Goal: Task Accomplishment & Management: Complete application form

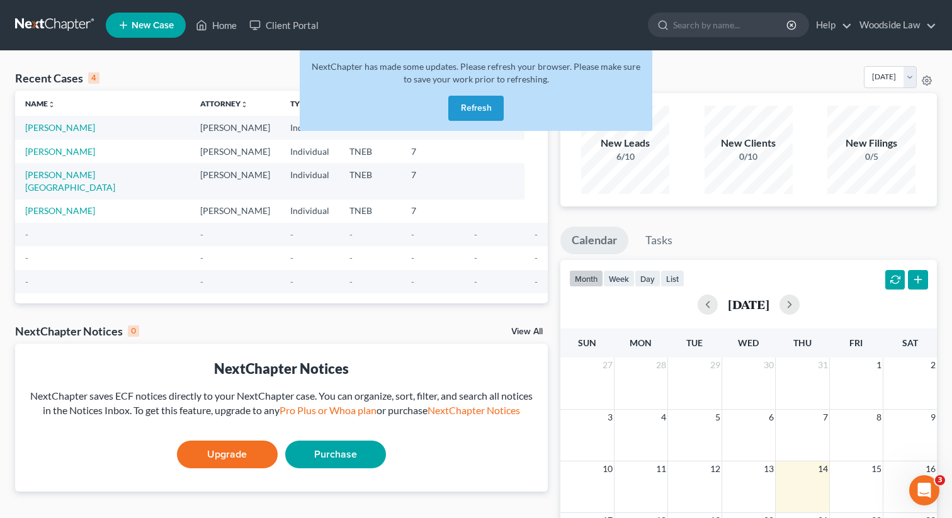
click at [469, 115] on button "Refresh" at bounding box center [475, 108] width 55 height 25
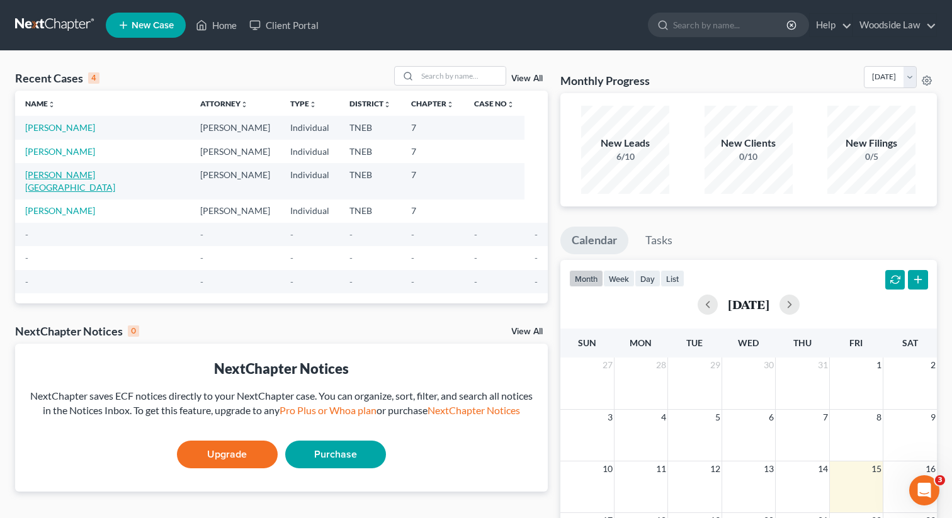
click at [71, 173] on link "[PERSON_NAME][GEOGRAPHIC_DATA]" at bounding box center [70, 180] width 90 height 23
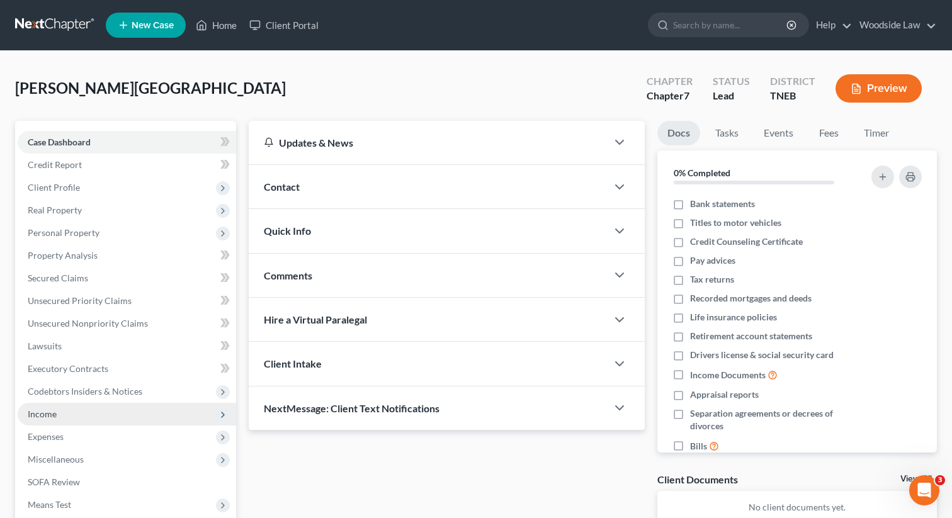
click at [59, 413] on span "Income" at bounding box center [127, 414] width 218 height 23
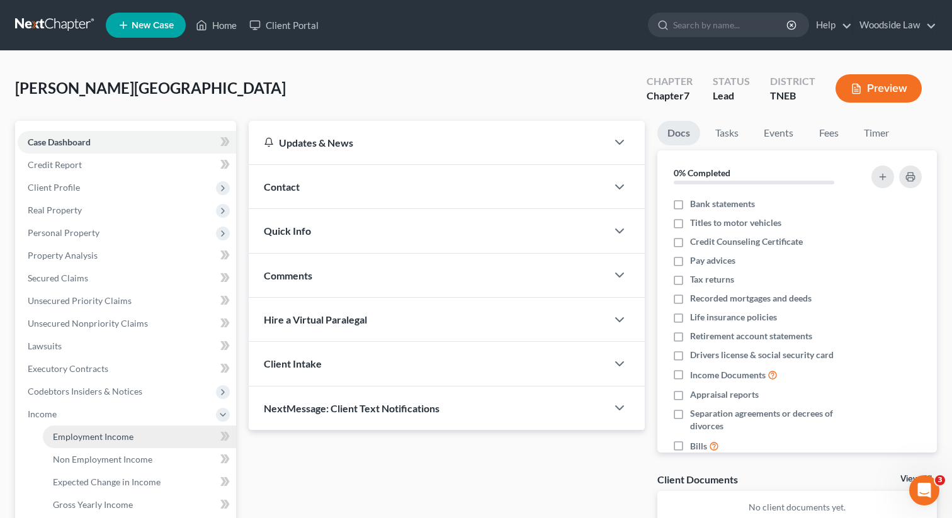
click at [95, 429] on link "Employment Income" at bounding box center [139, 436] width 193 height 23
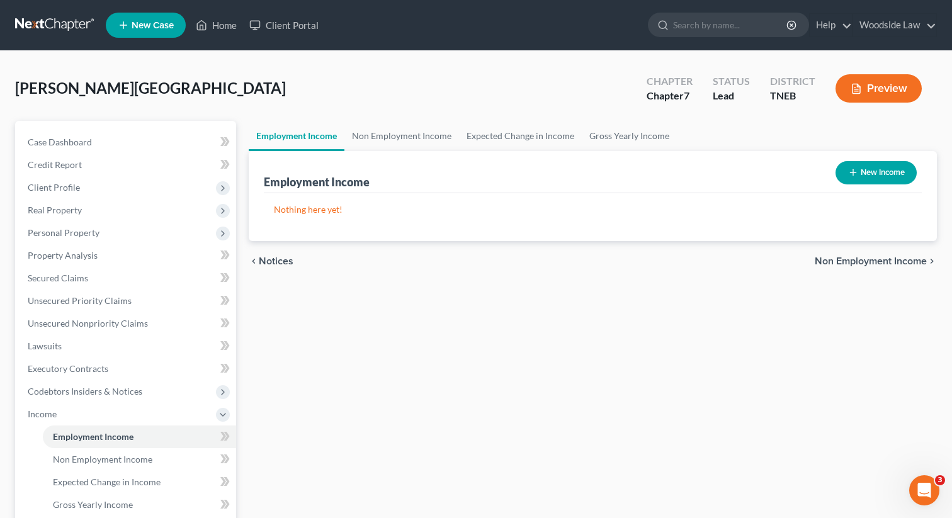
click at [868, 162] on button "New Income" at bounding box center [875, 172] width 81 height 23
select select "0"
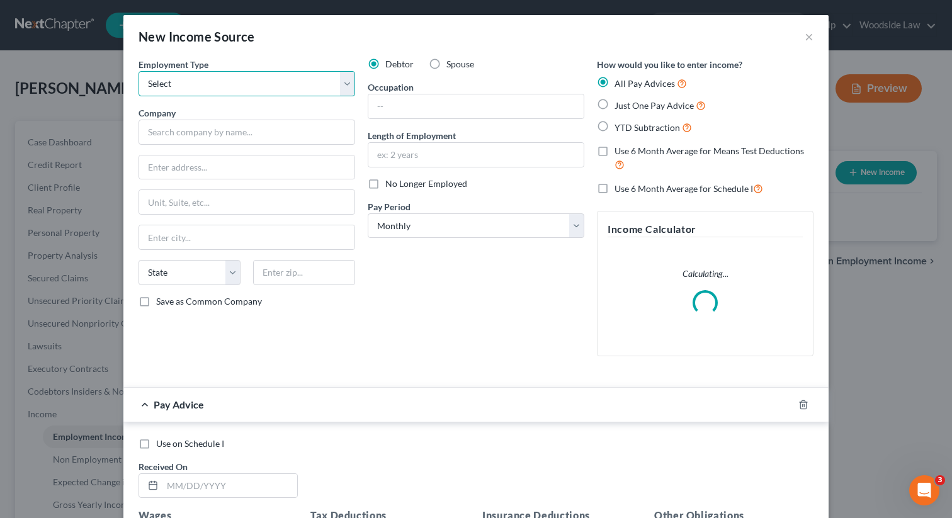
click at [264, 76] on select "Select Full or Part Time Employment Self Employment" at bounding box center [246, 83] width 216 height 25
select select "0"
click at [138, 71] on select "Select Full or Part Time Employment Self Employment" at bounding box center [246, 83] width 216 height 25
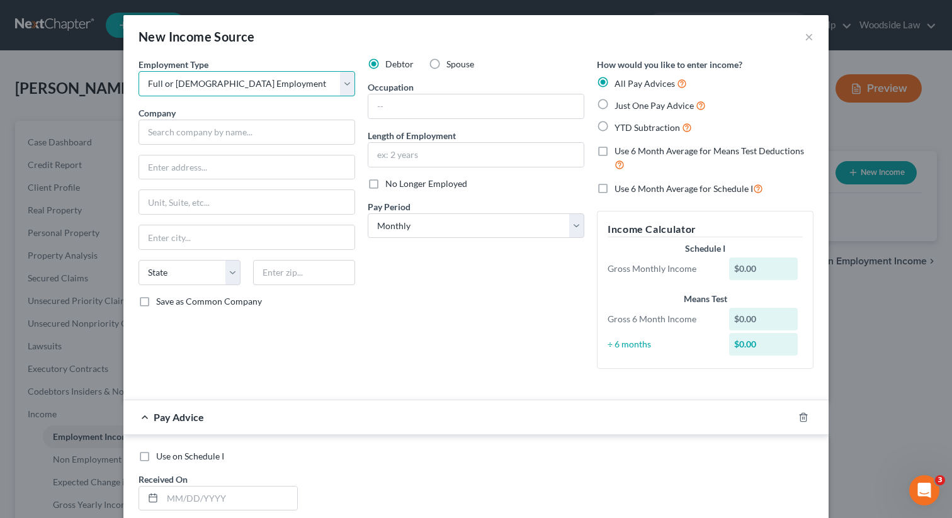
click at [254, 89] on select "Select Full or Part Time Employment Self Employment" at bounding box center [246, 83] width 216 height 25
click at [138, 71] on select "Select Full or Part Time Employment Self Employment" at bounding box center [246, 83] width 216 height 25
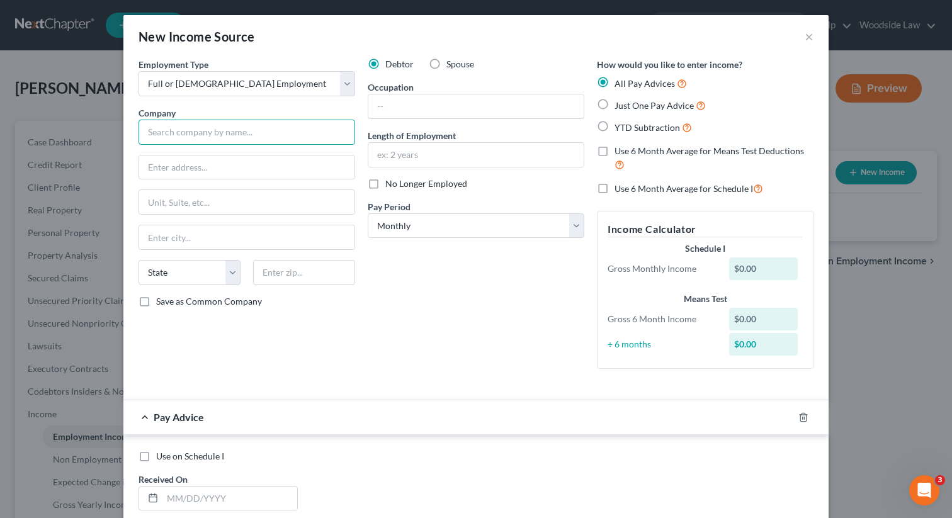
click at [230, 129] on input "text" at bounding box center [246, 132] width 216 height 25
type input "Fab Metal"
click at [385, 183] on label "No Longer Employed" at bounding box center [426, 183] width 82 height 13
click at [390, 183] on input "No Longer Employed" at bounding box center [394, 181] width 8 height 8
checkbox input "true"
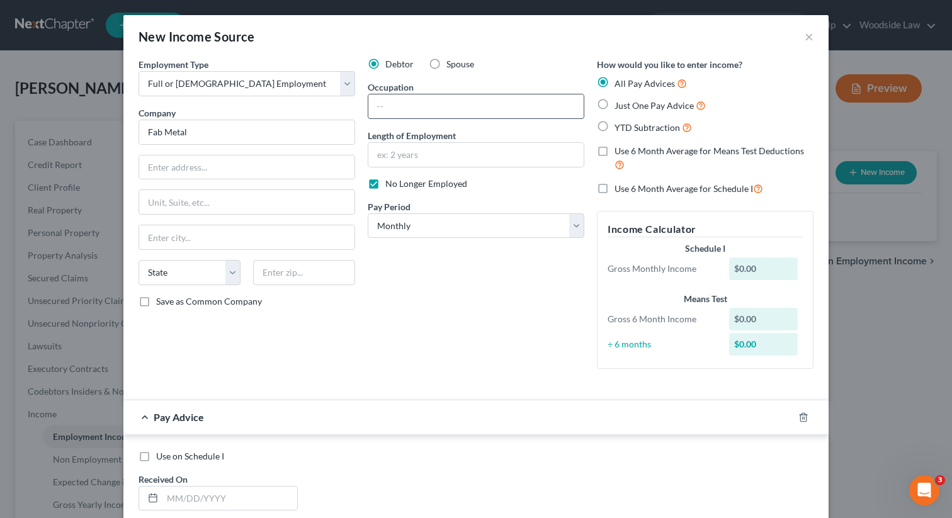
click at [425, 114] on input "text" at bounding box center [475, 106] width 215 height 24
type input "Associate"
click at [614, 103] on label "Just One Pay Advice" at bounding box center [659, 105] width 91 height 14
click at [619, 103] on input "Just One Pay Advice" at bounding box center [623, 102] width 8 height 8
radio input "true"
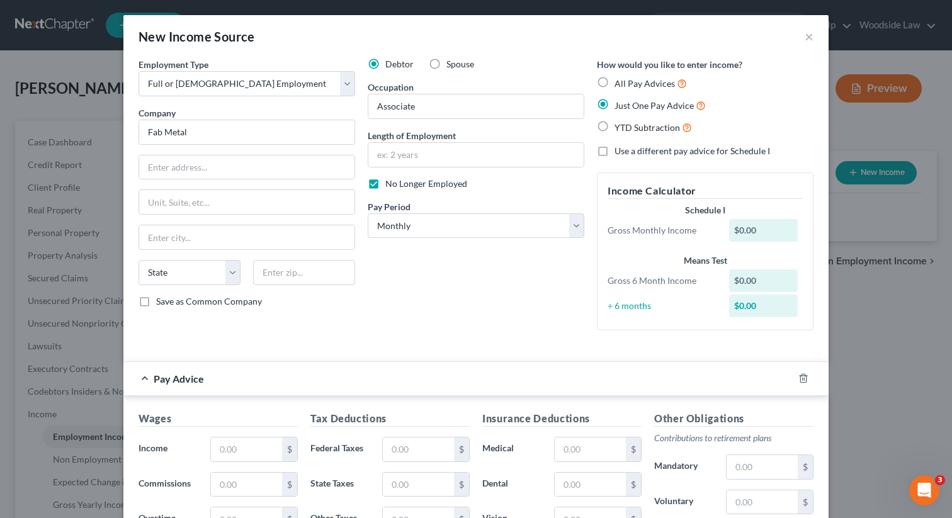
click at [614, 83] on label "All Pay Advices" at bounding box center [650, 83] width 72 height 14
click at [619, 83] on input "All Pay Advices" at bounding box center [623, 80] width 8 height 8
radio input "true"
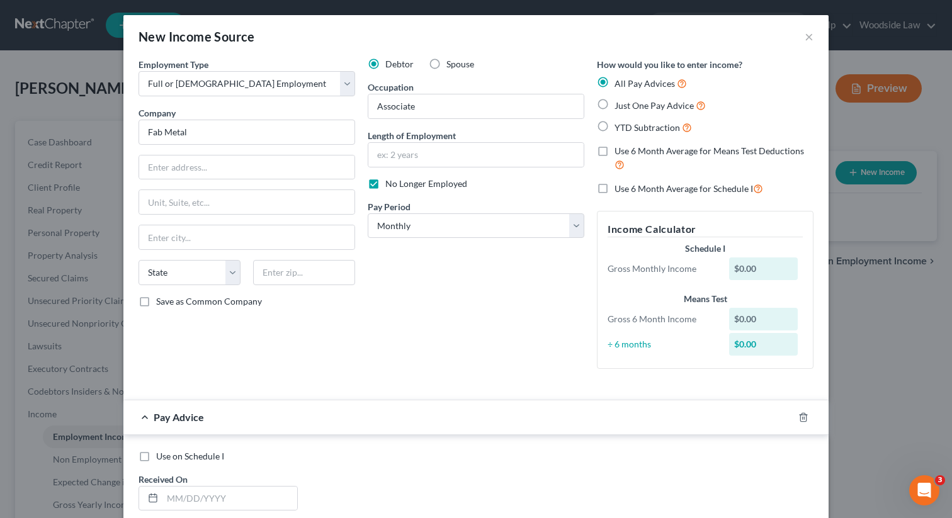
click at [614, 149] on label "Use 6 Month Average for Means Test Deductions" at bounding box center [713, 158] width 199 height 27
click at [619, 149] on input "Use 6 Month Average for Means Test Deductions" at bounding box center [623, 149] width 8 height 8
click at [614, 154] on label "Use 6 Month Average for Means Test Deductions" at bounding box center [713, 158] width 199 height 27
click at [619, 153] on input "Use 6 Month Average for Means Test Deductions" at bounding box center [623, 149] width 8 height 8
checkbox input "false"
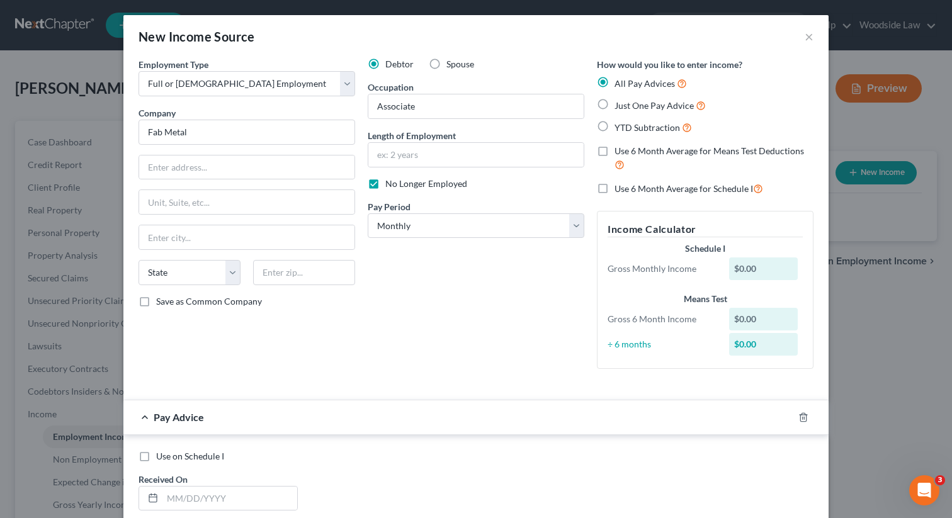
click at [614, 109] on label "Just One Pay Advice" at bounding box center [659, 105] width 91 height 14
click at [619, 106] on input "Just One Pay Advice" at bounding box center [623, 102] width 8 height 8
radio input "true"
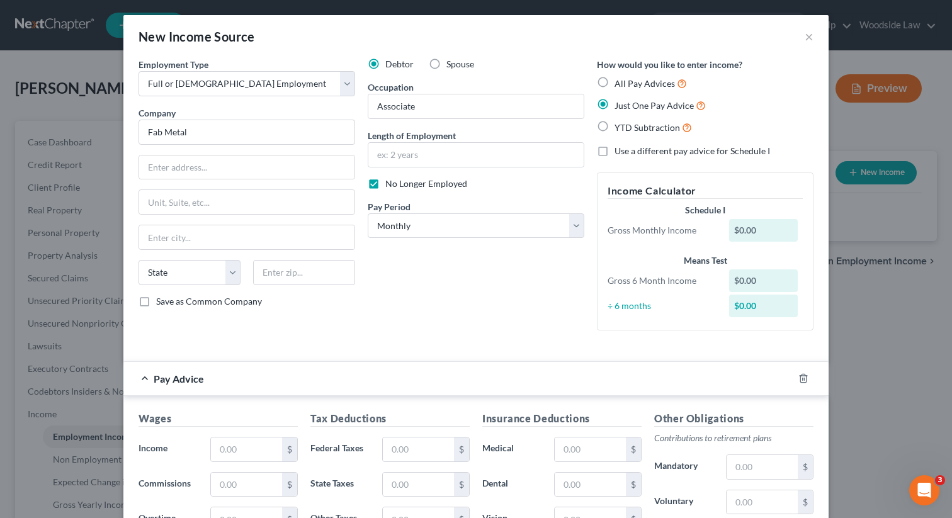
scroll to position [7, 0]
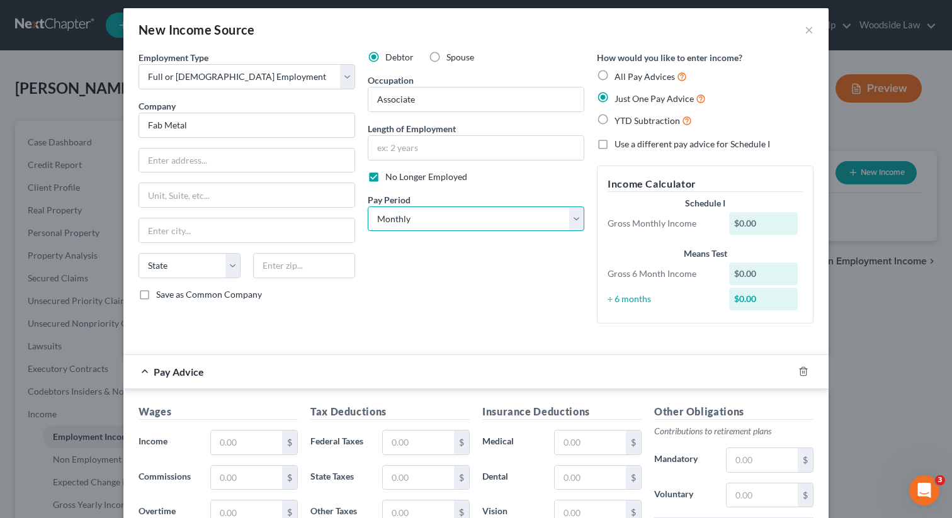
click at [444, 223] on select "Select Monthly Twice Monthly Every Other Week Weekly" at bounding box center [476, 218] width 216 height 25
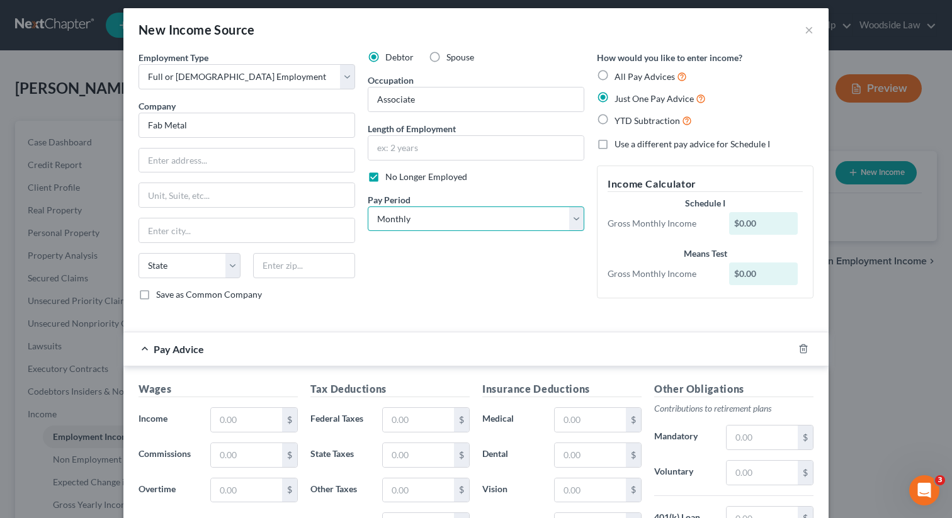
click at [368, 206] on select "Select Monthly Twice Monthly Every Other Week Weekly" at bounding box center [476, 218] width 216 height 25
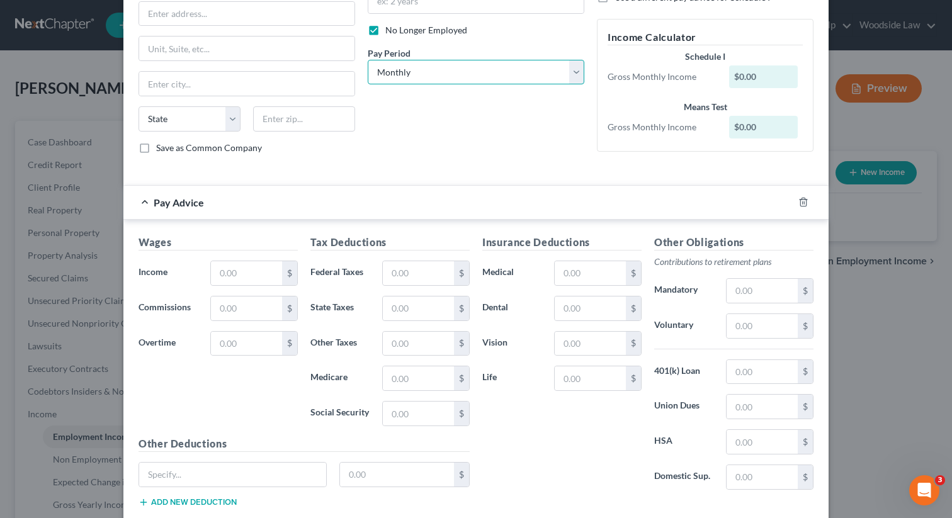
scroll to position [157, 0]
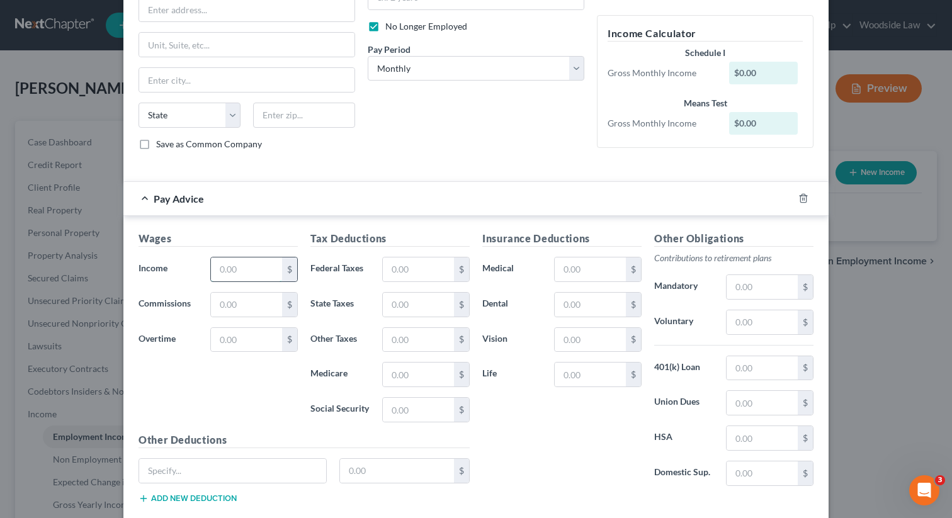
click at [256, 276] on input "text" at bounding box center [246, 269] width 71 height 24
type input "1,283.83"
click at [520, 304] on label "Dental" at bounding box center [512, 304] width 72 height 25
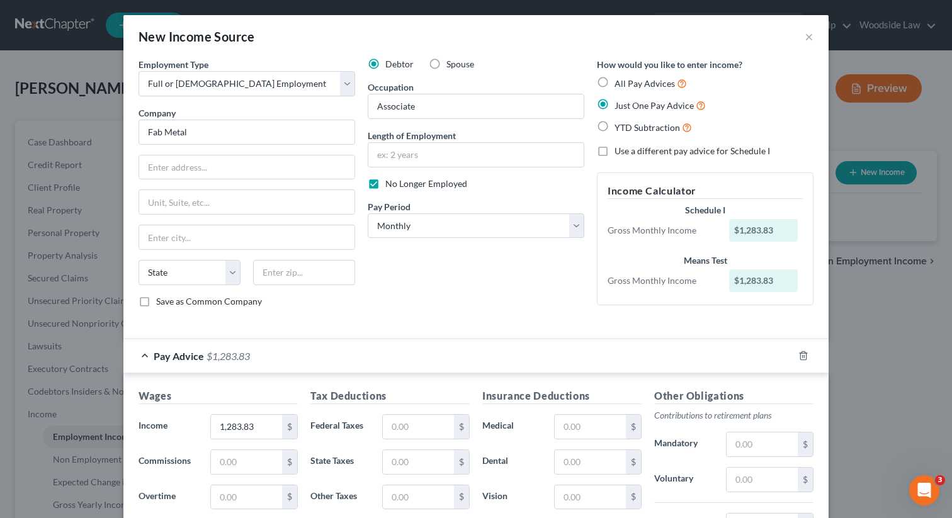
scroll to position [232, 0]
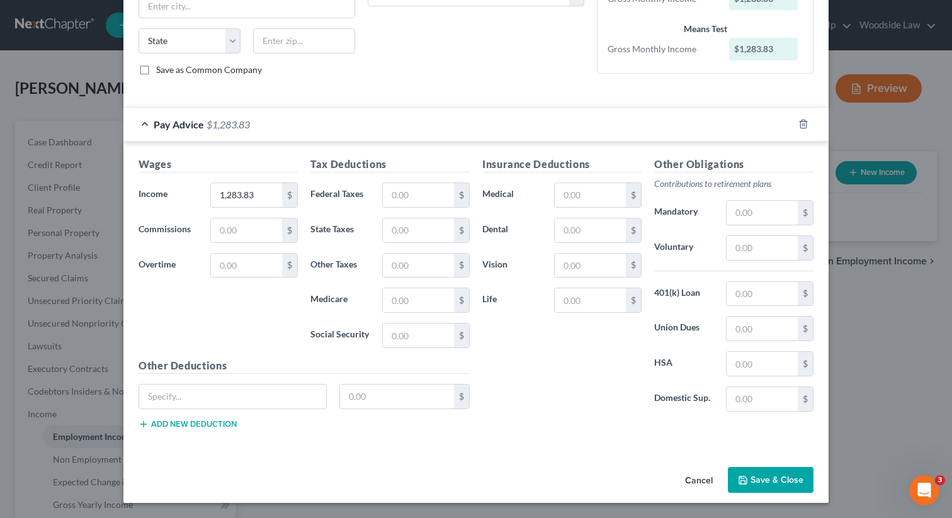
click at [766, 474] on button "Save & Close" at bounding box center [771, 480] width 86 height 26
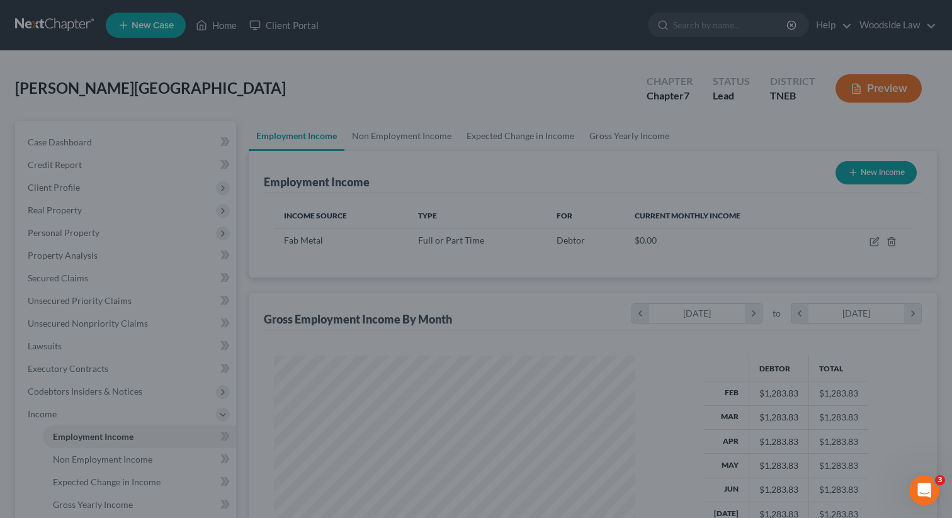
scroll to position [225, 386]
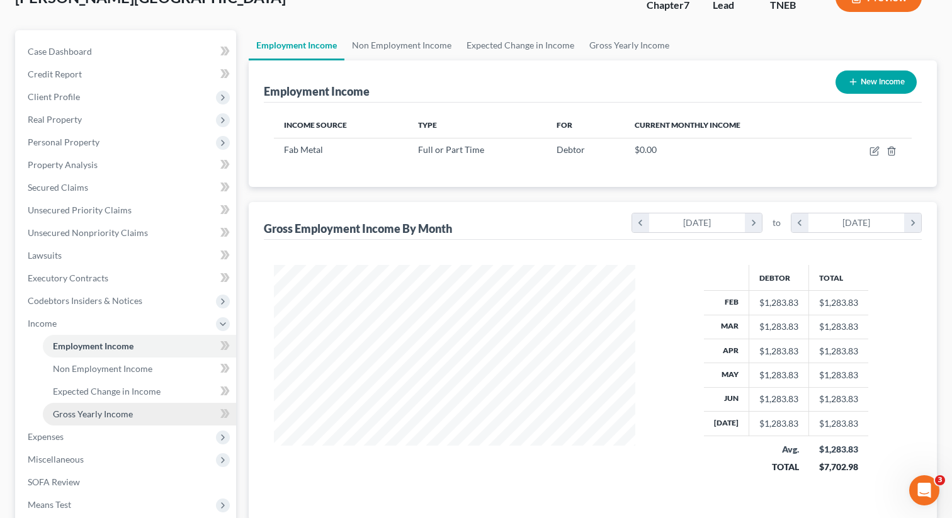
click at [116, 412] on span "Gross Yearly Income" at bounding box center [93, 413] width 80 height 11
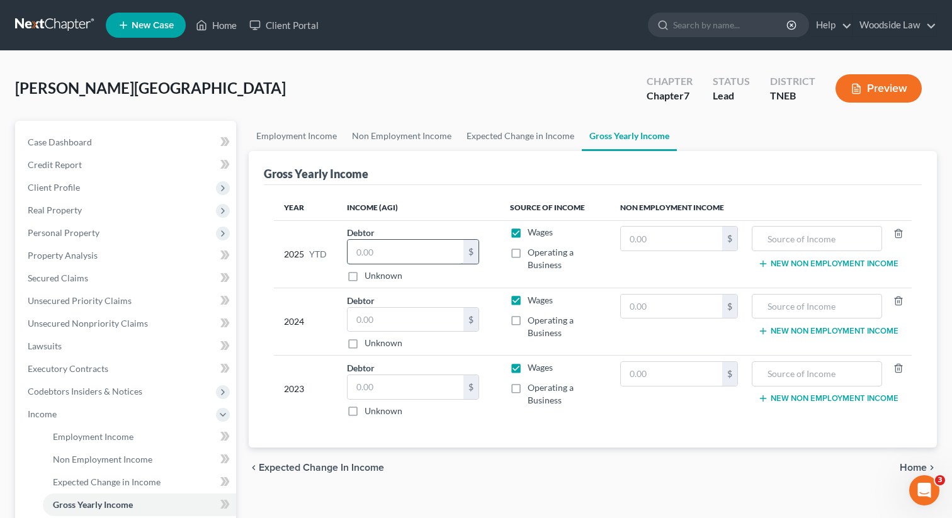
click at [405, 245] on input "text" at bounding box center [405, 252] width 116 height 24
type input "7,704.00"
click at [410, 322] on input "text" at bounding box center [405, 320] width 116 height 24
type input "10,445"
click at [410, 383] on input "text" at bounding box center [405, 387] width 116 height 24
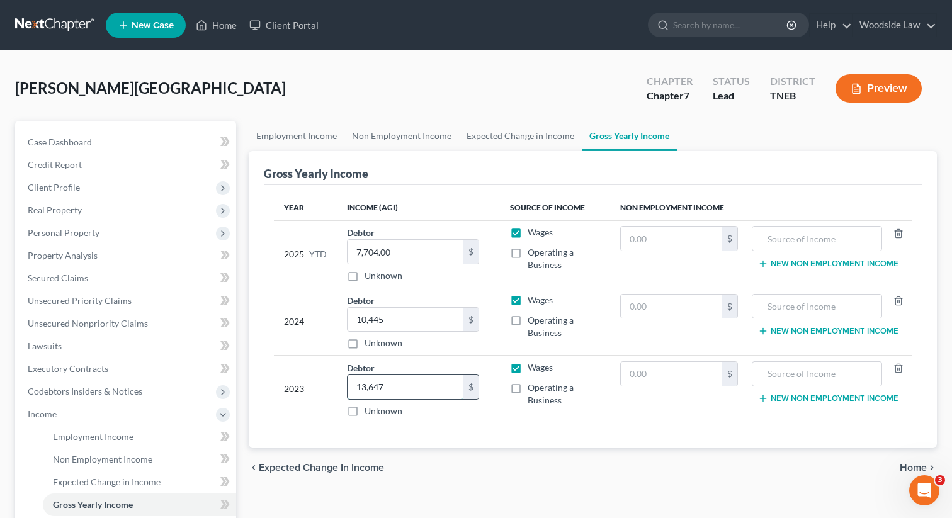
type input "13,647"
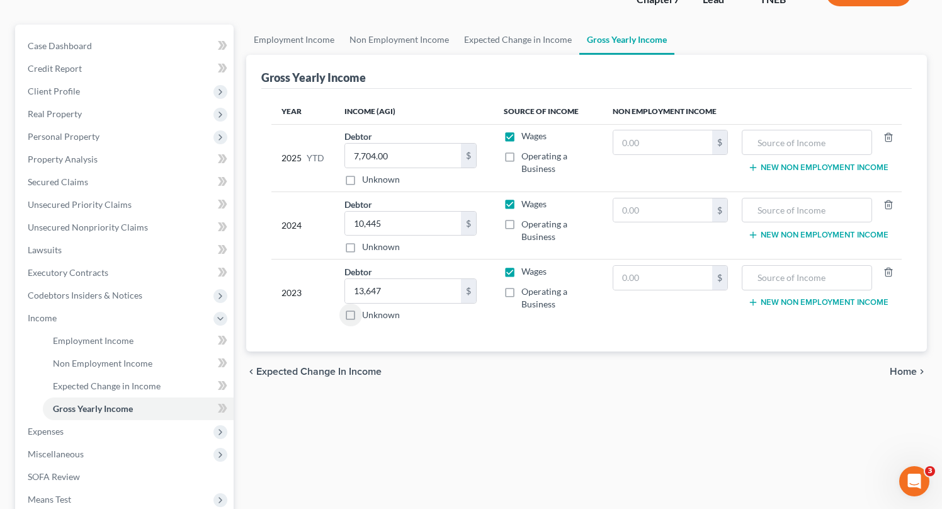
scroll to position [98, 0]
click at [911, 367] on span "Home" at bounding box center [902, 370] width 27 height 10
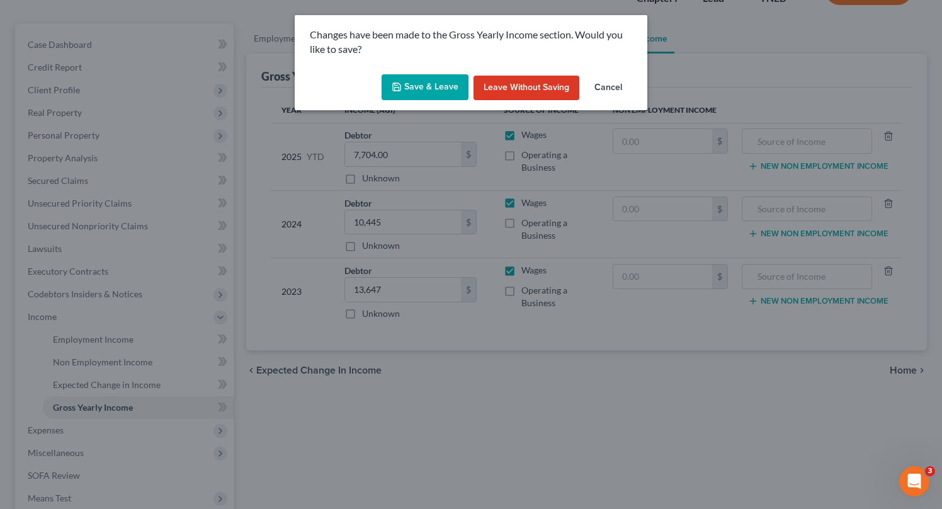
click at [436, 88] on button "Save & Leave" at bounding box center [424, 87] width 87 height 26
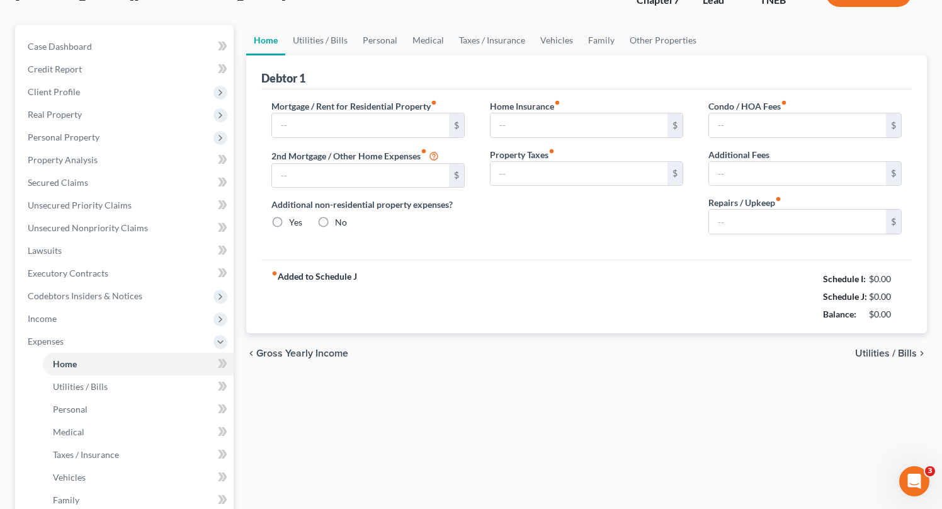
type input "0.00"
radio input "true"
type input "0.00"
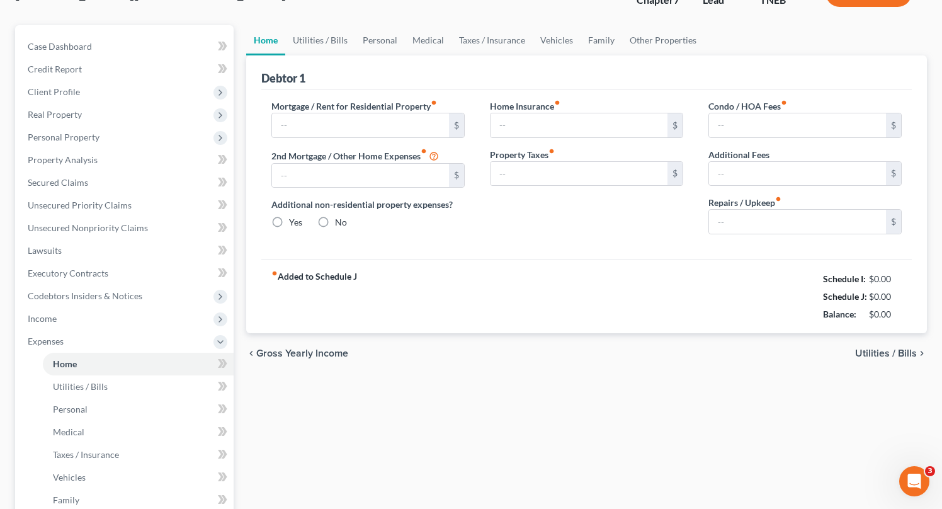
type input "0.00"
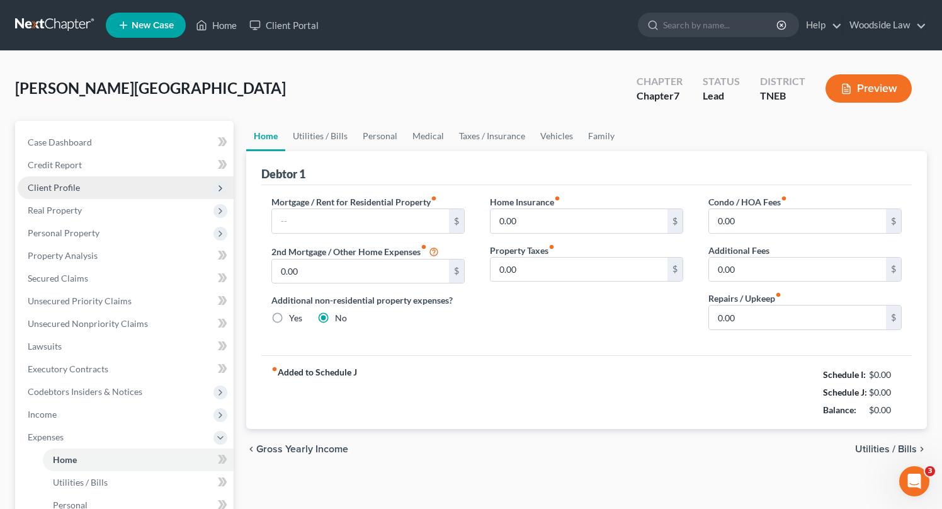
click at [64, 188] on span "Client Profile" at bounding box center [54, 187] width 52 height 11
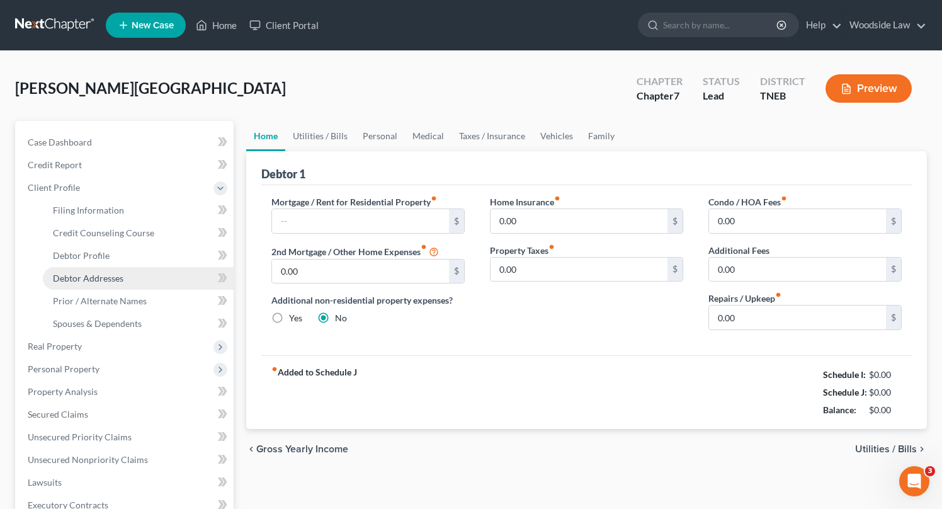
click at [116, 279] on span "Debtor Addresses" at bounding box center [88, 278] width 70 height 11
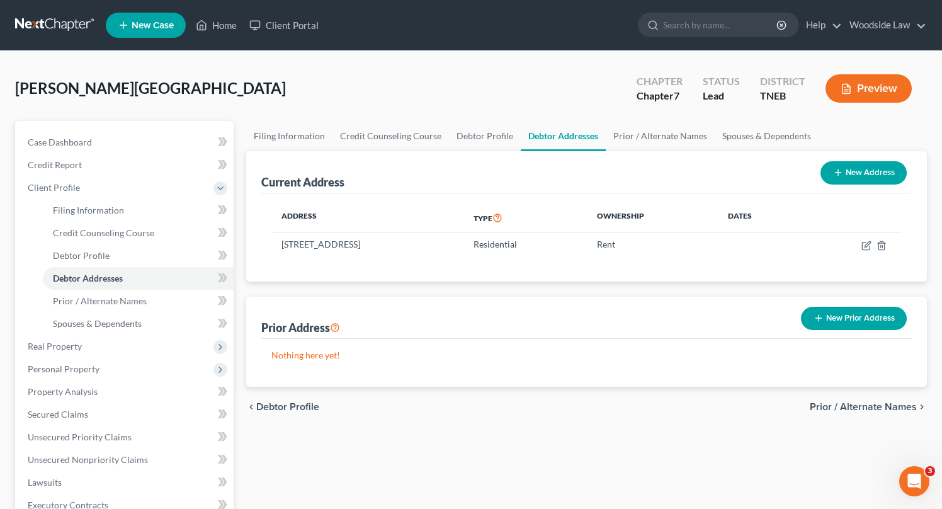
click at [848, 320] on button "New Prior Address" at bounding box center [854, 317] width 106 height 23
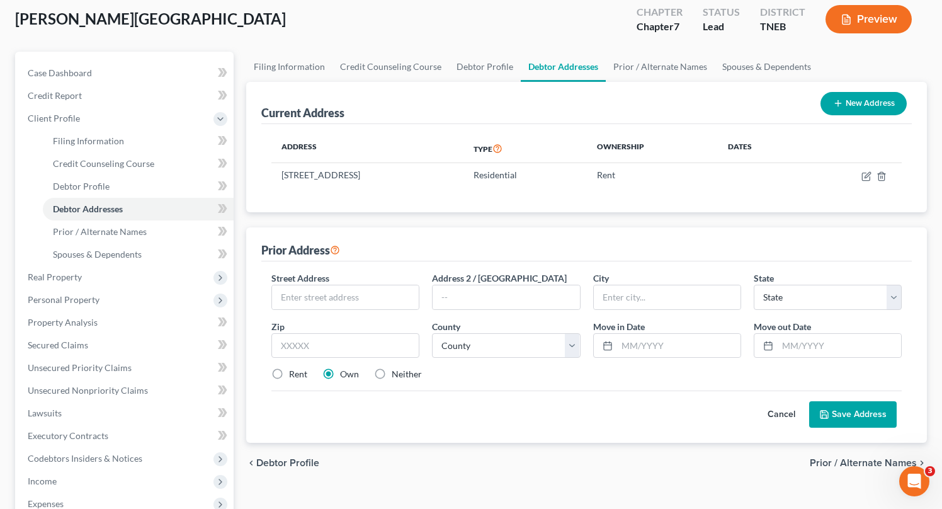
scroll to position [70, 0]
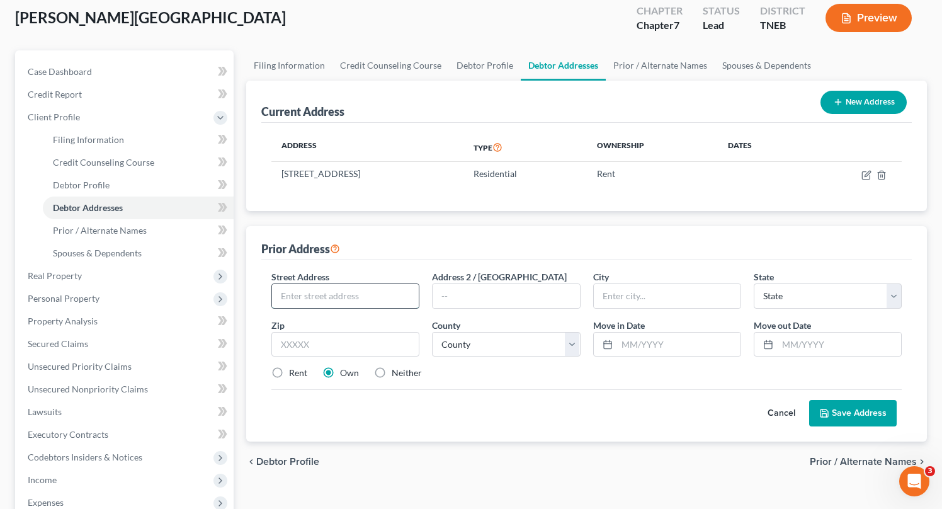
click at [366, 298] on input "text" at bounding box center [345, 296] width 147 height 24
type input "7041 Thomas Weaver Road"
click at [327, 352] on input "text" at bounding box center [345, 344] width 148 height 25
type input "37938"
type input "Knoxville"
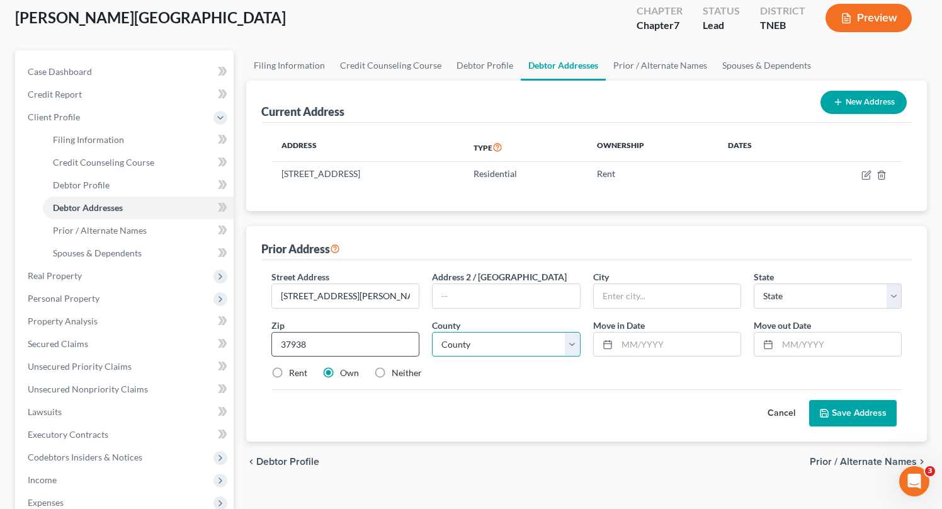
select select "44"
select select "46"
type input "02/2025"
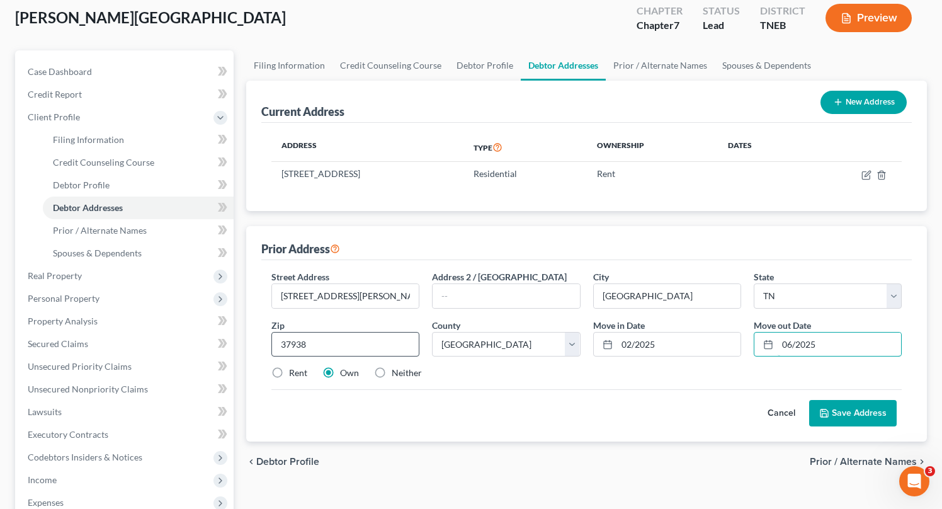
type input "06/2025"
click at [391, 372] on label "Neither" at bounding box center [406, 372] width 30 height 13
click at [396, 372] on input "Neither" at bounding box center [400, 370] width 8 height 8
radio input "true"
click at [860, 404] on button "Save Address" at bounding box center [852, 413] width 87 height 26
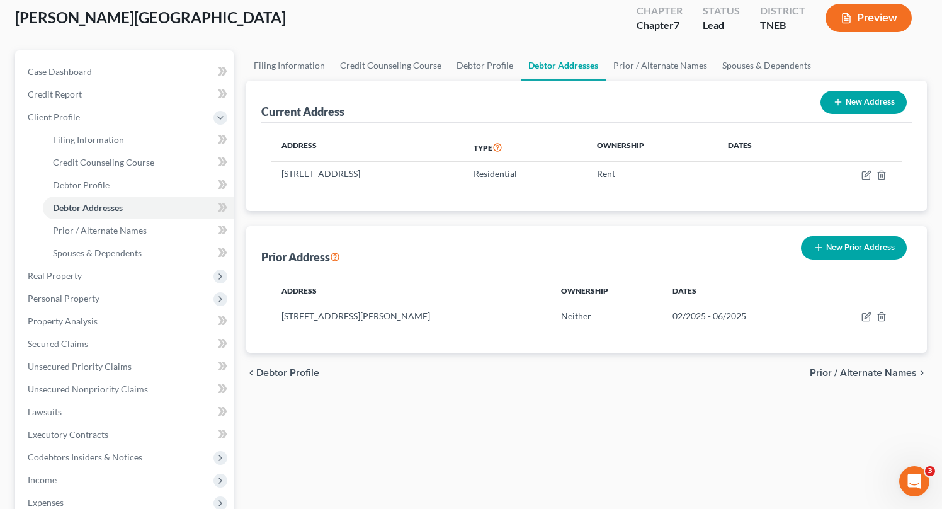
click at [857, 242] on button "New Prior Address" at bounding box center [854, 247] width 106 height 23
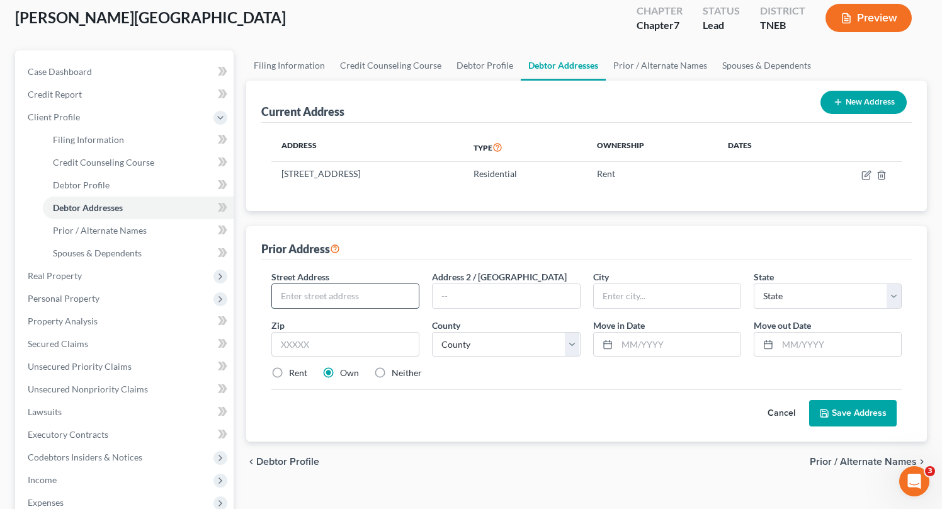
click at [375, 288] on input "text" at bounding box center [345, 296] width 147 height 24
type input "2323 Wilson Road"
type input "Apt J29"
type input "37912"
type input "Knoxville"
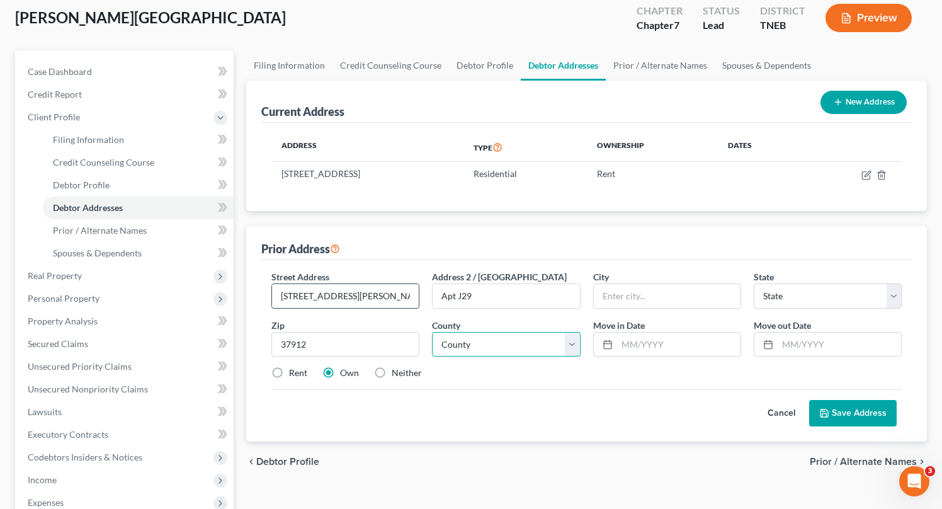
select select "44"
select select "46"
type input "10/2023"
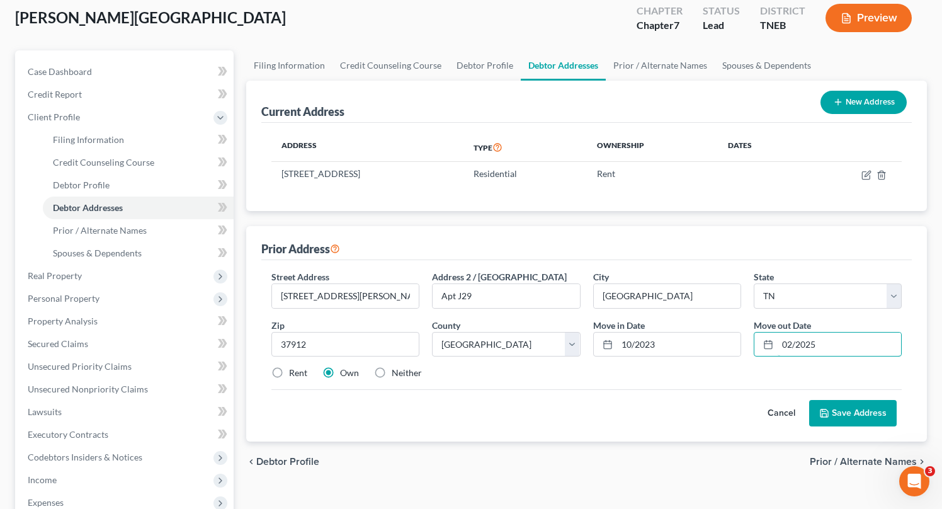
type input "02/2025"
click at [391, 368] on label "Neither" at bounding box center [406, 372] width 30 height 13
click at [396, 368] on input "Neither" at bounding box center [400, 370] width 8 height 8
radio input "true"
click at [863, 407] on button "Save Address" at bounding box center [852, 413] width 87 height 26
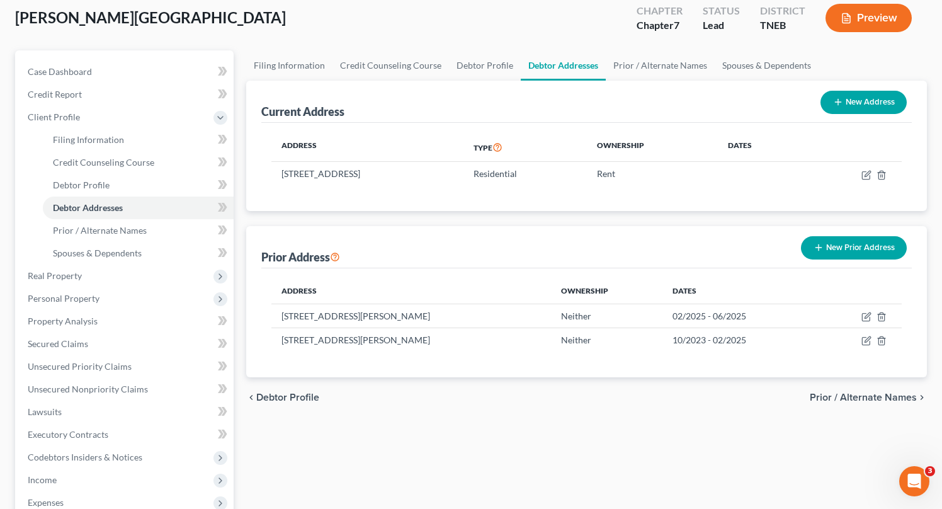
click at [850, 237] on button "New Prior Address" at bounding box center [854, 247] width 106 height 23
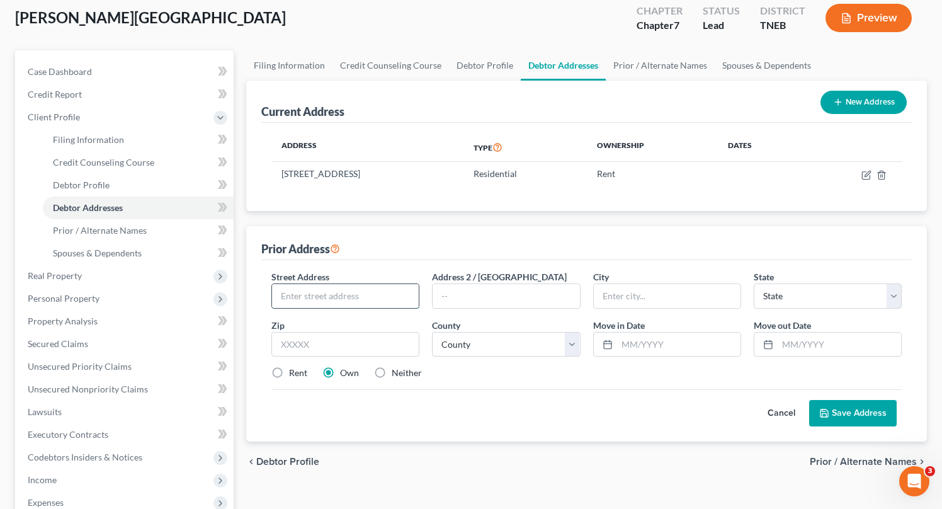
click at [390, 297] on input "text" at bounding box center [345, 296] width 147 height 24
type input "207 Red Gate Crossing Lane"
type input "37807"
type input "Maynardville"
select select "44"
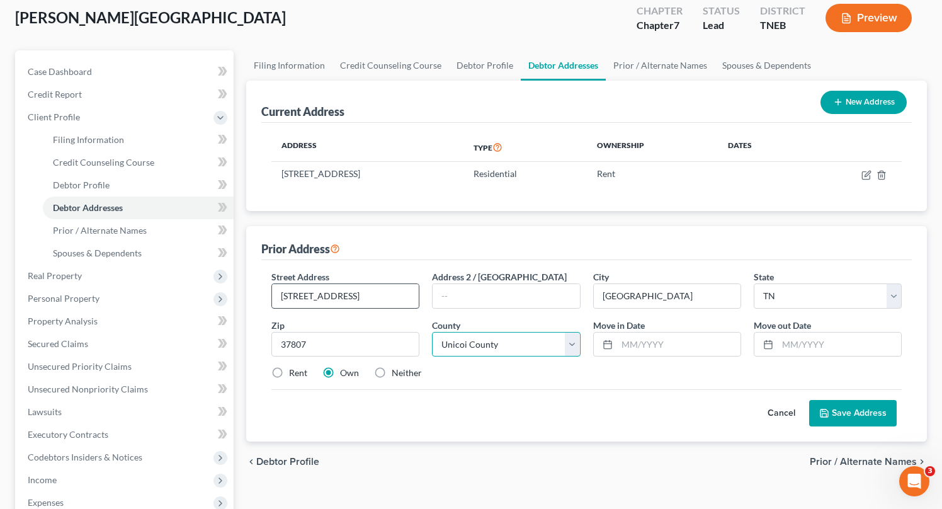
select select "86"
type input "01/2017"
type input "10/2023"
click at [391, 371] on label "Neither" at bounding box center [406, 372] width 30 height 13
click at [396, 371] on input "Neither" at bounding box center [400, 370] width 8 height 8
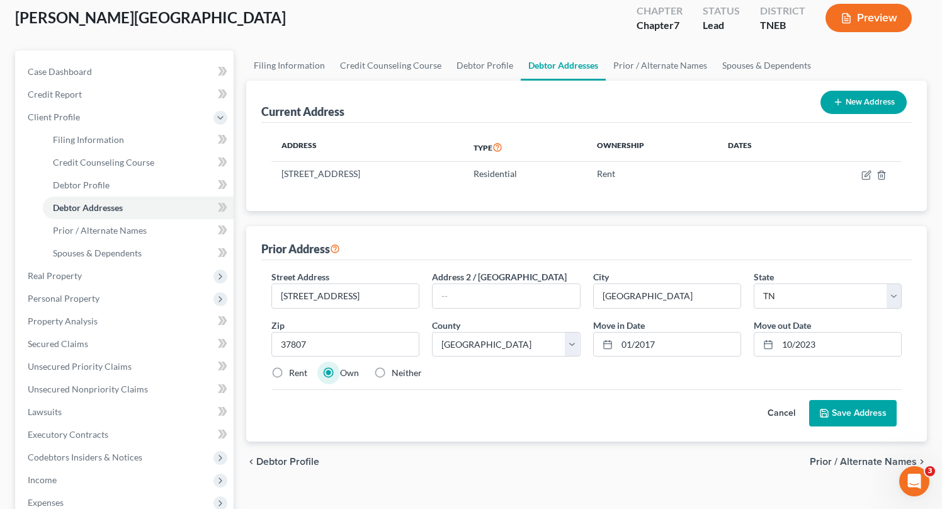
radio input "true"
click at [852, 412] on button "Save Address" at bounding box center [852, 413] width 87 height 26
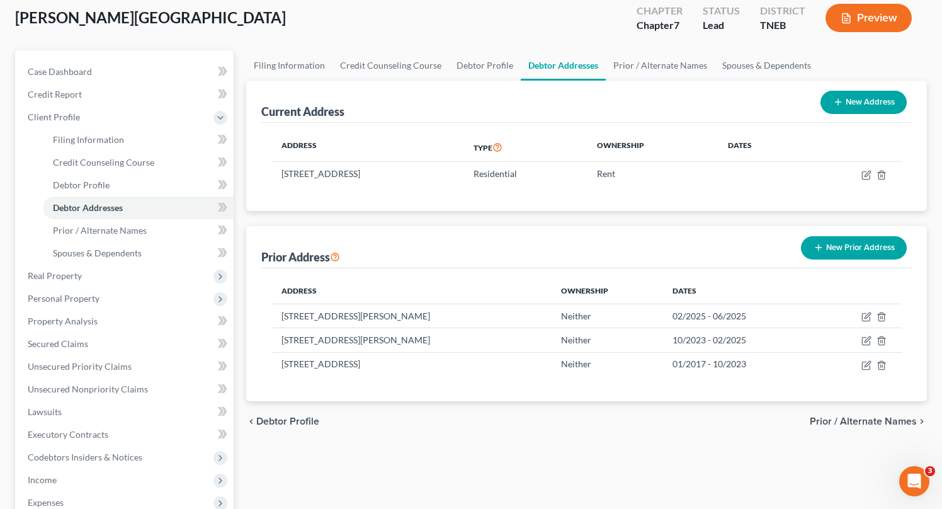
click at [855, 419] on span "Prior / Alternate Names" at bounding box center [862, 421] width 107 height 10
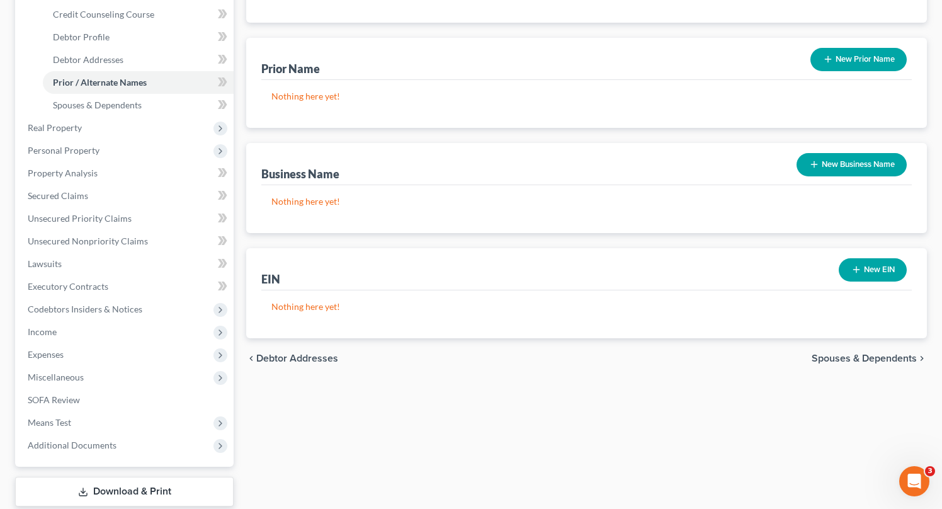
scroll to position [295, 0]
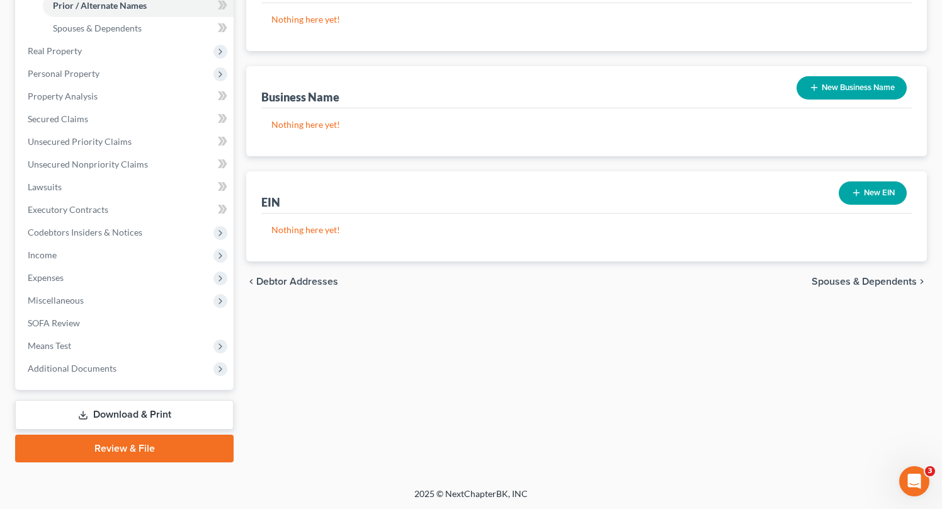
click at [847, 281] on span "Spouses & Dependents" at bounding box center [863, 281] width 105 height 10
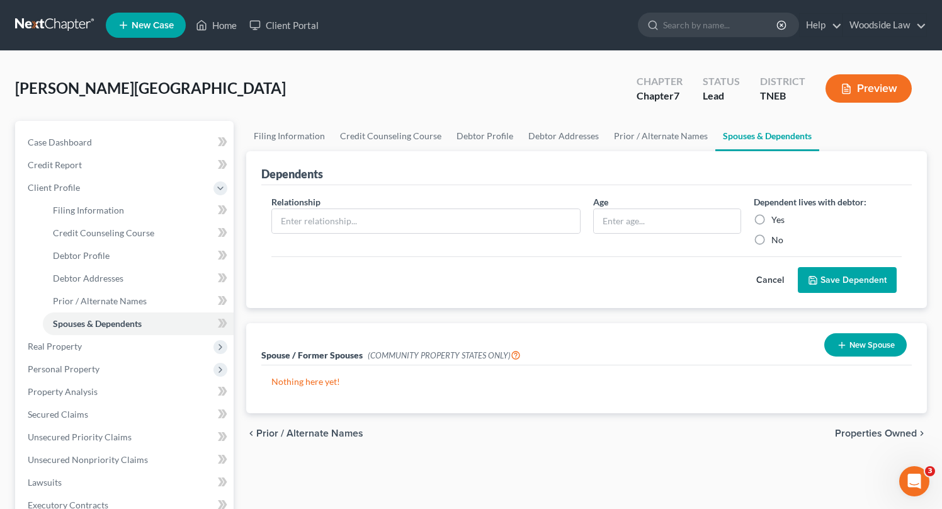
click at [870, 430] on span "Properties Owned" at bounding box center [876, 433] width 82 height 10
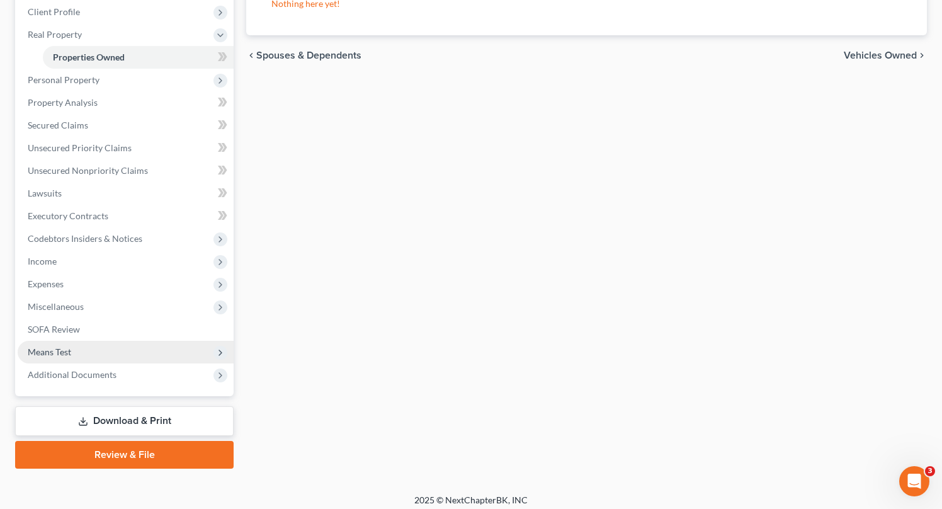
scroll to position [171, 0]
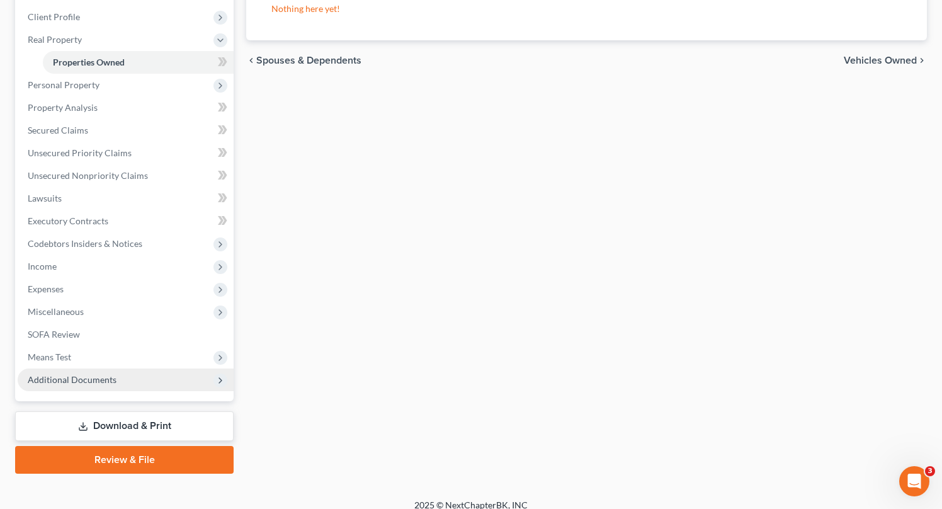
click at [102, 386] on span "Additional Documents" at bounding box center [126, 379] width 216 height 23
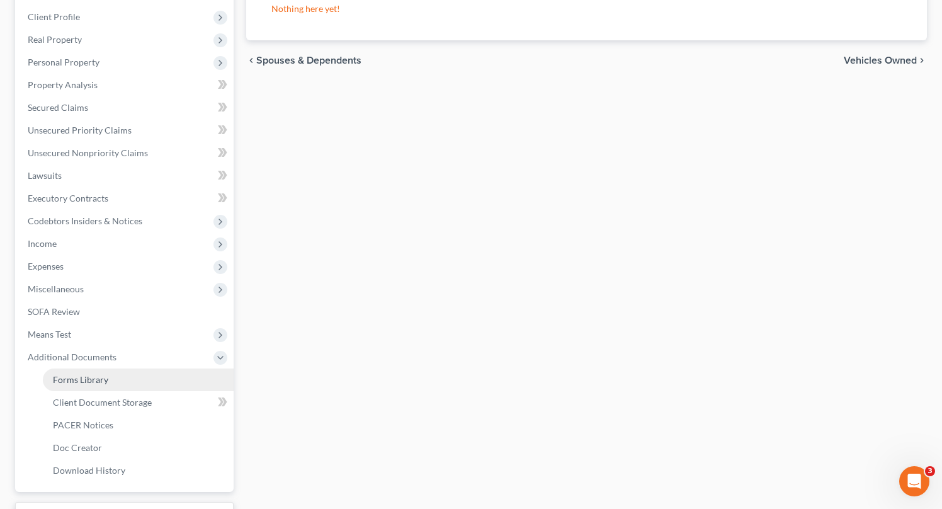
click at [101, 383] on span "Forms Library" at bounding box center [80, 379] width 55 height 11
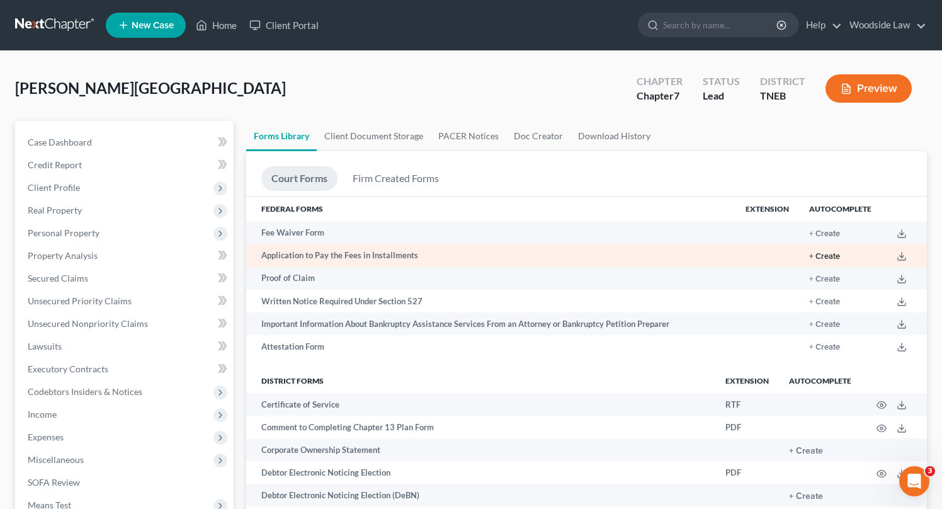
click at [833, 252] on button "+ Create" at bounding box center [824, 256] width 31 height 8
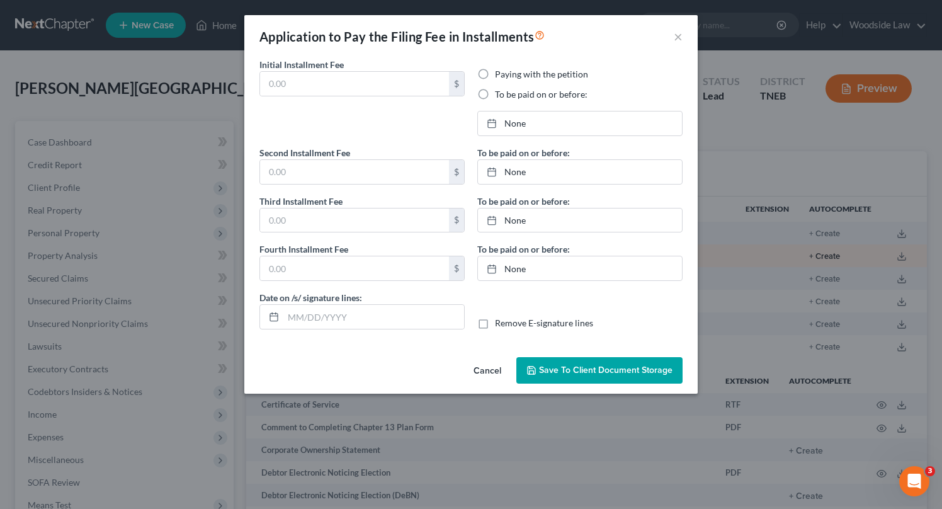
type input "0.00"
radio input "true"
type input "0.00"
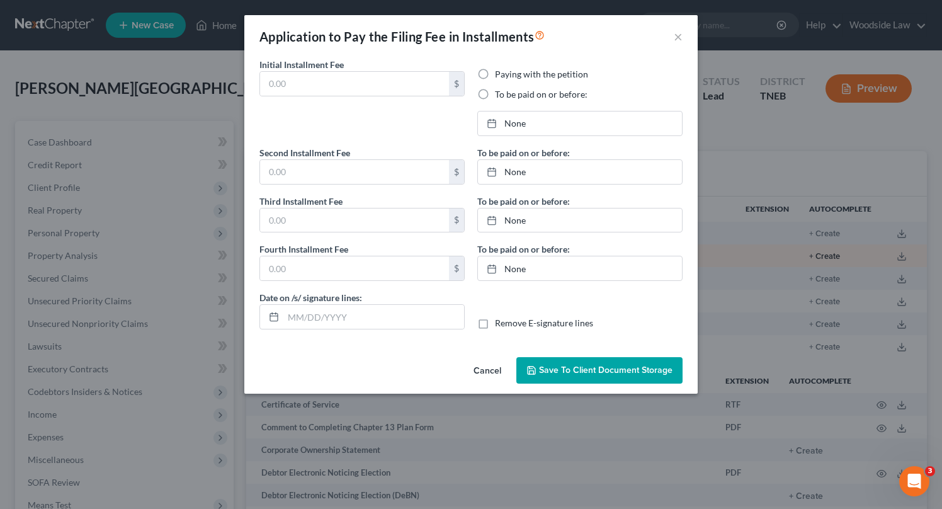
type input "08/15/2025"
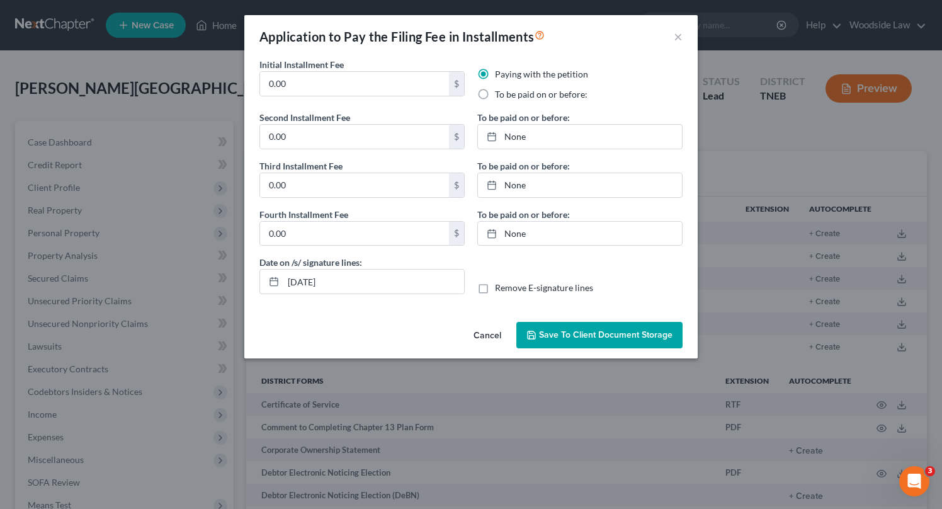
click at [495, 94] on label "To be paid on or before:" at bounding box center [541, 94] width 93 height 13
click at [500, 94] on input "To be paid on or before:" at bounding box center [504, 92] width 8 height 8
radio input "true"
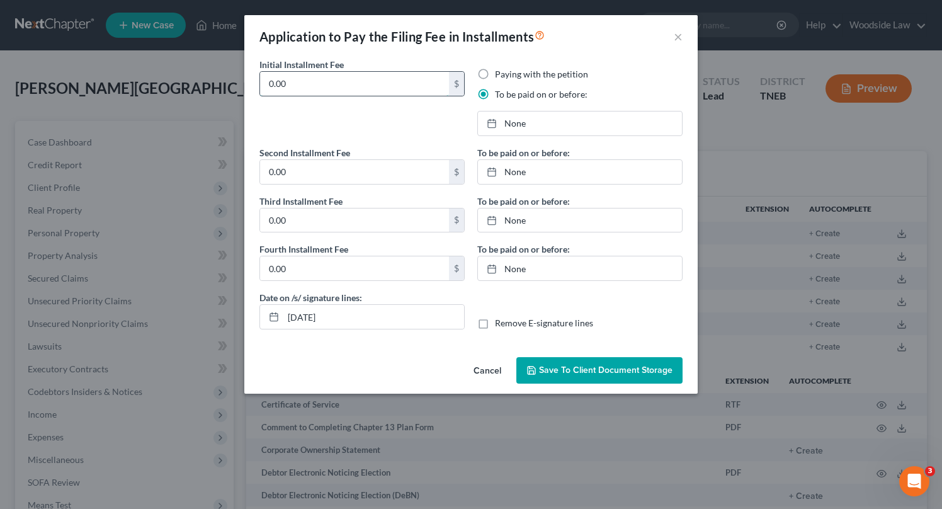
click at [319, 85] on input "0.00" at bounding box center [354, 84] width 189 height 24
type input "85"
click at [299, 169] on input "0.00" at bounding box center [354, 172] width 189 height 24
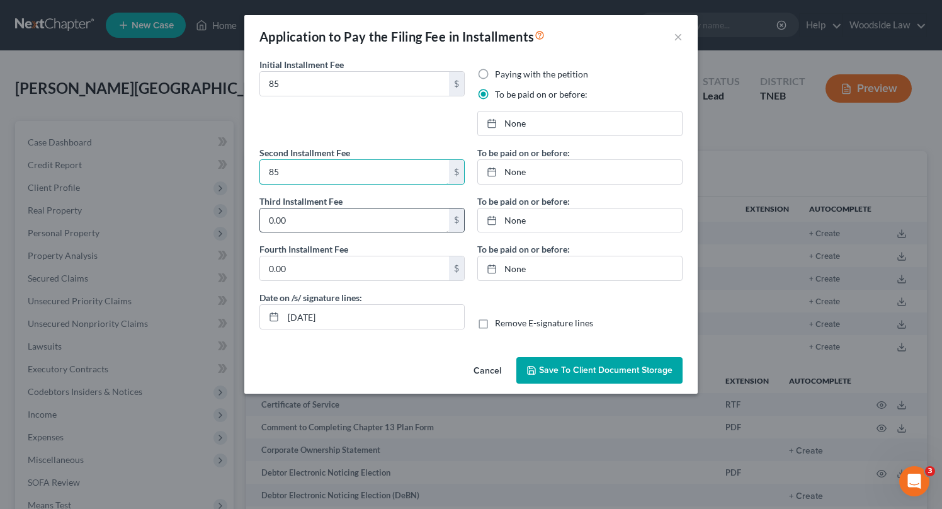
type input "85"
click at [288, 223] on input "0.00" at bounding box center [354, 220] width 189 height 24
type input "85"
click at [278, 273] on input "0.00" at bounding box center [354, 268] width 189 height 24
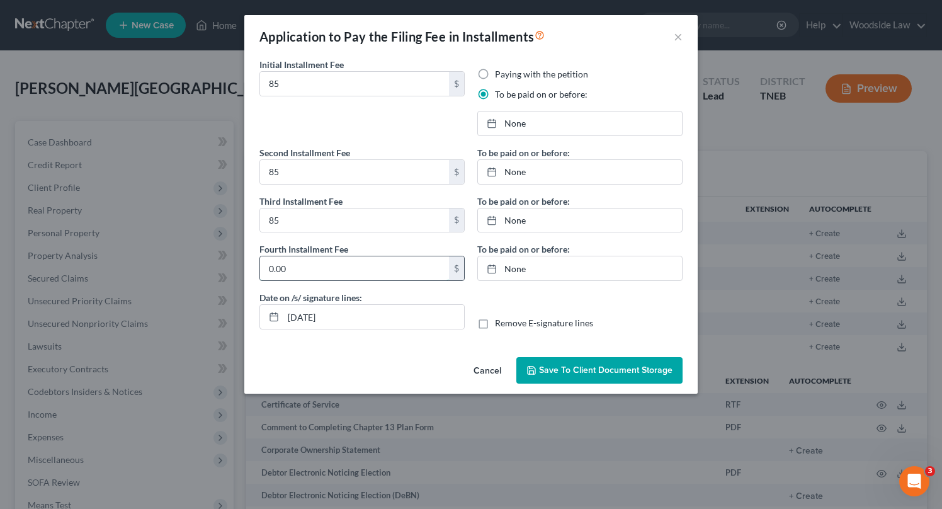
click at [278, 273] on input "0.00" at bounding box center [354, 268] width 189 height 24
type input "83"
click at [310, 318] on input "08/15/2025" at bounding box center [373, 317] width 181 height 24
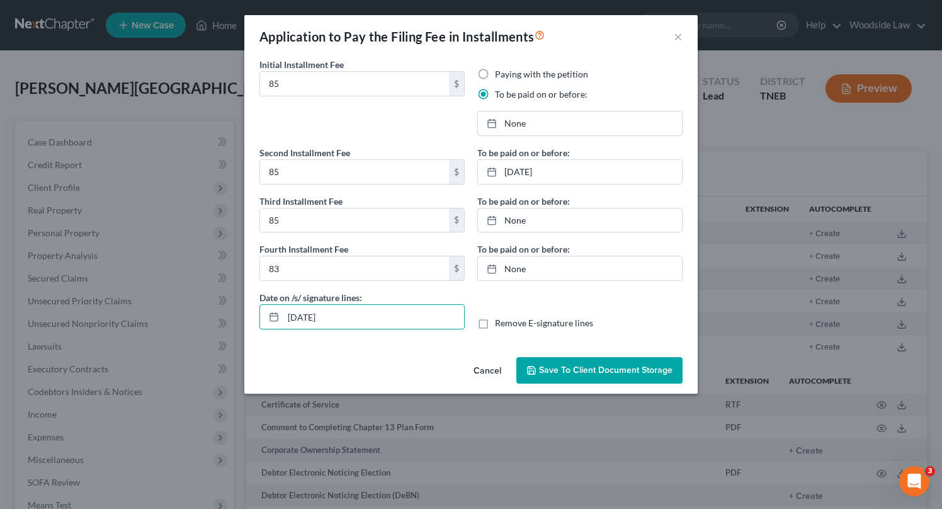
type input "08/16/2025"
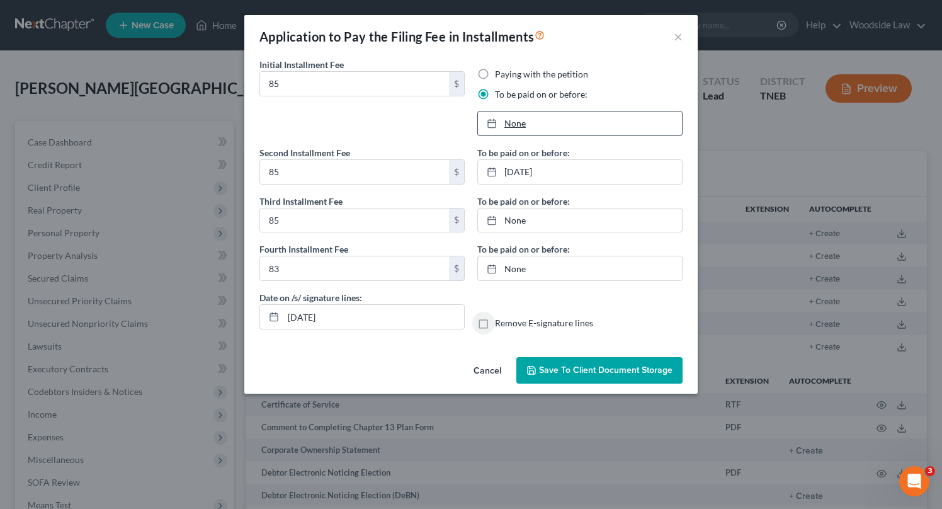
type input "8/15/2025"
click at [571, 119] on link "8/15/2025" at bounding box center [580, 123] width 204 height 24
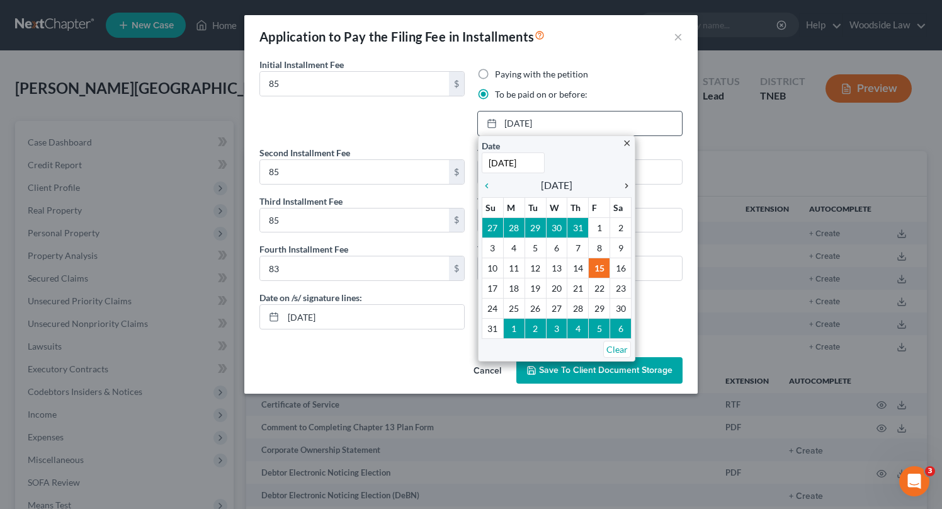
click at [624, 184] on icon "chevron_right" at bounding box center [623, 186] width 16 height 10
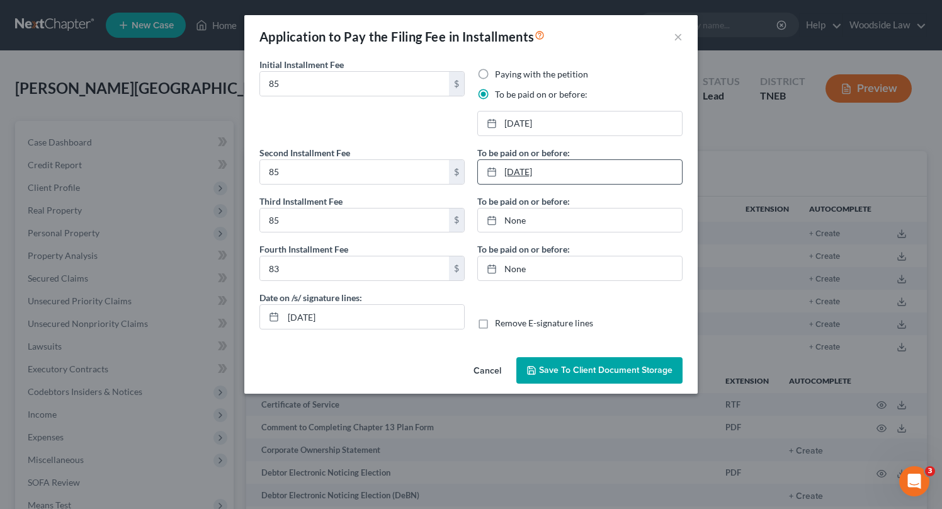
click at [555, 177] on link "8/15/2025" at bounding box center [580, 172] width 204 height 24
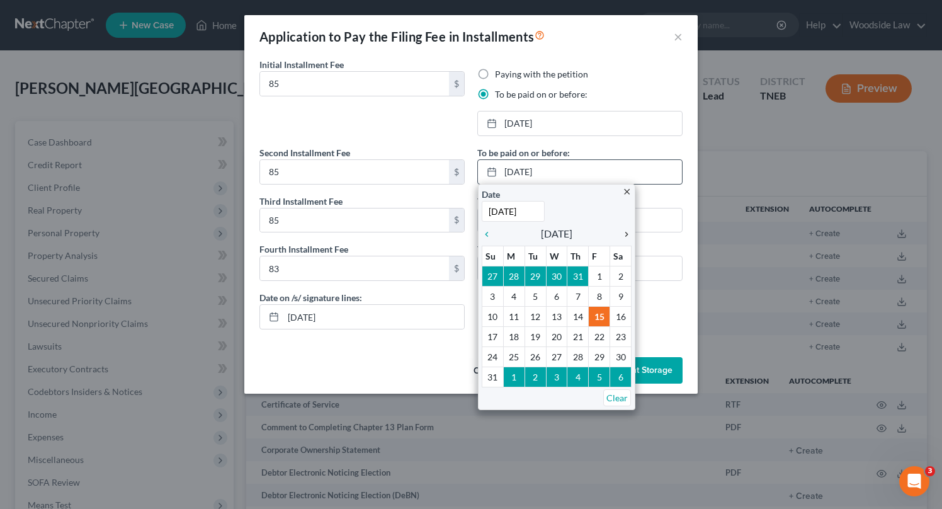
click at [627, 233] on icon "chevron_right" at bounding box center [623, 234] width 16 height 10
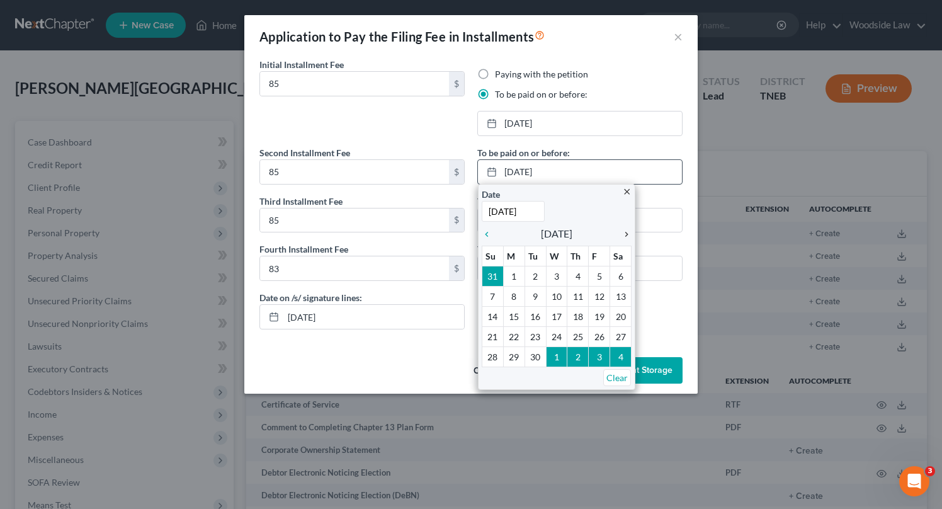
click at [627, 233] on icon "chevron_right" at bounding box center [623, 234] width 16 height 10
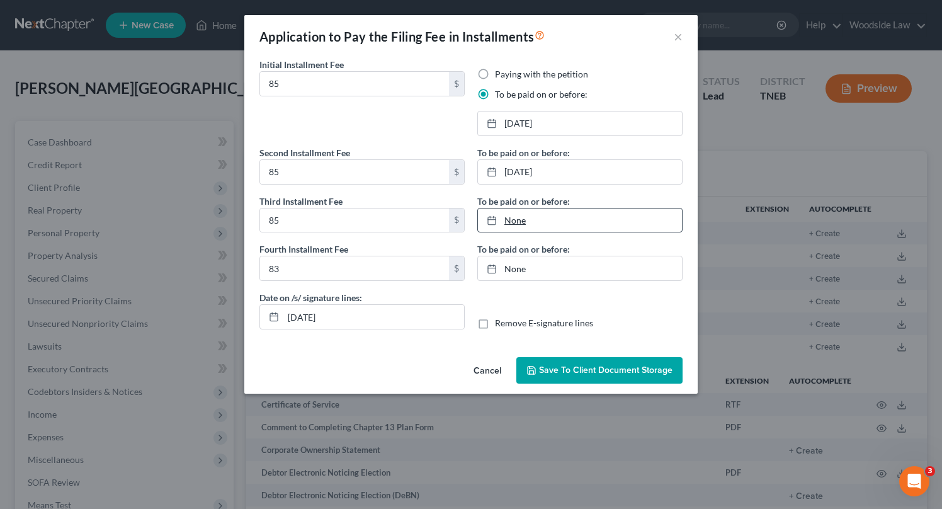
type input "8/15/2025"
click at [587, 223] on link "None" at bounding box center [580, 220] width 204 height 24
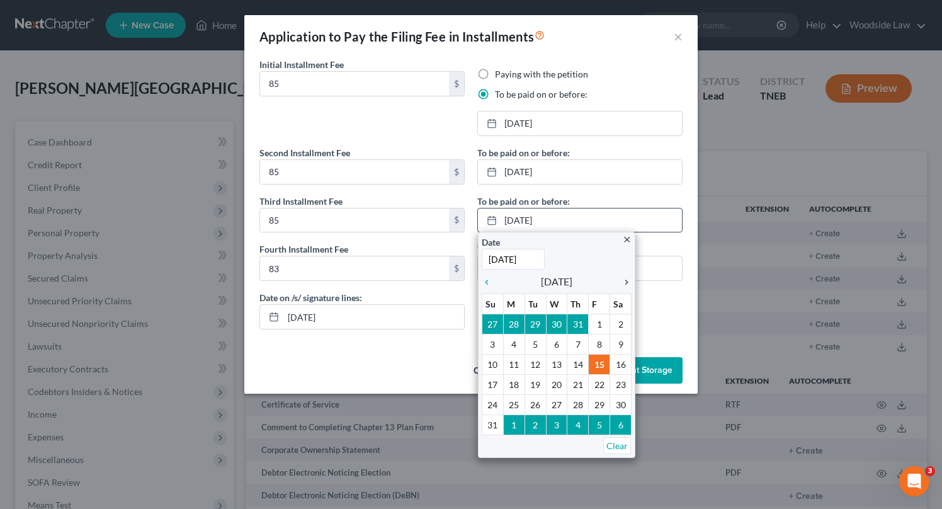
click at [627, 284] on icon "chevron_right" at bounding box center [623, 282] width 16 height 10
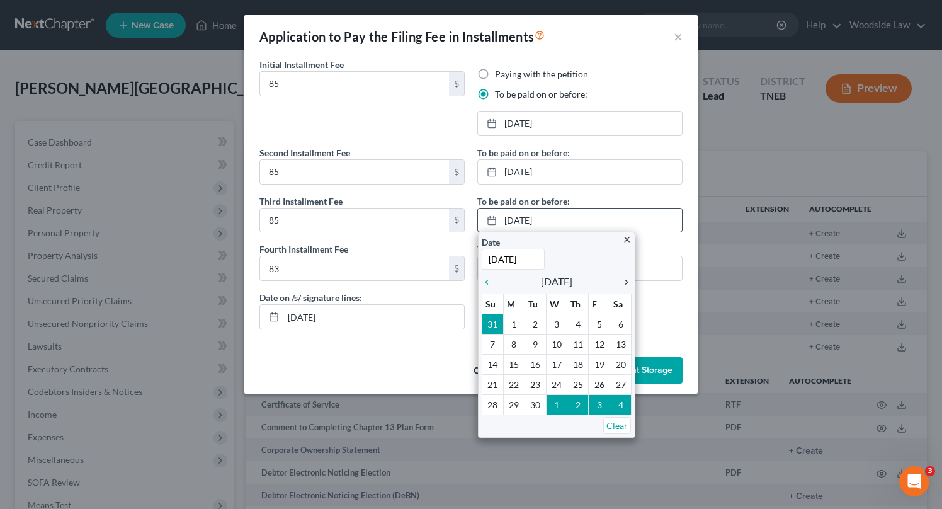
click at [627, 284] on icon "chevron_right" at bounding box center [623, 282] width 16 height 10
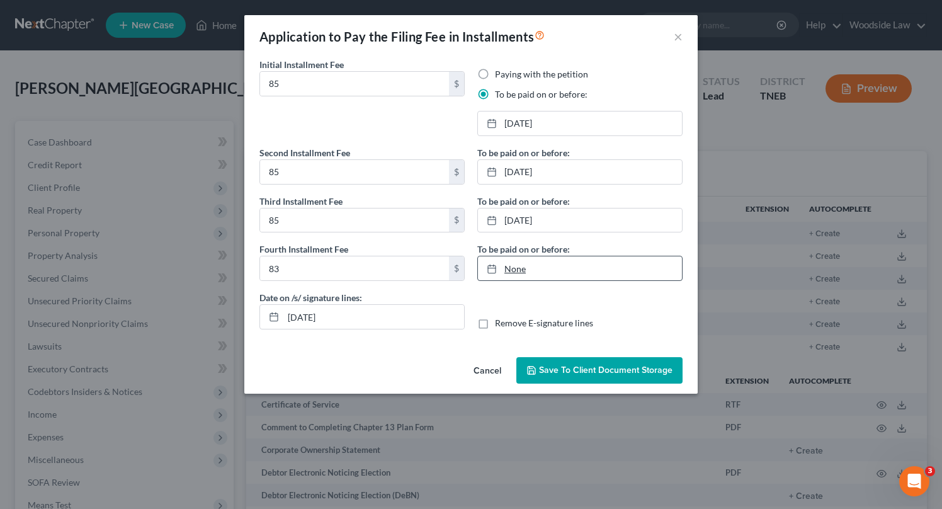
type input "8/15/2025"
click at [547, 270] on link "None" at bounding box center [580, 268] width 204 height 24
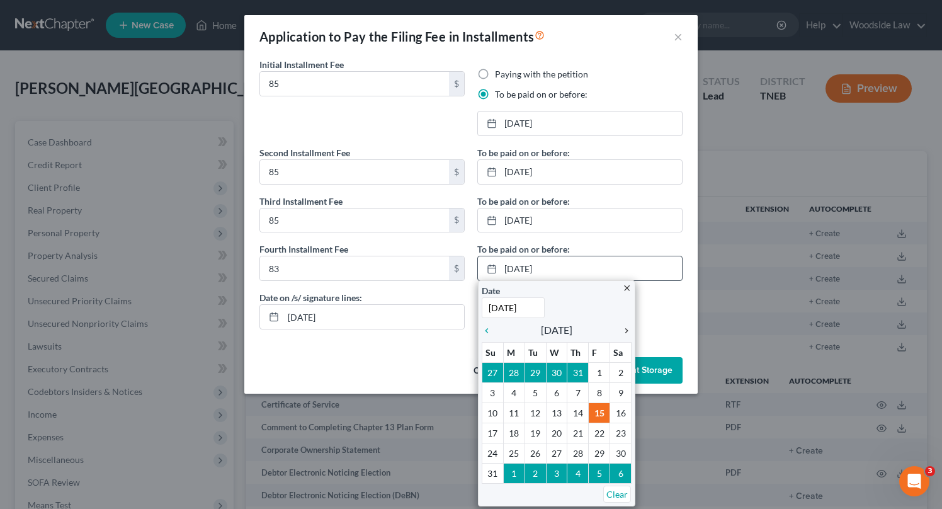
click at [627, 327] on icon "chevron_right" at bounding box center [623, 330] width 16 height 10
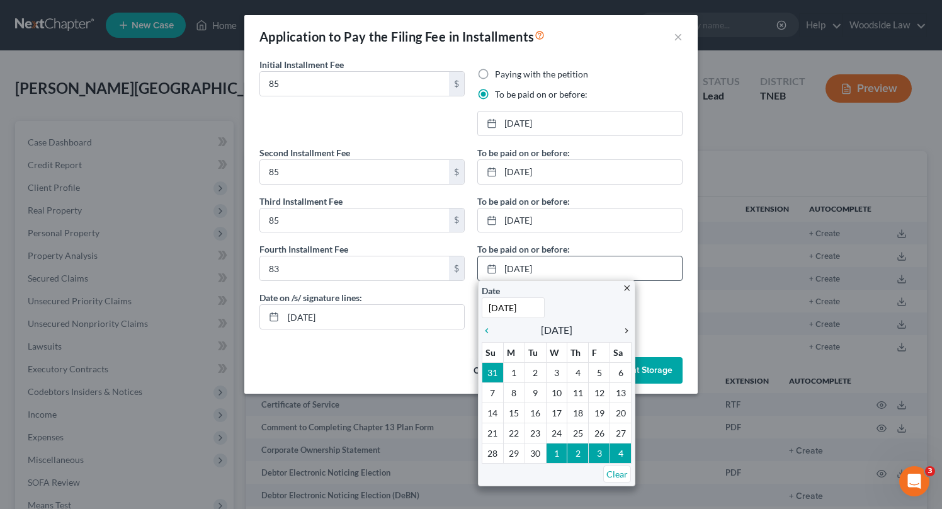
click at [627, 327] on icon "chevron_right" at bounding box center [623, 330] width 16 height 10
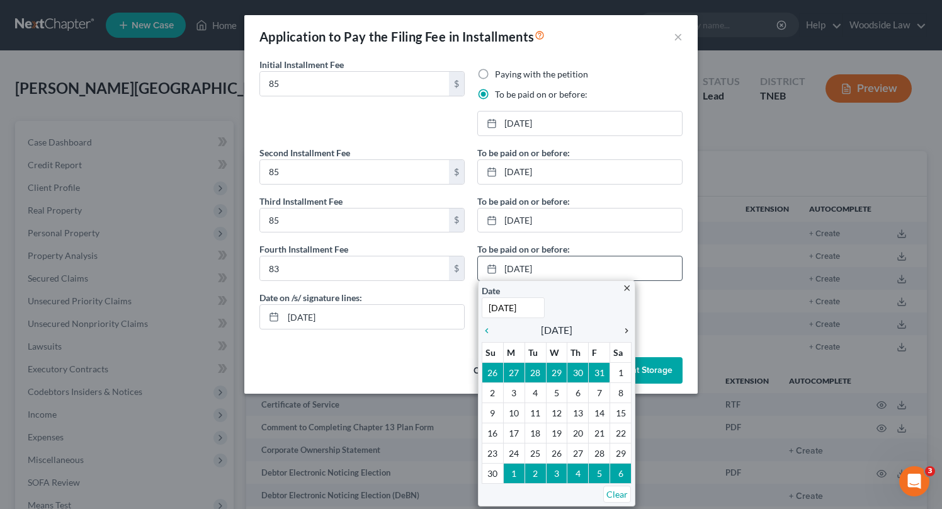
click at [627, 329] on icon "chevron_right" at bounding box center [623, 330] width 16 height 10
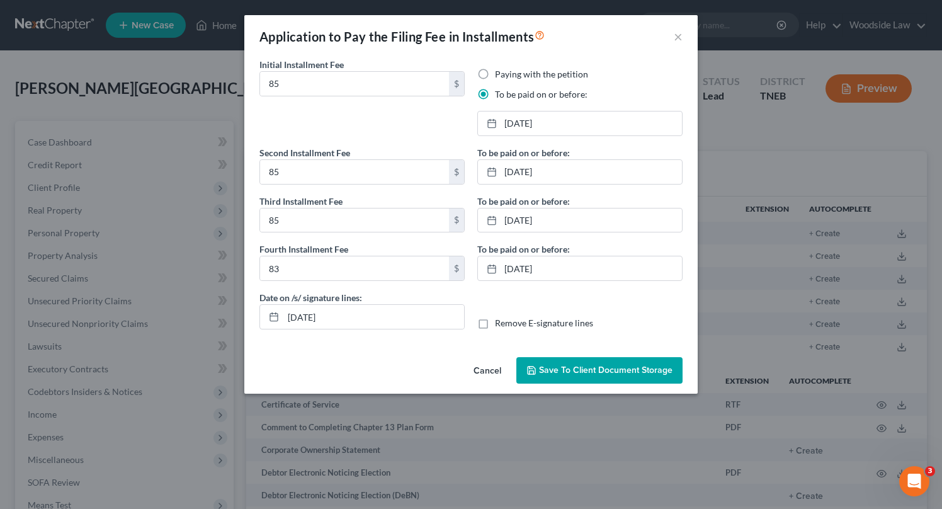
click at [605, 365] on span "Save to Client Document Storage" at bounding box center [605, 369] width 133 height 11
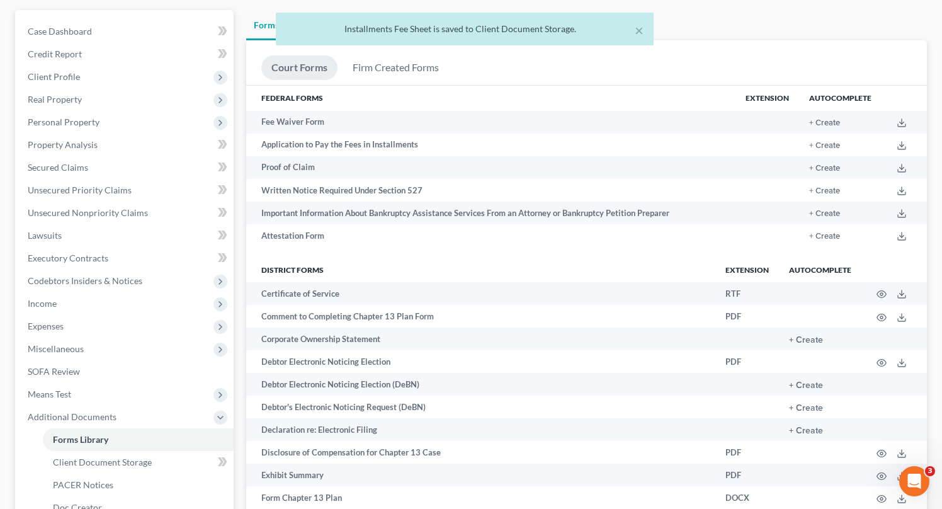
scroll to position [119, 0]
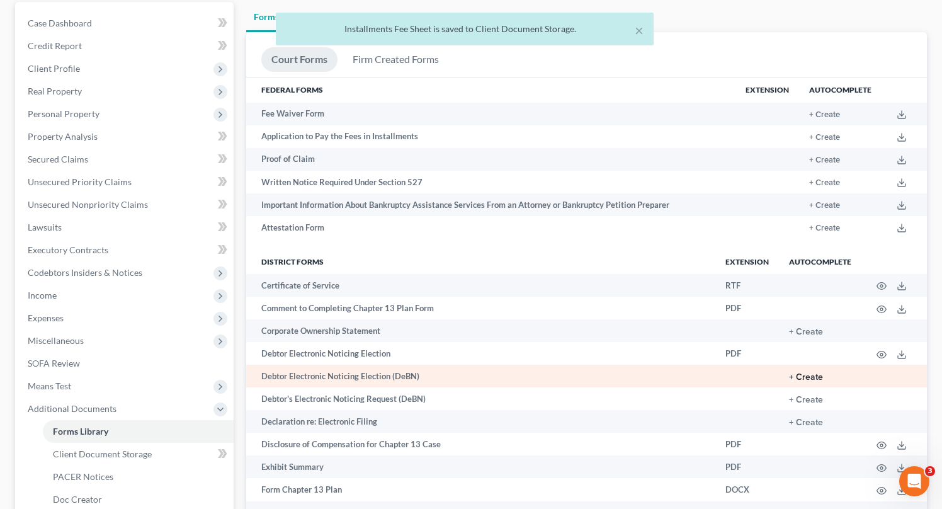
click at [810, 375] on button "+ Create" at bounding box center [806, 377] width 34 height 9
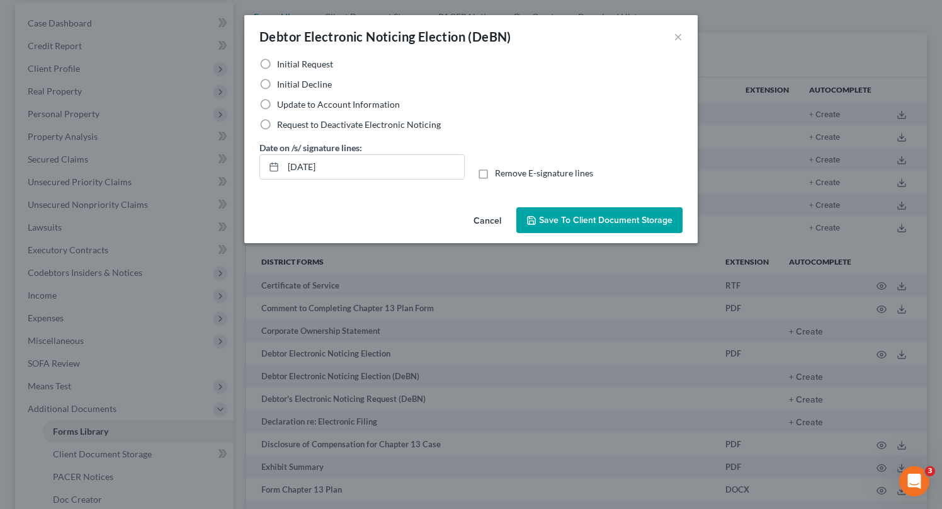
click at [277, 84] on label "Initial Decline" at bounding box center [304, 84] width 55 height 13
click at [282, 84] on input "Initial Decline" at bounding box center [286, 82] width 8 height 8
radio input "true"
click at [308, 164] on input "08/15/2025" at bounding box center [373, 167] width 181 height 24
click at [362, 159] on input "08/16/2025" at bounding box center [373, 167] width 181 height 24
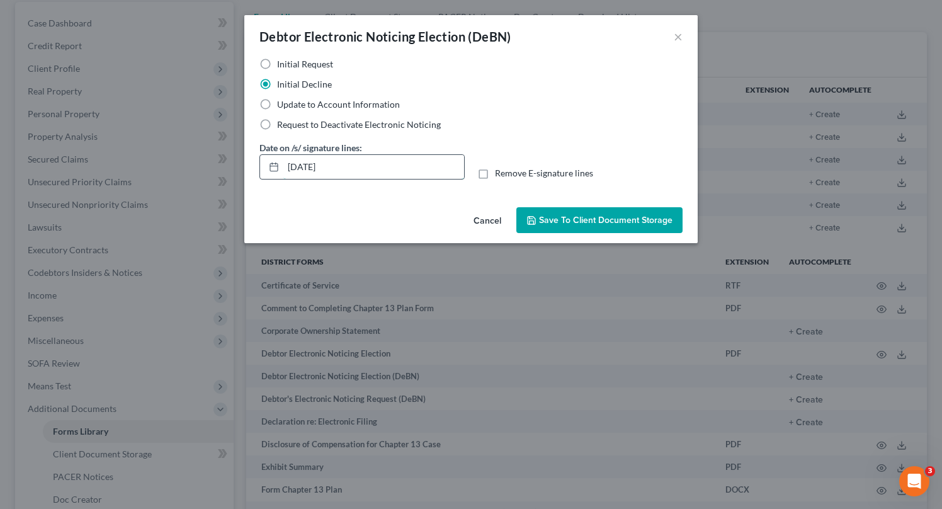
click at [370, 169] on input "08/16/2025" at bounding box center [373, 167] width 181 height 24
type input "08/16/2025"
click at [548, 218] on span "Save to Client Document Storage" at bounding box center [605, 220] width 133 height 11
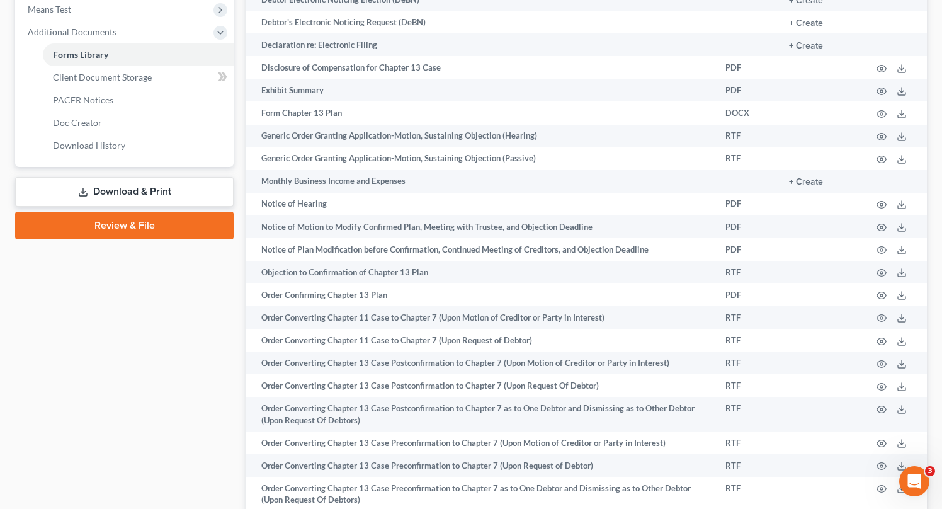
scroll to position [498, 0]
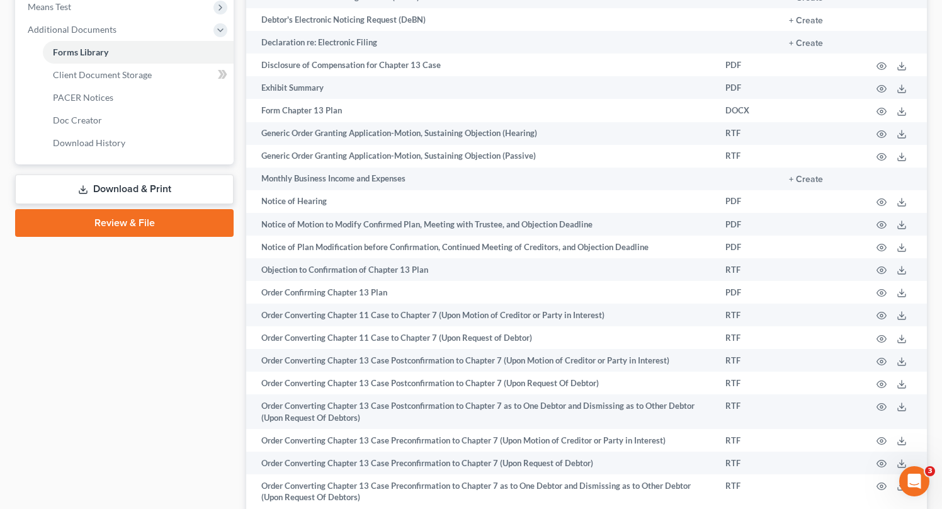
click at [141, 183] on link "Download & Print" at bounding box center [124, 189] width 218 height 30
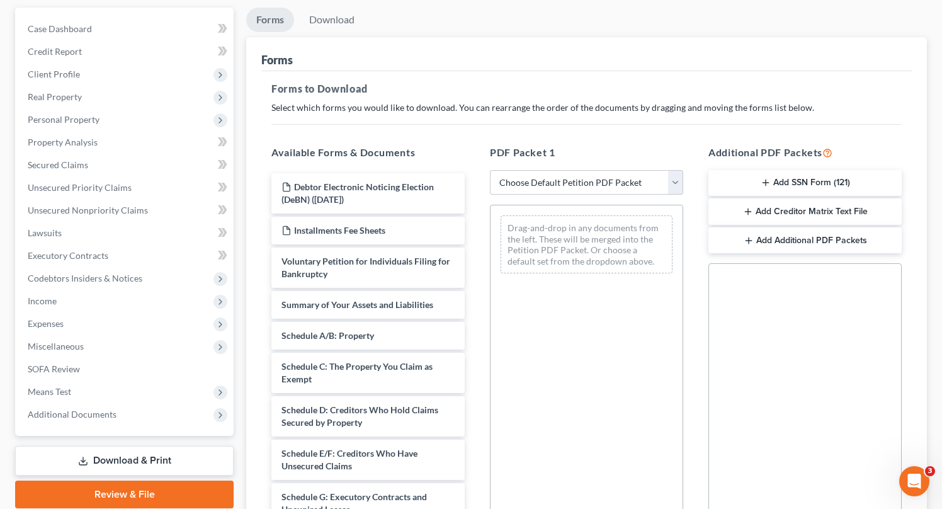
scroll to position [116, 0]
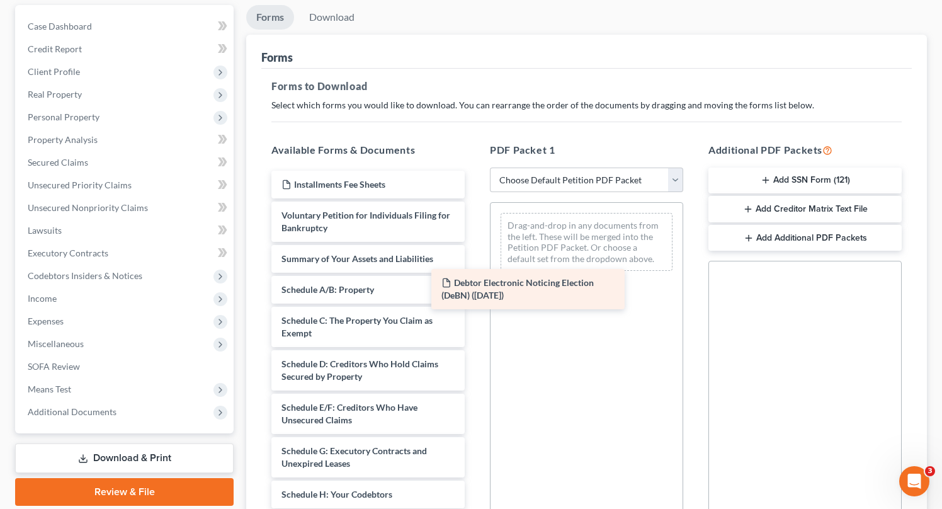
drag, startPoint x: 364, startPoint y: 183, endPoint x: 539, endPoint y: 275, distance: 198.5
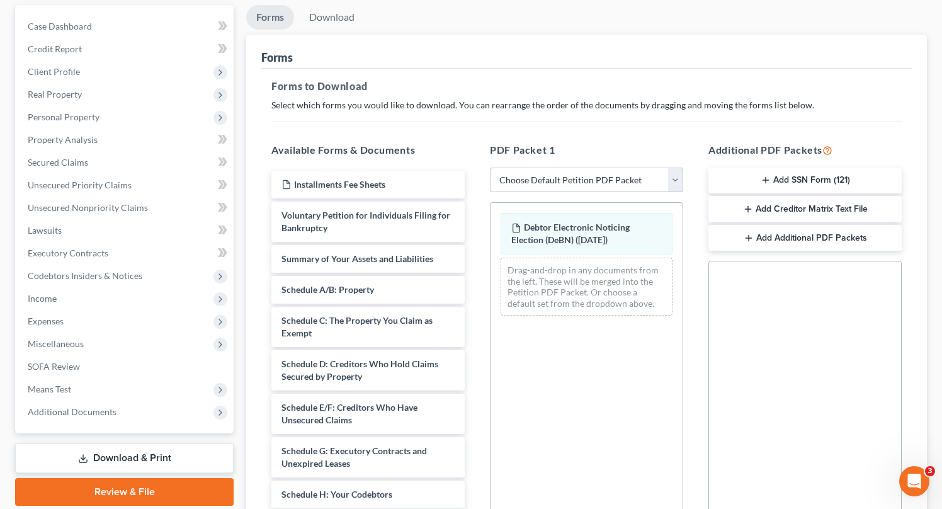
click at [804, 238] on button "Add Additional PDF Packets" at bounding box center [804, 238] width 193 height 26
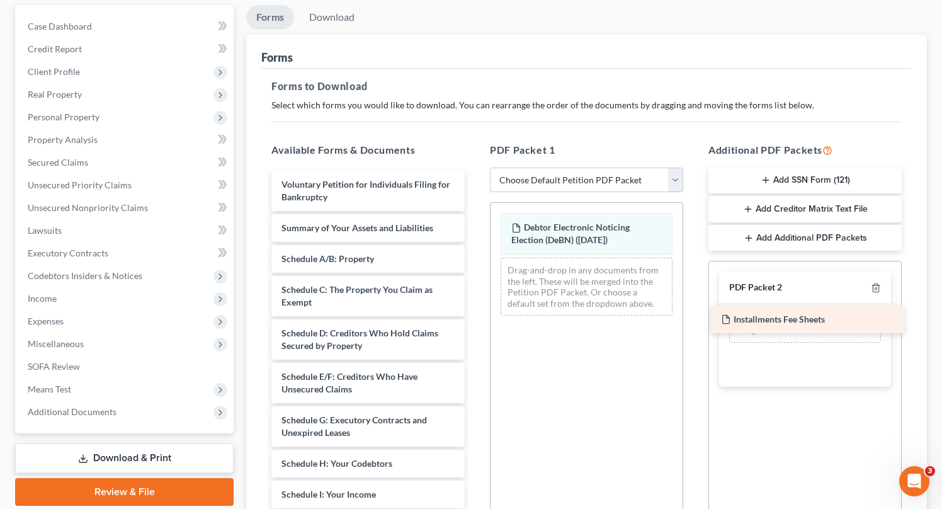
drag, startPoint x: 349, startPoint y: 181, endPoint x: 789, endPoint y: 317, distance: 459.7
click at [475, 317] on div "Installments Fee Sheets Installments Fee Sheets Voluntary Petition for Individu…" at bounding box center [367, 510] width 213 height 678
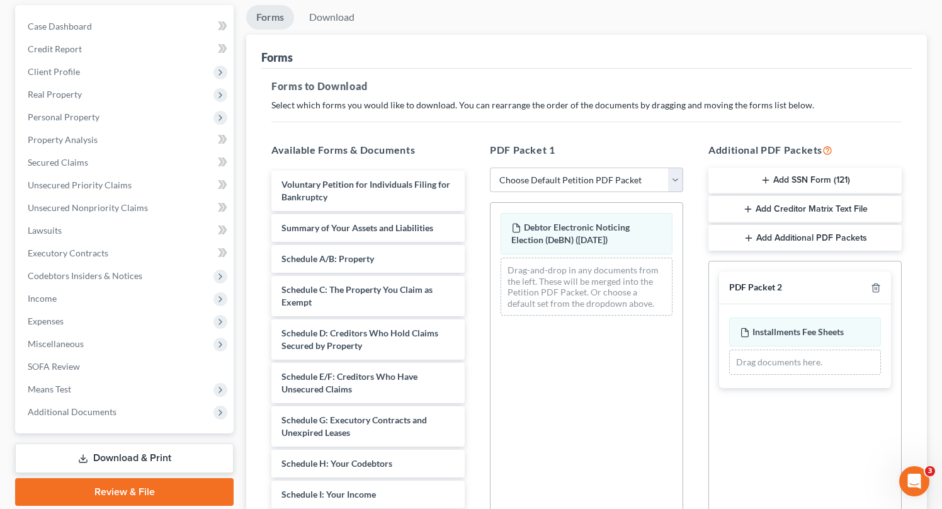
scroll to position [0, 0]
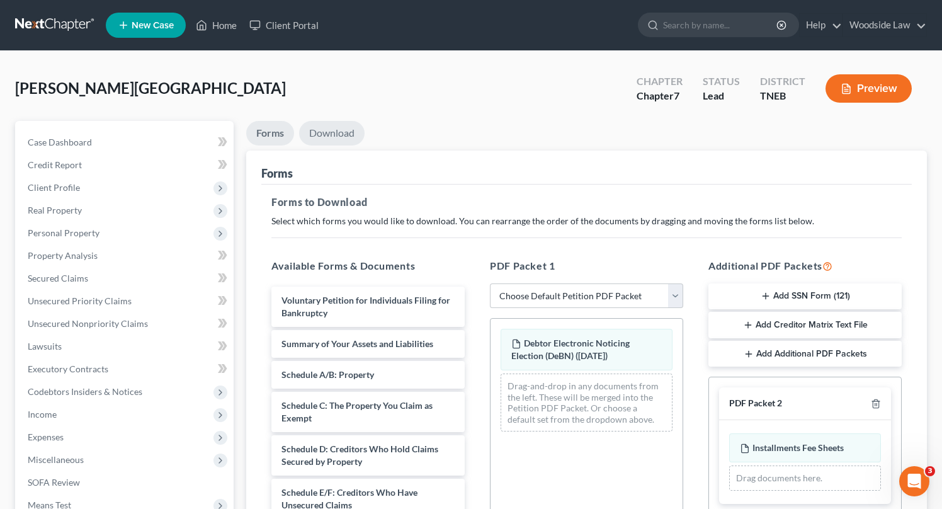
click at [331, 127] on link "Download" at bounding box center [331, 133] width 65 height 25
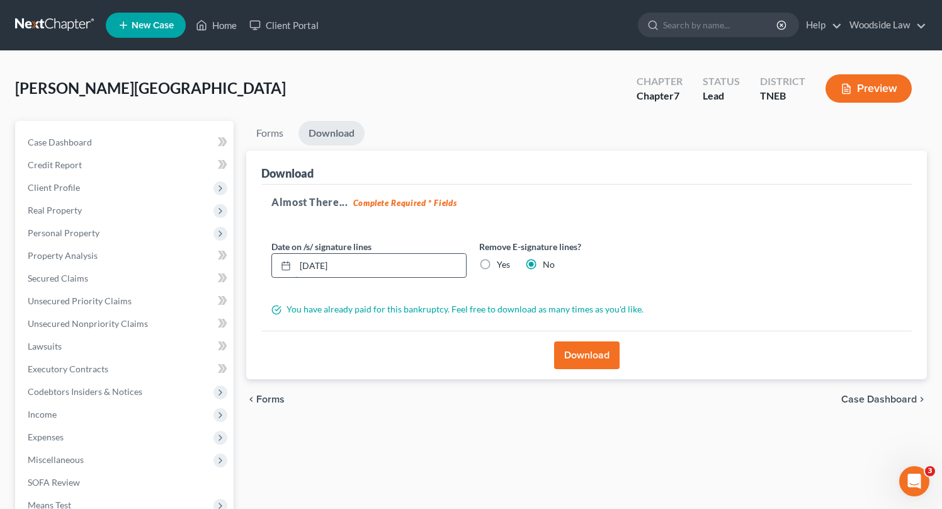
click at [371, 266] on input "08/15/2025" at bounding box center [380, 266] width 171 height 24
type input "08/16/2025"
click at [587, 351] on button "Download" at bounding box center [586, 355] width 65 height 28
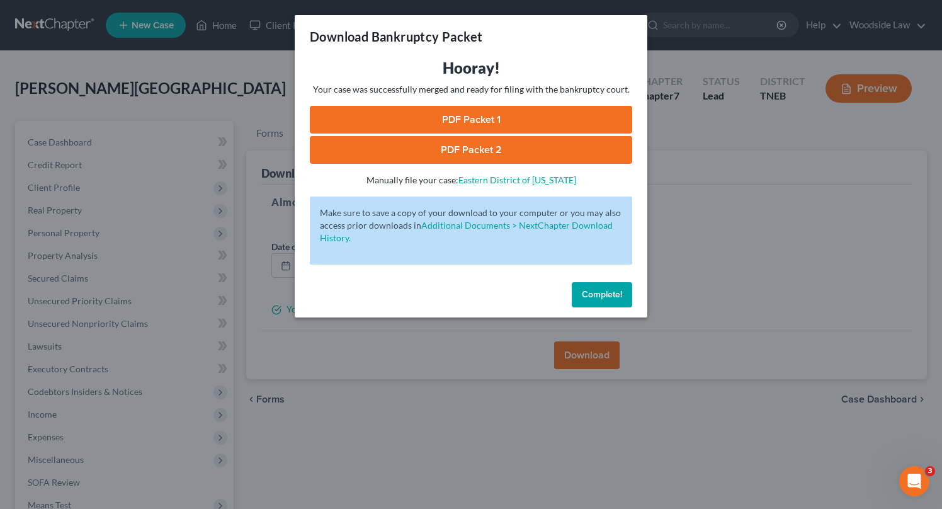
click at [491, 111] on link "PDF Packet 1" at bounding box center [471, 120] width 322 height 28
click at [515, 149] on link "PDF Packet 2" at bounding box center [471, 150] width 322 height 28
click at [595, 288] on button "Complete!" at bounding box center [601, 294] width 60 height 25
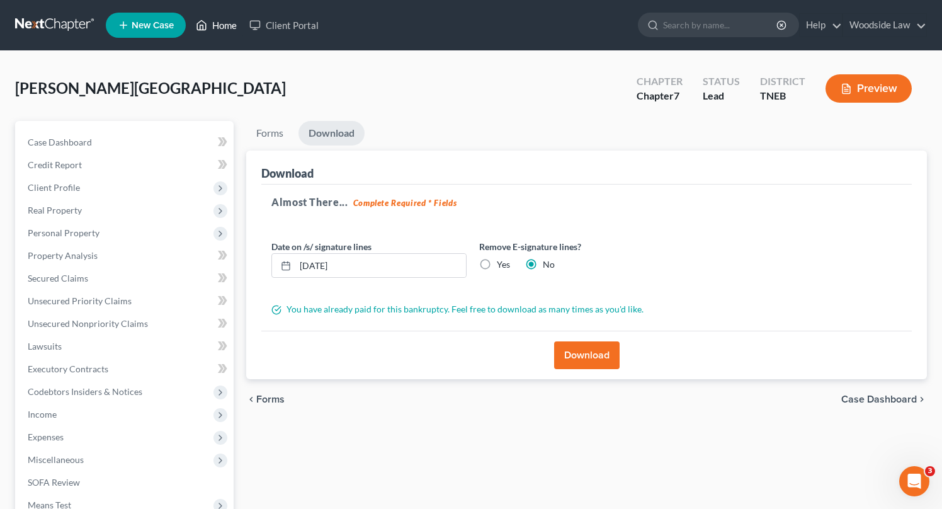
click at [222, 26] on link "Home" at bounding box center [215, 25] width 53 height 23
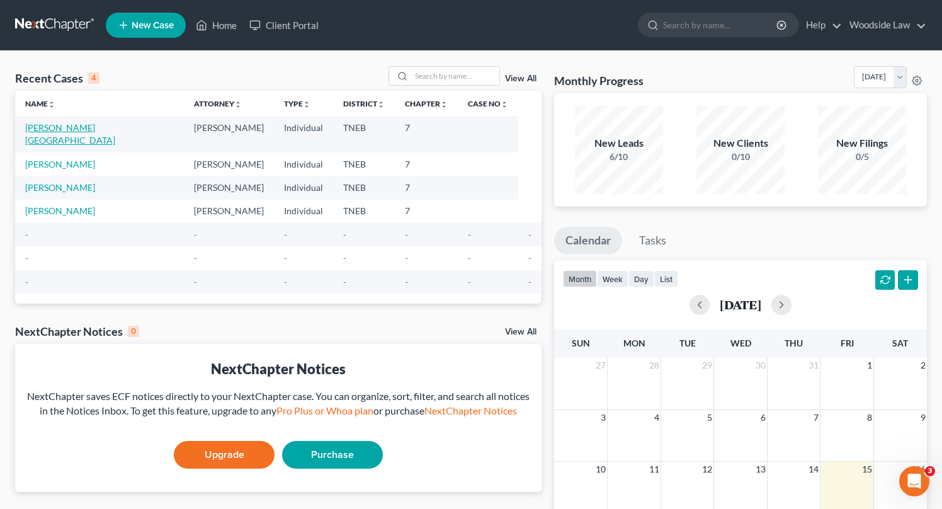
click at [65, 124] on link "[PERSON_NAME][GEOGRAPHIC_DATA]" at bounding box center [70, 133] width 90 height 23
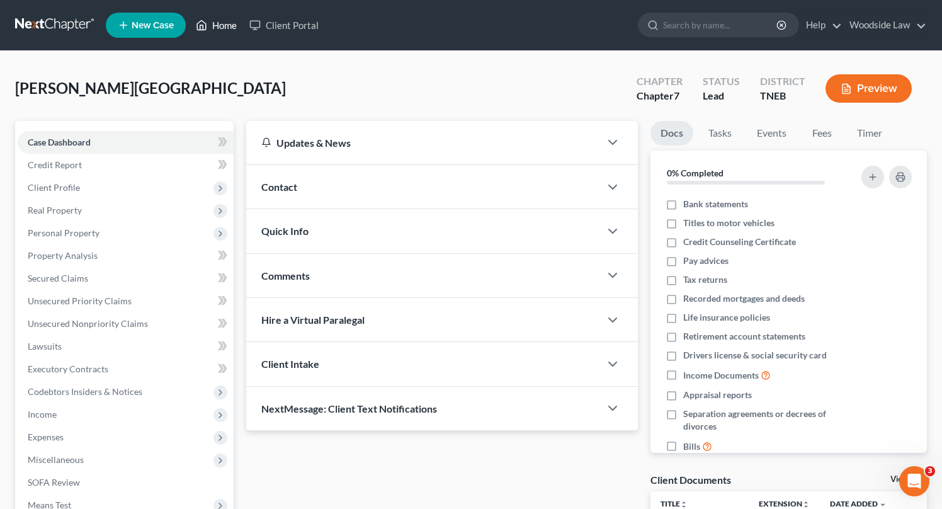
click at [225, 23] on link "Home" at bounding box center [215, 25] width 53 height 23
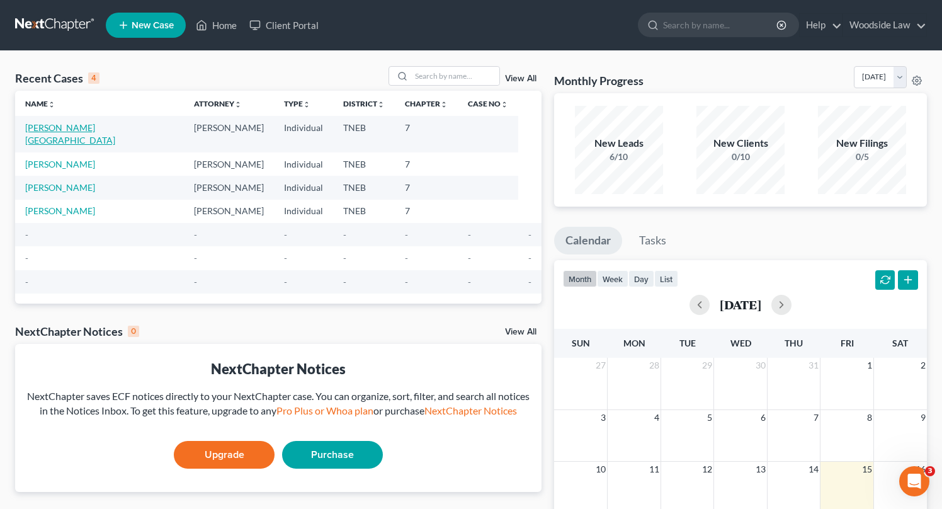
click at [68, 124] on link "[PERSON_NAME][GEOGRAPHIC_DATA]" at bounding box center [70, 133] width 90 height 23
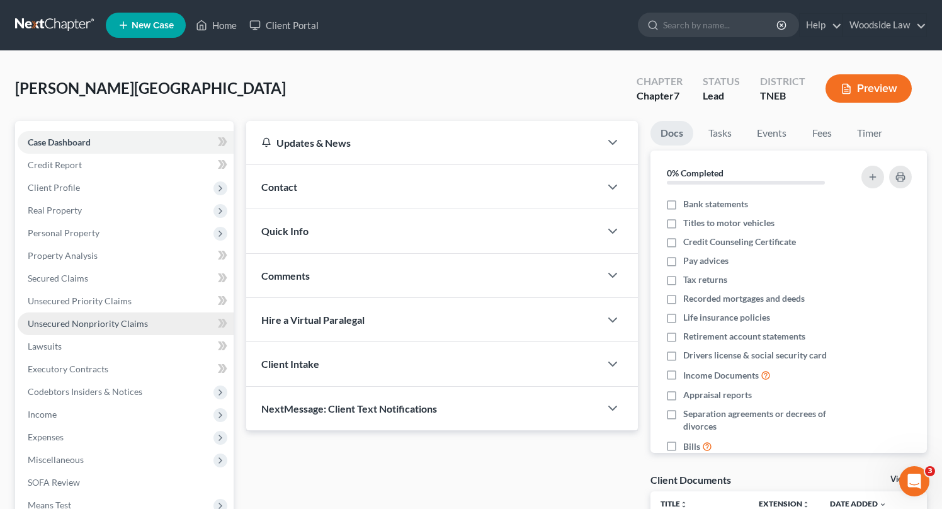
click at [117, 322] on span "Unsecured Nonpriority Claims" at bounding box center [88, 323] width 120 height 11
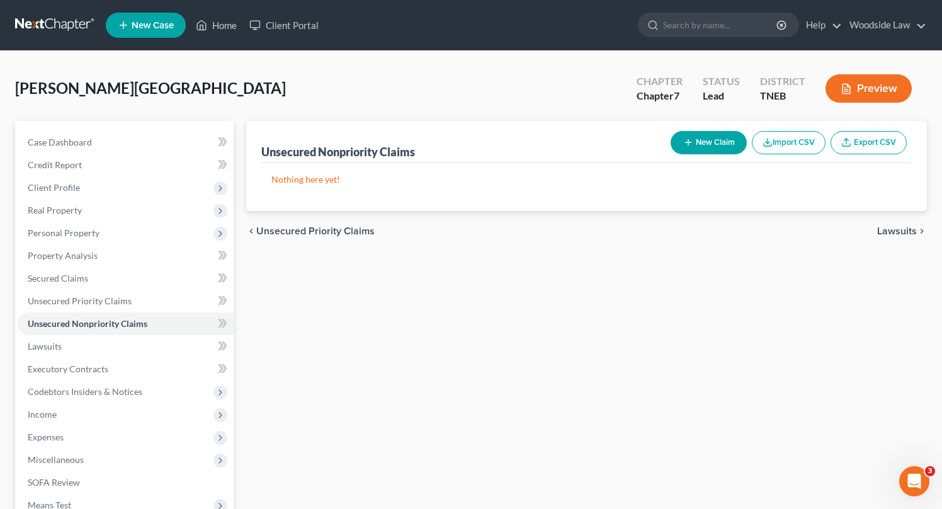
click at [716, 136] on button "New Claim" at bounding box center [708, 142] width 76 height 23
select select "0"
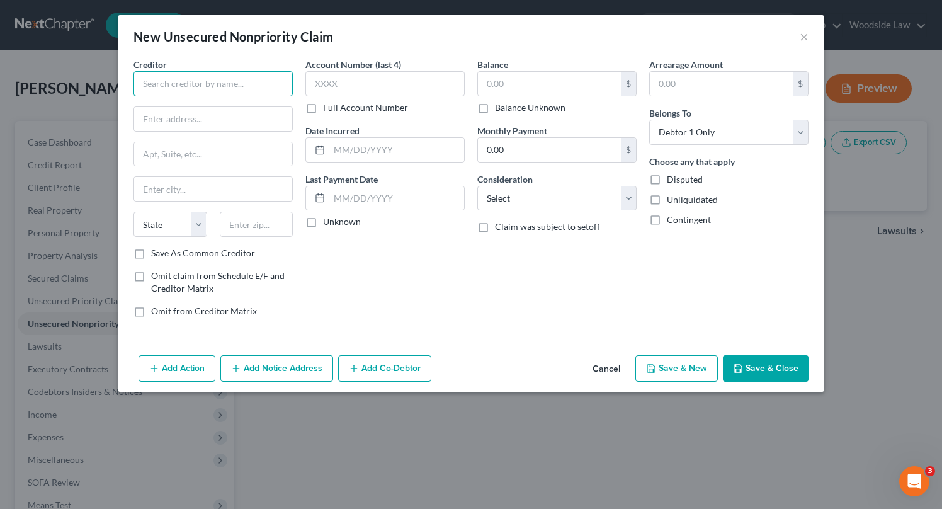
click at [239, 84] on input "text" at bounding box center [212, 83] width 159 height 25
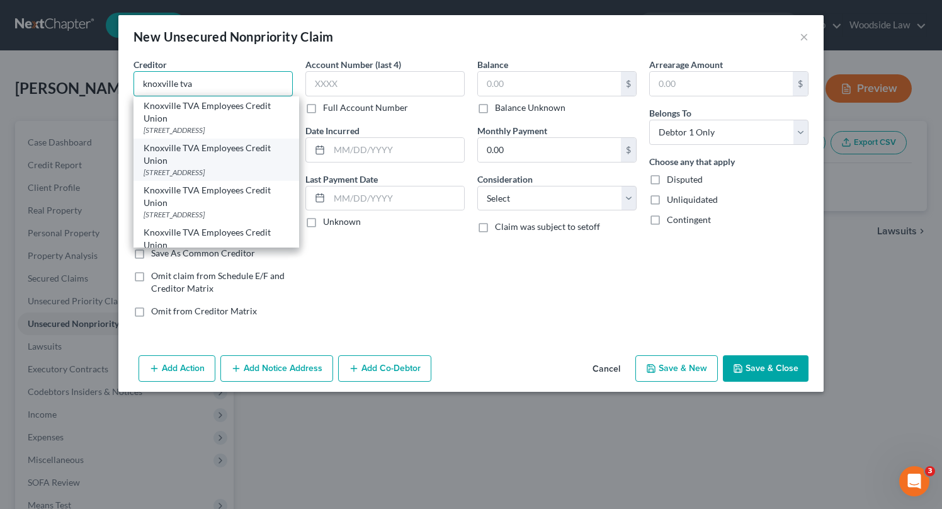
scroll to position [18, 0]
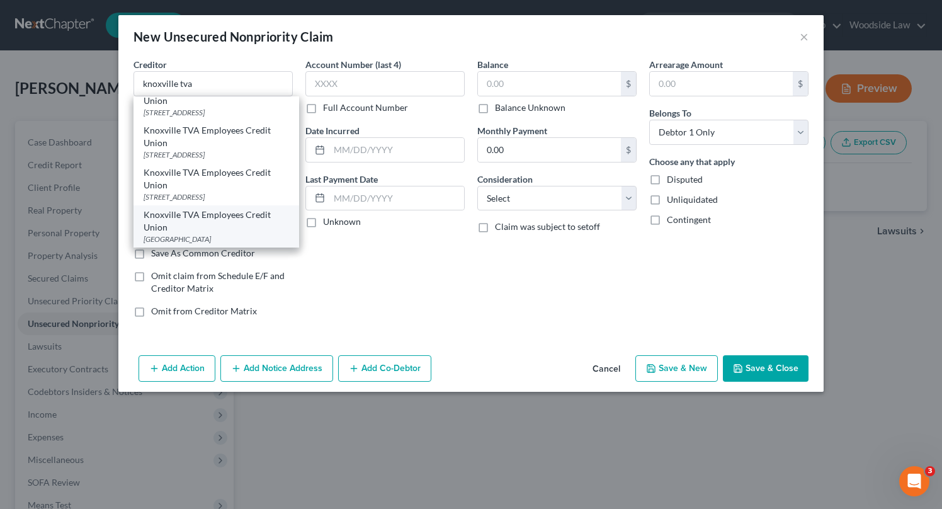
click at [227, 217] on div "Knoxville TVA Employees Credit Union" at bounding box center [215, 220] width 145 height 25
type input "Knoxville TVA Employees Credit Union"
type input "PO Box 36027"
type input "Knoxville"
select select "44"
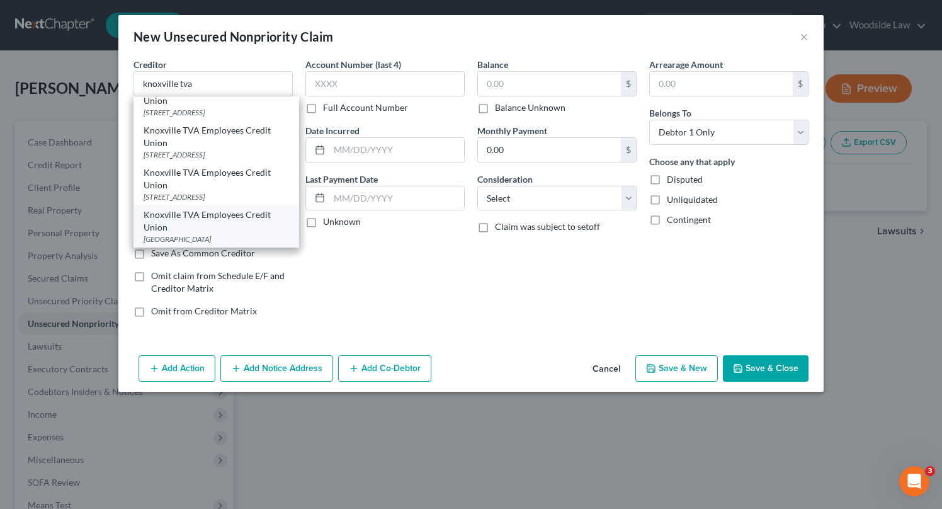
type input "37930"
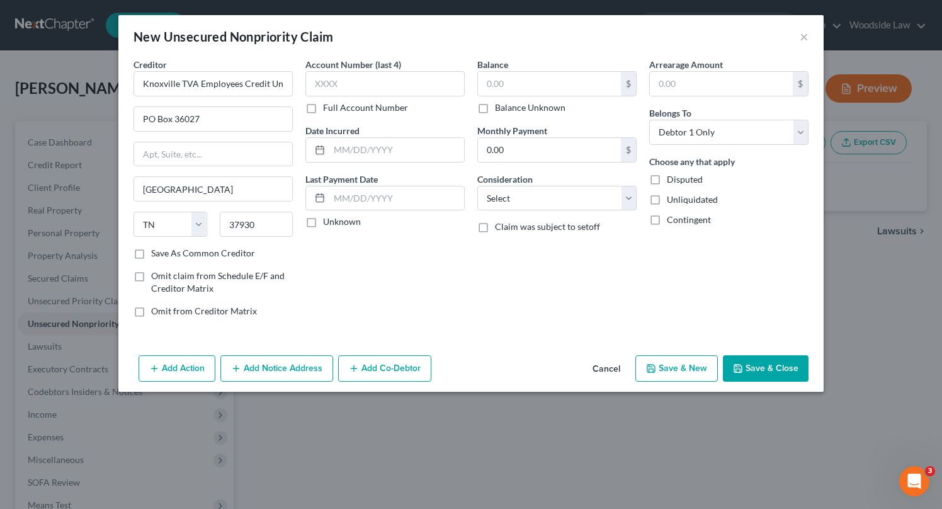
scroll to position [0, 0]
click at [407, 144] on input "text" at bounding box center [396, 150] width 135 height 24
type input "2024"
click at [532, 86] on input "text" at bounding box center [549, 84] width 143 height 24
type input "689"
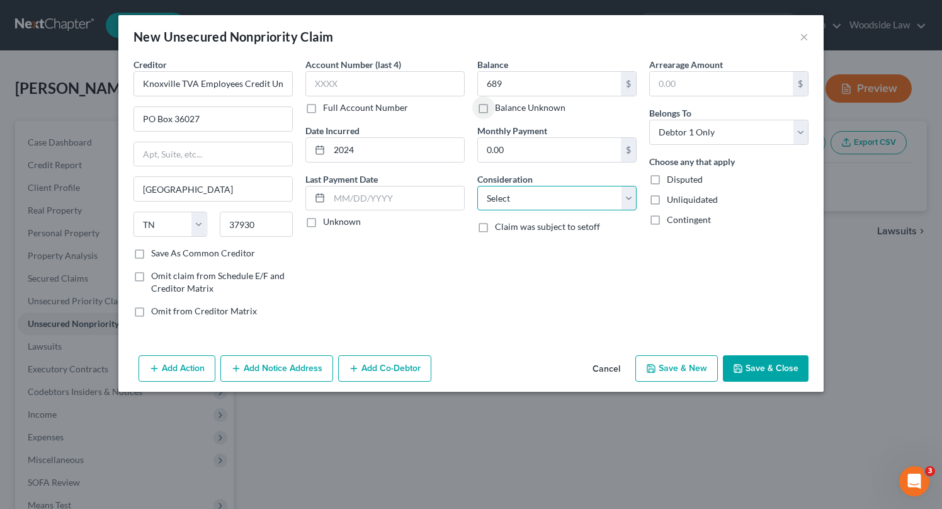
click at [549, 191] on select "Select Cable / Satellite Services Collection Agency Credit Card Debt Debt Couns…" at bounding box center [556, 198] width 159 height 25
select select "2"
click at [477, 186] on select "Select Cable / Satellite Services Collection Agency Credit Card Debt Debt Couns…" at bounding box center [556, 198] width 159 height 25
click at [696, 371] on button "Save & New" at bounding box center [676, 368] width 82 height 26
select select "0"
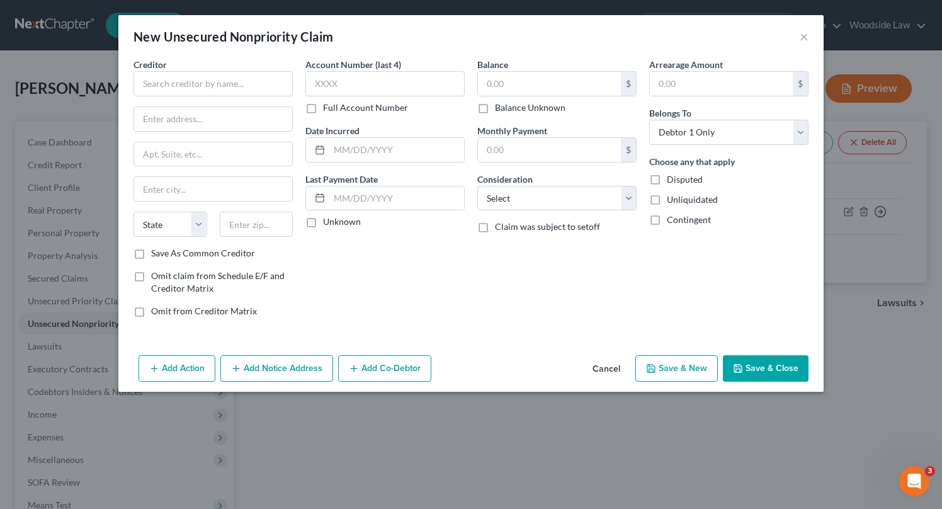
click at [607, 369] on button "Cancel" at bounding box center [606, 368] width 48 height 25
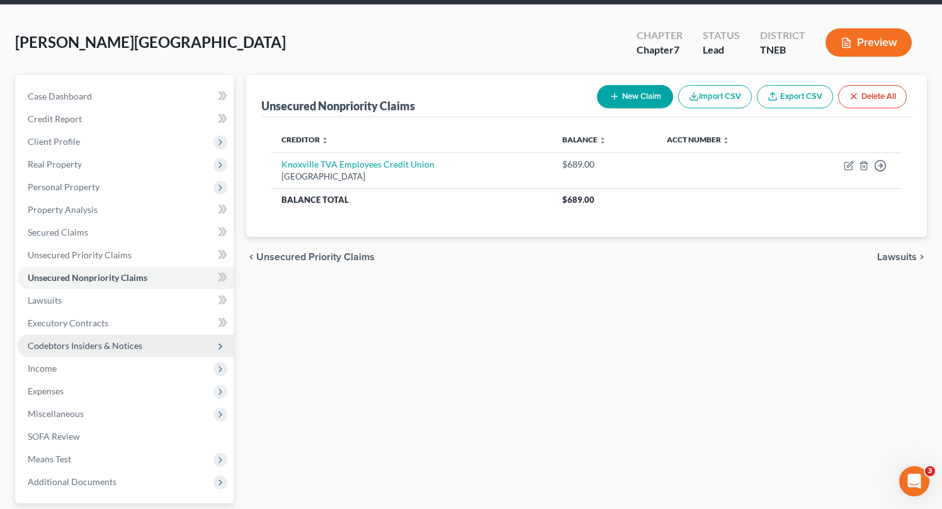
scroll to position [42, 0]
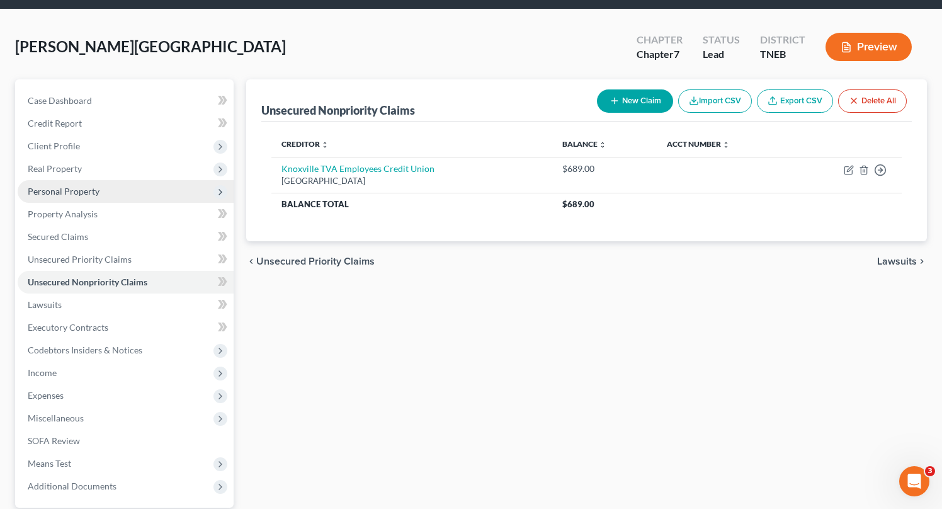
click at [77, 192] on span "Personal Property" at bounding box center [64, 191] width 72 height 11
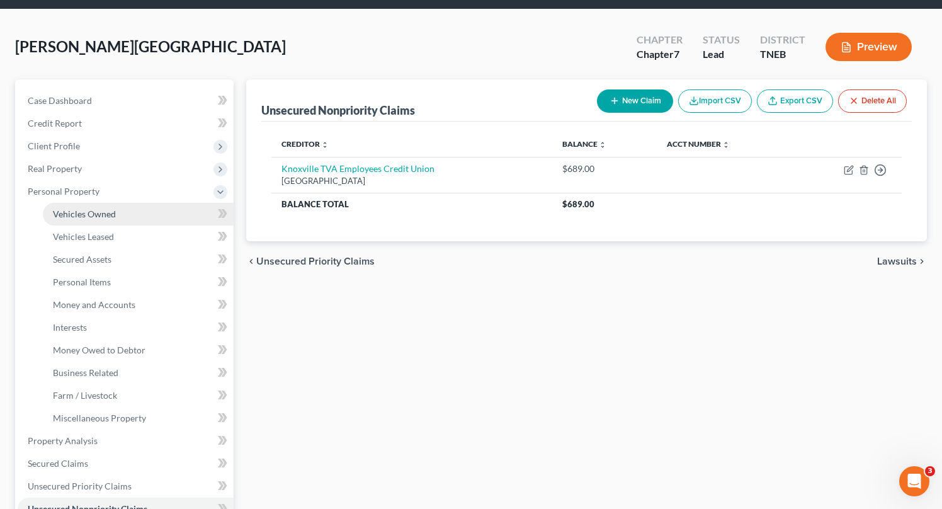
click at [99, 212] on span "Vehicles Owned" at bounding box center [84, 213] width 63 height 11
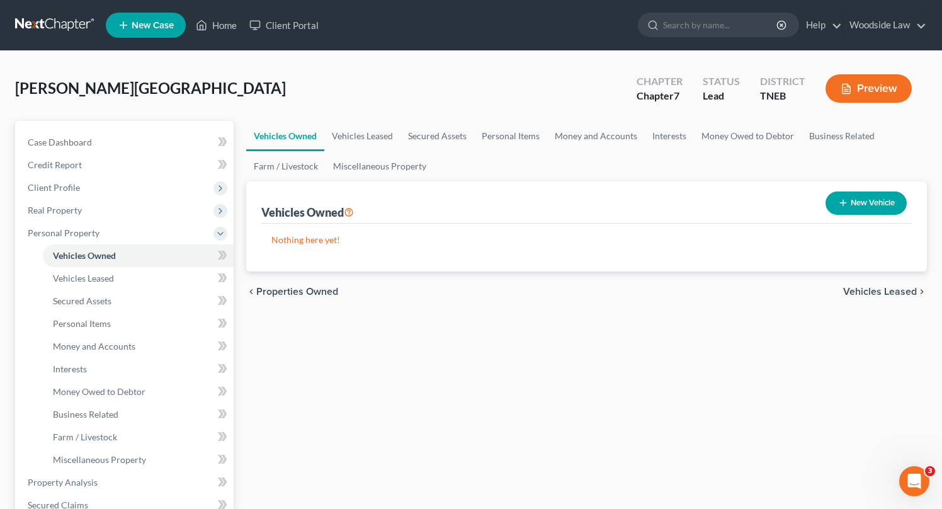
click at [850, 204] on button "New Vehicle" at bounding box center [865, 202] width 81 height 23
select select "0"
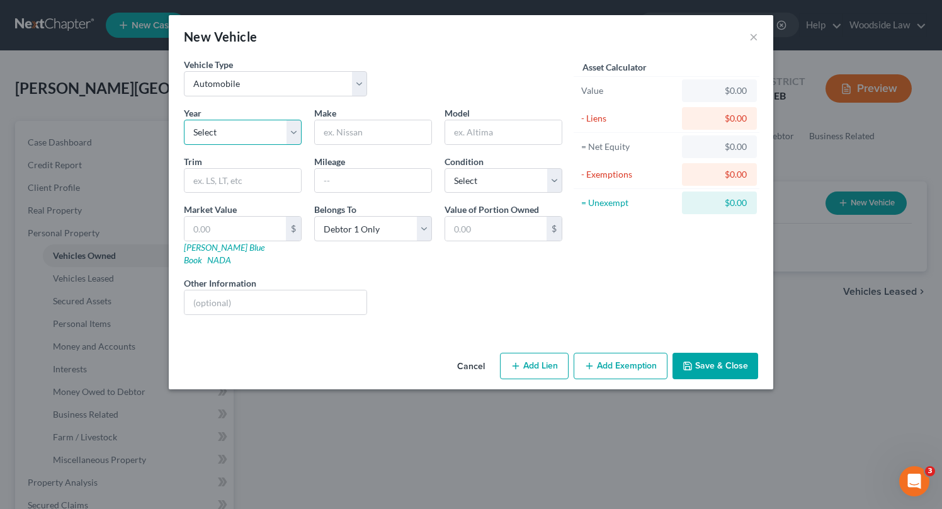
click at [251, 133] on select "Select 2026 2025 2024 2023 2022 2021 2020 2019 2018 2017 2016 2015 2014 2013 20…" at bounding box center [243, 132] width 118 height 25
select select "9"
click at [184, 120] on select "Select 2026 2025 2024 2023 2022 2021 2020 2019 2018 2017 2016 2015 2014 2013 20…" at bounding box center [243, 132] width 118 height 25
click at [364, 126] on input "text" at bounding box center [373, 132] width 116 height 24
type input "Ford"
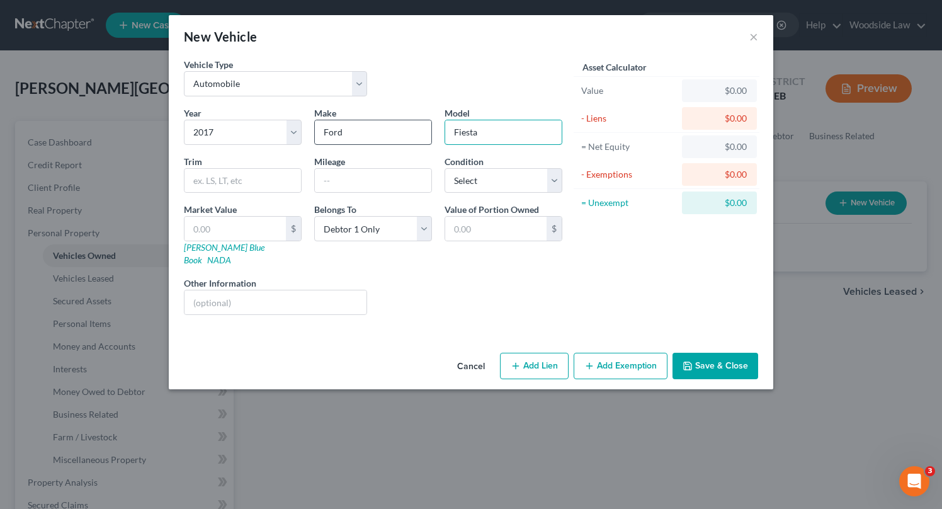
type input "Fiesta"
type input "ST"
type input "55,000"
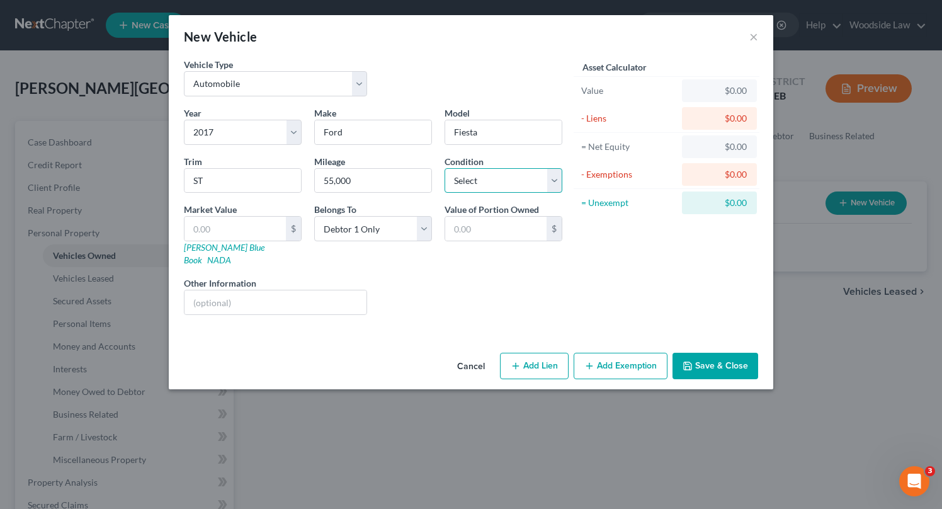
click at [516, 180] on select "Select Excellent Very Good Good Fair Poor" at bounding box center [503, 180] width 118 height 25
select select "3"
click at [444, 168] on select "Select Excellent Very Good Good Fair Poor" at bounding box center [503, 180] width 118 height 25
click at [291, 295] on input "text" at bounding box center [275, 302] width 182 height 24
type input "Vehicle is wrecked"
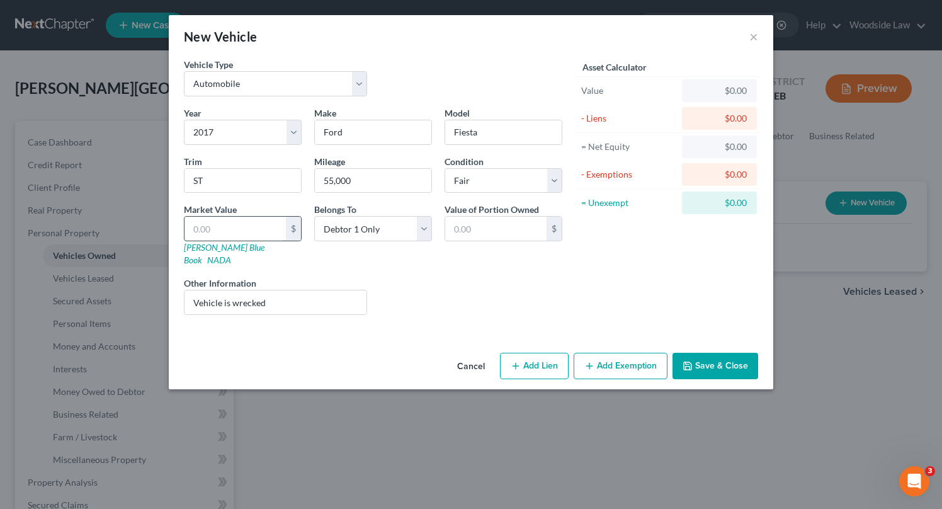
click at [245, 233] on input "text" at bounding box center [234, 228] width 101 height 24
type input "1"
type input "1.00"
type input "17"
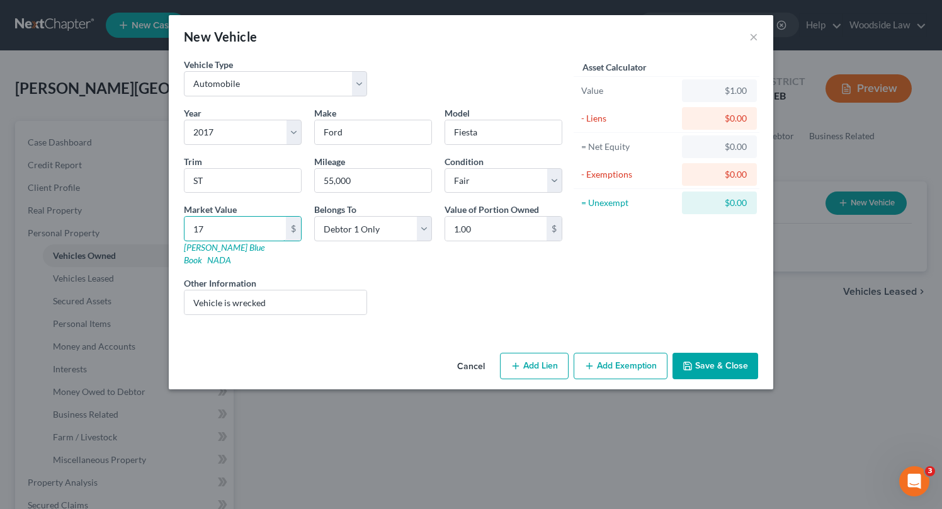
type input "17.00"
type input "173"
type input "173.00"
type input "1730"
type input "1,730.00"
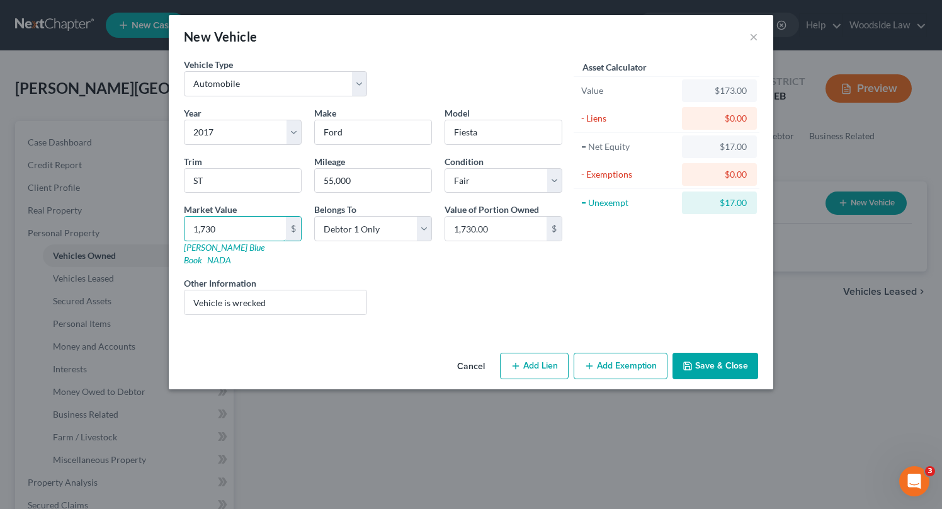
type input "1,7300"
type input "17,300.00"
click at [545, 355] on button "Add Lien" at bounding box center [534, 365] width 69 height 26
select select "0"
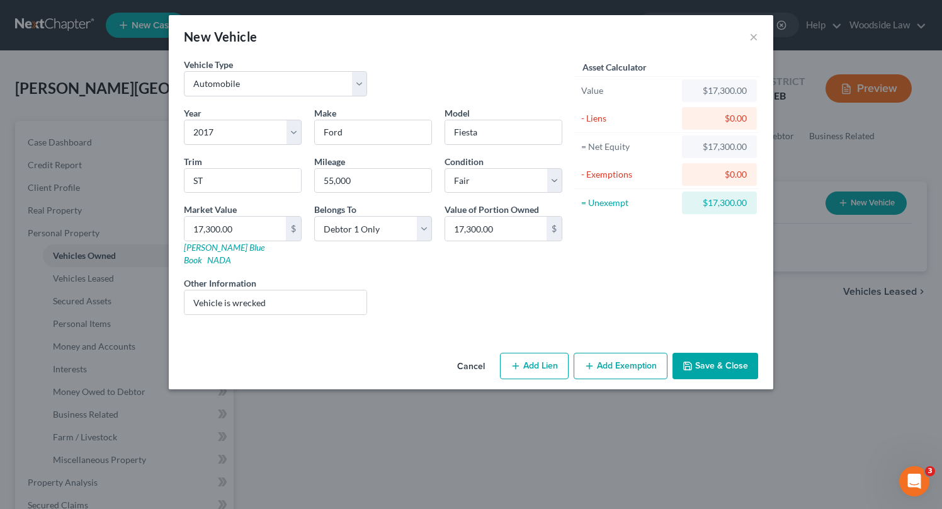
select select "0"
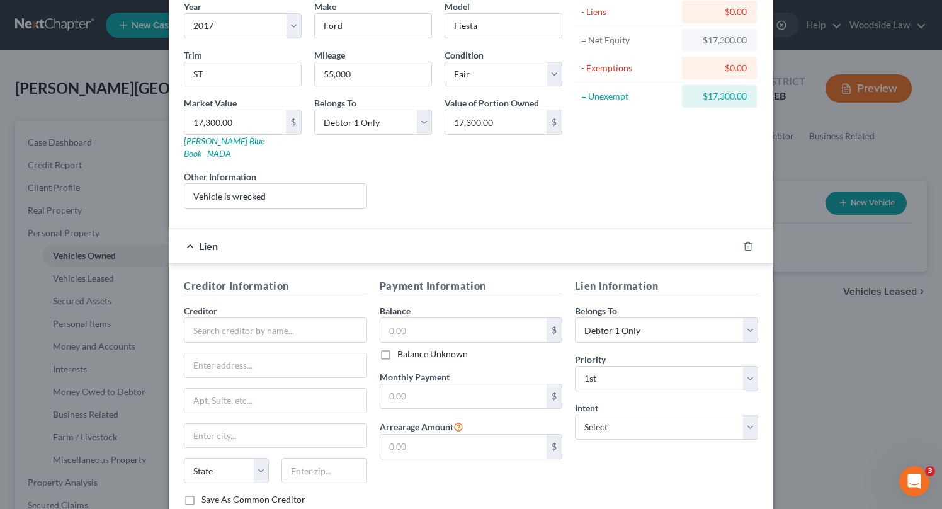
scroll to position [180, 0]
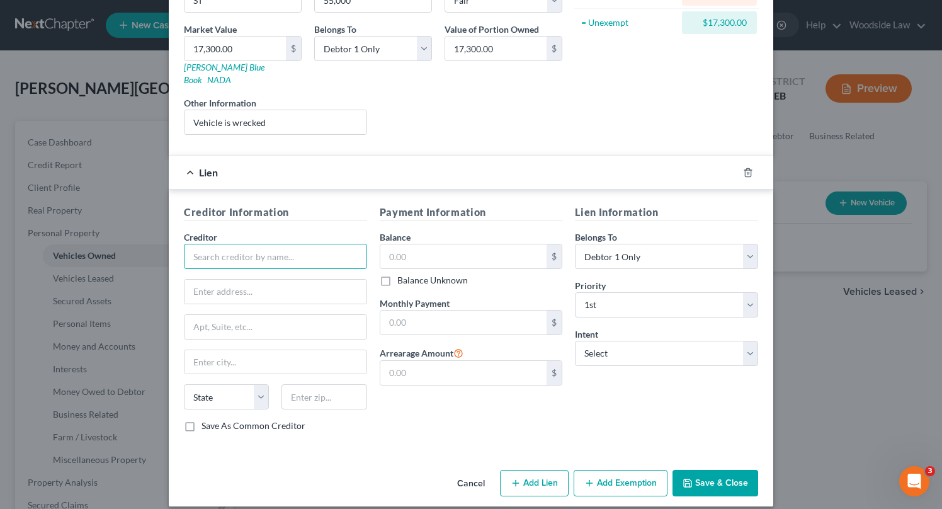
click at [290, 244] on input "text" at bounding box center [275, 256] width 183 height 25
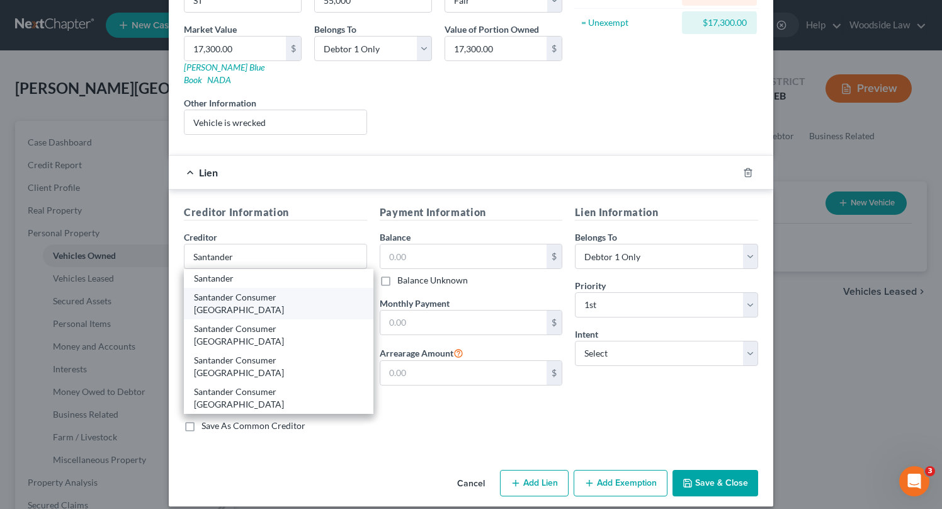
click at [295, 291] on div "Santander Consumer USA" at bounding box center [278, 303] width 169 height 25
type input "Santander Consumer USA"
type input "PO Box 961211"
type input "Fort Worth"
select select "45"
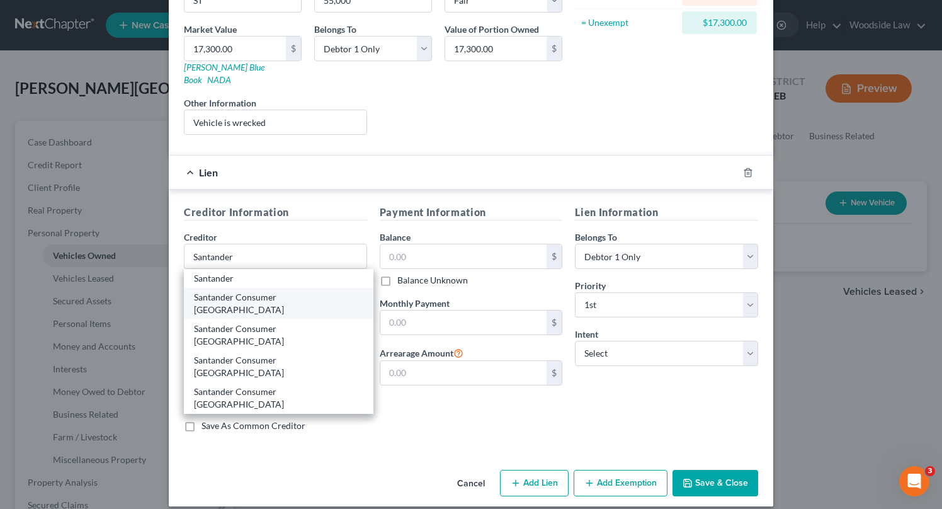
type input "76161"
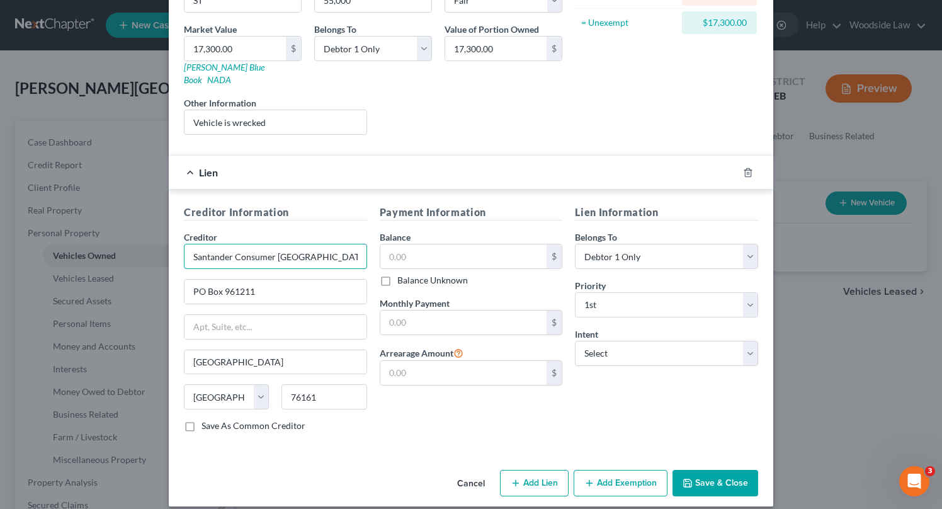
click at [300, 250] on input "Santander Consumer USA" at bounding box center [275, 256] width 183 height 25
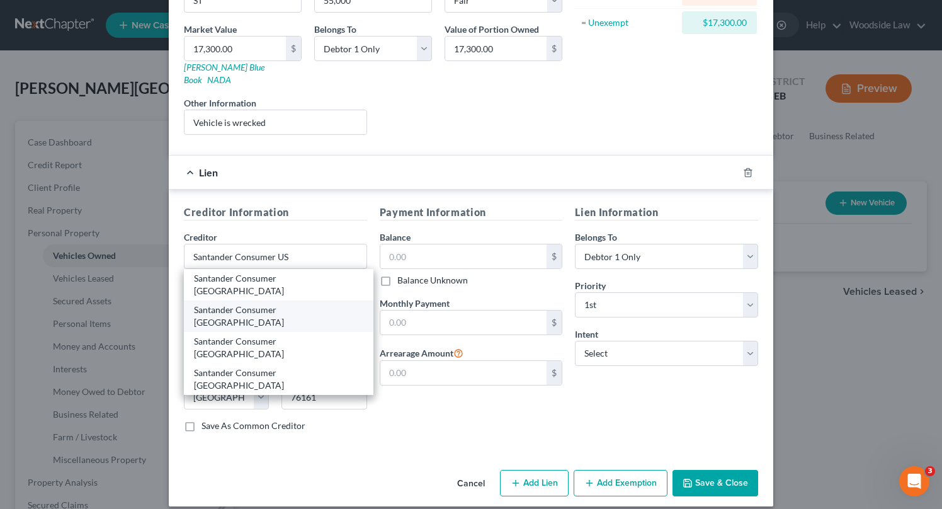
click at [285, 303] on div "Santander Consumer USA" at bounding box center [278, 315] width 169 height 25
type input "Santander Consumer USA"
type input "PO Box 105255"
type input "Atlanta"
select select "10"
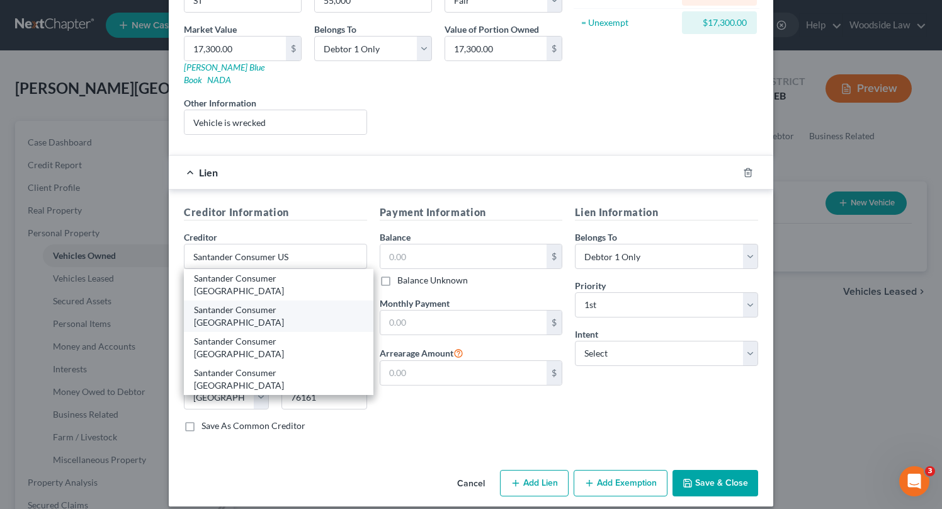
type input "30348"
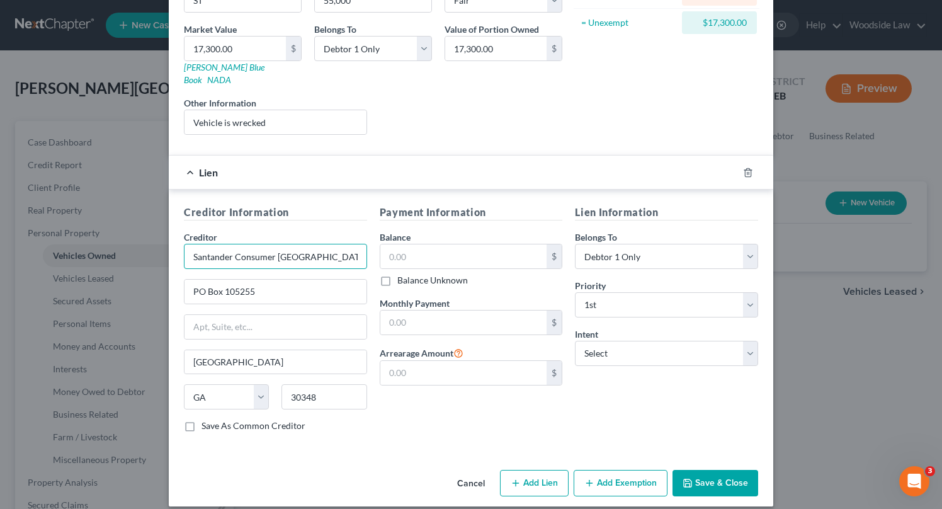
click at [306, 244] on input "Santander Consumer USA" at bounding box center [275, 256] width 183 height 25
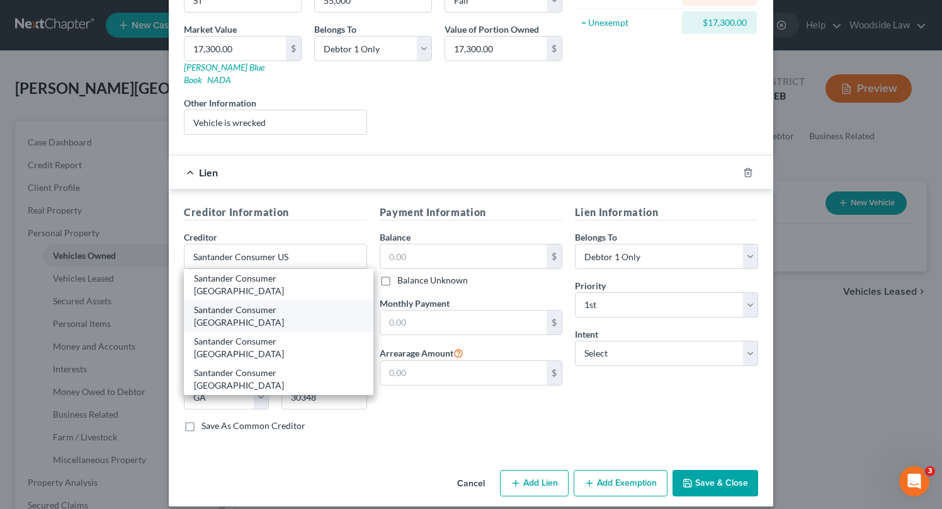
click at [281, 303] on div "Santander Consumer USA" at bounding box center [278, 315] width 169 height 25
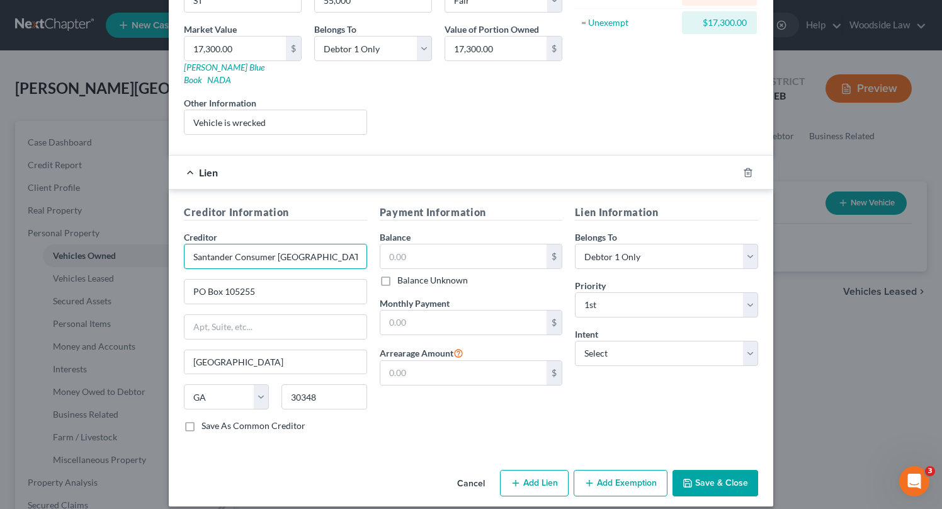
click at [303, 247] on input "Santander Consumer USA" at bounding box center [275, 256] width 183 height 25
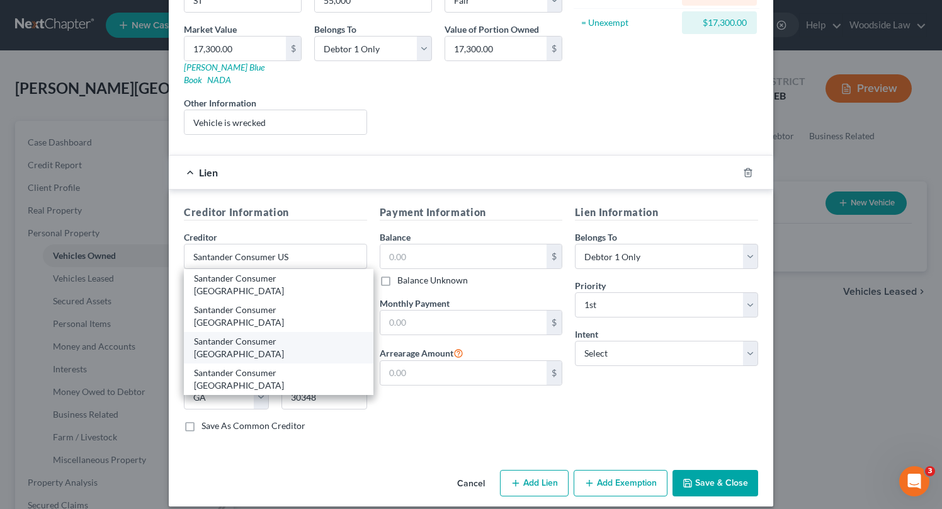
click at [279, 335] on div "Santander Consumer USA" at bounding box center [278, 347] width 169 height 25
type input "Santander Consumer USA"
type input "PO Box 961245"
type input "Terrell"
select select "45"
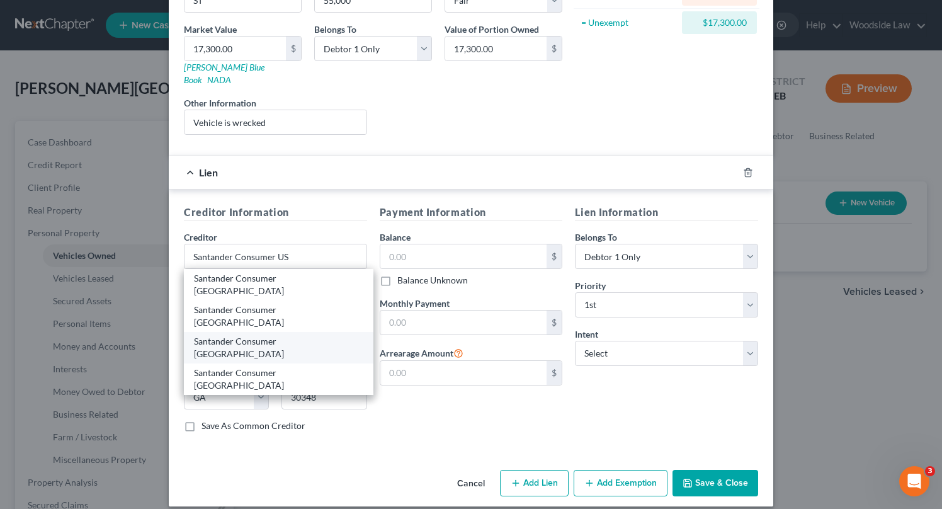
type input "75161"
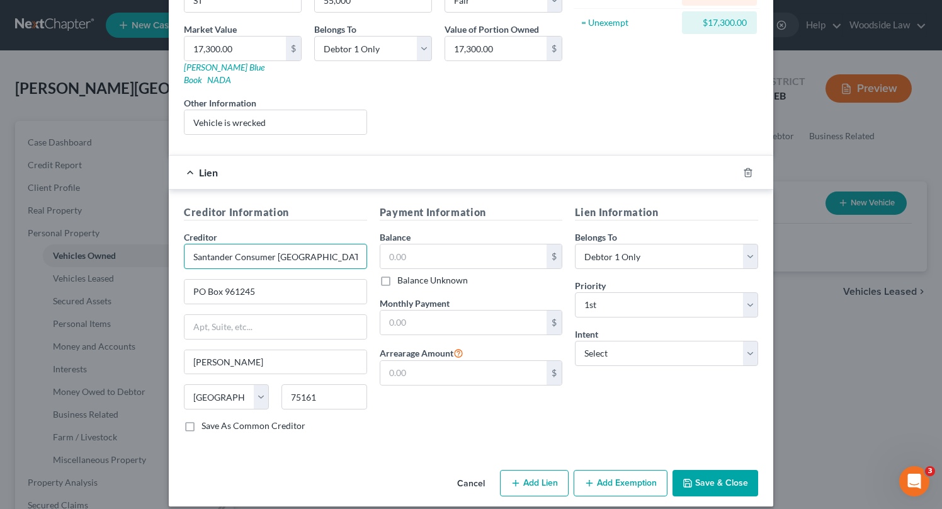
click at [306, 244] on input "Santander Consumer USA" at bounding box center [275, 256] width 183 height 25
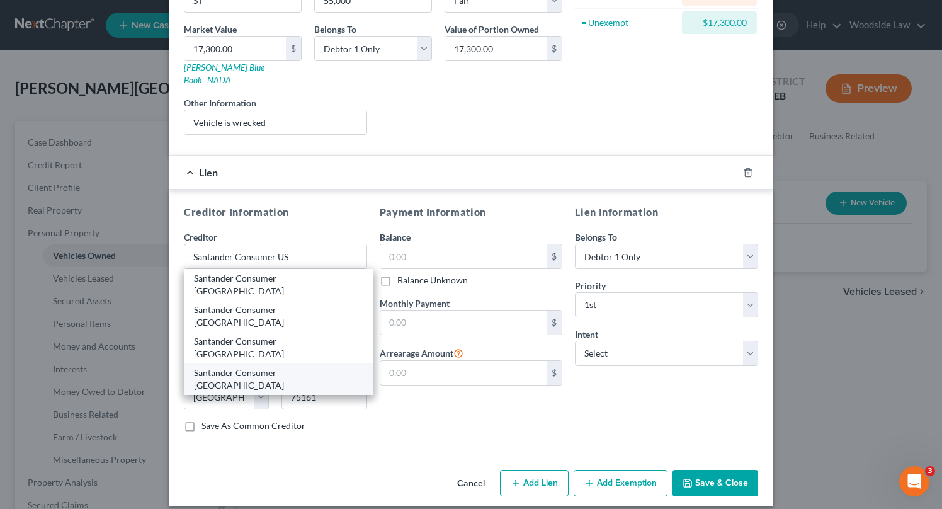
click at [274, 363] on div "Santander Consumer USA" at bounding box center [278, 378] width 189 height 31
type input "Santander Consumer USA"
type input "PO Box 961211"
type input "Fort Worth"
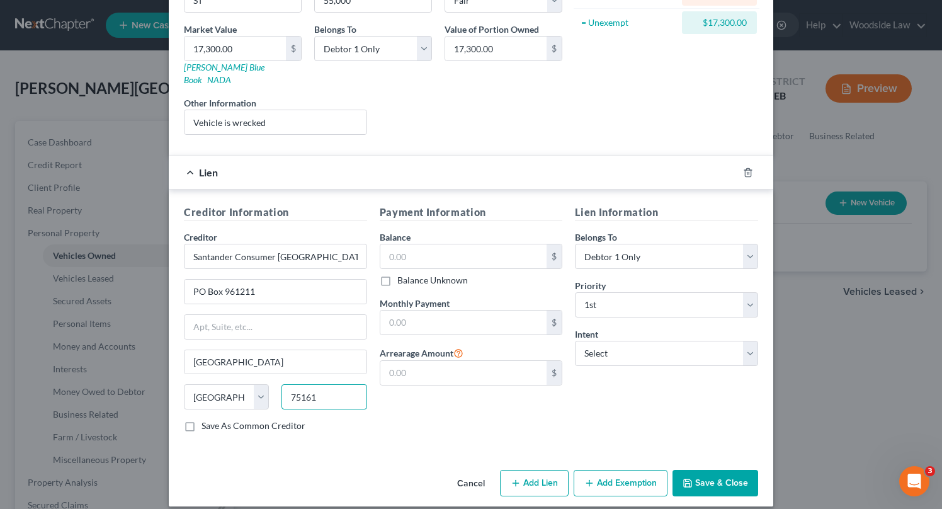
click at [325, 391] on input "75161" at bounding box center [323, 396] width 85 height 25
click at [345, 384] on input "76161" at bounding box center [323, 396] width 85 height 25
type input "76161-0211"
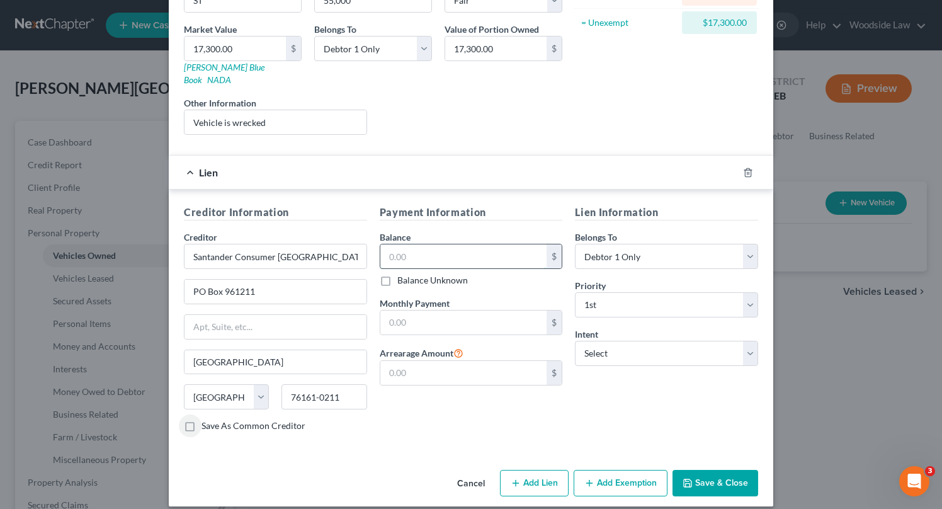
click at [449, 250] on input "text" at bounding box center [463, 256] width 167 height 24
type input "21,915"
click at [629, 350] on select "Select Surrender Redeem Reaffirm Avoid Other" at bounding box center [666, 352] width 183 height 25
select select "0"
click at [575, 340] on select "Select Surrender Redeem Reaffirm Avoid Other" at bounding box center [666, 352] width 183 height 25
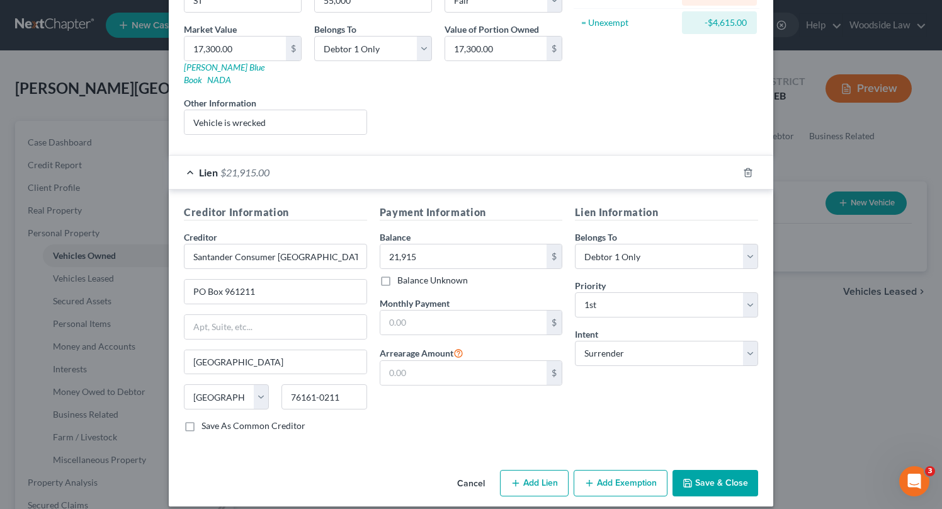
click at [709, 480] on button "Save & Close" at bounding box center [715, 482] width 86 height 26
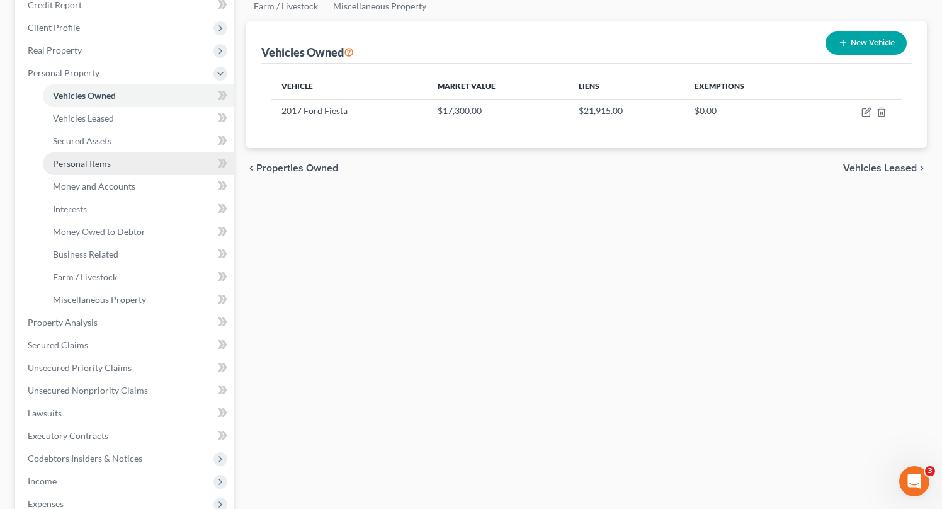
scroll to position [160, 0]
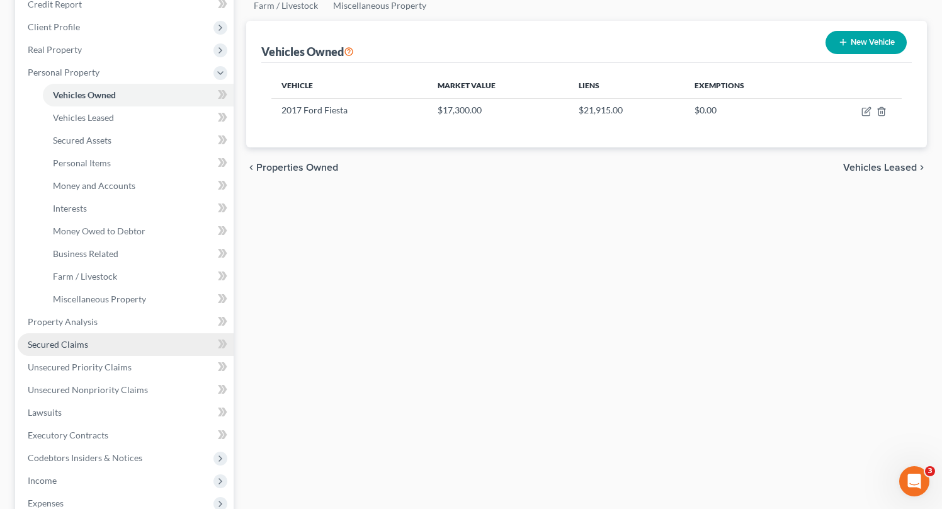
click at [64, 344] on span "Secured Claims" at bounding box center [58, 344] width 60 height 11
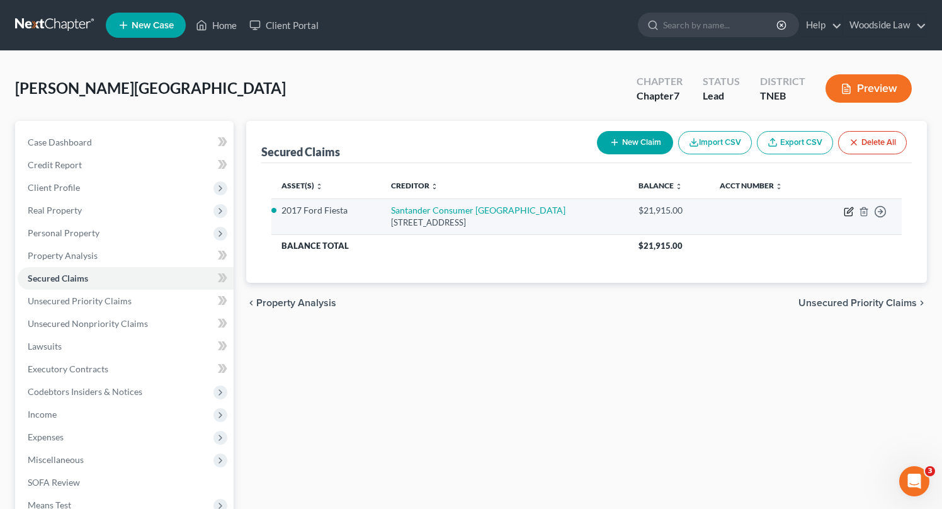
click at [845, 212] on icon "button" at bounding box center [848, 211] width 10 height 10
select select "45"
select select "0"
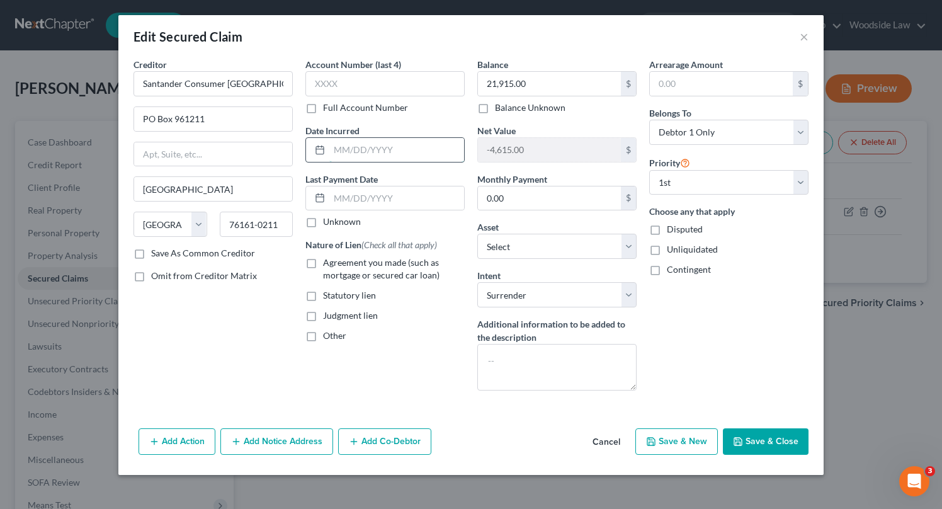
click at [390, 158] on input "text" at bounding box center [396, 150] width 135 height 24
type input "09/22/2023"
click at [323, 263] on label "Agreement you made (such as mortgage or secured car loan)" at bounding box center [394, 268] width 142 height 25
click at [328, 263] on input "Agreement you made (such as mortgage or secured car loan)" at bounding box center [332, 260] width 8 height 8
checkbox input "true"
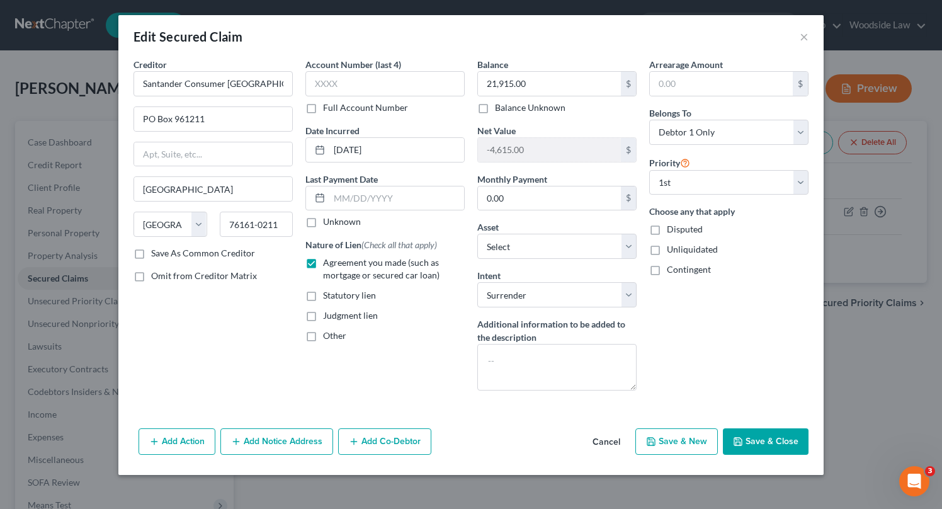
click at [775, 437] on button "Save & Close" at bounding box center [765, 441] width 86 height 26
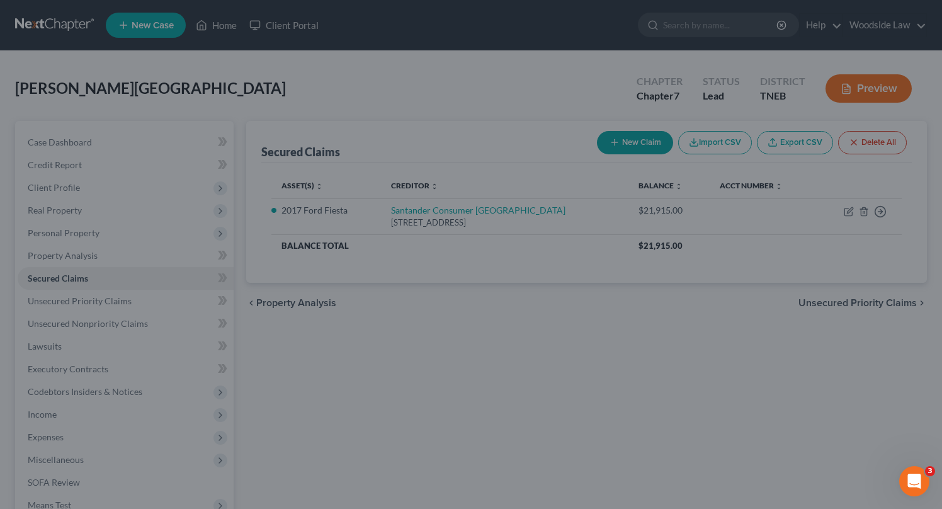
select select "2"
type input "0"
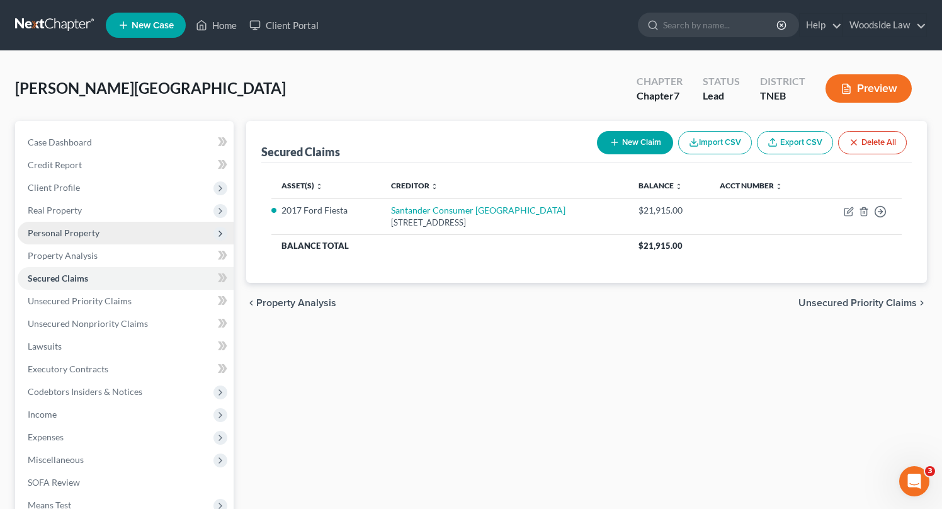
click at [67, 228] on span "Personal Property" at bounding box center [64, 232] width 72 height 11
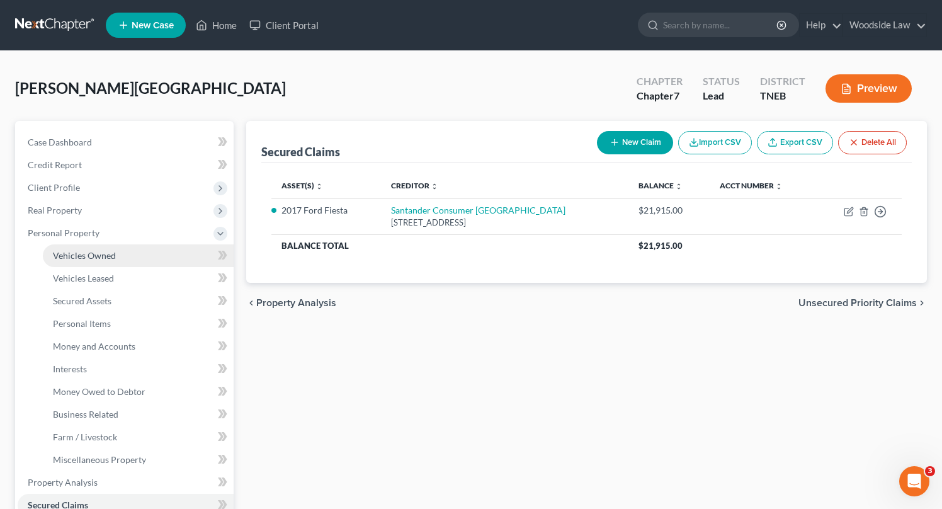
click at [84, 256] on span "Vehicles Owned" at bounding box center [84, 255] width 63 height 11
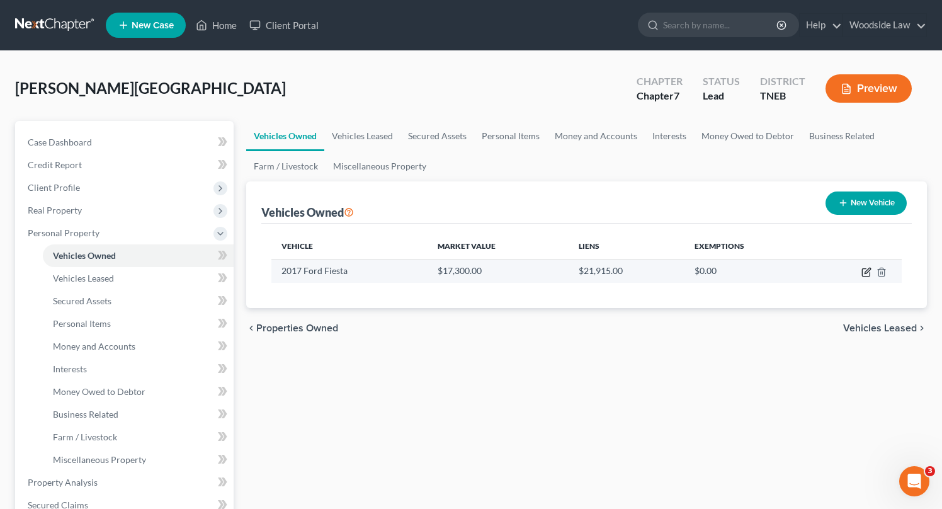
click at [864, 271] on icon "button" at bounding box center [866, 272] width 10 height 10
select select "0"
select select "9"
select select "3"
select select "0"
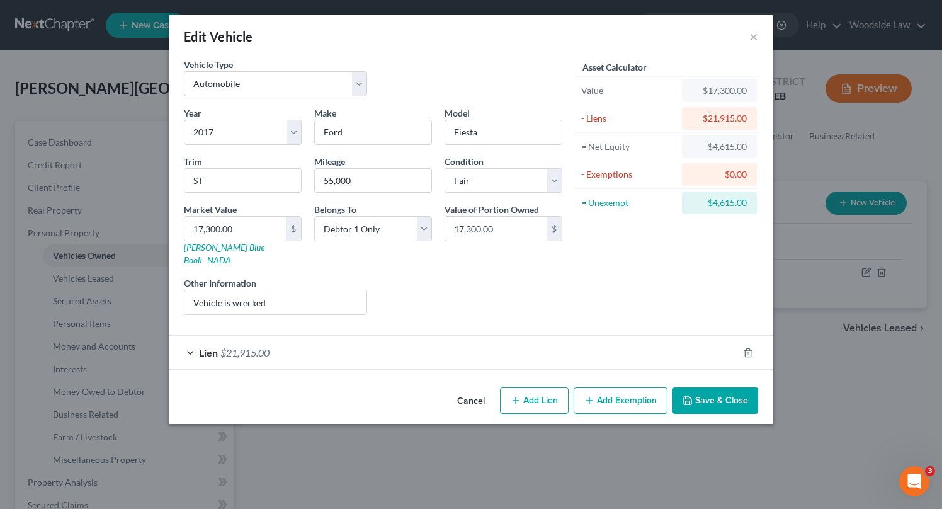
click at [526, 389] on button "Add Lien" at bounding box center [534, 400] width 69 height 26
select select "0"
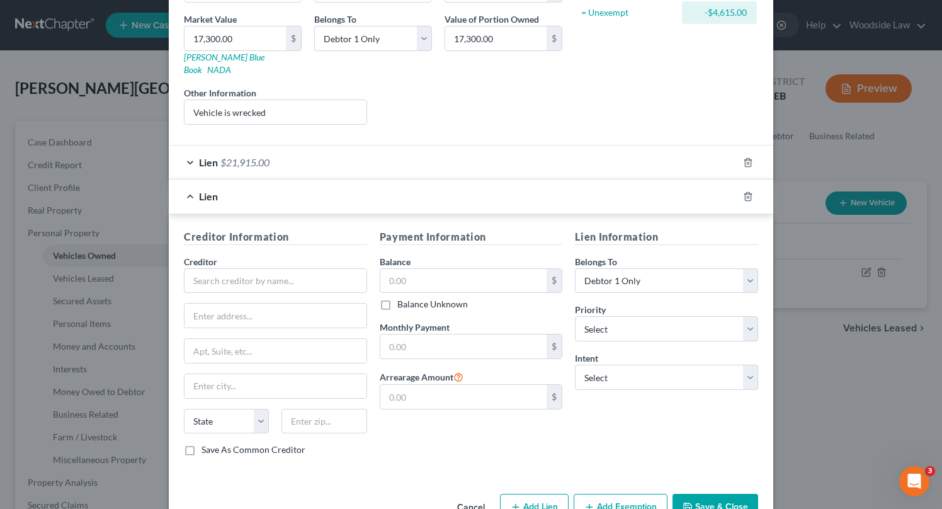
scroll to position [189, 0]
click at [281, 269] on input "text" at bounding box center [275, 281] width 183 height 25
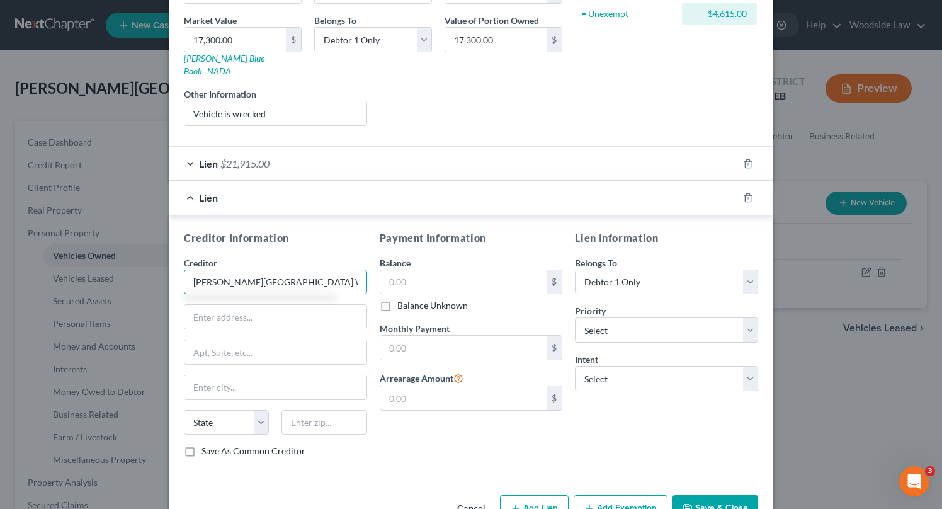
type input "Sutherland Avenue Wrecker Service"
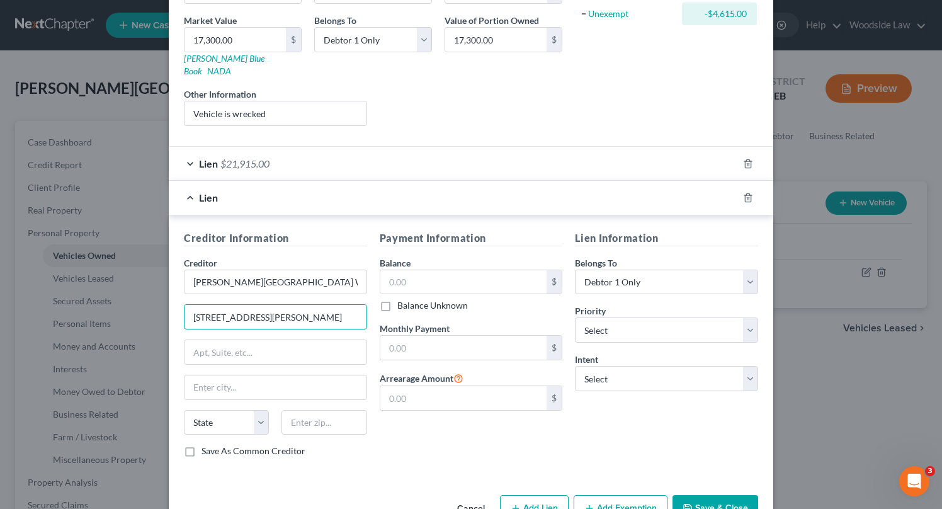
type input "2607 Sutherland Avenue"
click at [326, 410] on input "text" at bounding box center [323, 422] width 85 height 25
type input "37919"
type input "Knoxville"
select select "44"
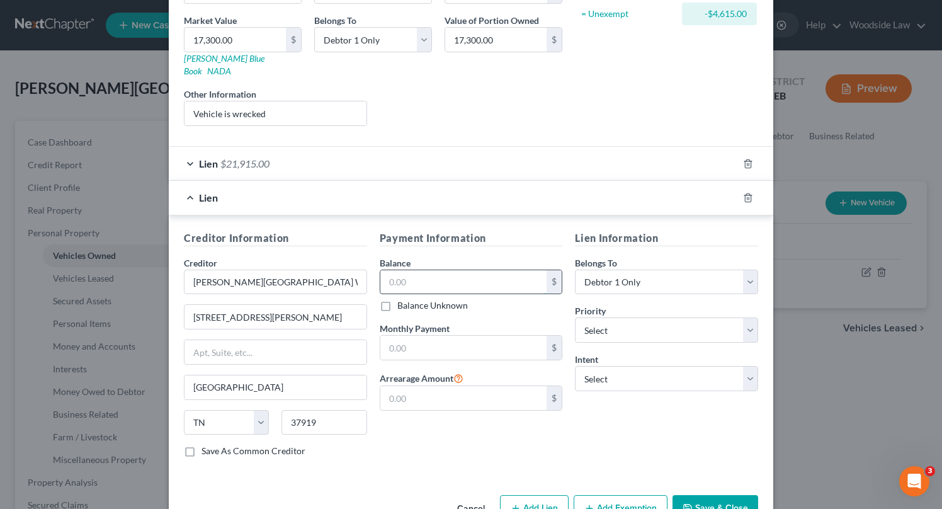
click at [436, 272] on input "text" at bounding box center [463, 282] width 167 height 24
click at [397, 299] on label "Balance Unknown" at bounding box center [432, 305] width 70 height 13
click at [402, 299] on input "Balance Unknown" at bounding box center [406, 303] width 8 height 8
checkbox input "true"
type input "0.00"
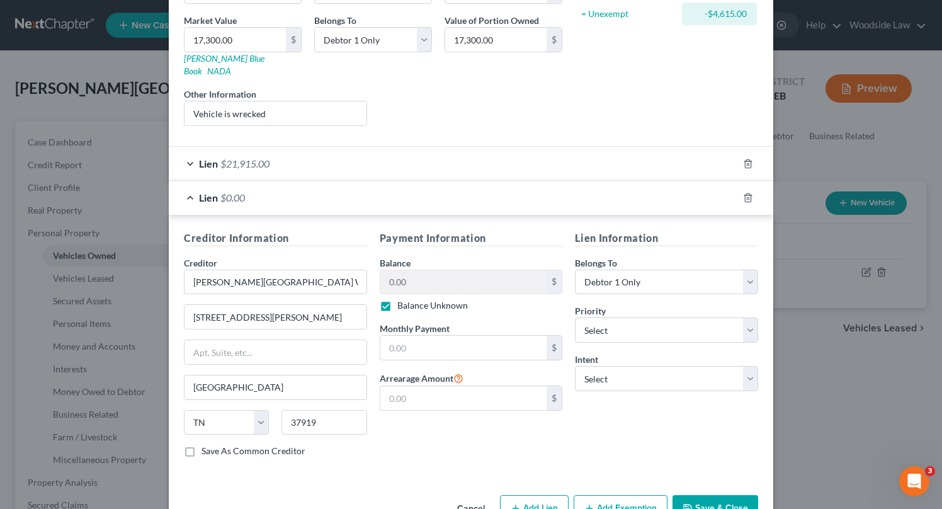
scroll to position [214, 0]
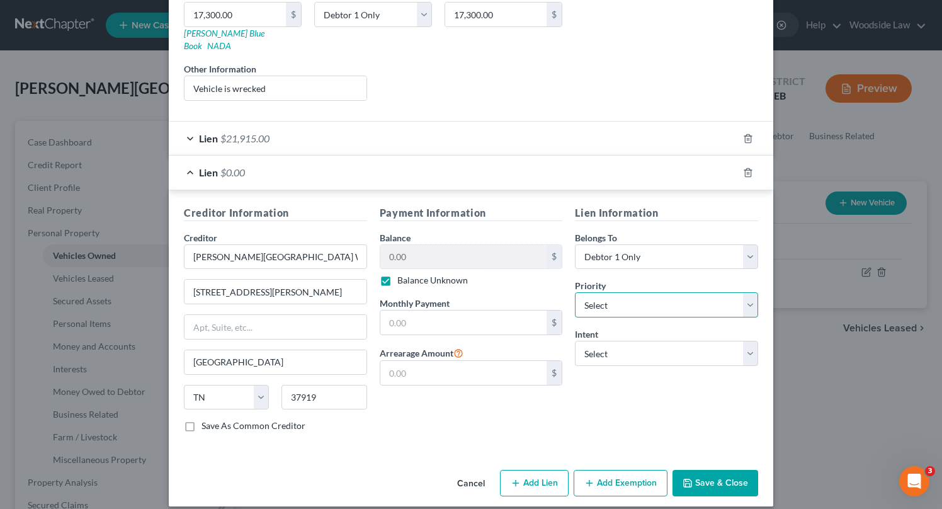
click at [694, 296] on select "Select 1st 2nd 3rd 4th 5th 6th 7th 8th 9th 10th 11th 12th 13th 14th 15th 16th 1…" at bounding box center [666, 304] width 183 height 25
click at [685, 342] on select "Select Surrender Redeem Reaffirm Avoid Other" at bounding box center [666, 352] width 183 height 25
click at [687, 340] on select "Select Surrender Redeem Reaffirm Avoid Other" at bounding box center [666, 352] width 183 height 25
click at [675, 340] on select "Select Surrender Redeem Reaffirm Avoid Other" at bounding box center [666, 352] width 183 height 25
select select "4"
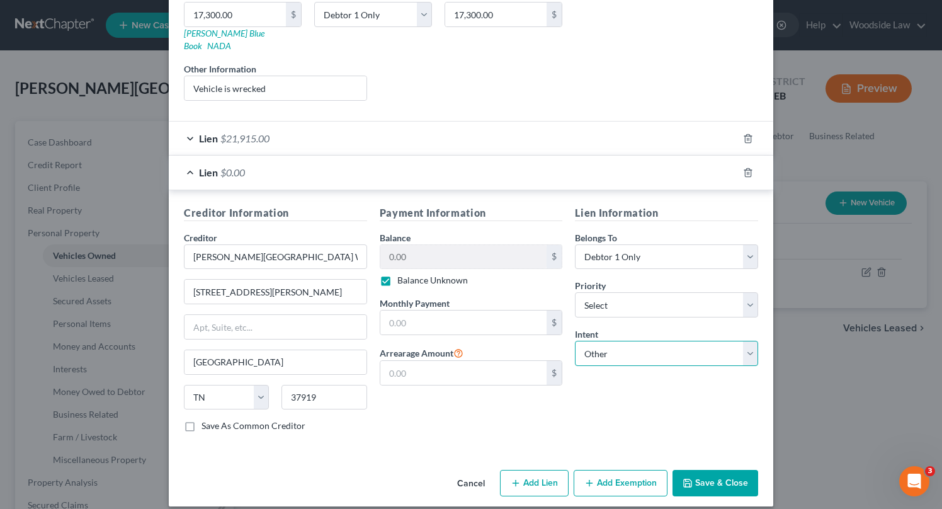
click at [575, 340] on select "Select Surrender Redeem Reaffirm Avoid Other" at bounding box center [666, 352] width 183 height 25
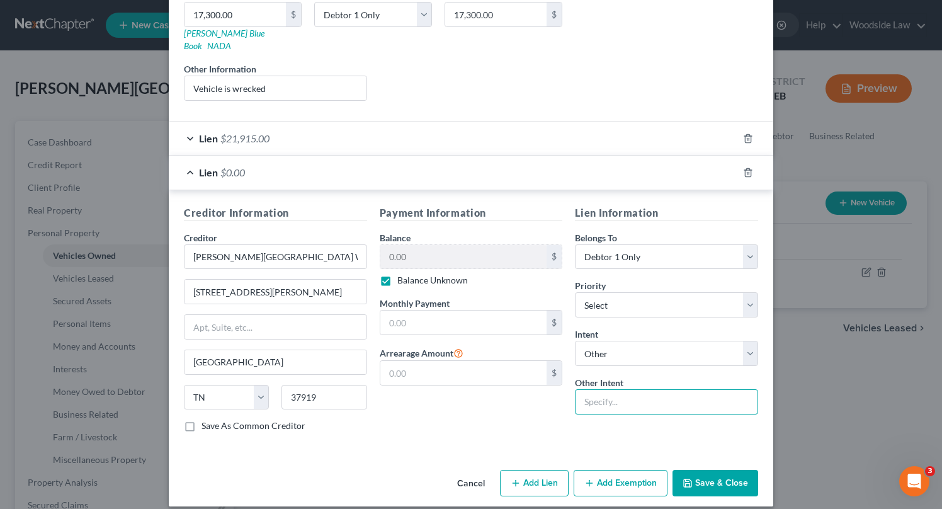
click at [637, 389] on input "text" at bounding box center [666, 401] width 183 height 25
type input "S"
click at [544, 395] on div "Payment Information Balance 0.00 $ Balance Unknown Balance Undetermined 0.00 $ …" at bounding box center [471, 323] width 196 height 237
click at [708, 292] on select "Select 1st 2nd 3rd 4th 5th 6th 7th 8th 9th 10th 11th 12th 13th 14th 15th 16th 1…" at bounding box center [666, 304] width 183 height 25
click at [627, 389] on input "text" at bounding box center [666, 401] width 183 height 25
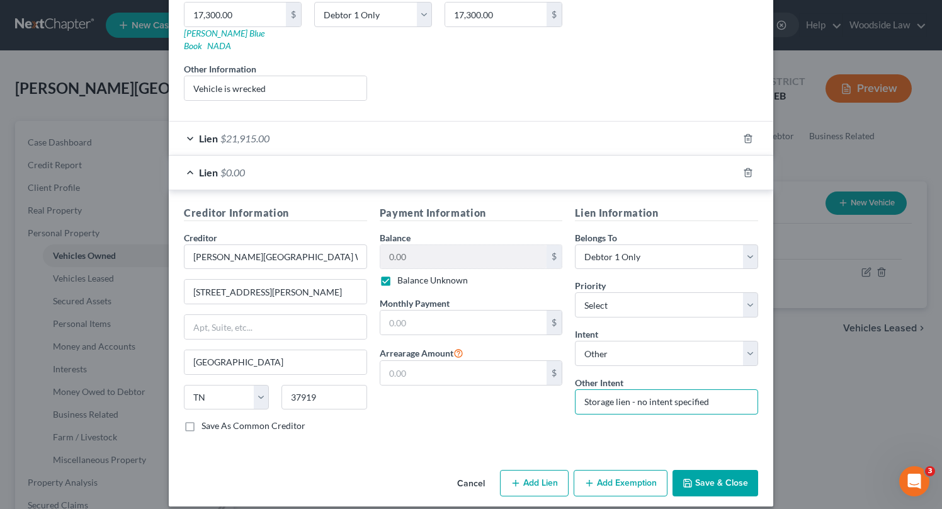
type input "Storage lien - no intent specified"
click at [711, 476] on button "Save & Close" at bounding box center [715, 482] width 86 height 26
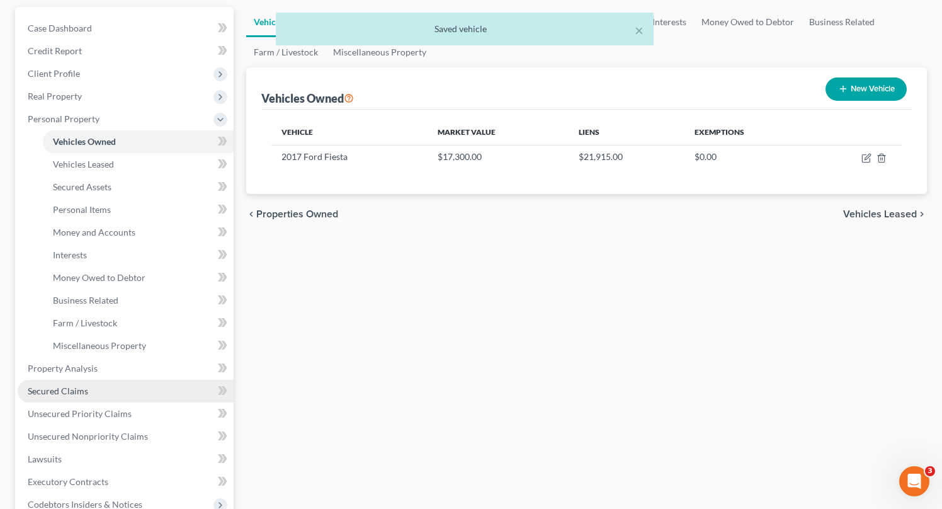
click at [62, 393] on span "Secured Claims" at bounding box center [58, 390] width 60 height 11
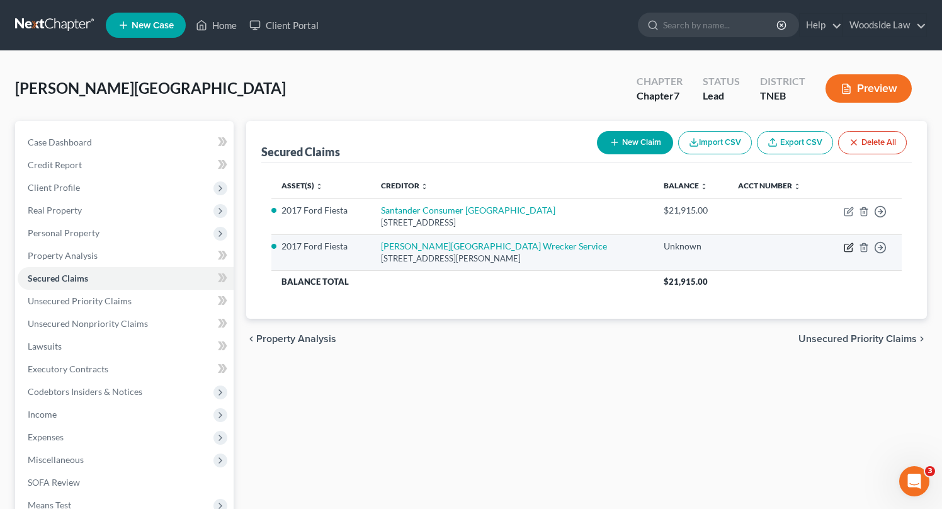
click at [850, 243] on icon "button" at bounding box center [848, 247] width 10 height 10
select select "44"
select select "4"
select select "0"
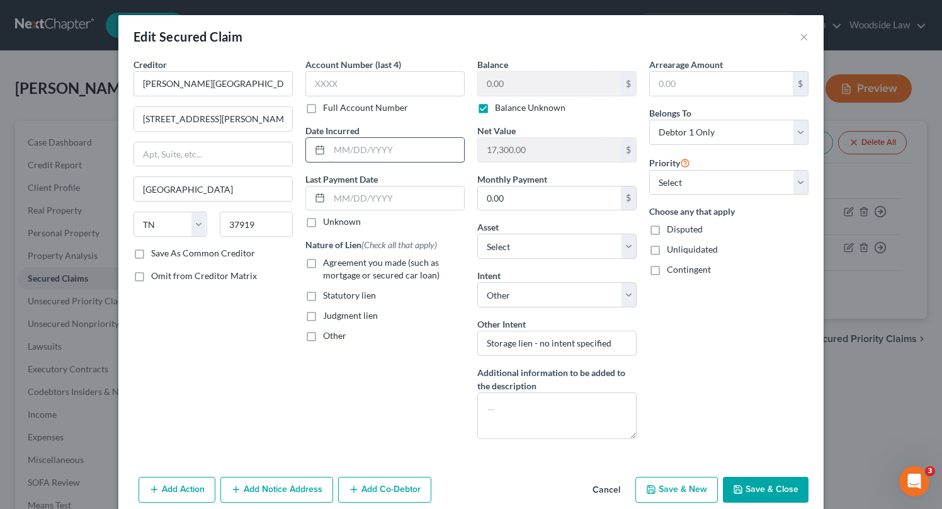
click at [402, 155] on input "text" at bounding box center [396, 150] width 135 height 24
type input "2025"
click at [323, 298] on label "Statutory lien" at bounding box center [349, 295] width 53 height 13
click at [328, 297] on input "Statutory lien" at bounding box center [332, 293] width 8 height 8
checkbox input "true"
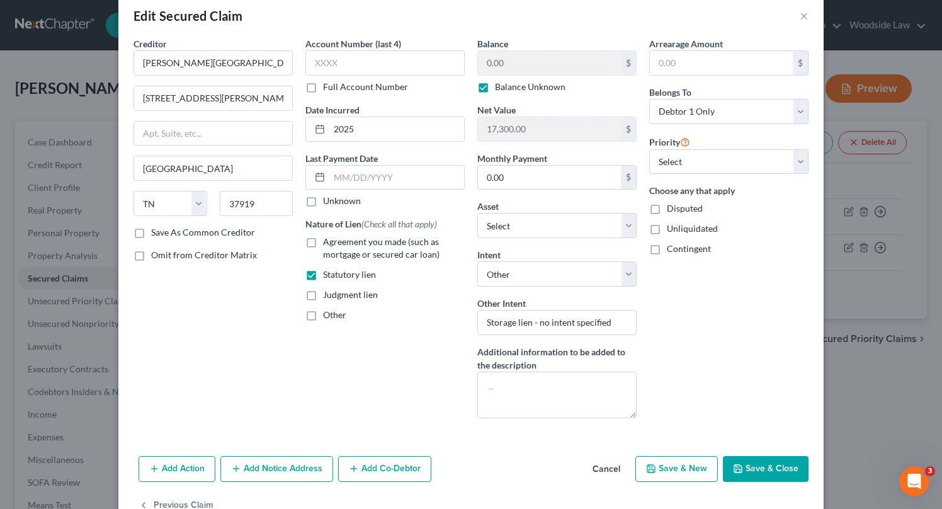
scroll to position [55, 0]
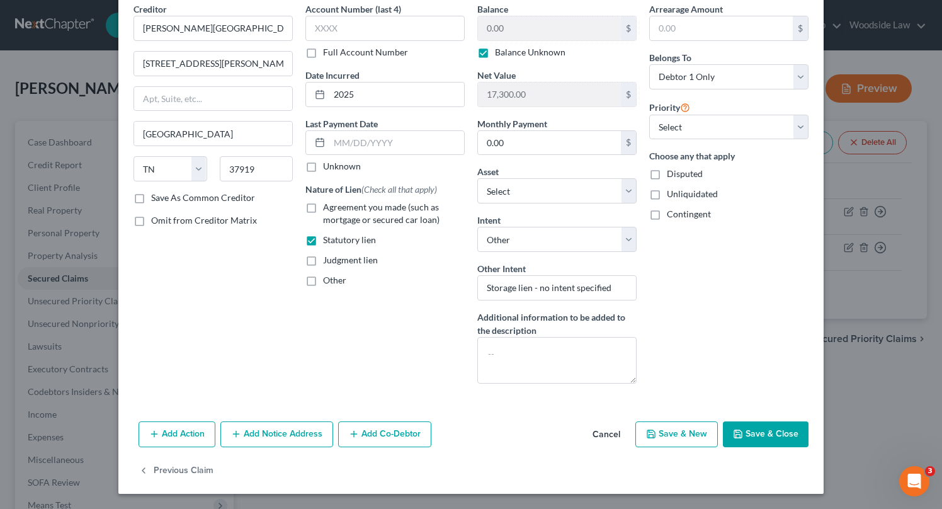
click at [765, 447] on button "Save & Close" at bounding box center [765, 434] width 86 height 26
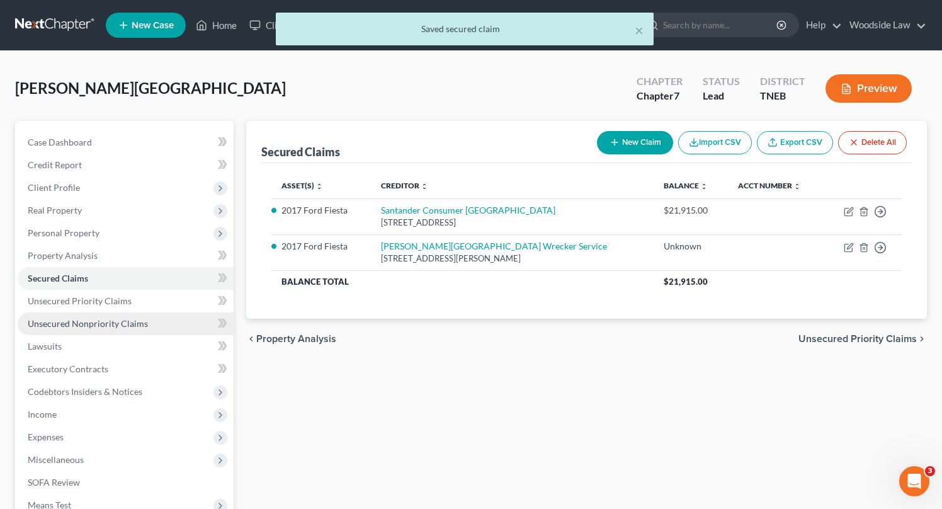
click at [117, 318] on span "Unsecured Nonpriority Claims" at bounding box center [88, 323] width 120 height 11
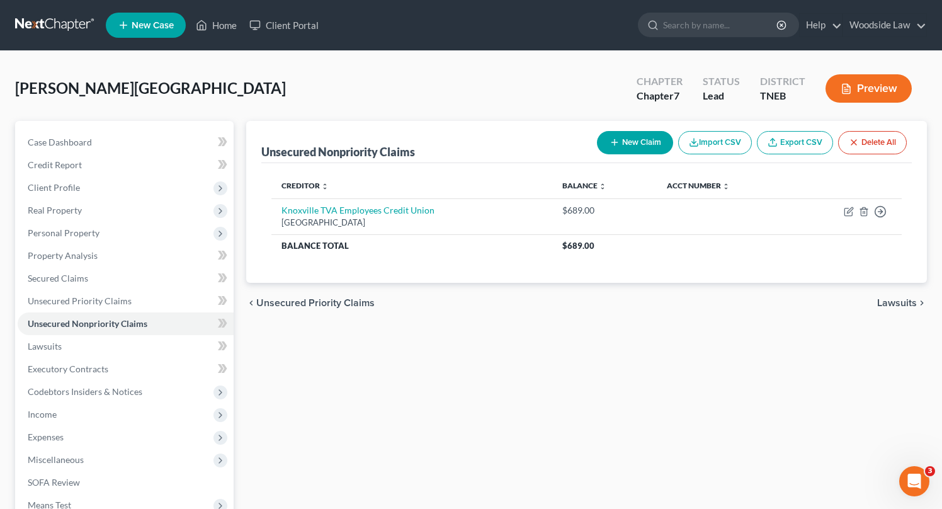
click at [639, 146] on button "New Claim" at bounding box center [635, 142] width 76 height 23
select select "0"
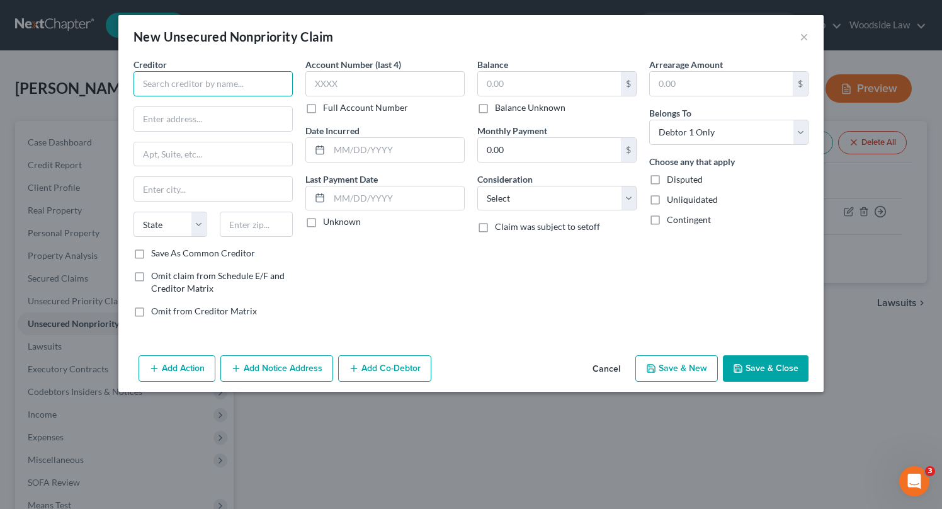
click at [232, 86] on input "text" at bounding box center [212, 83] width 159 height 25
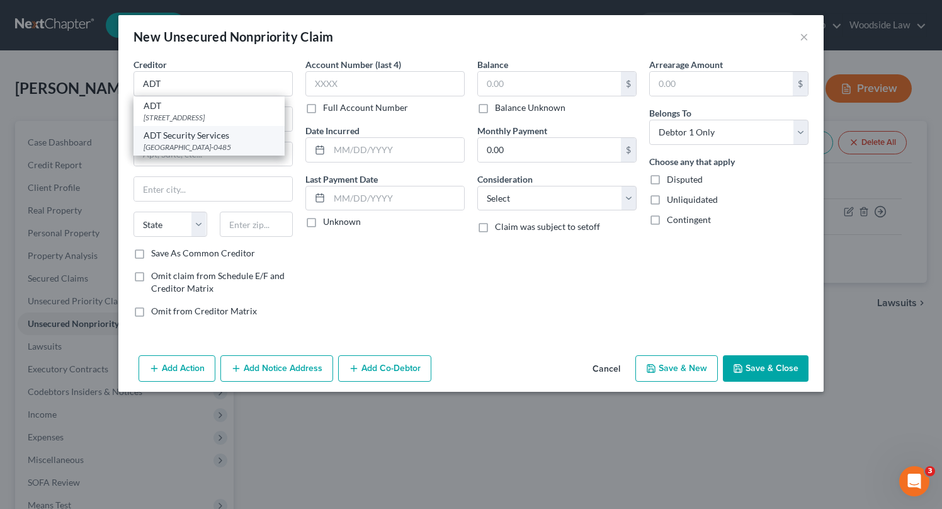
click at [256, 143] on div "PO Box 650485, Dallas, TX 75265-0485" at bounding box center [208, 147] width 131 height 11
type input "ADT Security Services"
type input "PO Box 650485"
type input "Dallas"
select select "45"
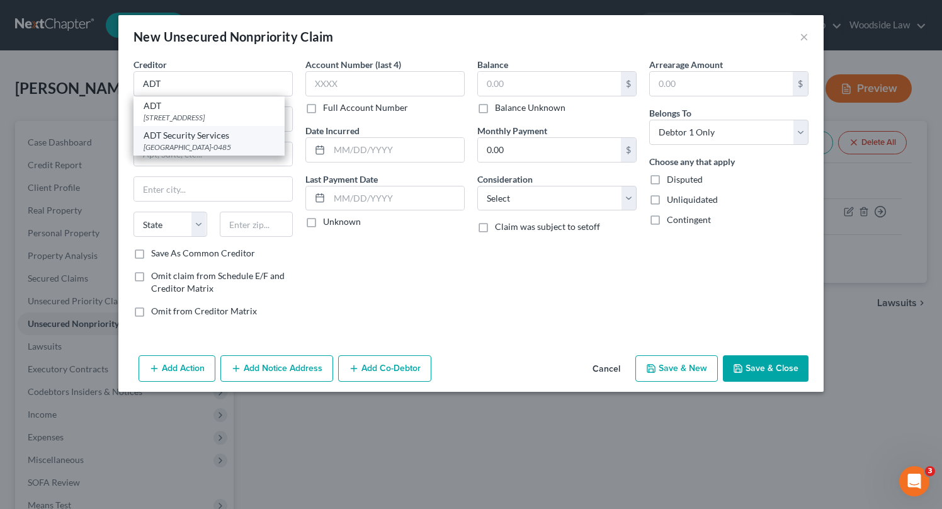
type input "75265-0485"
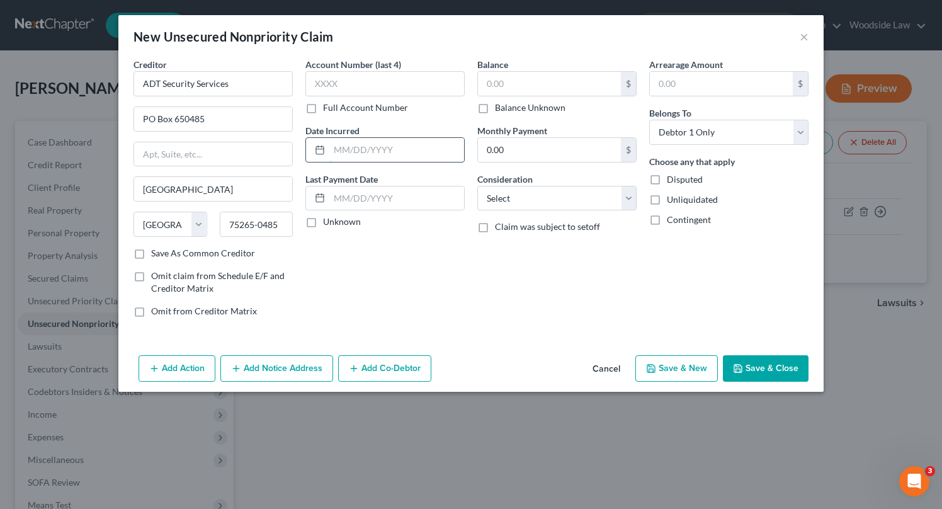
click at [403, 147] on input "text" at bounding box center [396, 150] width 135 height 24
type input "2024"
click at [577, 84] on input "text" at bounding box center [549, 84] width 143 height 24
type input "1,674"
click at [590, 201] on select "Select Cable / Satellite Services Collection Agency Credit Card Debt Debt Couns…" at bounding box center [556, 198] width 159 height 25
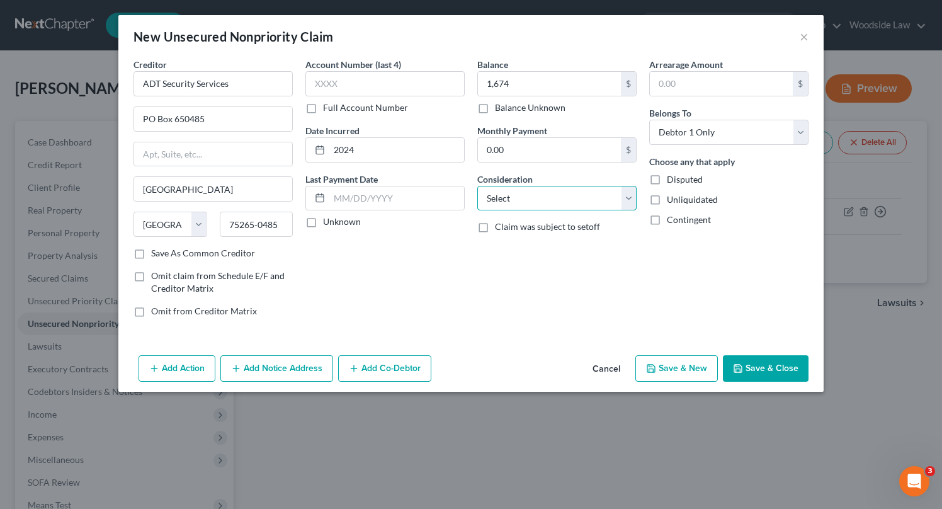
select select "19"
click at [477, 186] on select "Select Cable / Satellite Services Collection Agency Credit Card Debt Debt Couns…" at bounding box center [556, 198] width 159 height 25
click at [687, 371] on button "Save & New" at bounding box center [676, 368] width 82 height 26
select select "0"
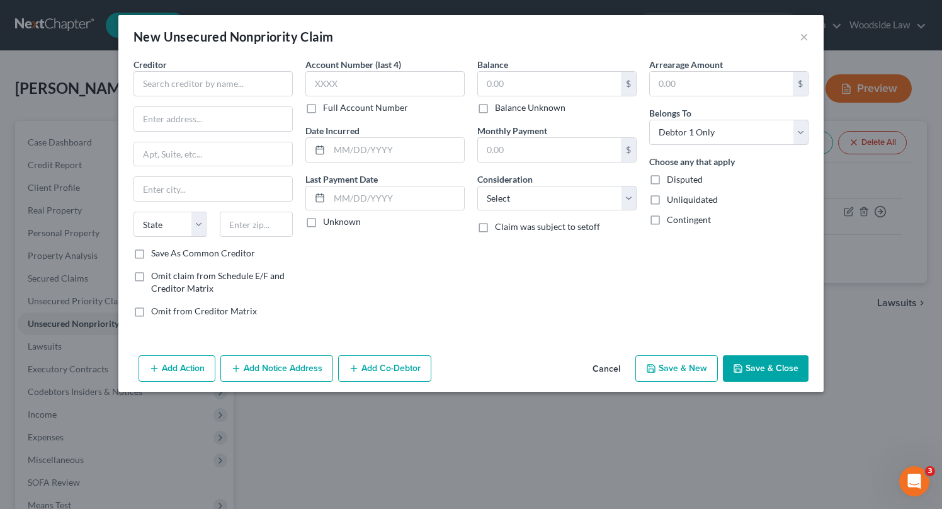
type input "1,674.00"
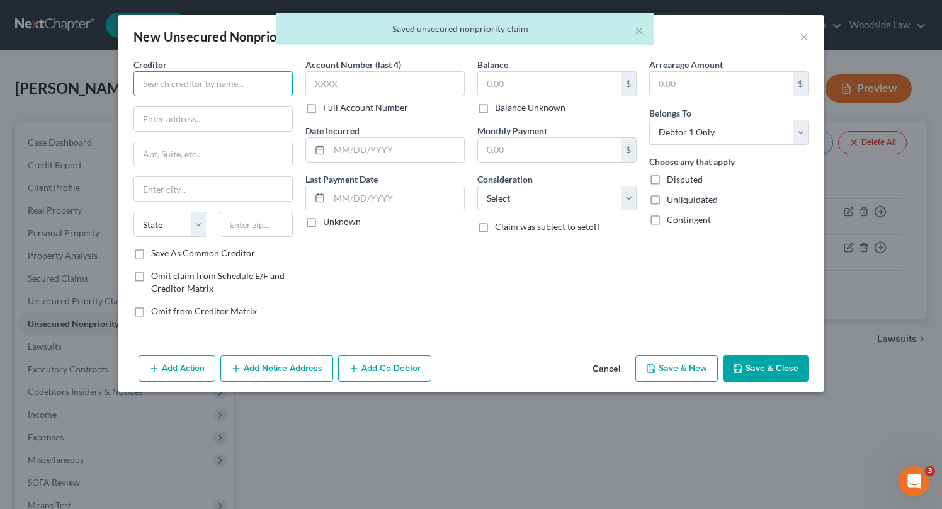
click at [232, 76] on input "text" at bounding box center [212, 83] width 159 height 25
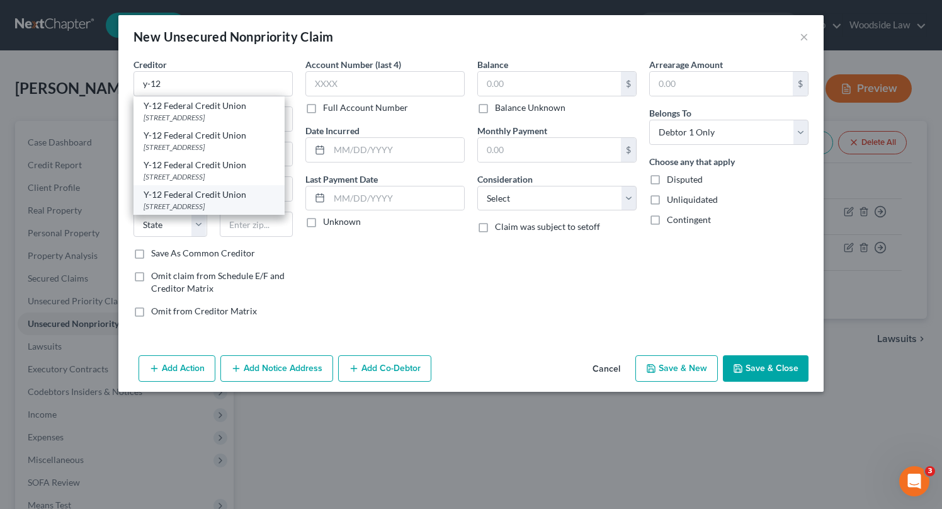
click at [239, 208] on div "PO Box 2512, Oak Ridge, TN 37831-2512" at bounding box center [208, 206] width 131 height 11
type input "Y-12 Federal Credit Union"
type input "PO Box 2512"
type input "Oak Ridge"
select select "44"
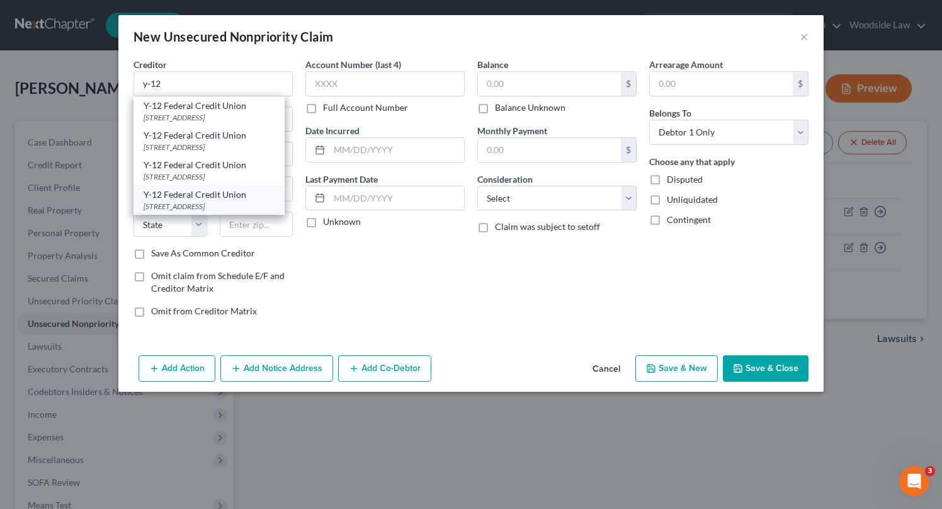
type input "37831-2512"
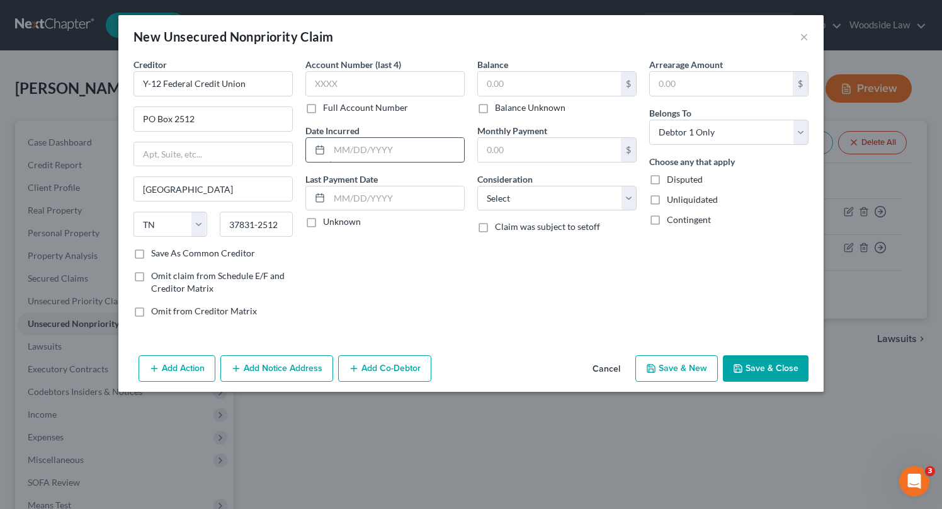
click at [402, 154] on input "text" at bounding box center [396, 150] width 135 height 24
type input "2025"
click at [549, 84] on input "text" at bounding box center [549, 84] width 143 height 24
type input "800"
click at [590, 196] on select "Select Cable / Satellite Services Collection Agency Credit Card Debt Debt Couns…" at bounding box center [556, 198] width 159 height 25
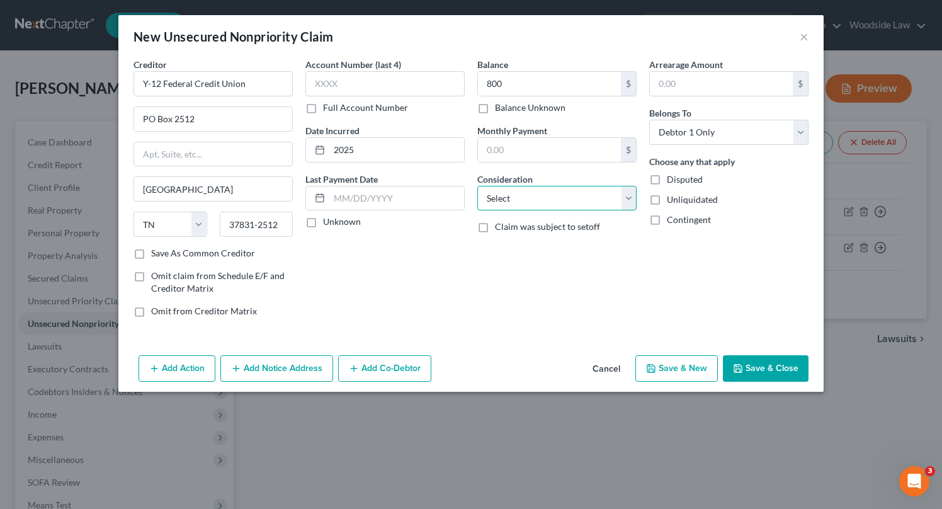
select select "15"
click at [477, 186] on select "Select Cable / Satellite Services Collection Agency Credit Card Debt Debt Couns…" at bounding box center [556, 198] width 159 height 25
click at [760, 366] on button "Save & Close" at bounding box center [765, 368] width 86 height 26
type input "800.00"
type input "0.00"
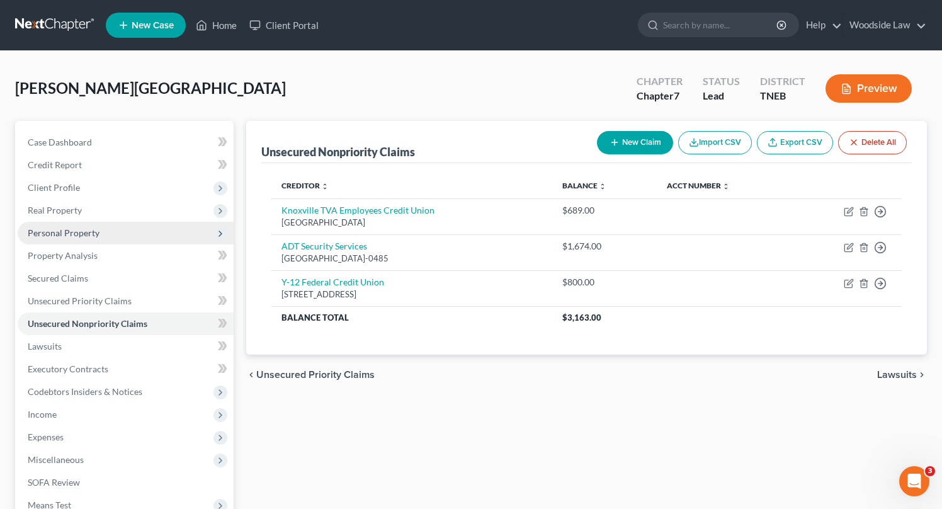
click at [76, 232] on span "Personal Property" at bounding box center [64, 232] width 72 height 11
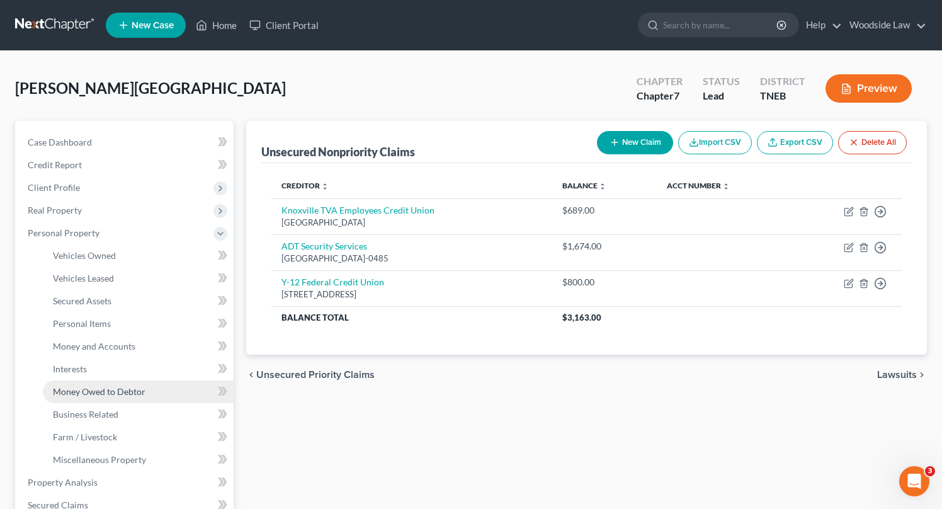
click at [117, 393] on span "Money Owed to Debtor" at bounding box center [99, 391] width 93 height 11
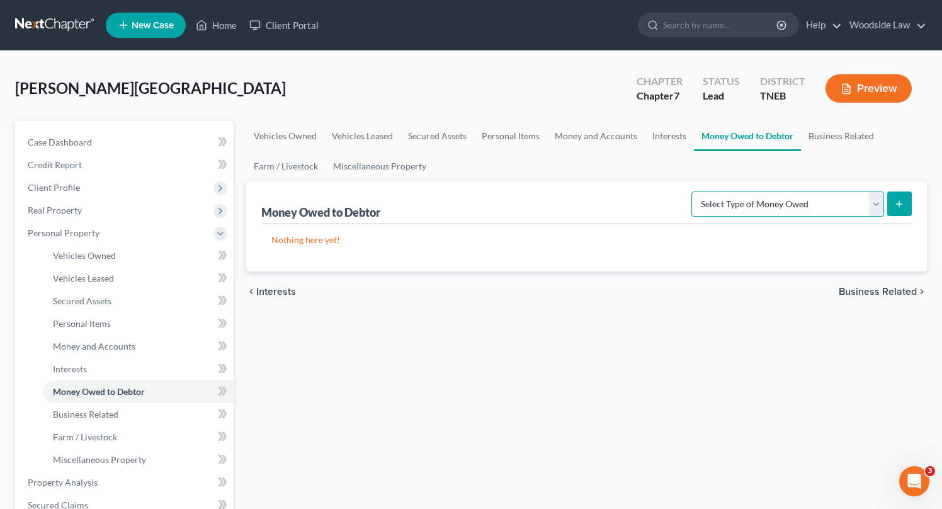
click at [797, 192] on select "Select Type of Money Owed Accounts Receivable Alimony Child Support Claims Agai…" at bounding box center [787, 203] width 193 height 25
select select "claims_against_third_parties"
click at [694, 191] on select "Select Type of Money Owed Accounts Receivable Alimony Child Support Claims Agai…" at bounding box center [787, 203] width 193 height 25
click at [906, 205] on button "submit" at bounding box center [899, 203] width 25 height 25
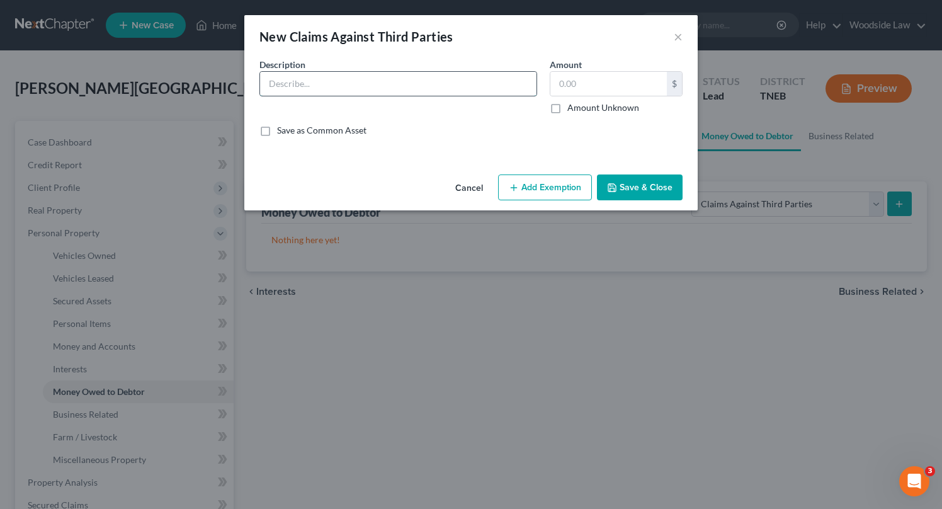
click at [415, 79] on input "text" at bounding box center [398, 84] width 276 height 24
type input "Personal Injury Claim"
click at [567, 108] on label "Amount Unknown" at bounding box center [603, 107] width 72 height 13
click at [572, 108] on input "Amount Unknown" at bounding box center [576, 105] width 8 height 8
checkbox input "true"
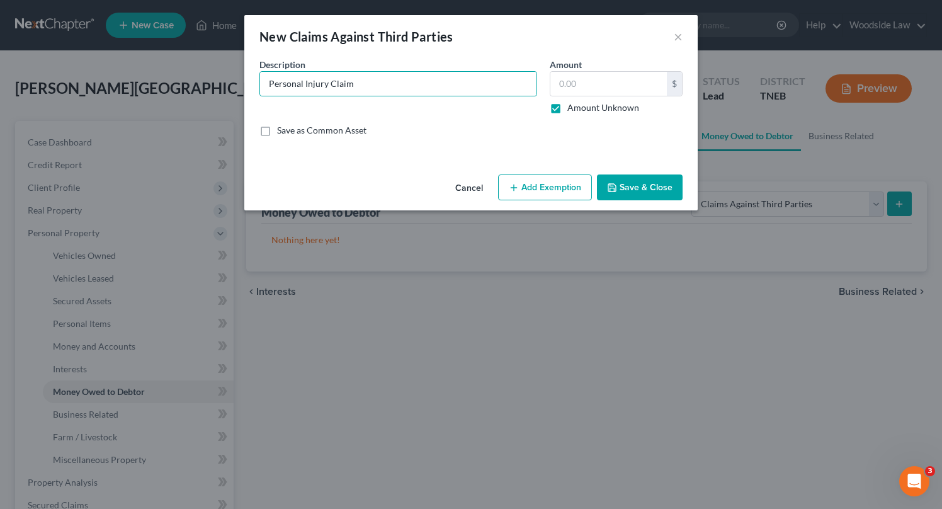
type input "0.00"
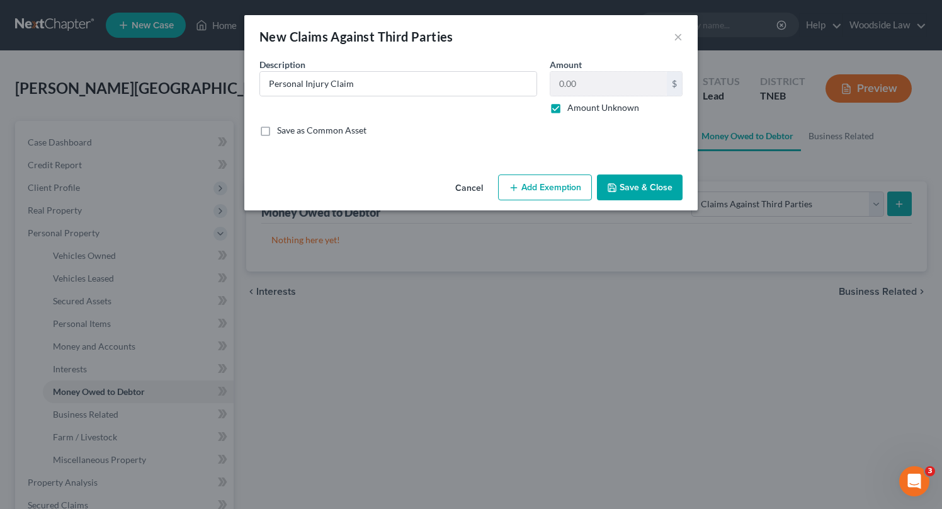
click at [542, 186] on button "Add Exemption" at bounding box center [545, 187] width 94 height 26
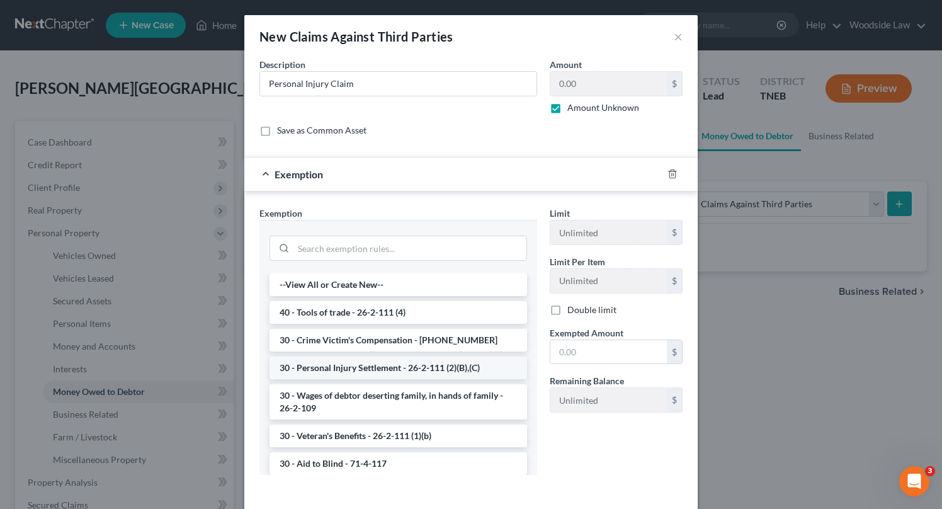
click at [410, 374] on li "30 - Personal Injury Settlement - 26-2-111 (2)(B),(C)" at bounding box center [397, 367] width 257 height 23
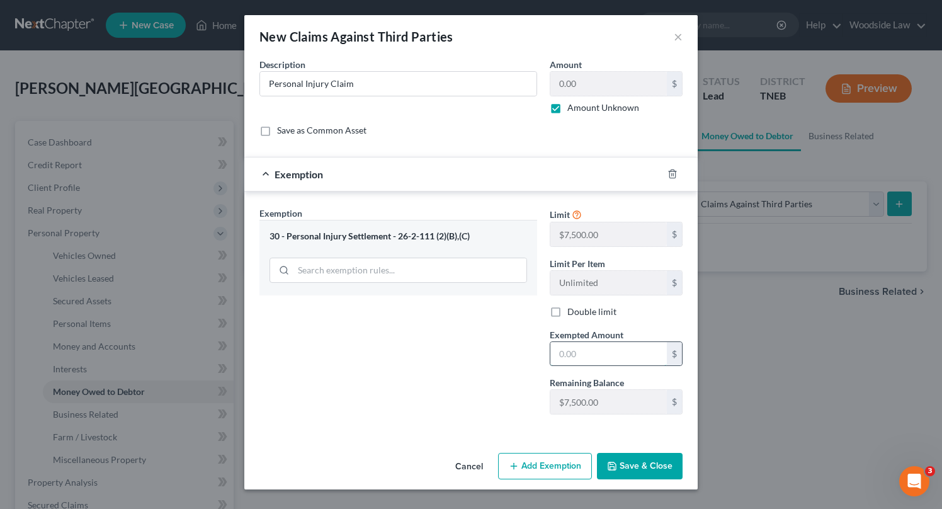
click at [591, 358] on input "text" at bounding box center [608, 354] width 116 height 24
type input "7,500"
click at [645, 463] on button "Save & Close" at bounding box center [640, 466] width 86 height 26
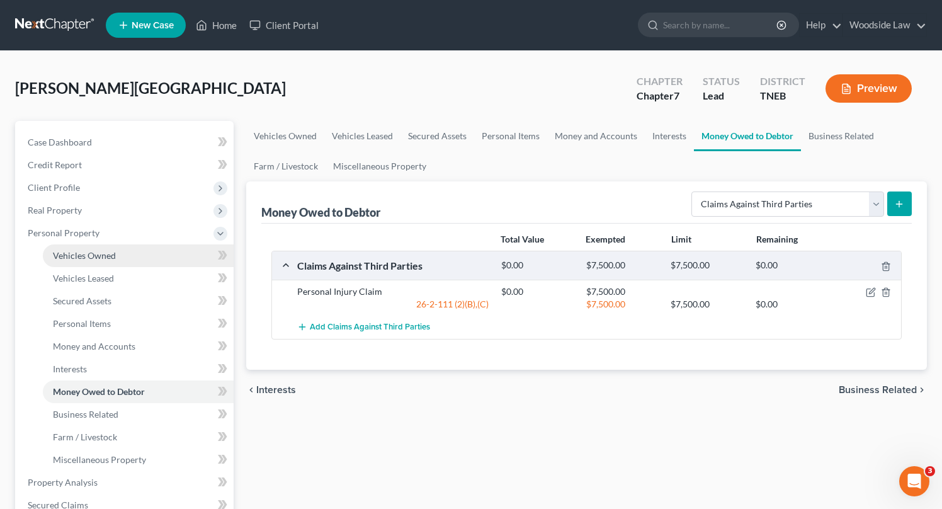
click at [96, 257] on span "Vehicles Owned" at bounding box center [84, 255] width 63 height 11
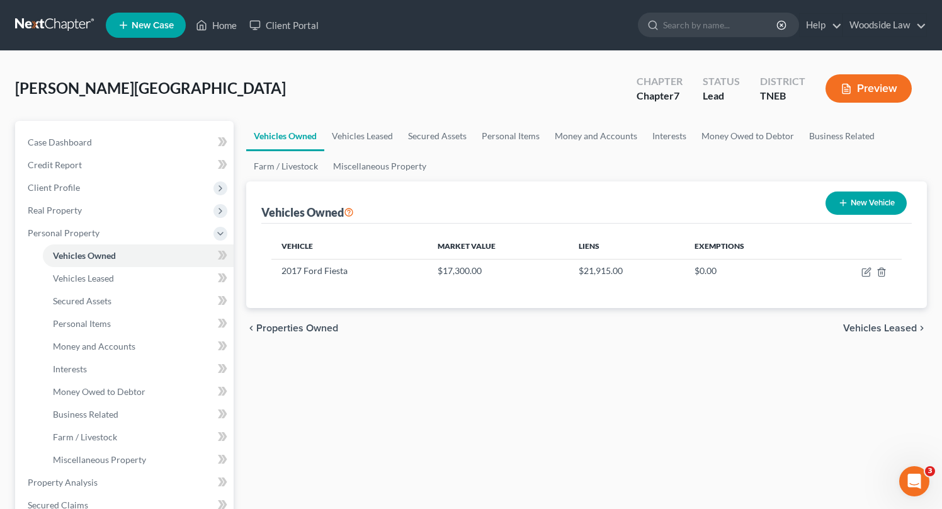
click at [871, 194] on button "New Vehicle" at bounding box center [865, 202] width 81 height 23
select select "0"
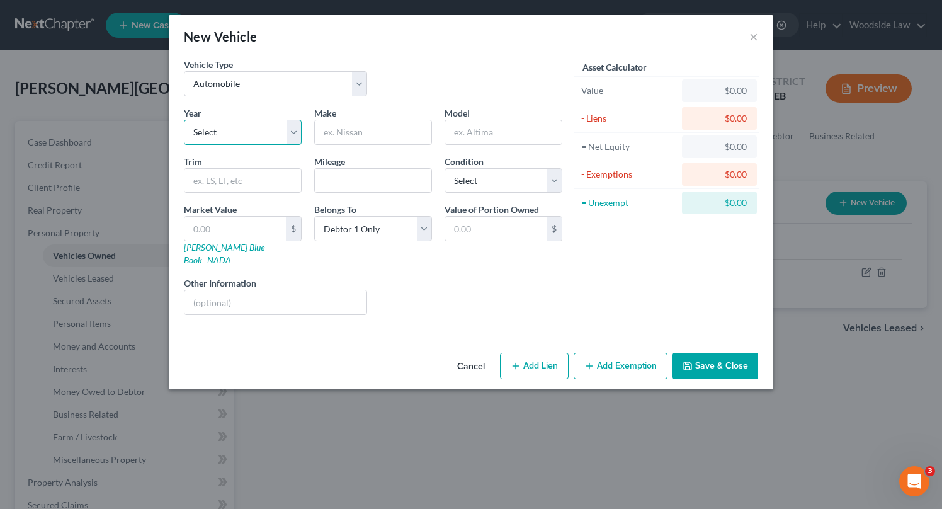
click at [284, 132] on select "Select 2026 2025 2024 2023 2022 2021 2020 2019 2018 2017 2016 2015 2014 2013 20…" at bounding box center [243, 132] width 118 height 25
select select "19"
click at [184, 120] on select "Select 2026 2025 2024 2023 2022 2021 2020 2019 2018 2017 2016 2015 2014 2013 20…" at bounding box center [243, 132] width 118 height 25
click at [363, 129] on input "text" at bounding box center [373, 132] width 116 height 24
type input "a"
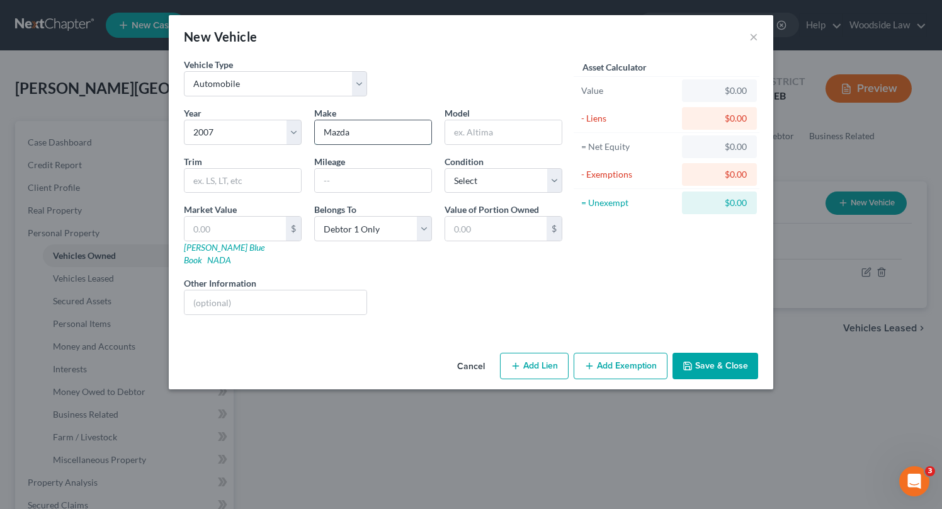
type input "Mazda"
type input "6"
type input "210,000"
select select "3"
type input "1"
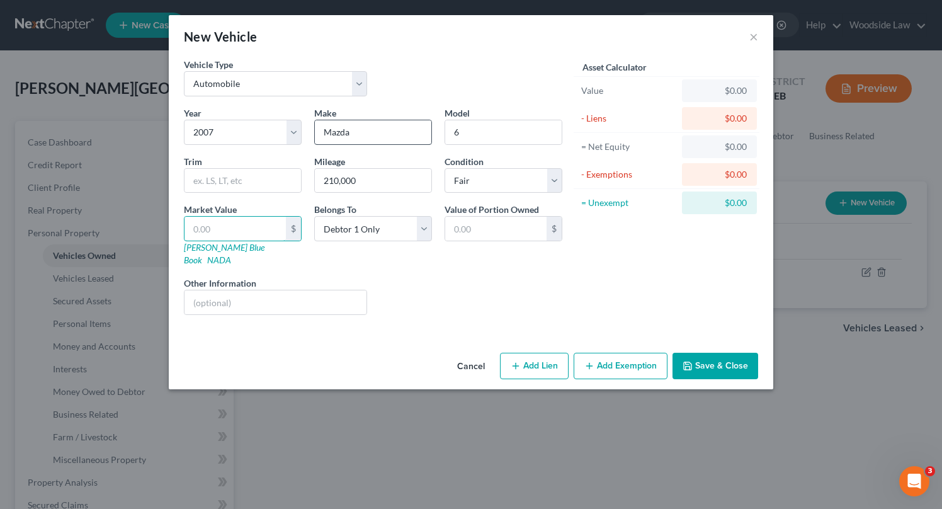
type input "1.00"
type input "12"
type input "12.00"
type input "120"
type input "120.00"
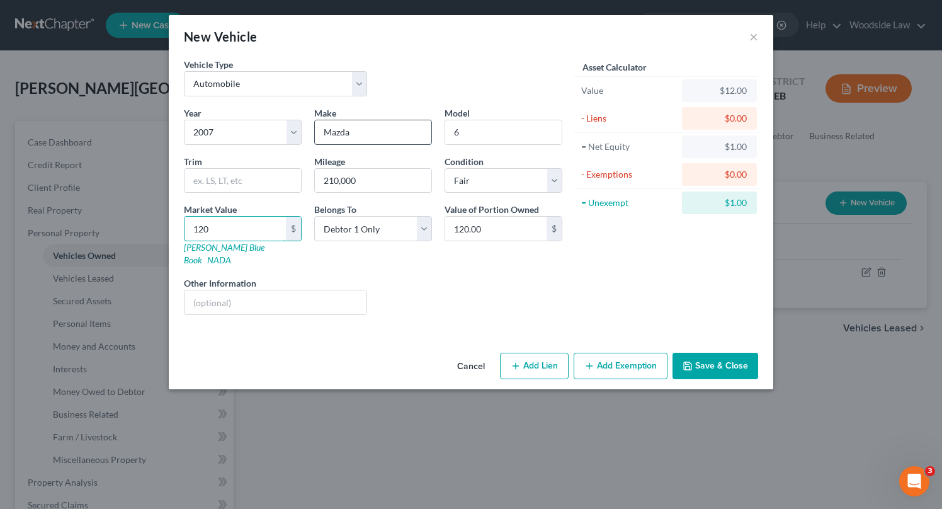
type input "1200"
type input "1,200.00"
type input "1,200"
click at [629, 354] on button "Add Exemption" at bounding box center [620, 365] width 94 height 26
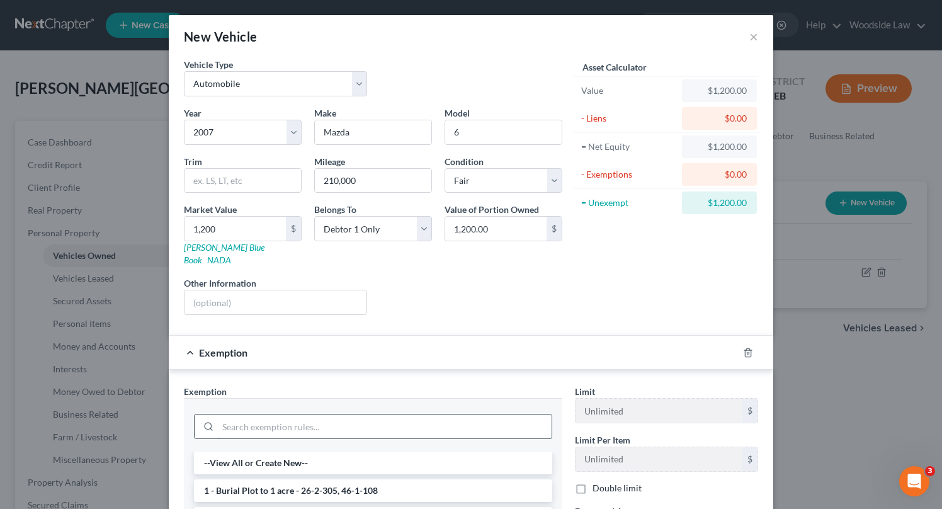
click at [323, 421] on input "search" at bounding box center [385, 426] width 334 height 24
type input "103"
click at [356, 453] on li "14 - Wildcard Exemption - includes bank deposits - 26-2-103" at bounding box center [373, 462] width 358 height 23
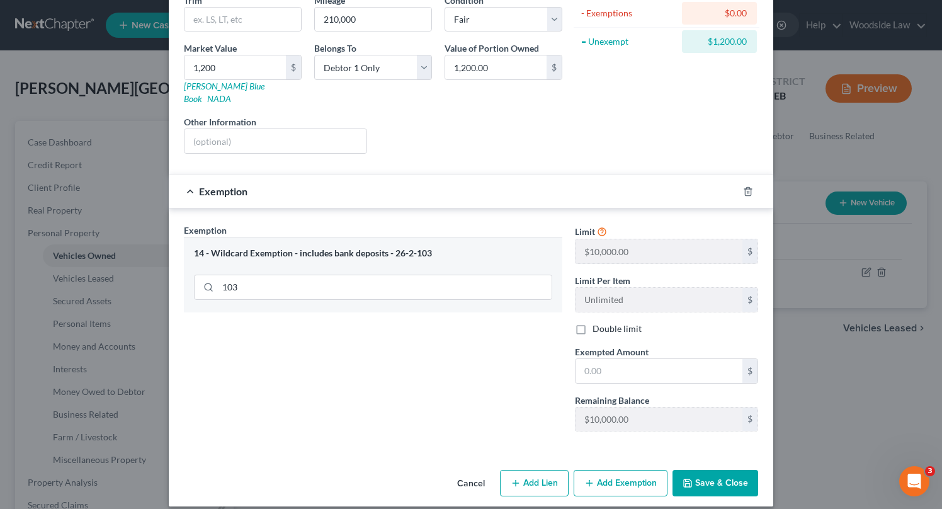
scroll to position [155, 0]
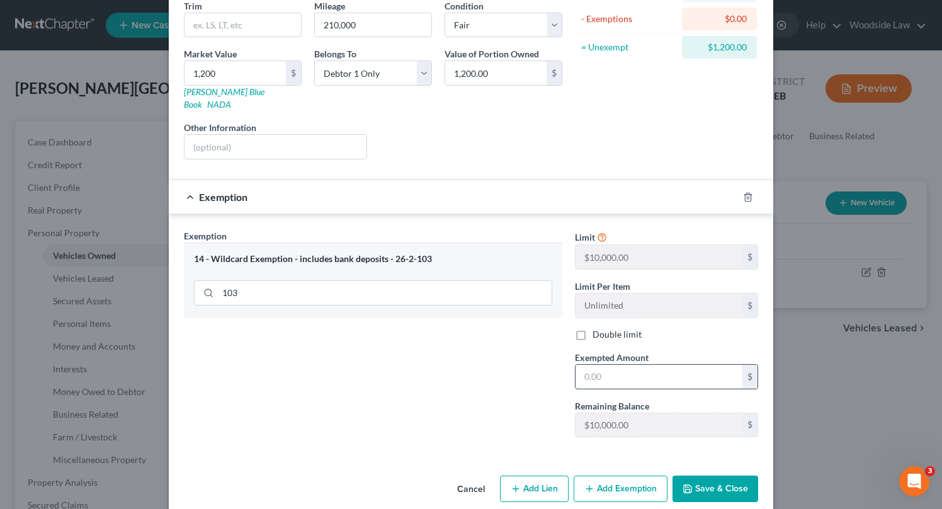
click at [649, 364] on input "text" at bounding box center [658, 376] width 167 height 24
type input "1,200"
click at [713, 475] on button "Save & Close" at bounding box center [715, 488] width 86 height 26
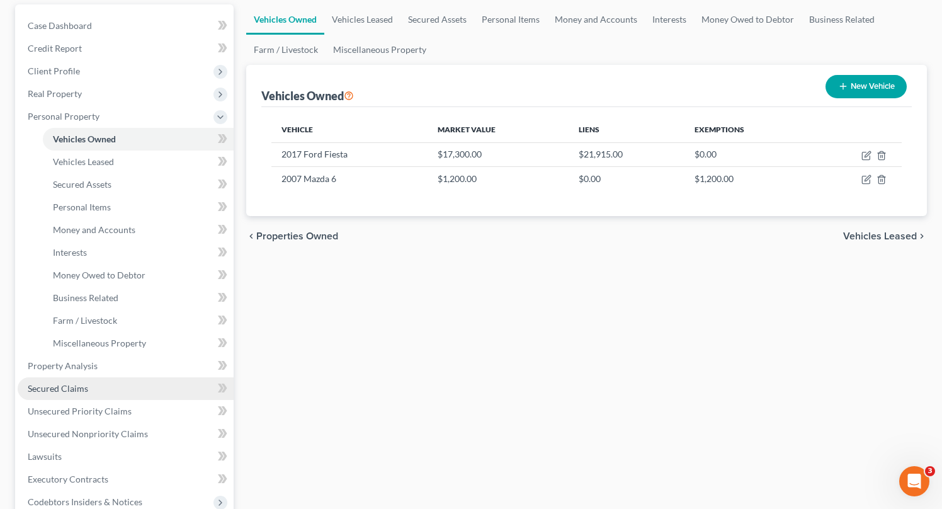
scroll to position [121, 0]
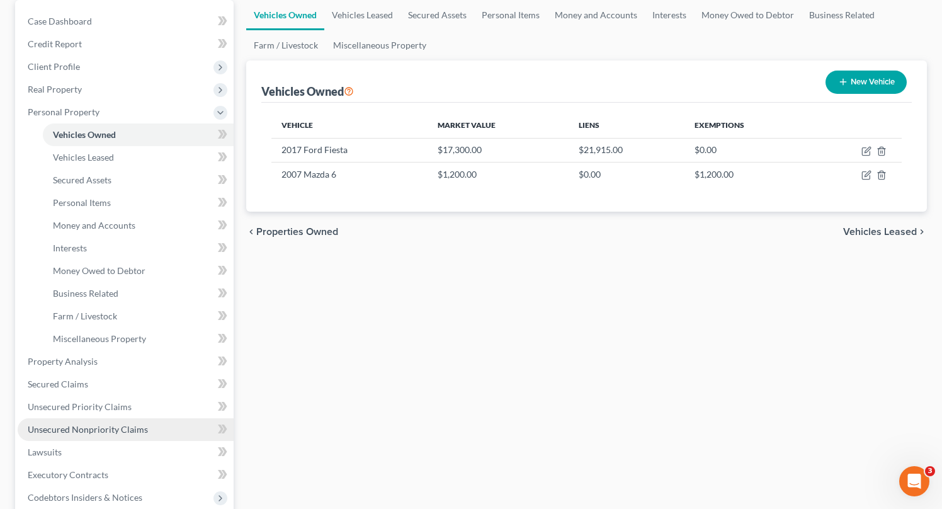
click at [104, 424] on span "Unsecured Nonpriority Claims" at bounding box center [88, 429] width 120 height 11
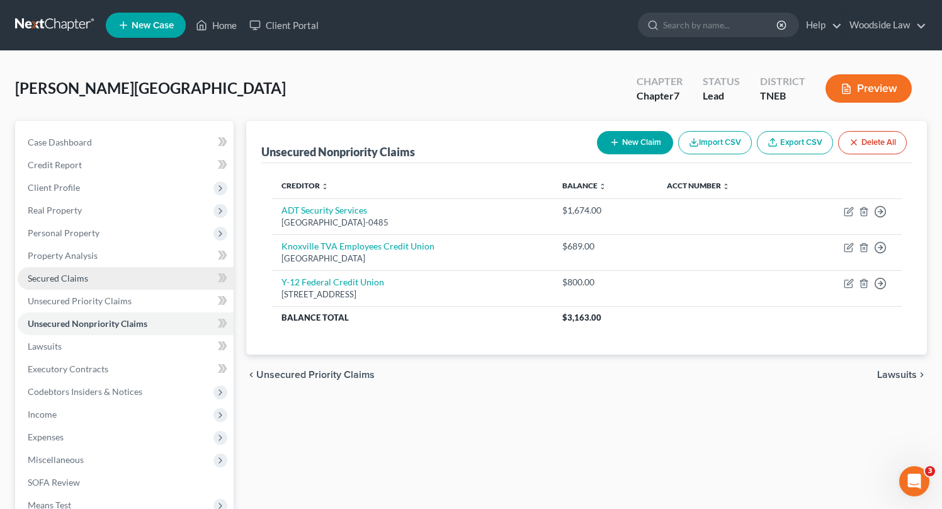
click at [84, 280] on span "Secured Claims" at bounding box center [58, 278] width 60 height 11
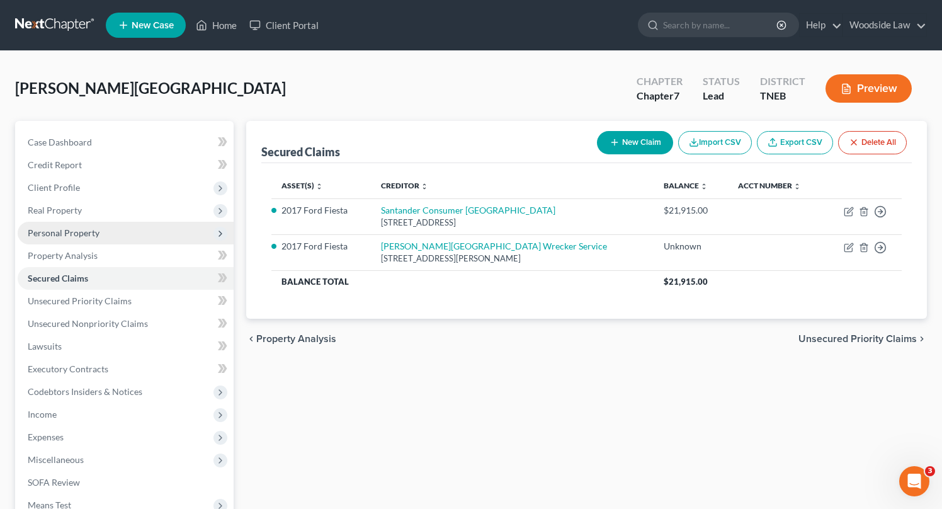
click at [78, 231] on span "Personal Property" at bounding box center [64, 232] width 72 height 11
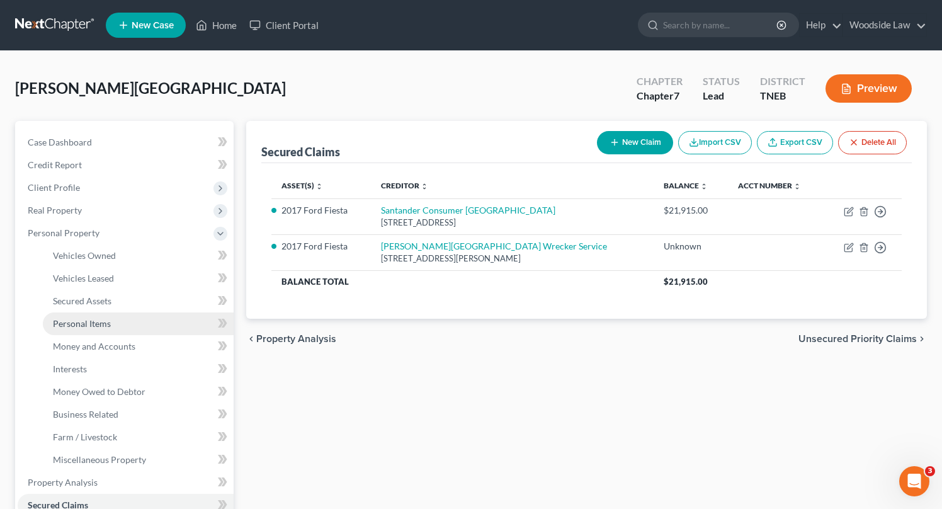
click at [87, 325] on span "Personal Items" at bounding box center [82, 323] width 58 height 11
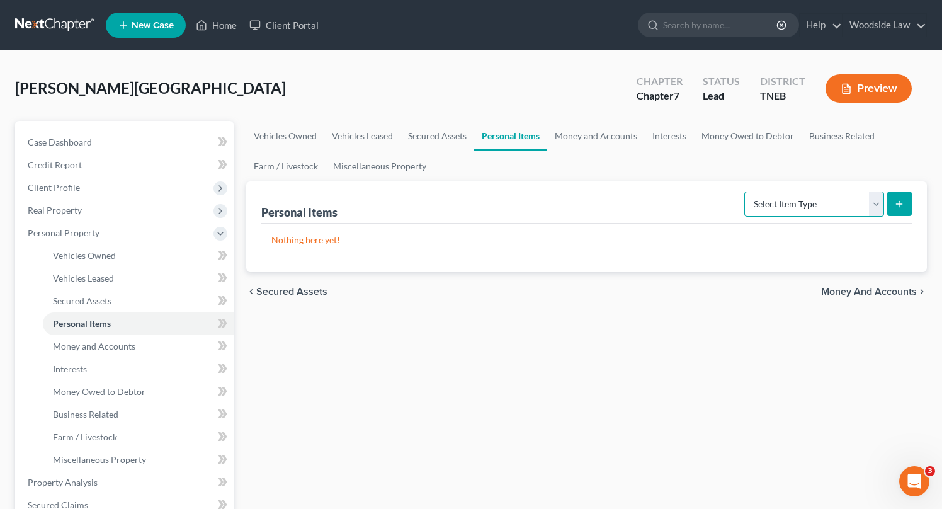
click at [842, 208] on select "Select Item Type Clothing Collectibles Of Value Electronics Firearms Household …" at bounding box center [814, 203] width 140 height 25
select select "clothing"
click at [745, 191] on select "Select Item Type Clothing Collectibles Of Value Electronics Firearms Household …" at bounding box center [814, 203] width 140 height 25
click at [885, 206] on form "Select Item Type Clothing Collectibles Of Value Electronics Firearms Household …" at bounding box center [827, 204] width 167 height 26
click at [899, 206] on icon "submit" at bounding box center [899, 204] width 10 height 10
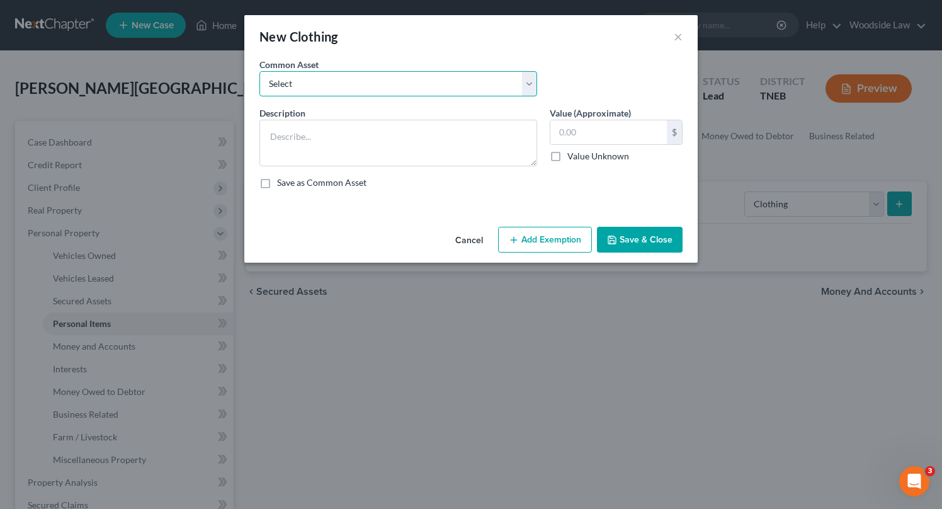
click at [323, 76] on select "Select Clothing" at bounding box center [398, 83] width 278 height 25
select select "0"
click at [259, 71] on select "Select Clothing" at bounding box center [398, 83] width 278 height 25
type textarea "Clothing"
type input "150.00"
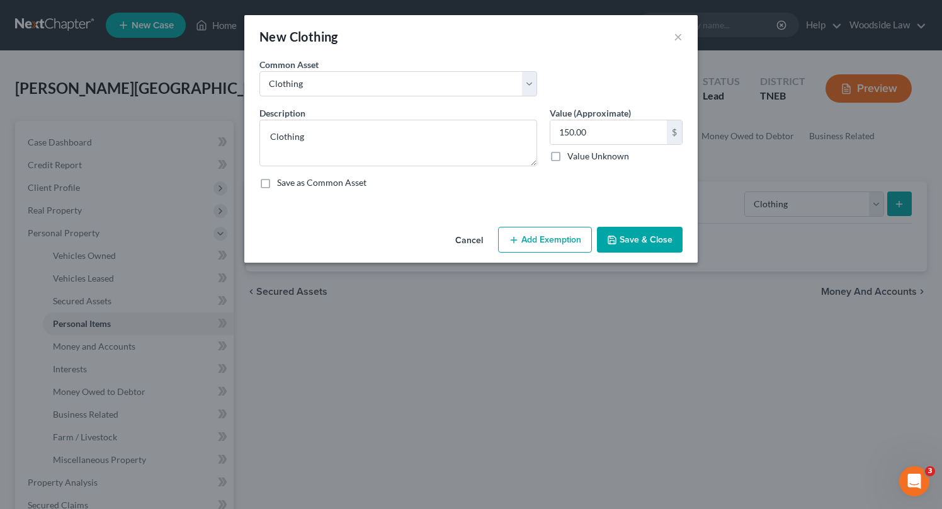
click at [539, 239] on button "Add Exemption" at bounding box center [545, 240] width 94 height 26
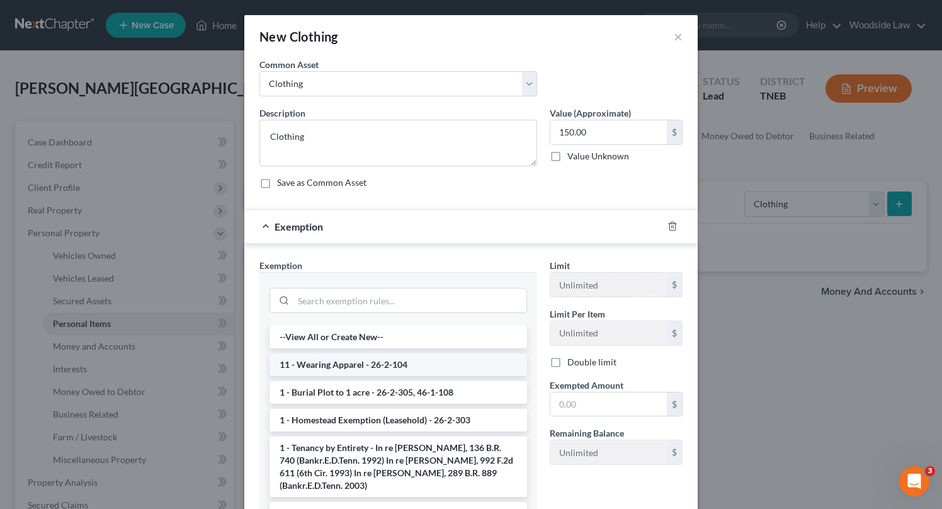
click at [377, 359] on li "11 - Wearing Apparel - 26-2-104" at bounding box center [397, 364] width 257 height 23
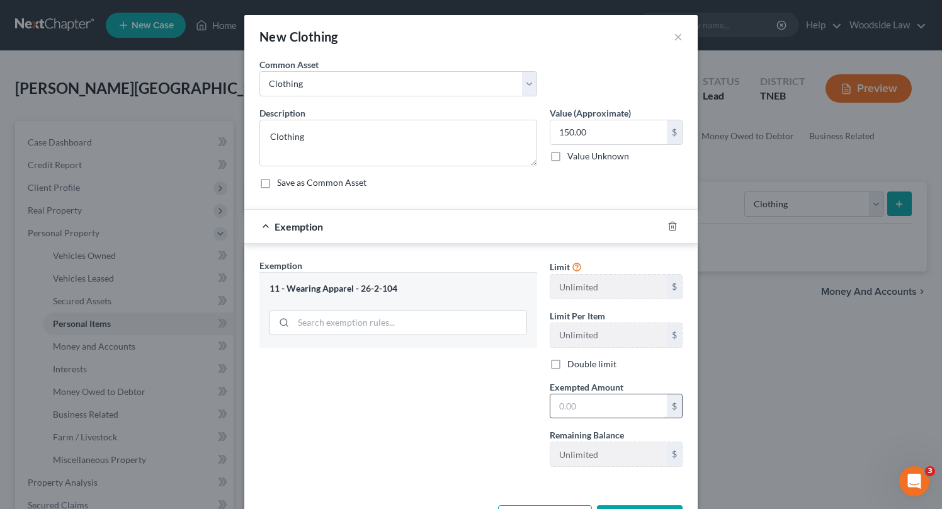
click at [612, 405] on input "text" at bounding box center [608, 406] width 116 height 24
type input "150"
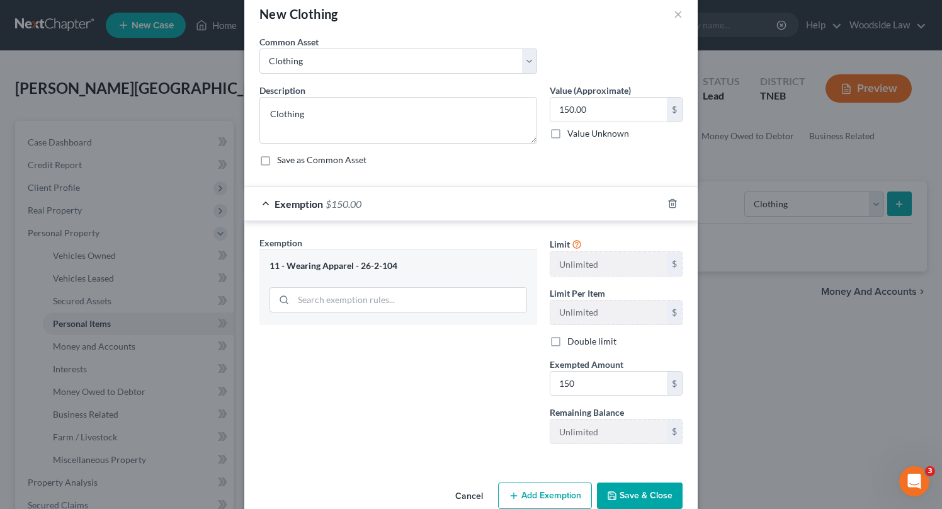
click at [641, 495] on button "Save & Close" at bounding box center [640, 495] width 86 height 26
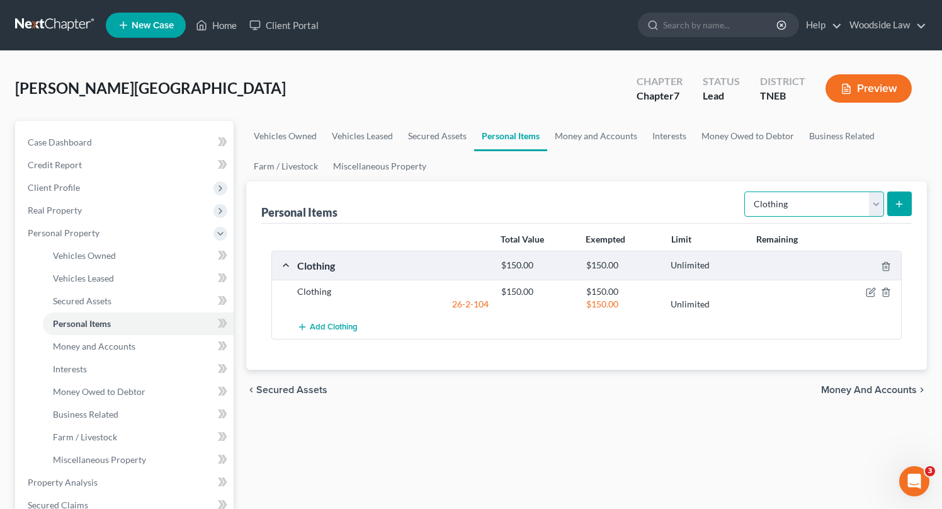
click at [856, 211] on select "Select Item Type Clothing Collectibles Of Value Electronics Firearms Household …" at bounding box center [814, 203] width 140 height 25
select select "electronics"
click at [745, 191] on select "Select Item Type Clothing Collectibles Of Value Electronics Firearms Household …" at bounding box center [814, 203] width 140 height 25
click at [899, 204] on line "submit" at bounding box center [899, 204] width 6 height 0
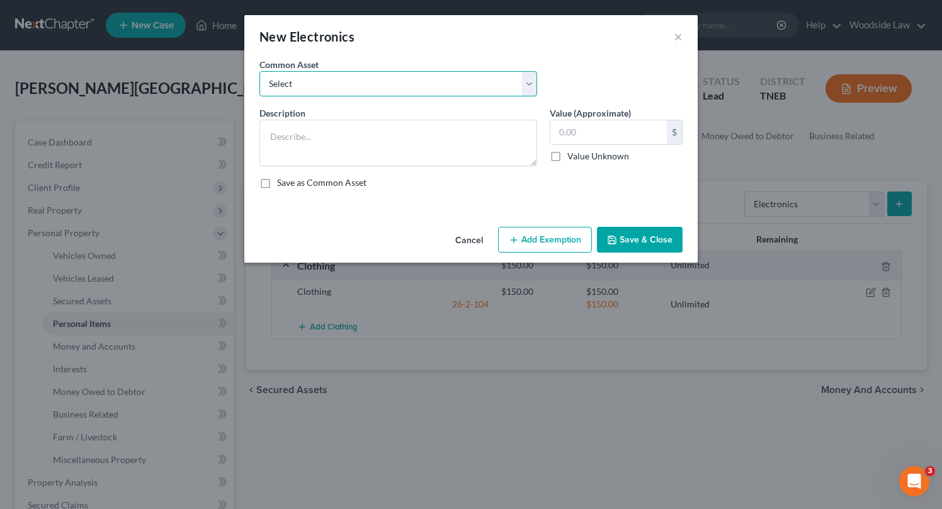
click at [342, 74] on select "Select Electronics" at bounding box center [398, 83] width 278 height 25
select select "0"
click at [259, 71] on select "Select Electronics" at bounding box center [398, 83] width 278 height 25
type textarea "Electronics"
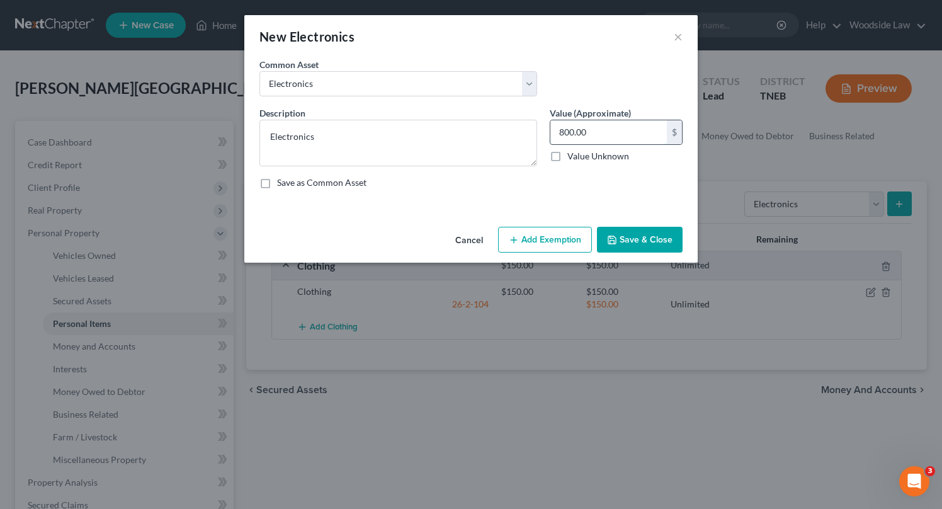
click at [621, 137] on input "800.00" at bounding box center [608, 132] width 116 height 24
click at [544, 241] on button "Add Exemption" at bounding box center [545, 240] width 94 height 26
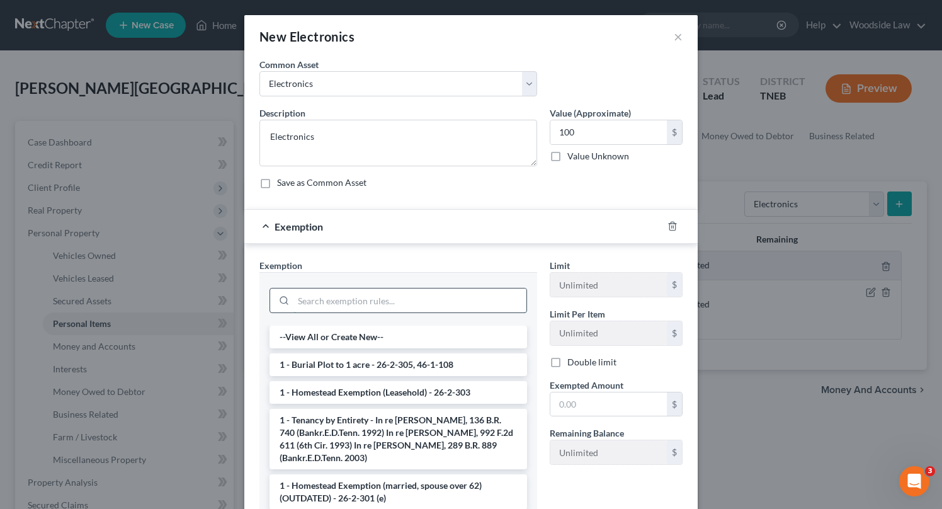
click at [427, 304] on input "search" at bounding box center [409, 300] width 233 height 24
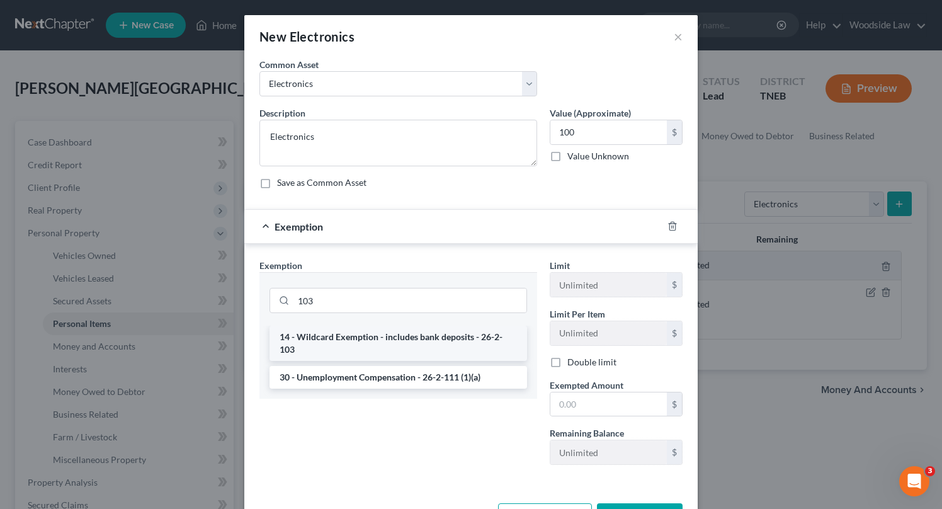
click at [444, 334] on li "14 - Wildcard Exemption - includes bank deposits - 26-2-103" at bounding box center [397, 342] width 257 height 35
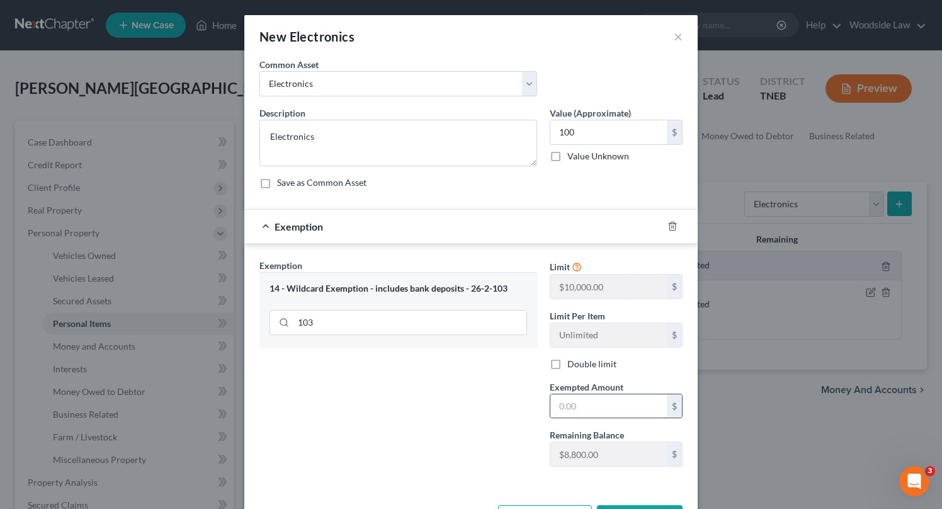
click at [588, 402] on input "text" at bounding box center [608, 406] width 116 height 24
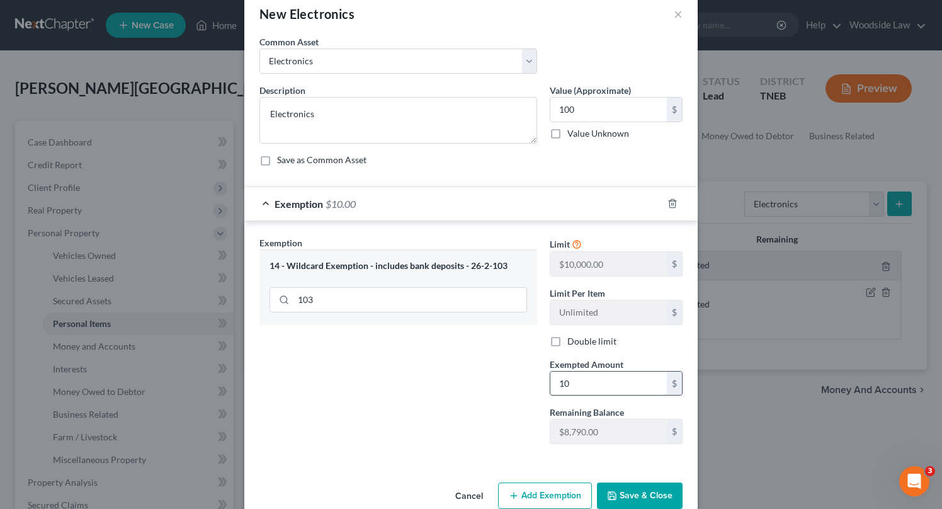
click at [583, 386] on input "10" at bounding box center [608, 383] width 116 height 24
click at [629, 489] on button "Save & Close" at bounding box center [640, 495] width 86 height 26
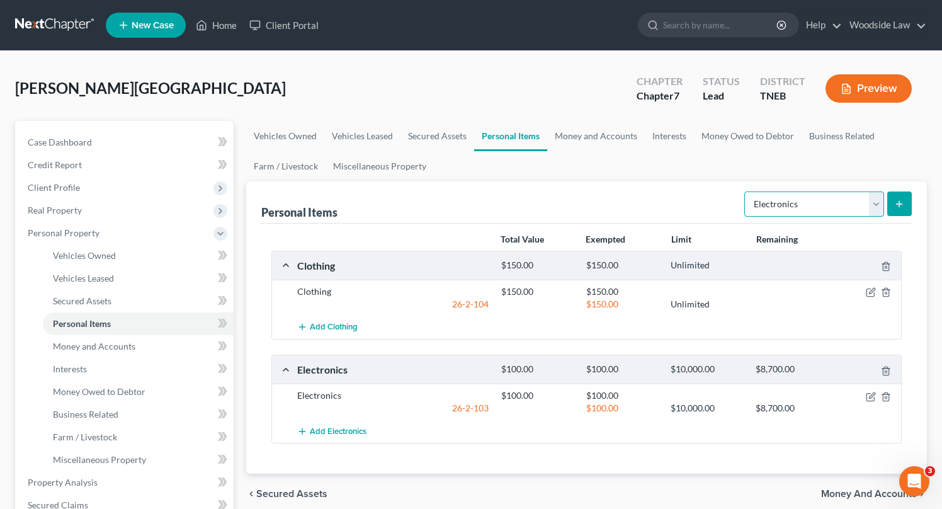
click at [828, 194] on select "Select Item Type Clothing Collectibles Of Value Electronics Firearms Household …" at bounding box center [814, 203] width 140 height 25
click at [745, 191] on select "Select Item Type Clothing Collectibles Of Value Electronics Firearms Household …" at bounding box center [814, 203] width 140 height 25
click at [899, 200] on icon "submit" at bounding box center [899, 204] width 10 height 10
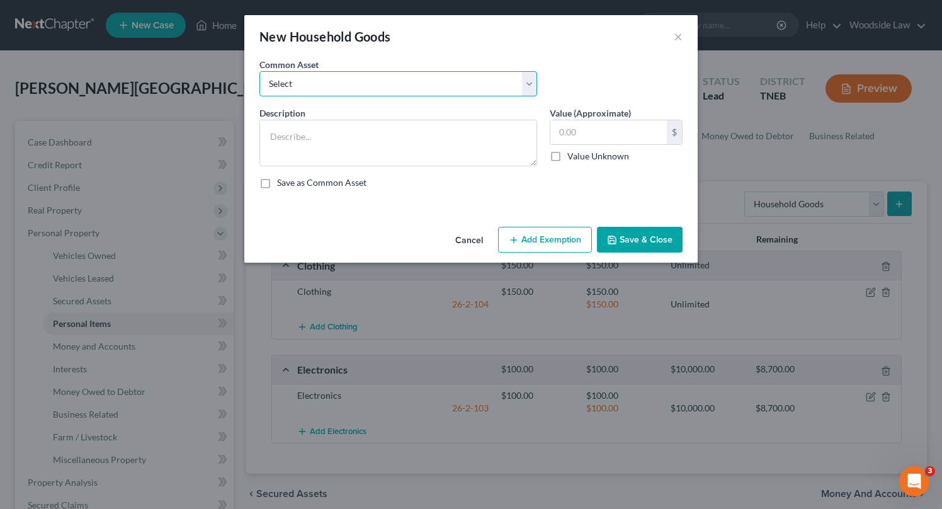
click at [457, 86] on select "Select Household goods & furnishings" at bounding box center [398, 83] width 278 height 25
click at [259, 71] on select "Select Household goods & furnishings" at bounding box center [398, 83] width 278 height 25
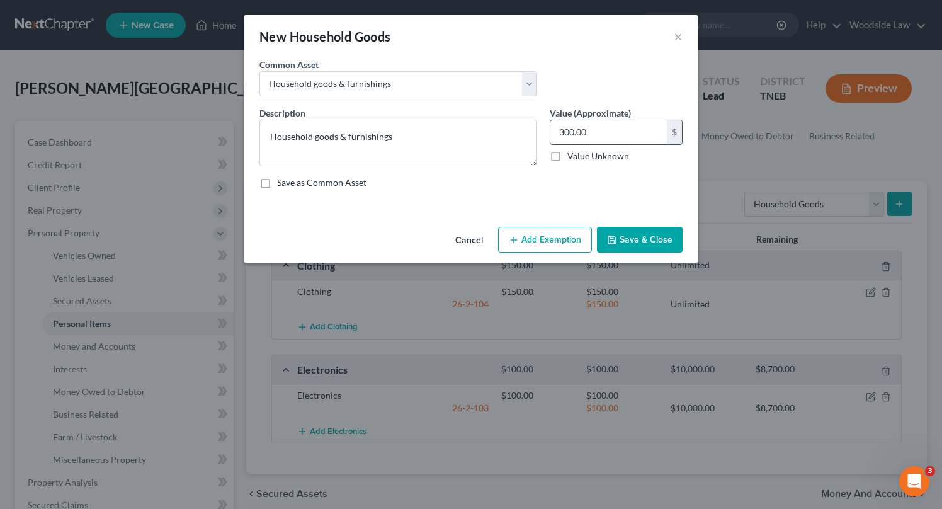
click at [594, 132] on input "300.00" at bounding box center [608, 132] width 116 height 24
click at [560, 240] on button "Add Exemption" at bounding box center [545, 240] width 94 height 26
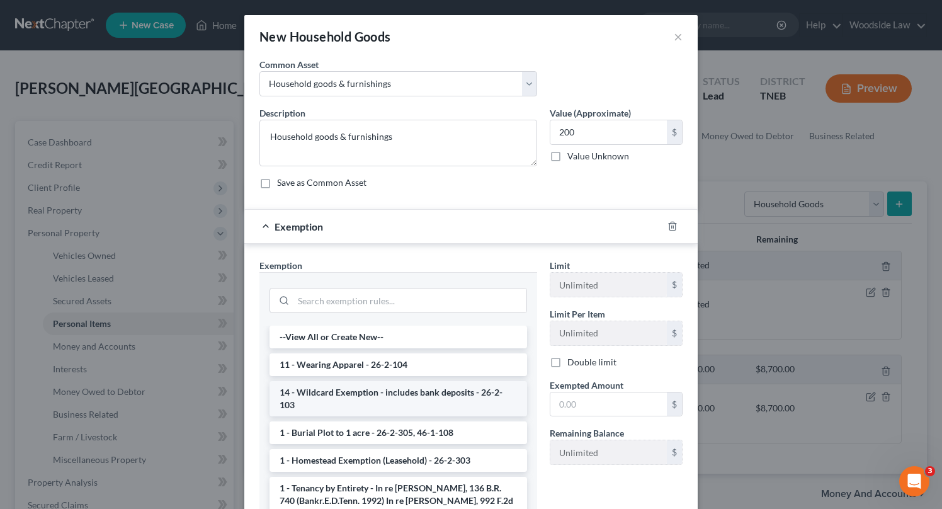
click at [422, 388] on li "14 - Wildcard Exemption - includes bank deposits - 26-2-103" at bounding box center [397, 398] width 257 height 35
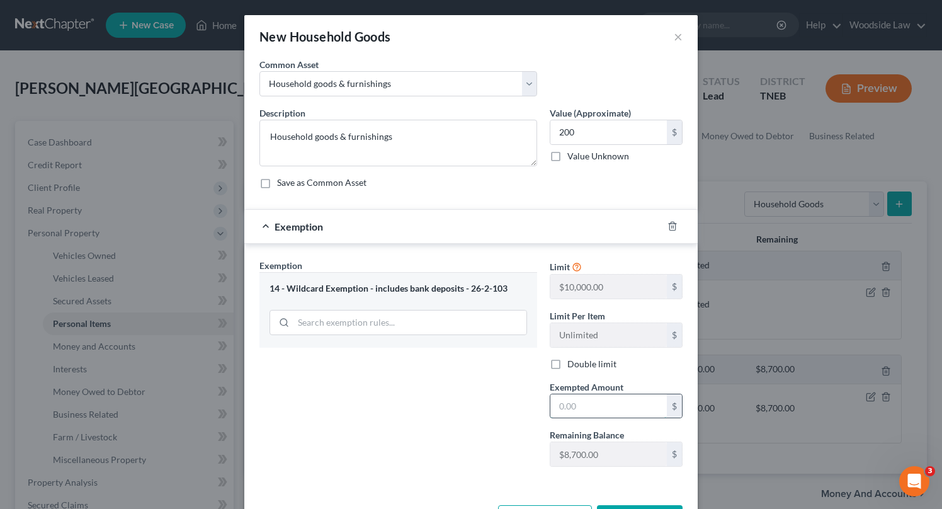
click at [604, 413] on input "text" at bounding box center [608, 406] width 116 height 24
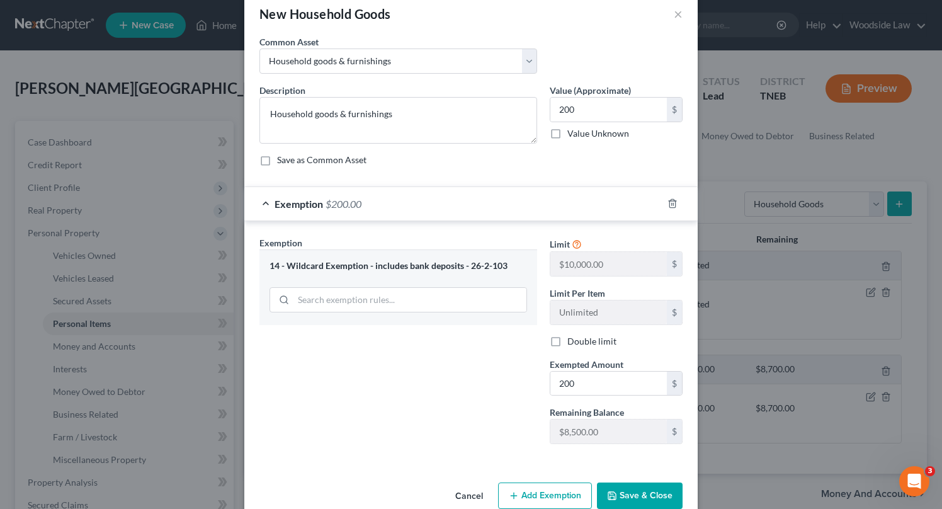
click at [644, 496] on button "Save & Close" at bounding box center [640, 495] width 86 height 26
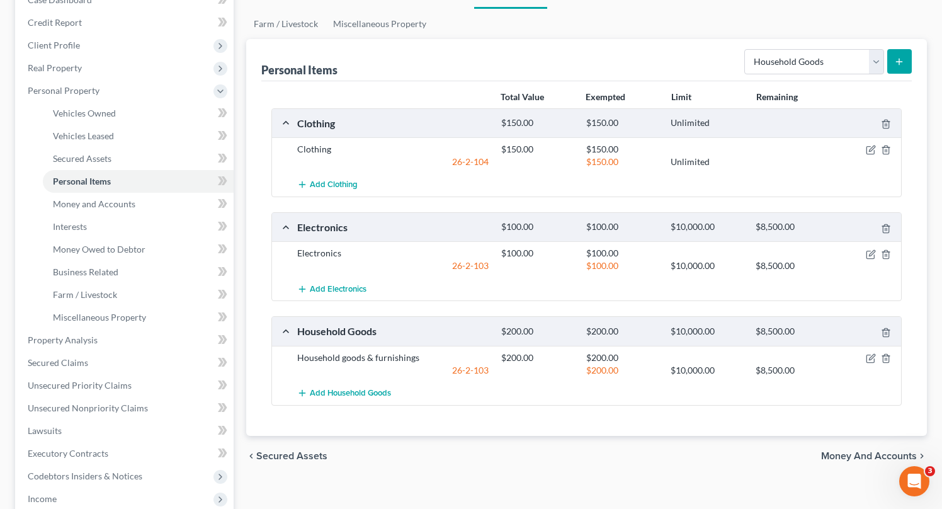
scroll to position [145, 0]
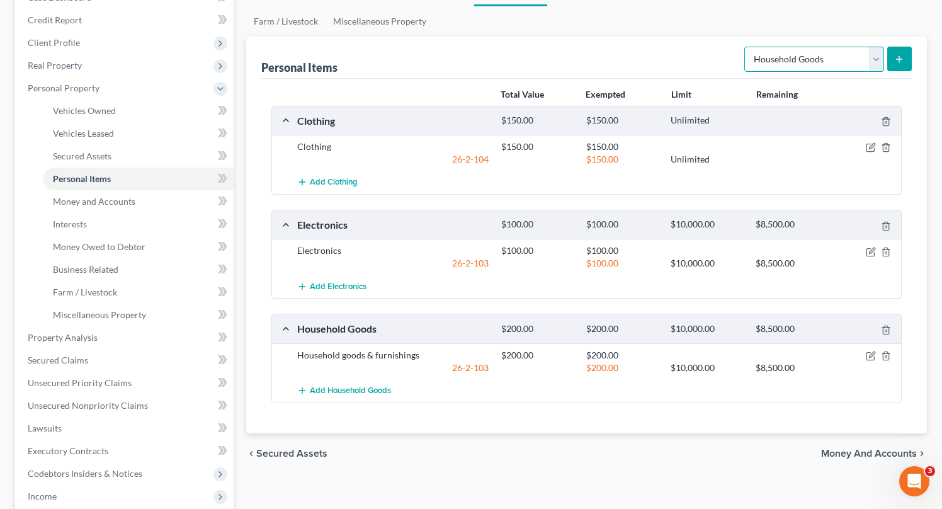
click at [852, 62] on select "Select Item Type Clothing Collectibles Of Value Electronics Firearms Household …" at bounding box center [814, 59] width 140 height 25
click at [745, 47] on select "Select Item Type Clothing Collectibles Of Value Electronics Firearms Household …" at bounding box center [814, 59] width 140 height 25
click at [894, 57] on icon "submit" at bounding box center [899, 59] width 10 height 10
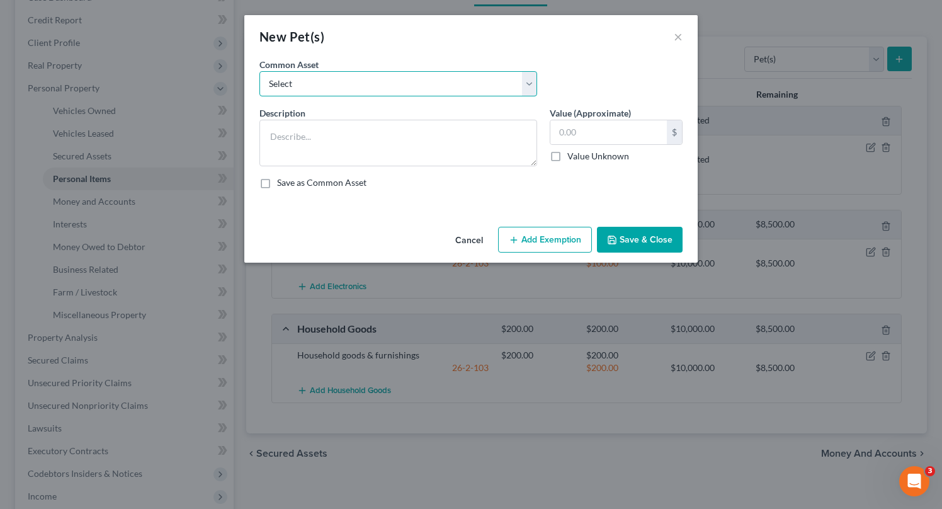
click at [407, 79] on select "Select Pet(s)" at bounding box center [398, 83] width 278 height 25
click at [259, 71] on select "Select Pet(s)" at bounding box center [398, 83] width 278 height 25
click at [634, 230] on button "Save & Close" at bounding box center [640, 240] width 86 height 26
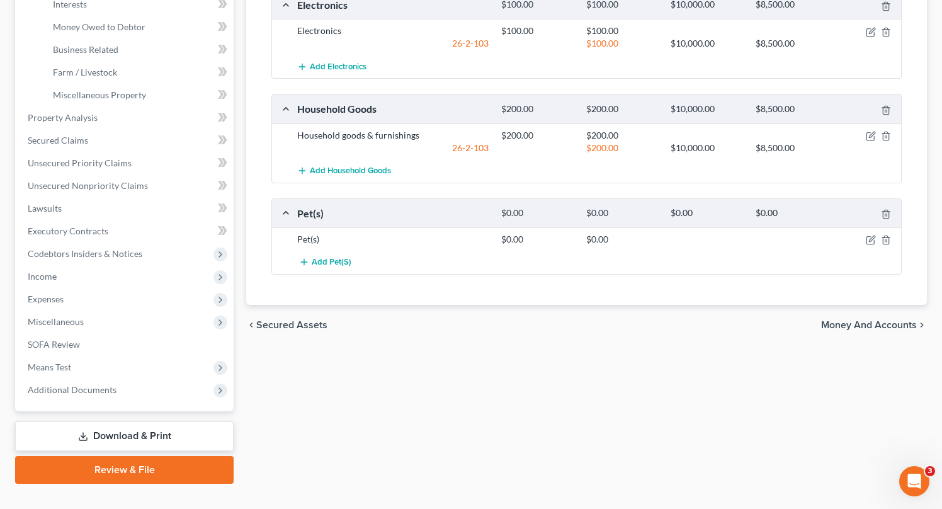
scroll to position [386, 0]
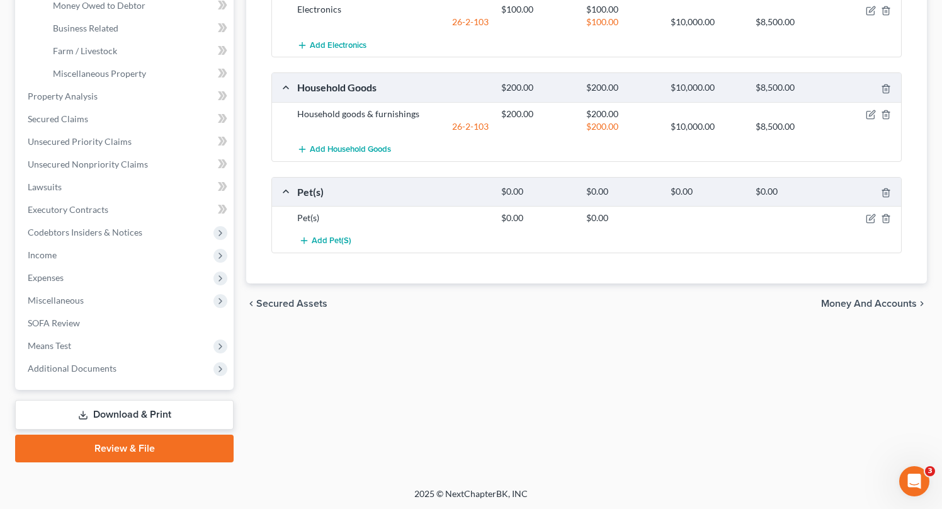
click at [892, 304] on span "Money and Accounts" at bounding box center [869, 303] width 96 height 10
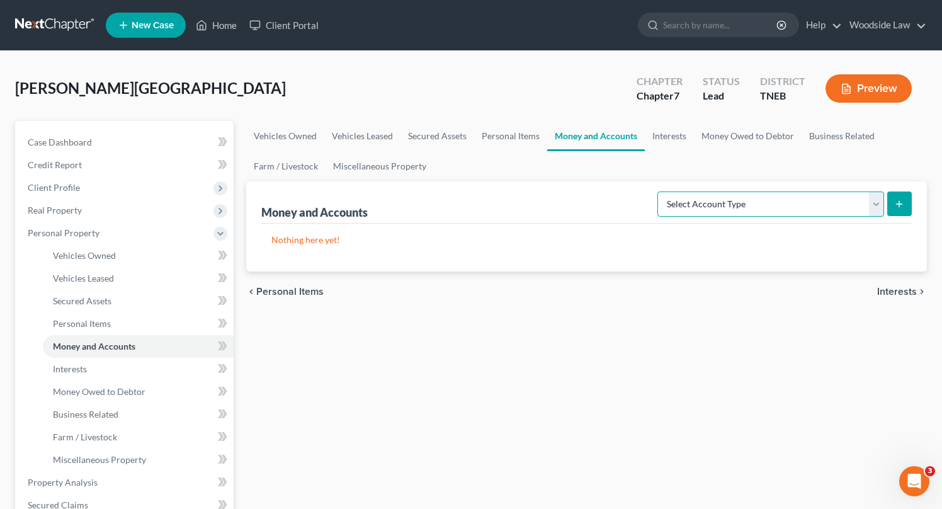
click at [775, 210] on select "Select Account Type Brokerage Cash on Hand Certificates of Deposit Checking Acc…" at bounding box center [770, 203] width 227 height 25
click at [660, 191] on select "Select Account Type Brokerage Cash on Hand Certificates of Deposit Checking Acc…" at bounding box center [770, 203] width 227 height 25
click at [891, 200] on button "submit" at bounding box center [899, 203] width 25 height 25
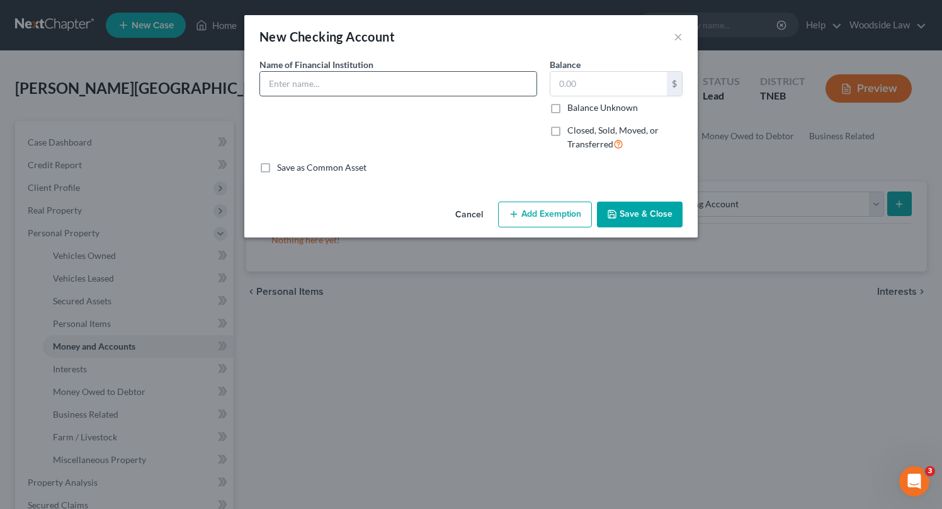
click at [415, 94] on input "text" at bounding box center [398, 84] width 276 height 24
click at [636, 80] on input "text" at bounding box center [608, 84] width 116 height 24
click at [654, 210] on button "Save & Close" at bounding box center [640, 214] width 86 height 26
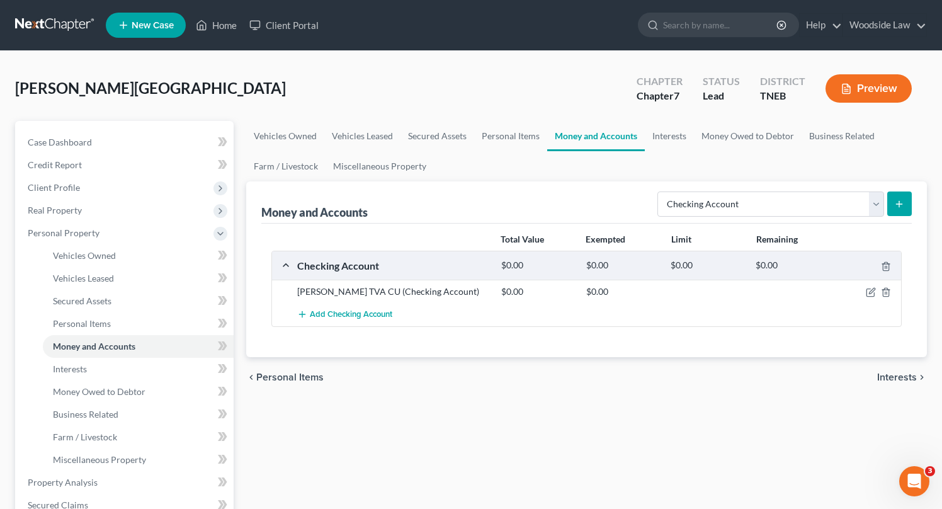
click at [891, 203] on button "submit" at bounding box center [899, 203] width 25 height 25
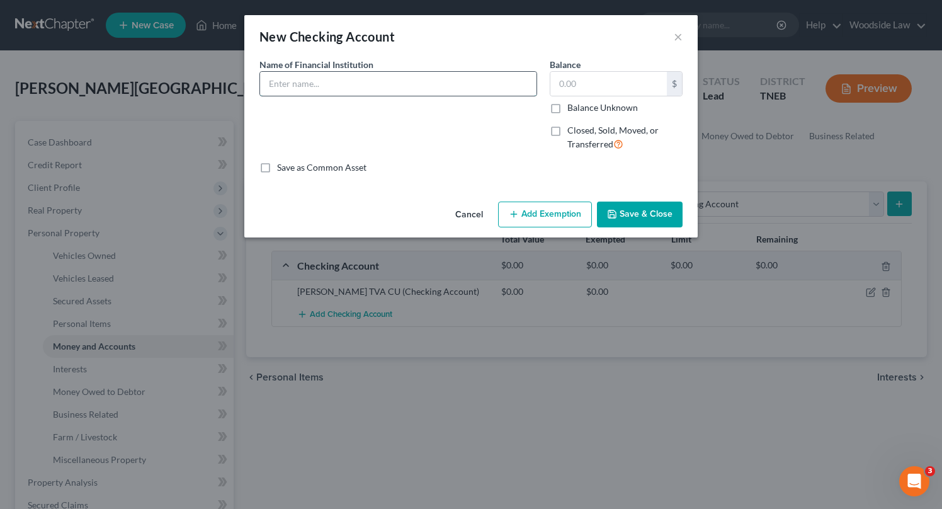
click at [351, 78] on input "text" at bounding box center [398, 84] width 276 height 24
click at [609, 87] on input "text" at bounding box center [608, 84] width 116 height 24
click at [565, 210] on button "Add Exemption" at bounding box center [545, 214] width 94 height 26
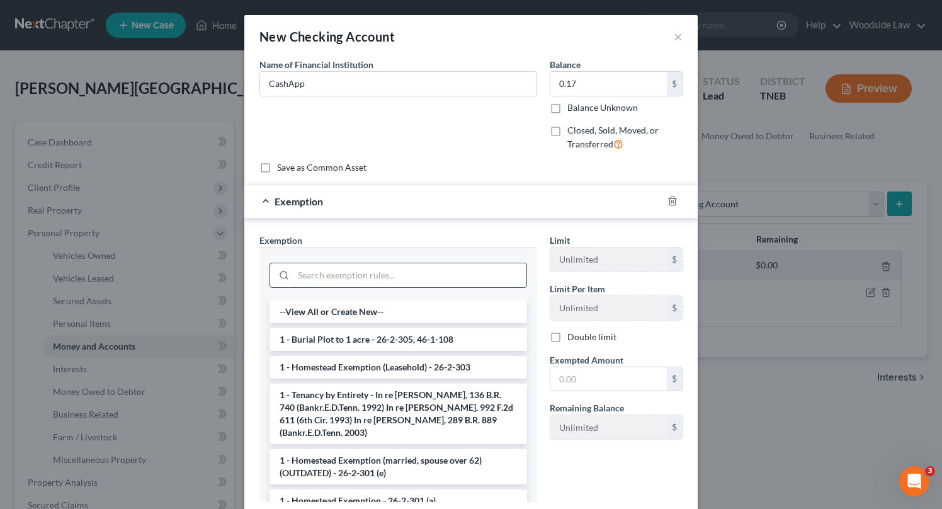
click at [434, 276] on input "search" at bounding box center [409, 275] width 233 height 24
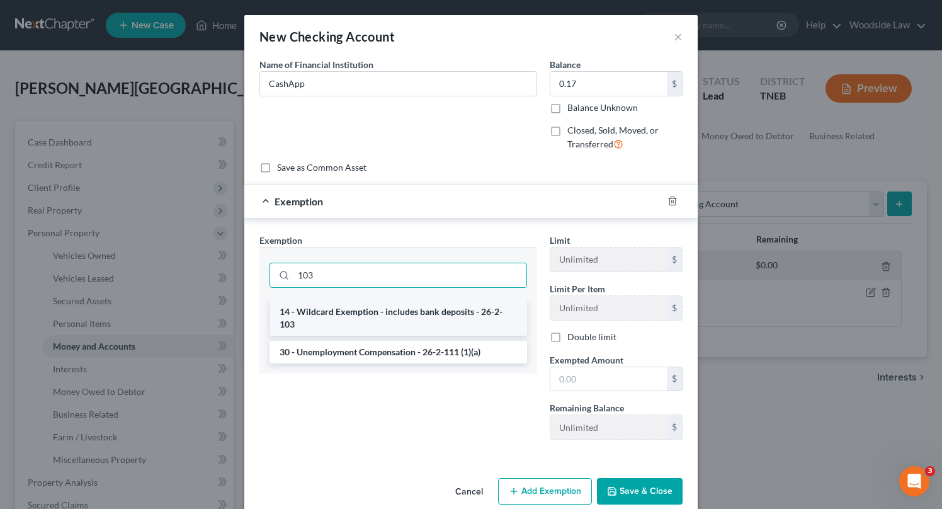
click at [446, 312] on li "14 - Wildcard Exemption - includes bank deposits - 26-2-103" at bounding box center [397, 317] width 257 height 35
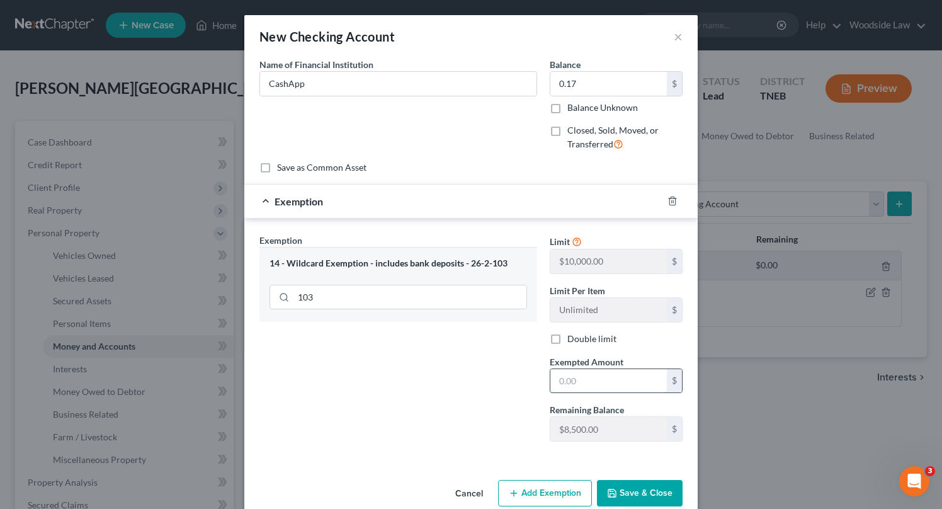
click at [622, 375] on input "text" at bounding box center [608, 381] width 116 height 24
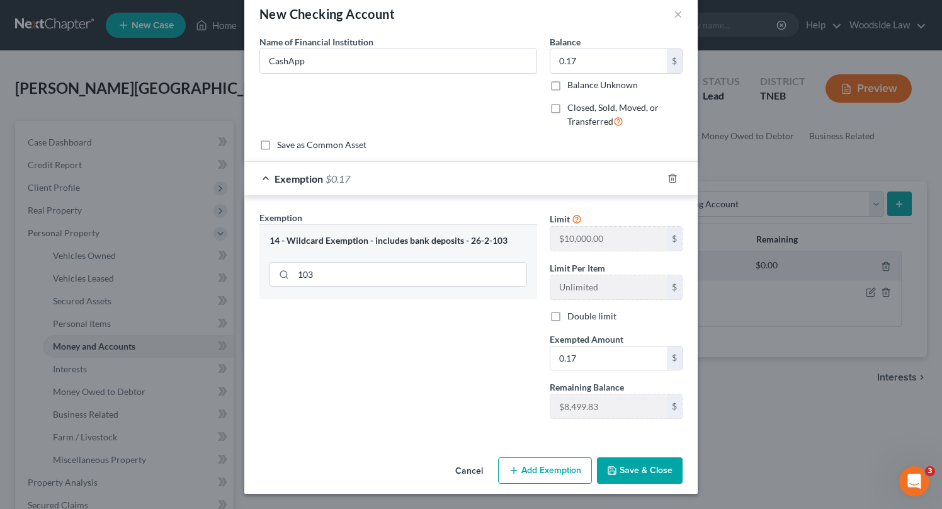
click at [658, 461] on button "Save & Close" at bounding box center [640, 470] width 86 height 26
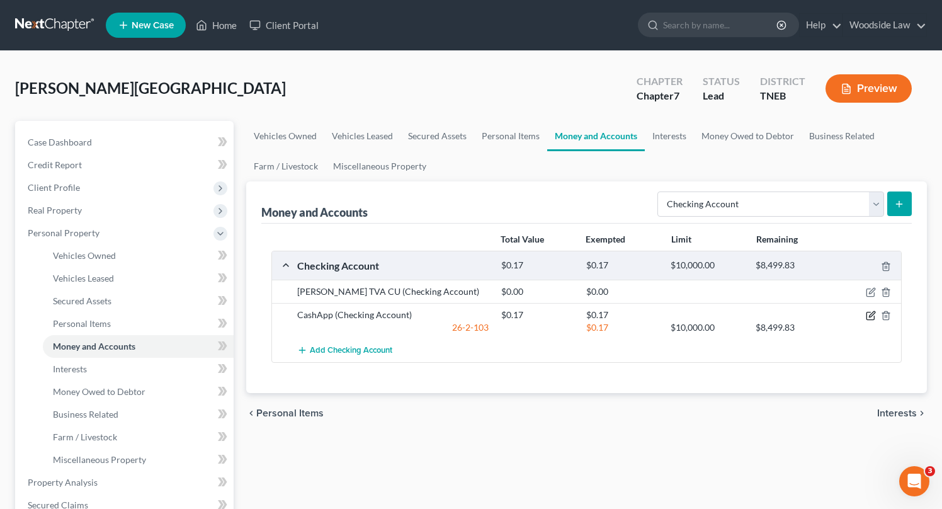
click at [870, 313] on icon "button" at bounding box center [872, 315] width 6 height 6
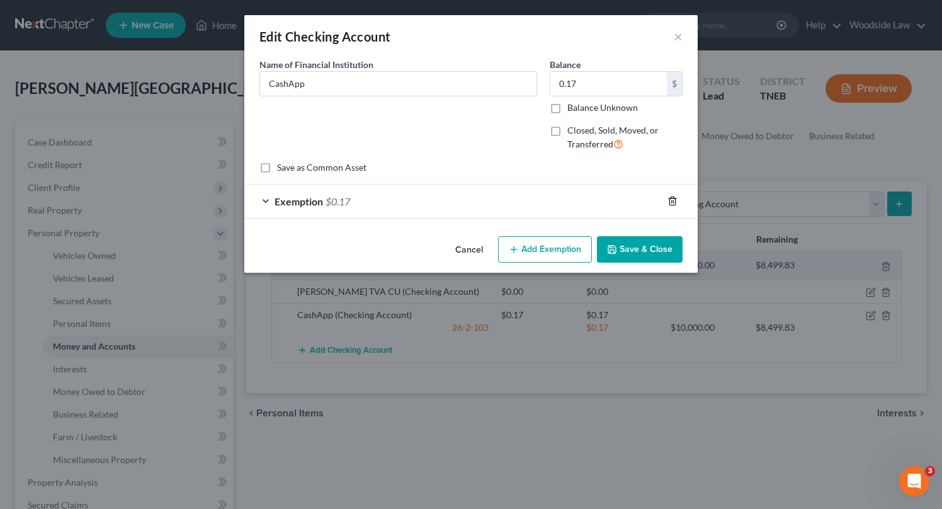
click at [670, 196] on icon "button" at bounding box center [672, 201] width 10 height 10
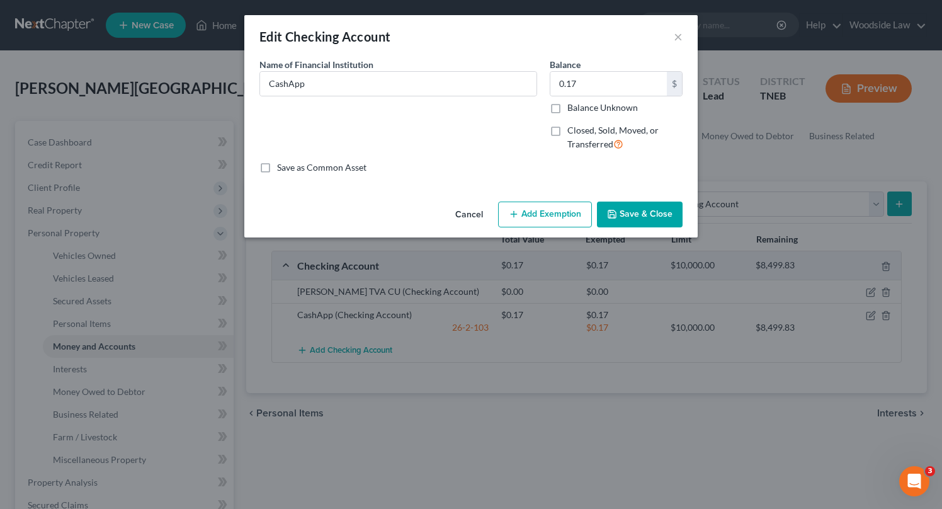
click at [656, 211] on button "Save & Close" at bounding box center [640, 214] width 86 height 26
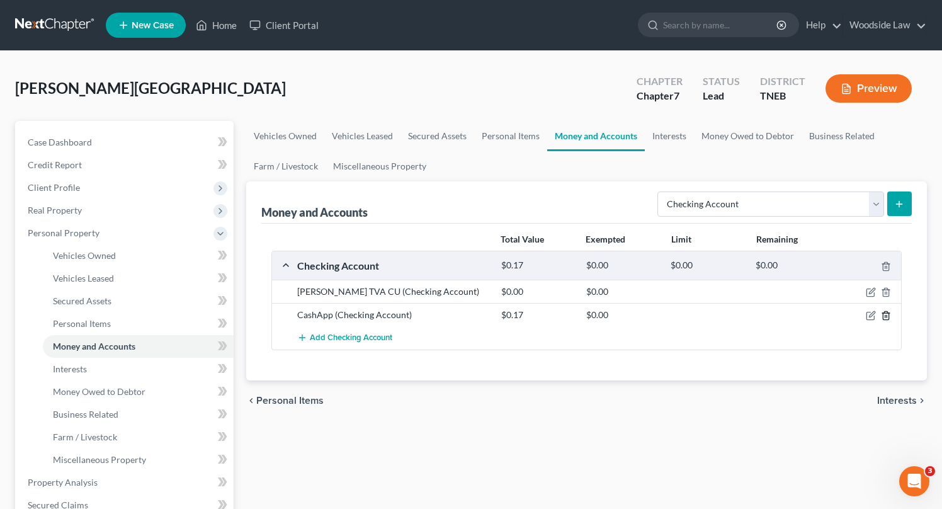
click at [888, 317] on icon "button" at bounding box center [885, 316] width 6 height 8
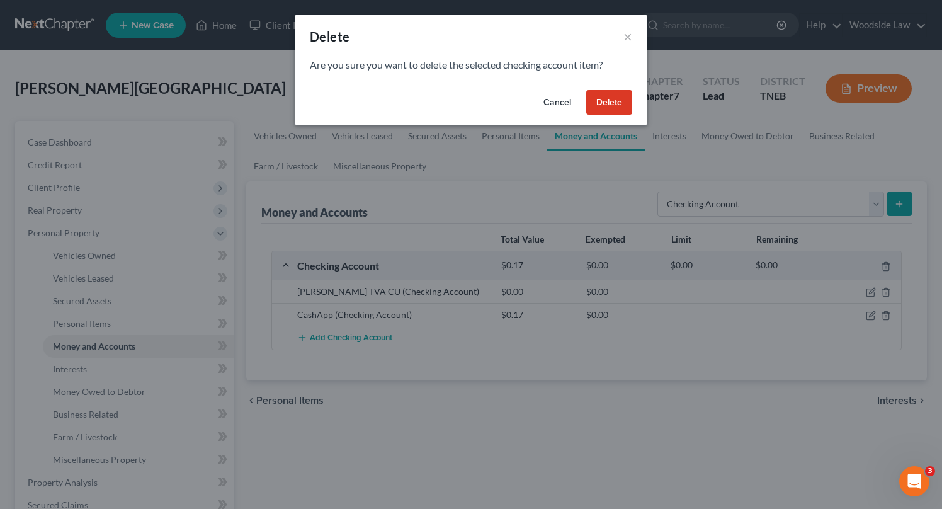
click at [602, 105] on button "Delete" at bounding box center [609, 102] width 46 height 25
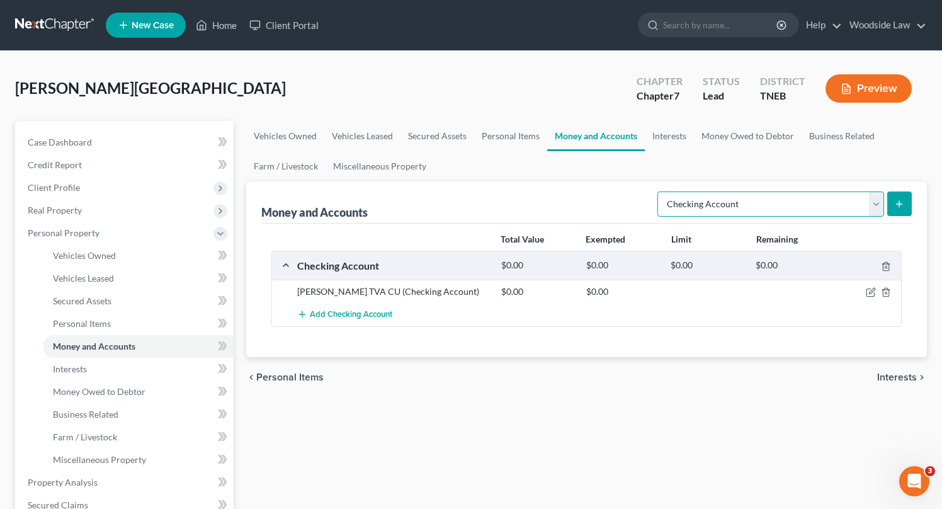
click at [841, 203] on select "Select Account Type Brokerage Cash on Hand Certificates of Deposit Checking Acc…" at bounding box center [770, 203] width 227 height 25
click at [660, 191] on select "Select Account Type Brokerage Cash on Hand Certificates of Deposit Checking Acc…" at bounding box center [770, 203] width 227 height 25
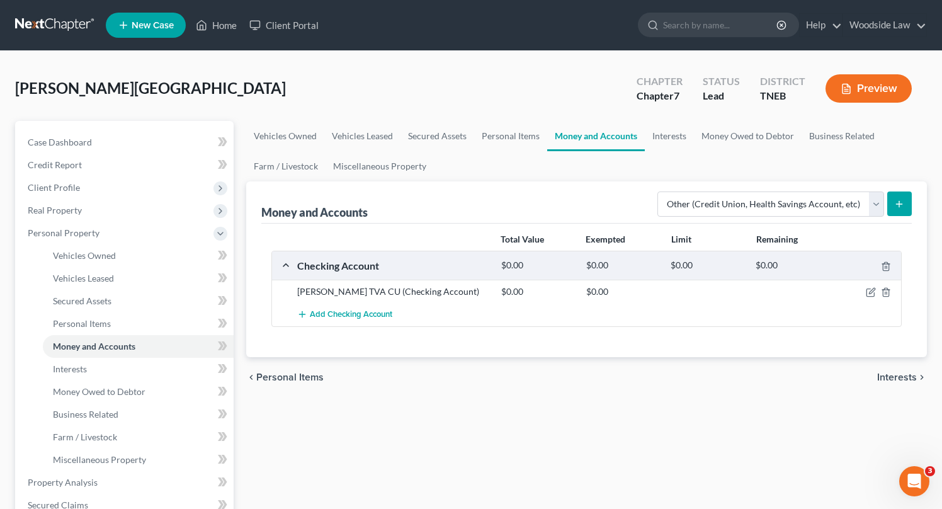
click at [907, 196] on button "submit" at bounding box center [899, 203] width 25 height 25
click at [902, 208] on icon "submit" at bounding box center [899, 204] width 10 height 10
click at [306, 376] on span "Personal Items" at bounding box center [289, 377] width 67 height 10
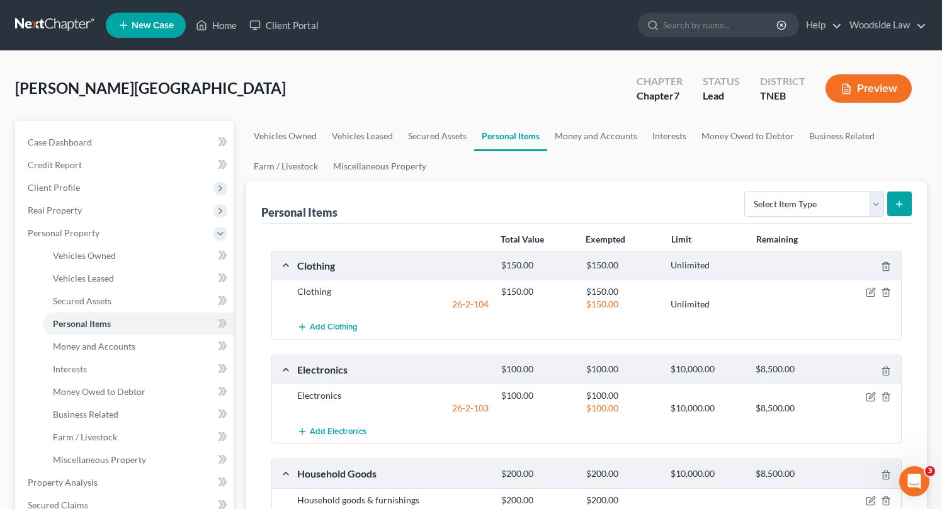
scroll to position [386, 0]
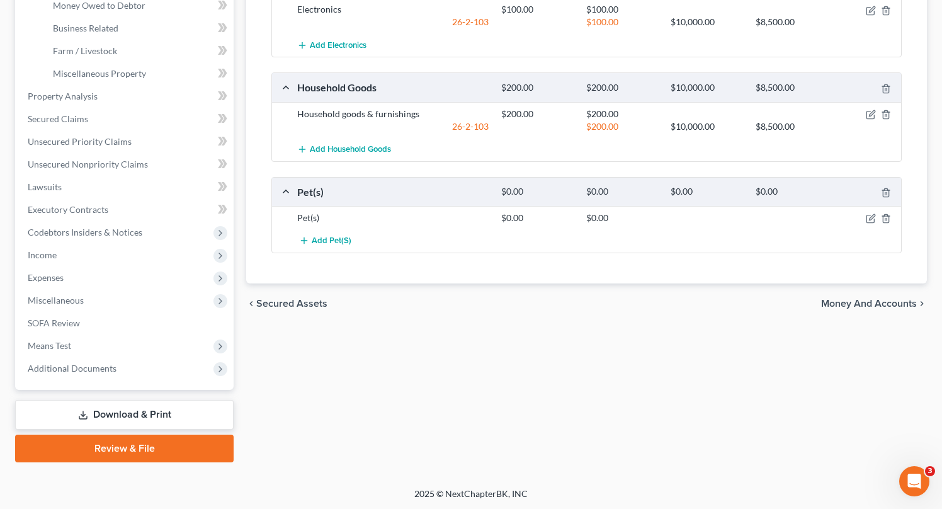
click at [885, 298] on span "Money and Accounts" at bounding box center [869, 303] width 96 height 10
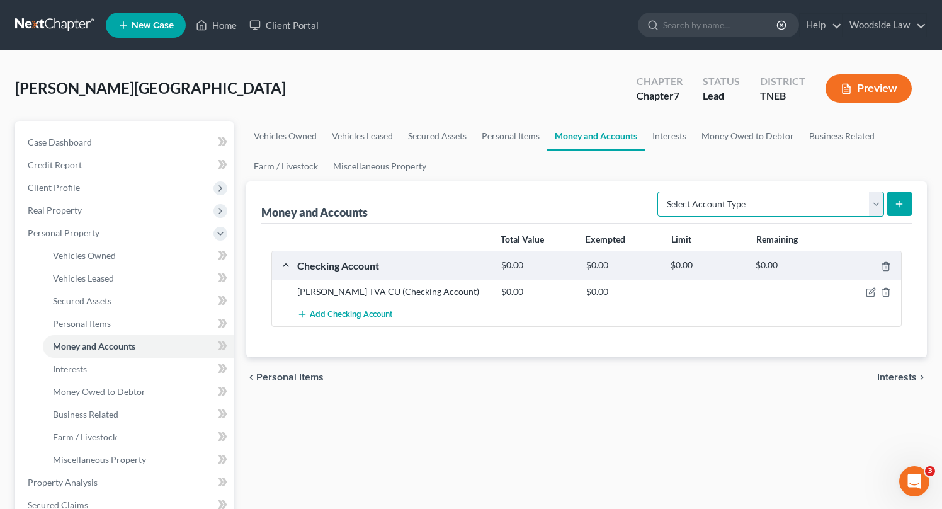
click at [855, 208] on select "Select Account Type Brokerage Cash on Hand Certificates of Deposit Checking Acc…" at bounding box center [770, 203] width 227 height 25
click at [660, 191] on select "Select Account Type Brokerage Cash on Hand Certificates of Deposit Checking Acc…" at bounding box center [770, 203] width 227 height 25
click at [903, 201] on icon "submit" at bounding box center [899, 204] width 10 height 10
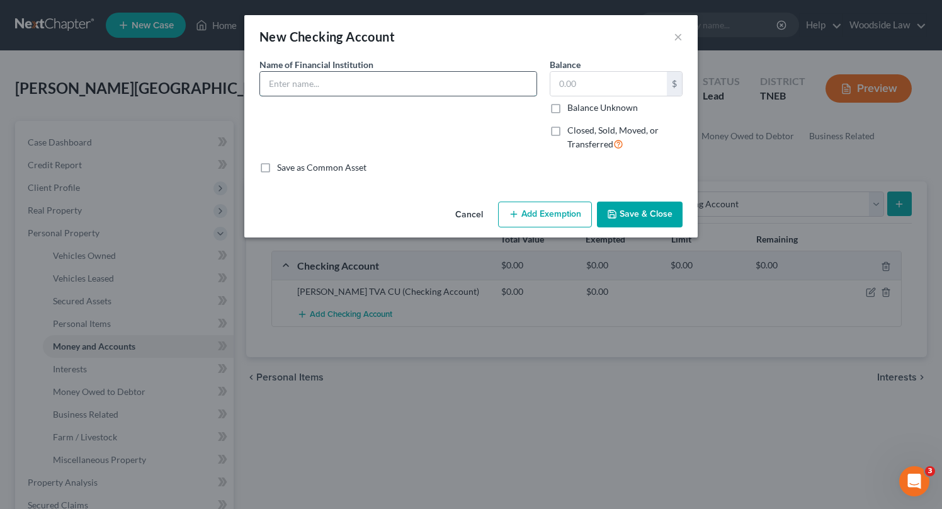
click at [422, 85] on input "text" at bounding box center [398, 84] width 276 height 24
click at [573, 88] on input "text" at bounding box center [608, 84] width 116 height 24
click at [456, 213] on button "Cancel" at bounding box center [469, 215] width 48 height 25
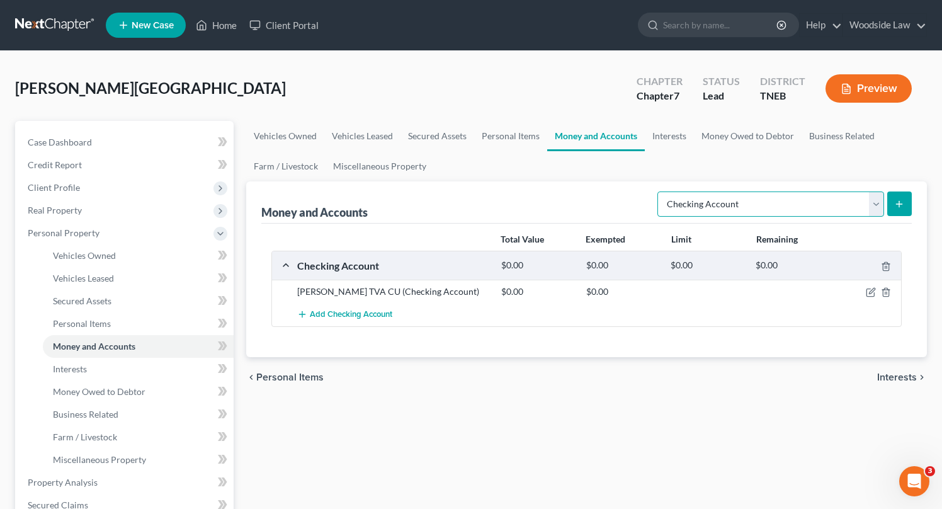
click at [819, 196] on select "Select Account Type Brokerage Cash on Hand Certificates of Deposit Checking Acc…" at bounding box center [770, 203] width 227 height 25
click at [660, 191] on select "Select Account Type Brokerage Cash on Hand Certificates of Deposit Checking Acc…" at bounding box center [770, 203] width 227 height 25
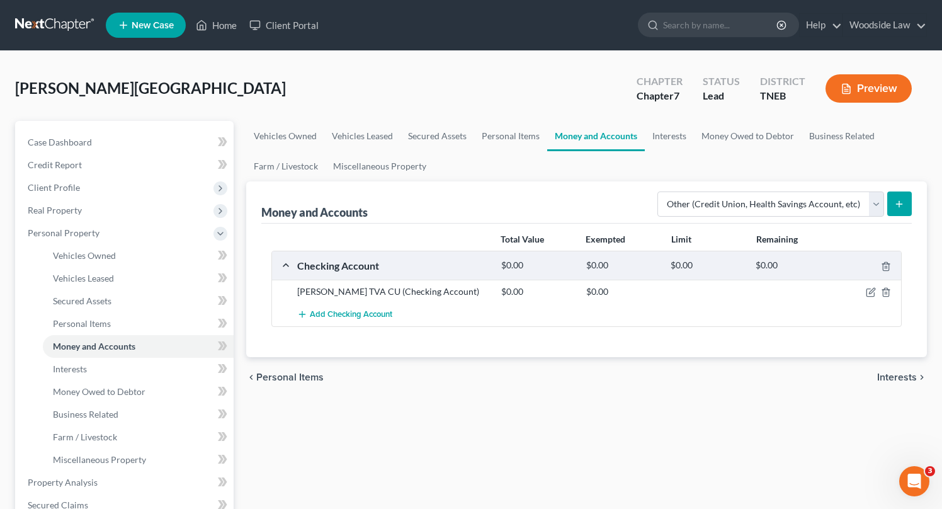
click at [904, 205] on button "submit" at bounding box center [899, 203] width 25 height 25
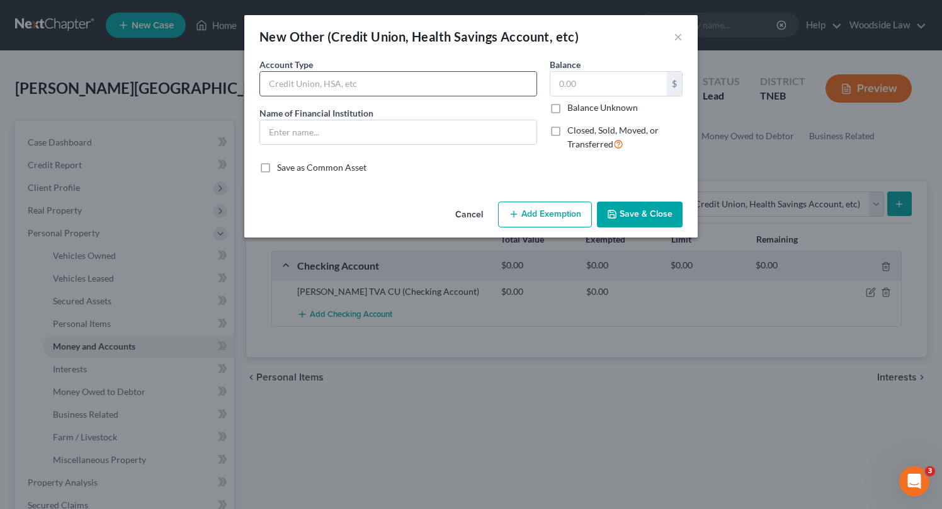
click at [502, 89] on input "text" at bounding box center [398, 84] width 276 height 24
click at [344, 132] on input "text" at bounding box center [398, 132] width 276 height 24
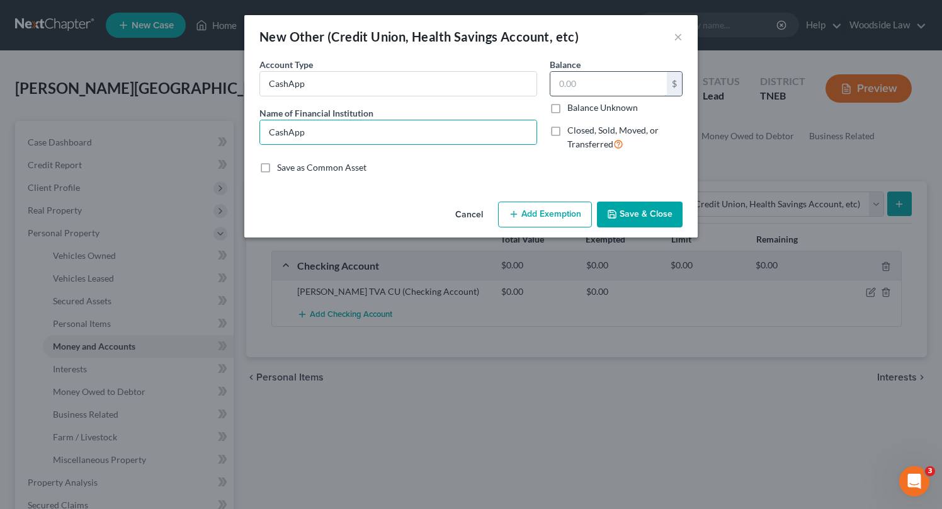
click at [646, 85] on input "text" at bounding box center [608, 84] width 116 height 24
click at [571, 204] on button "Add Exemption" at bounding box center [545, 214] width 94 height 26
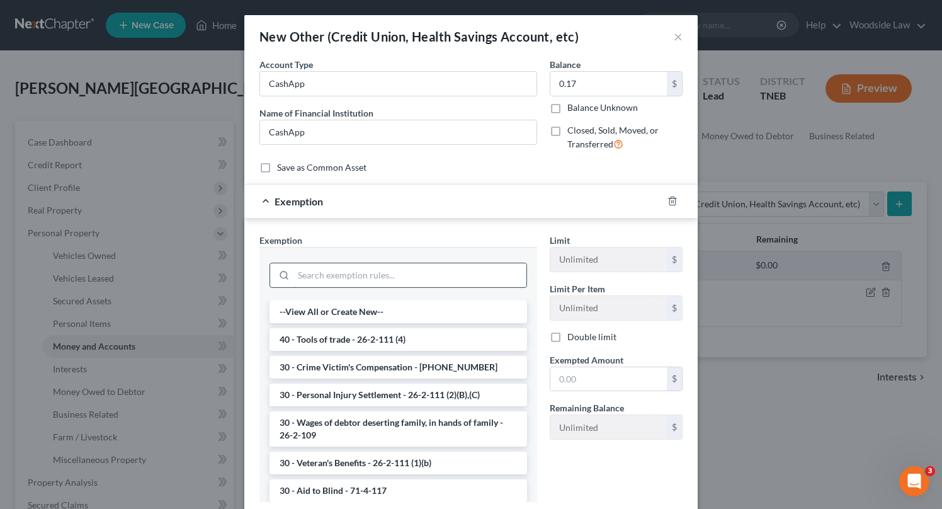
click at [411, 282] on input "search" at bounding box center [409, 275] width 233 height 24
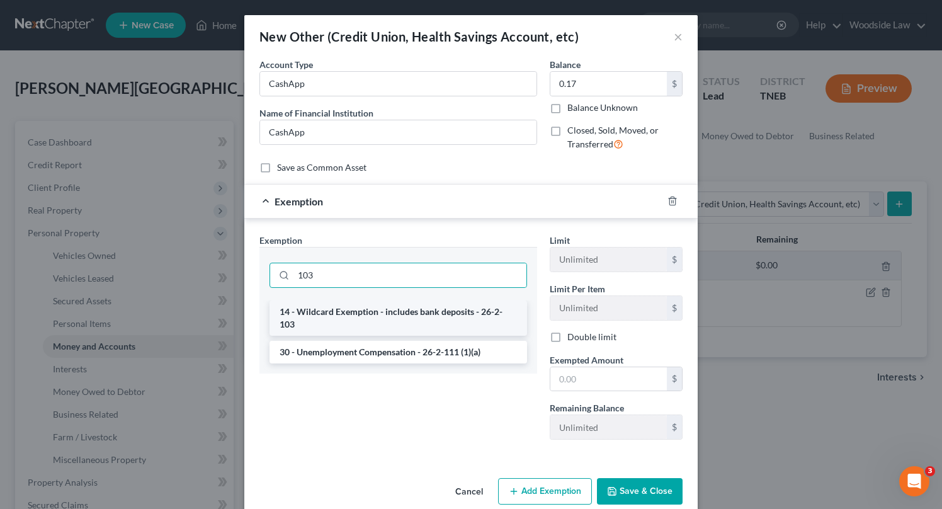
click at [424, 312] on li "14 - Wildcard Exemption - includes bank deposits - 26-2-103" at bounding box center [397, 317] width 257 height 35
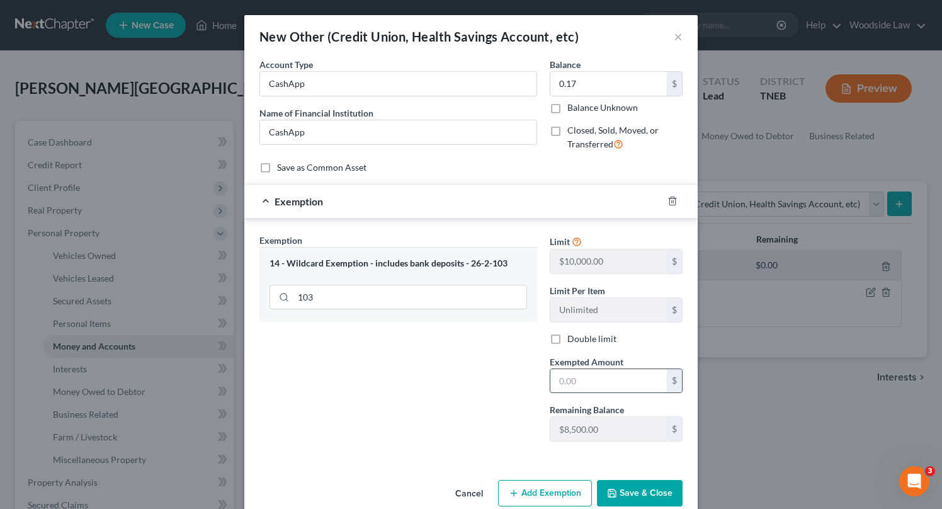
click at [596, 373] on input "text" at bounding box center [608, 381] width 116 height 24
click at [648, 498] on button "Save & Close" at bounding box center [640, 493] width 86 height 26
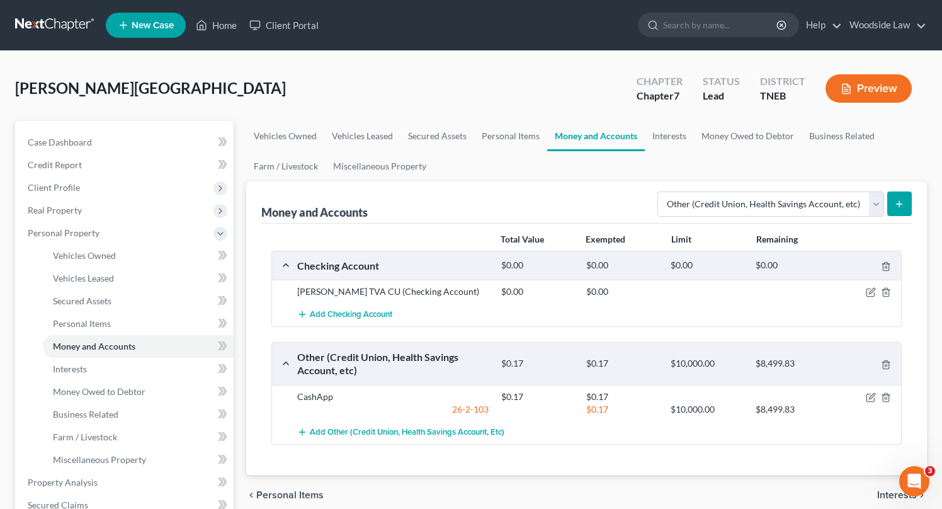
click at [907, 201] on button "submit" at bounding box center [899, 203] width 25 height 25
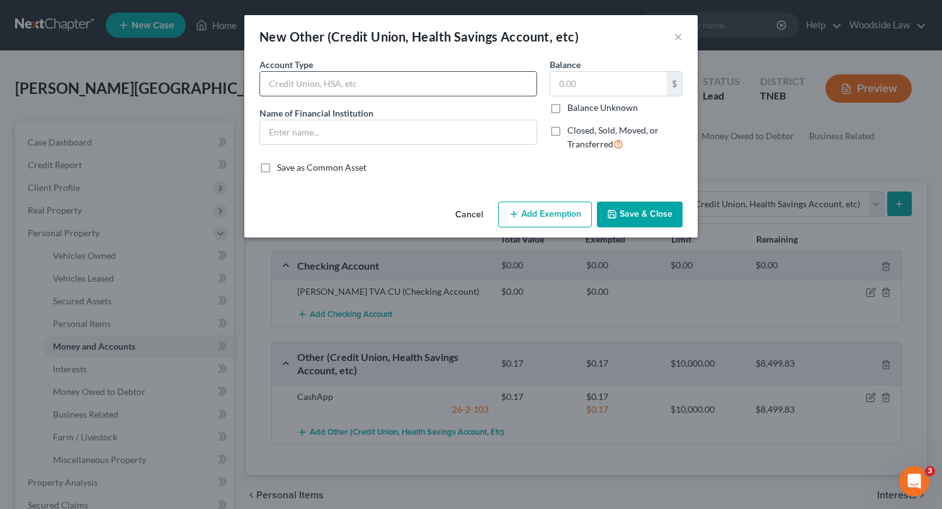
click at [349, 81] on input "text" at bounding box center [398, 84] width 276 height 24
click at [359, 140] on input "text" at bounding box center [398, 132] width 276 height 24
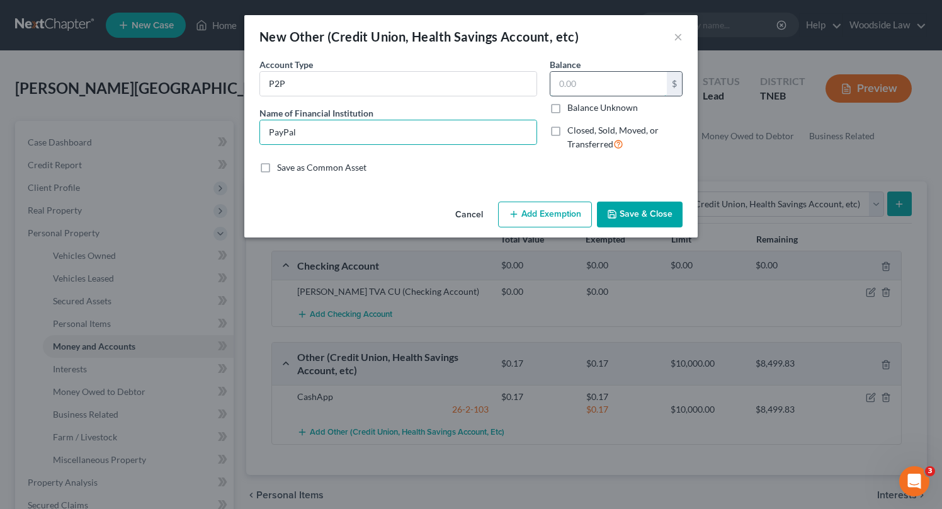
click at [638, 82] on input "text" at bounding box center [608, 84] width 116 height 24
click at [654, 221] on button "Save & Close" at bounding box center [640, 214] width 86 height 26
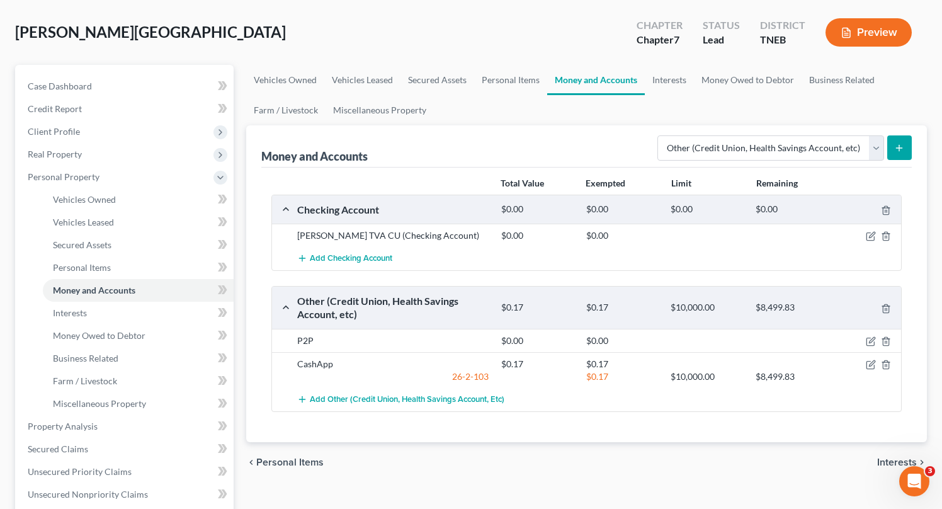
scroll to position [54, 0]
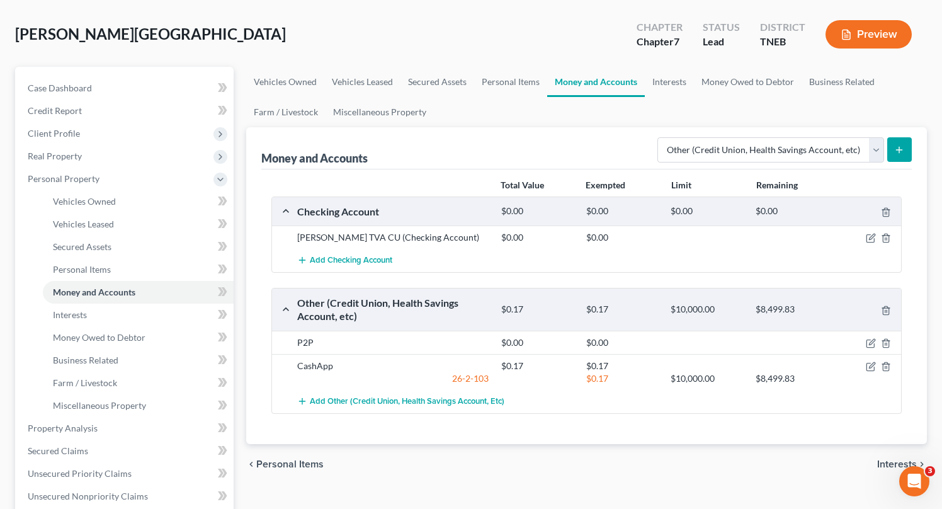
click at [880, 33] on button "Preview" at bounding box center [868, 34] width 86 height 28
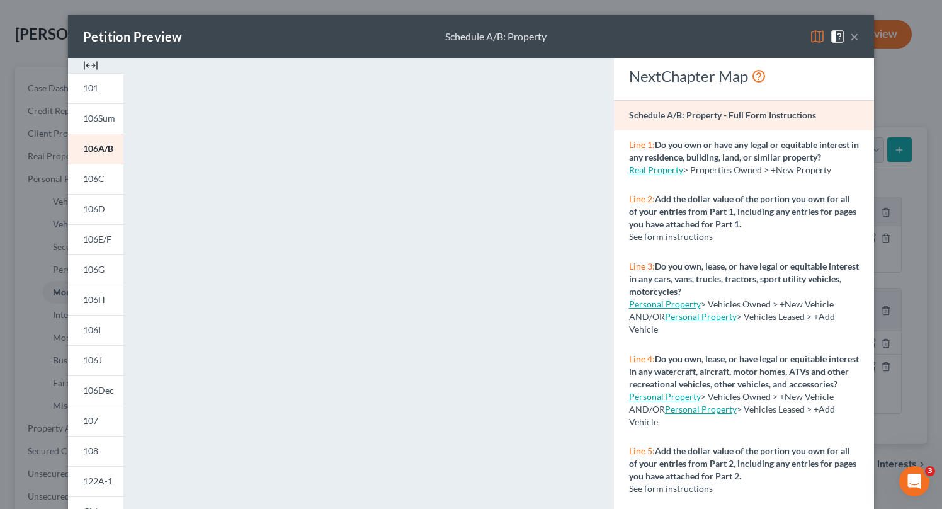
click at [858, 37] on button "×" at bounding box center [854, 36] width 9 height 15
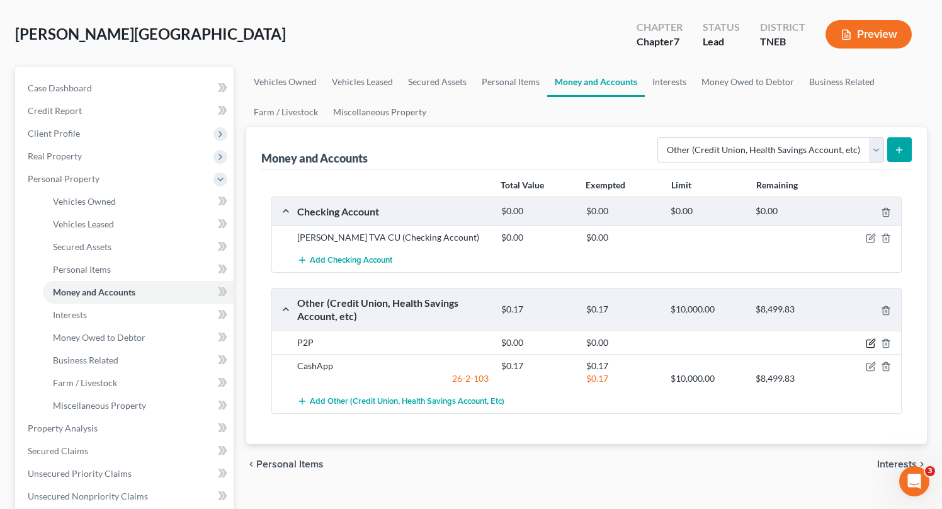
click at [870, 342] on icon "button" at bounding box center [872, 342] width 6 height 6
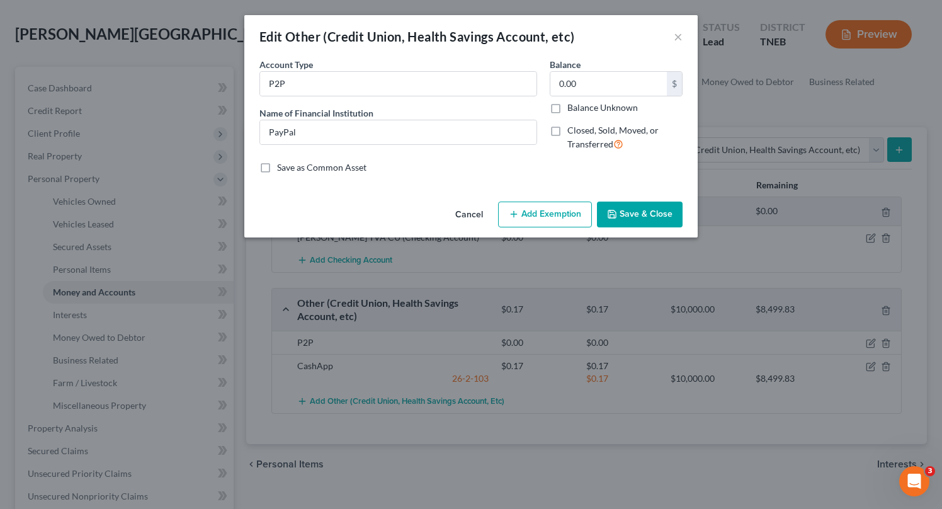
click at [636, 219] on button "Save & Close" at bounding box center [640, 214] width 86 height 26
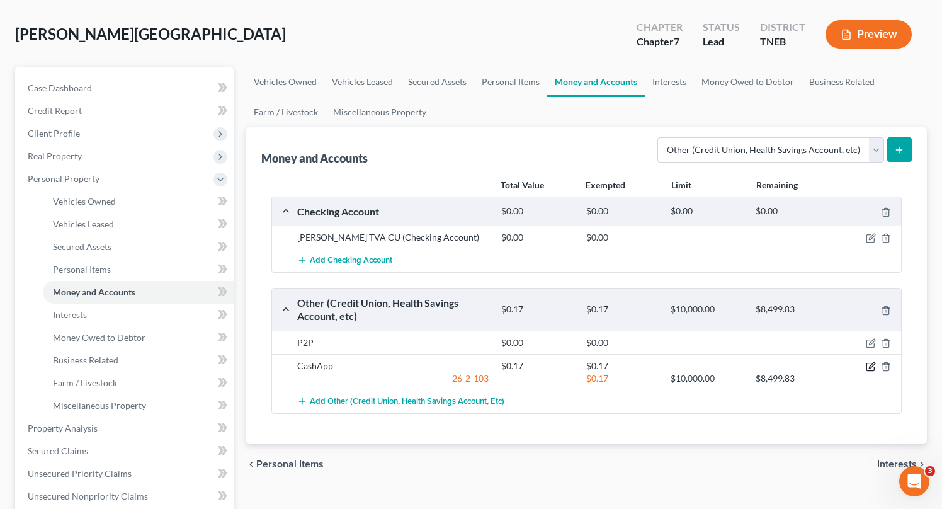
click at [866, 364] on icon "button" at bounding box center [870, 367] width 8 height 8
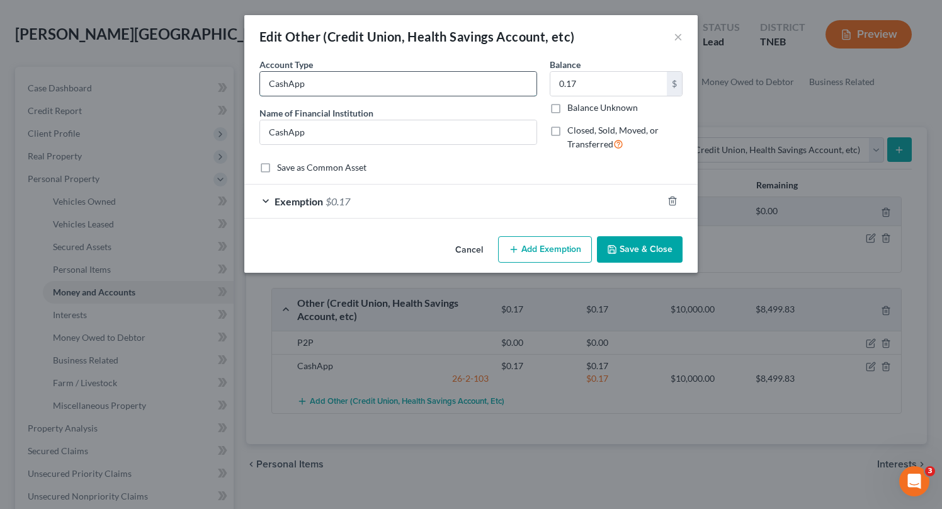
click at [386, 88] on input "CashApp" at bounding box center [398, 84] width 276 height 24
click at [665, 256] on button "Save & Close" at bounding box center [640, 249] width 86 height 26
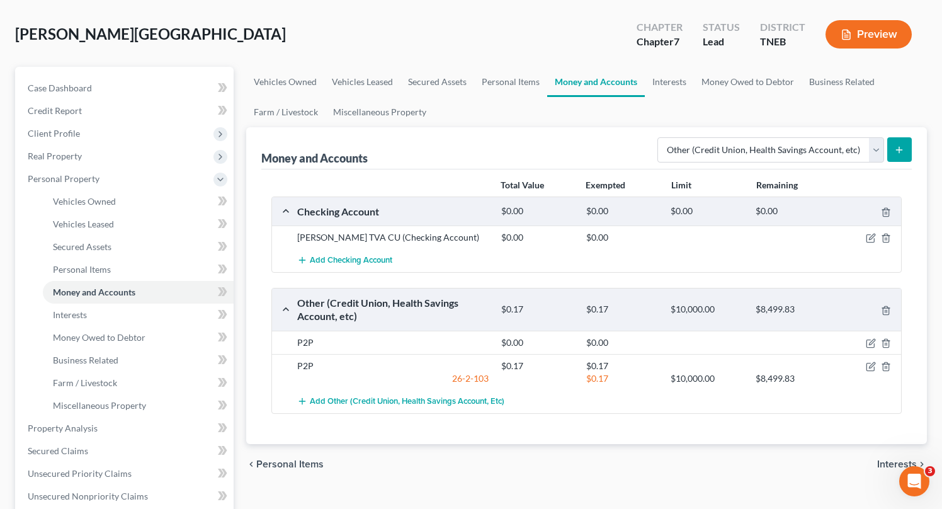
click at [882, 461] on span "Interests" at bounding box center [897, 464] width 40 height 10
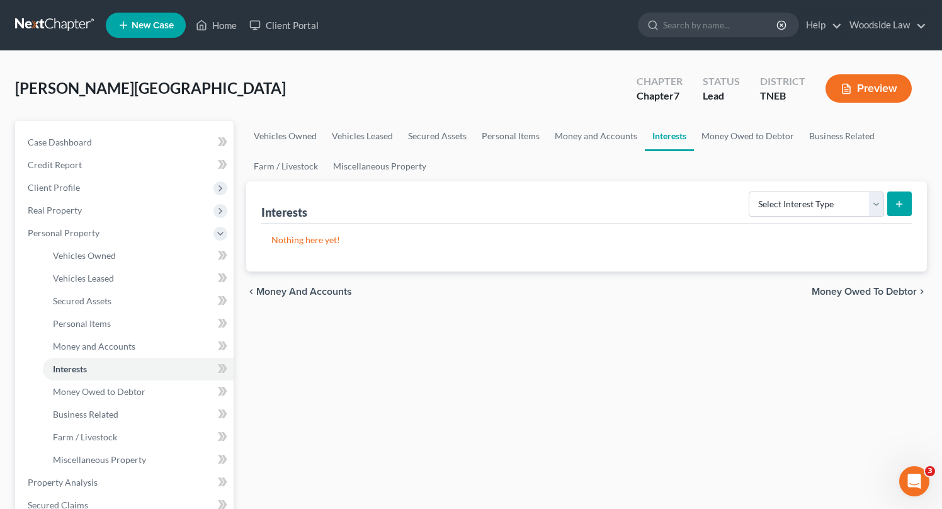
click at [862, 82] on button "Preview" at bounding box center [868, 88] width 86 height 28
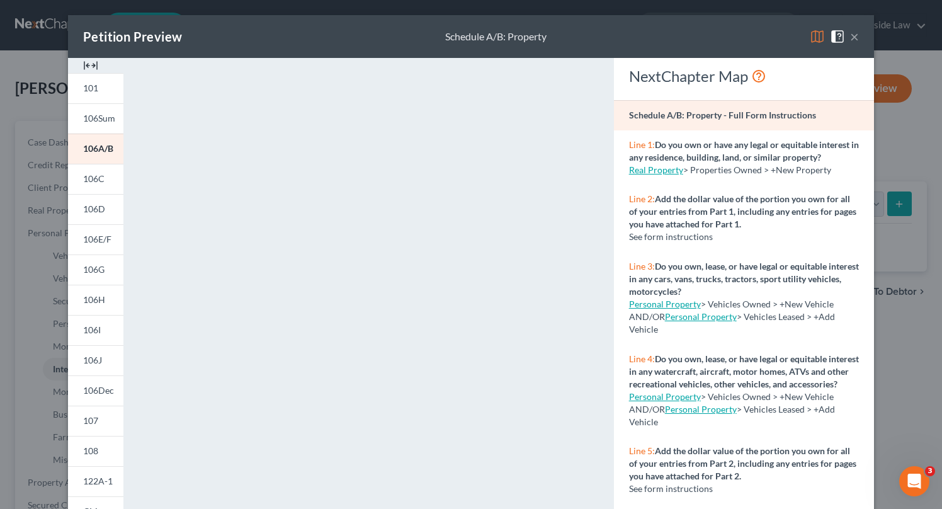
click at [858, 37] on button "×" at bounding box center [854, 36] width 9 height 15
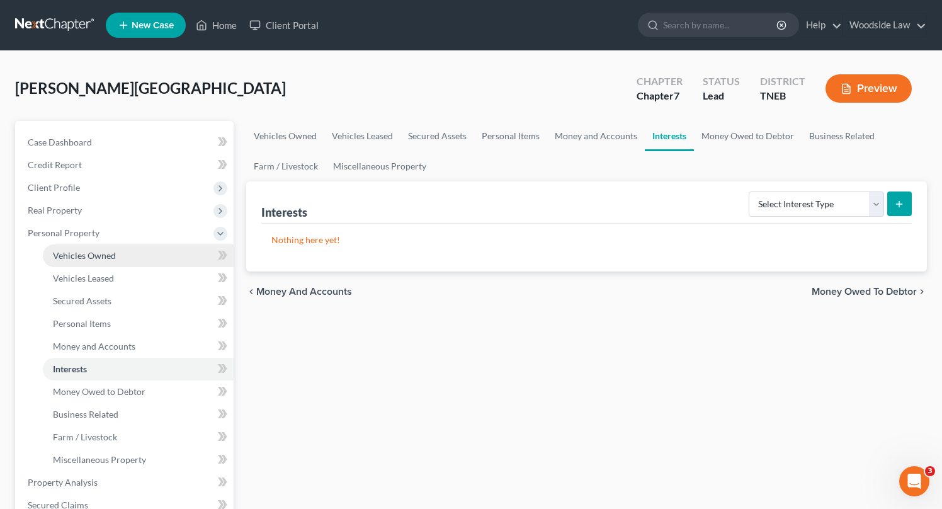
click at [84, 259] on span "Vehicles Owned" at bounding box center [84, 255] width 63 height 11
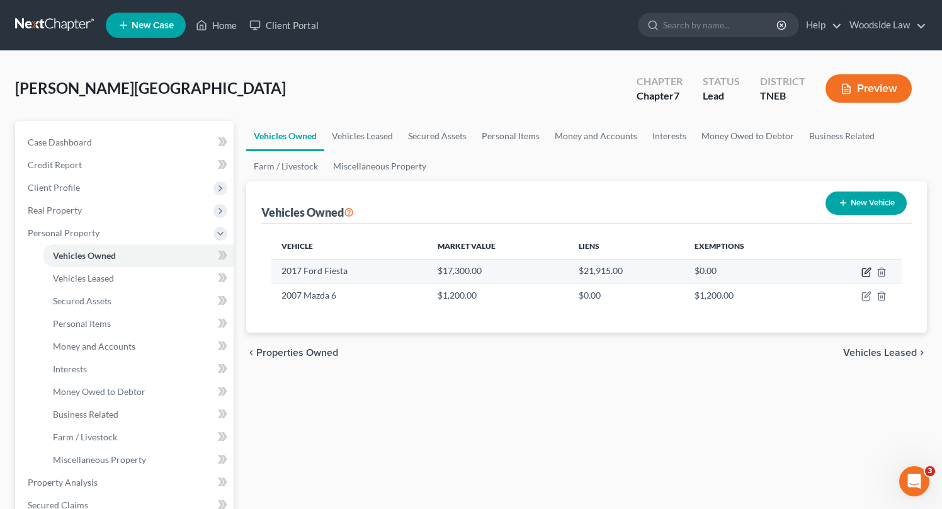
click at [870, 267] on icon "button" at bounding box center [866, 272] width 10 height 10
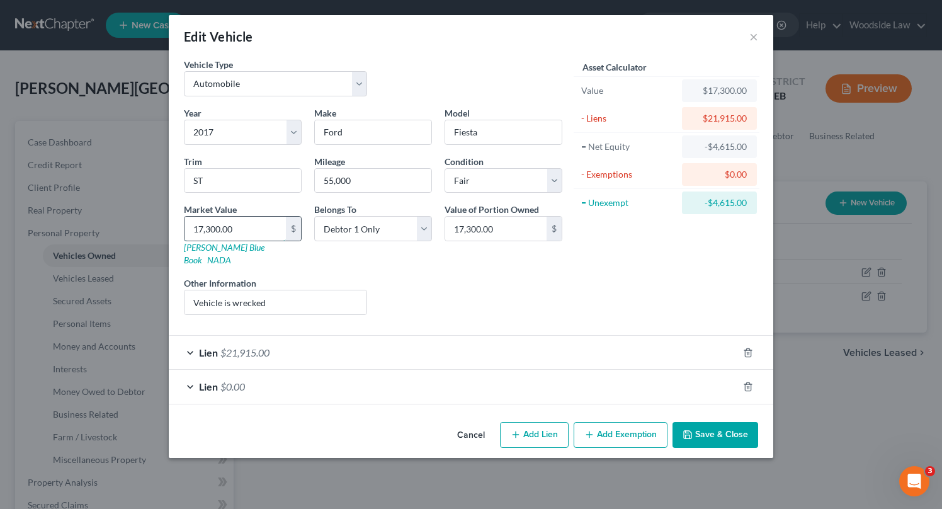
click at [271, 228] on input "17,300.00" at bounding box center [234, 228] width 101 height 24
click at [288, 290] on input "Vehicle is wrecked" at bounding box center [275, 302] width 182 height 24
click at [681, 376] on div "Lien $0.00" at bounding box center [453, 385] width 569 height 33
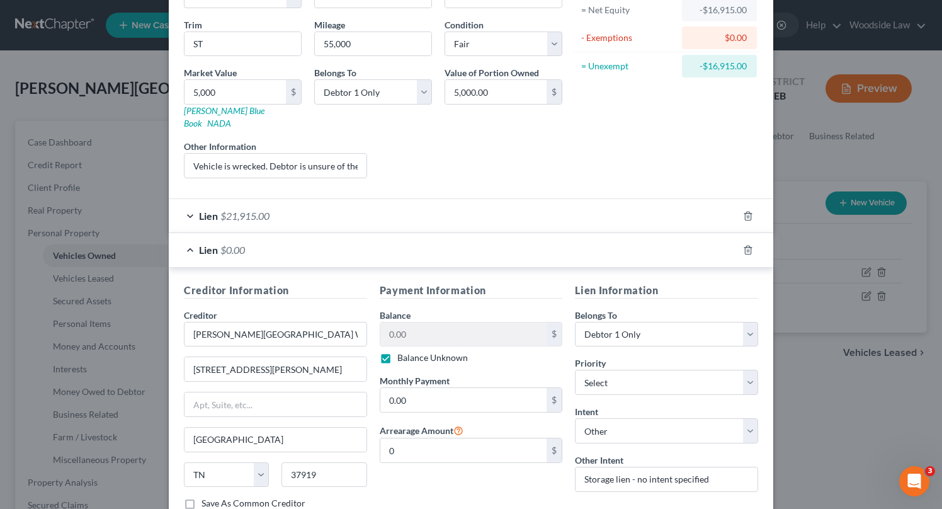
scroll to position [134, 0]
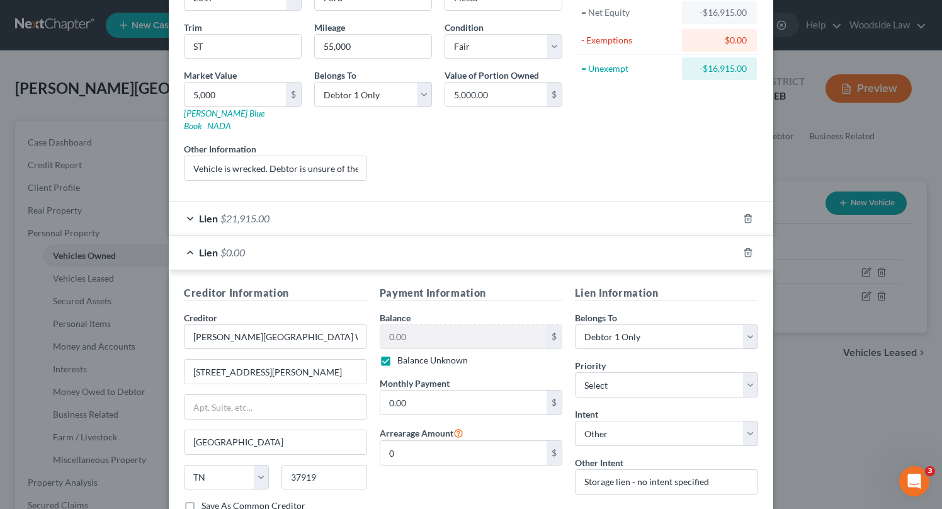
click at [397, 354] on label "Balance Unknown" at bounding box center [432, 360] width 70 height 13
click at [402, 354] on input "Balance Unknown" at bounding box center [406, 358] width 8 height 8
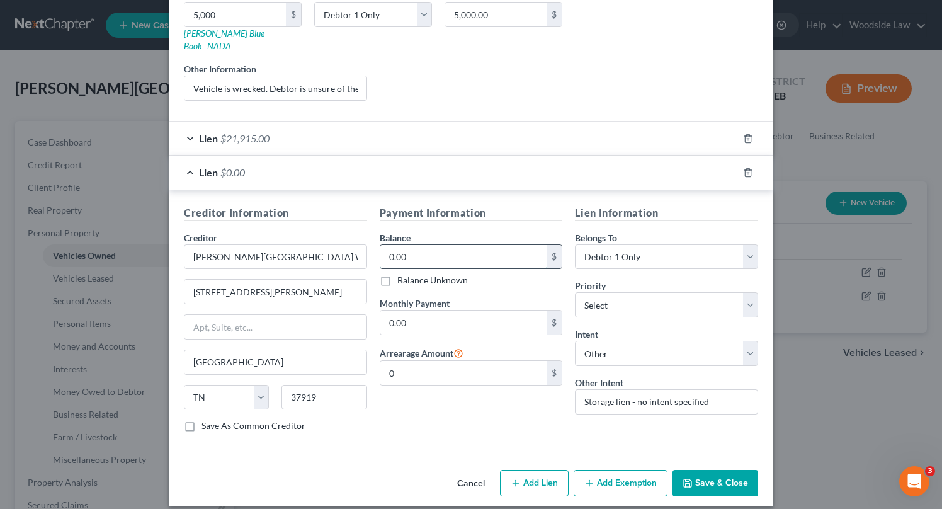
click at [430, 245] on input "0.00" at bounding box center [463, 257] width 167 height 24
click at [397, 274] on label "Balance Unknown" at bounding box center [432, 280] width 70 height 13
click at [402, 274] on input "Balance Unknown" at bounding box center [406, 278] width 8 height 8
click at [712, 469] on button "Save & Close" at bounding box center [715, 482] width 86 height 26
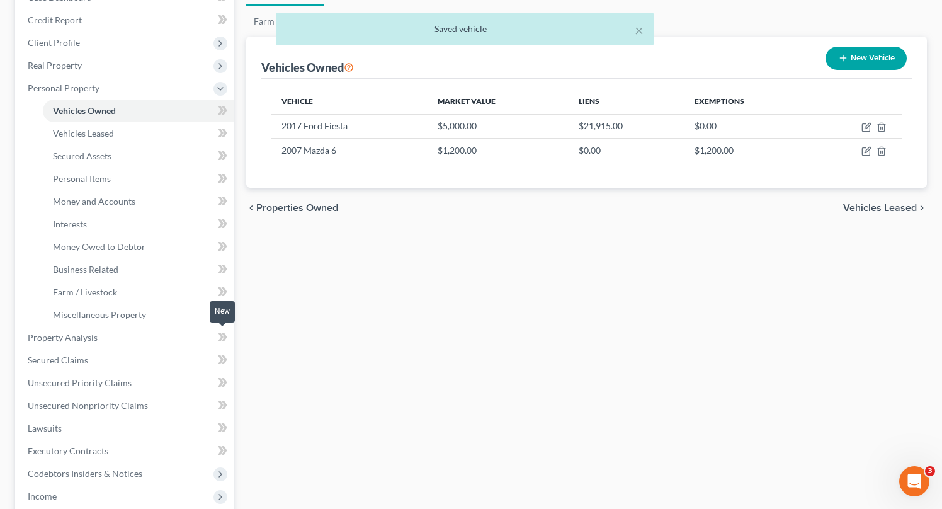
scroll to position [147, 0]
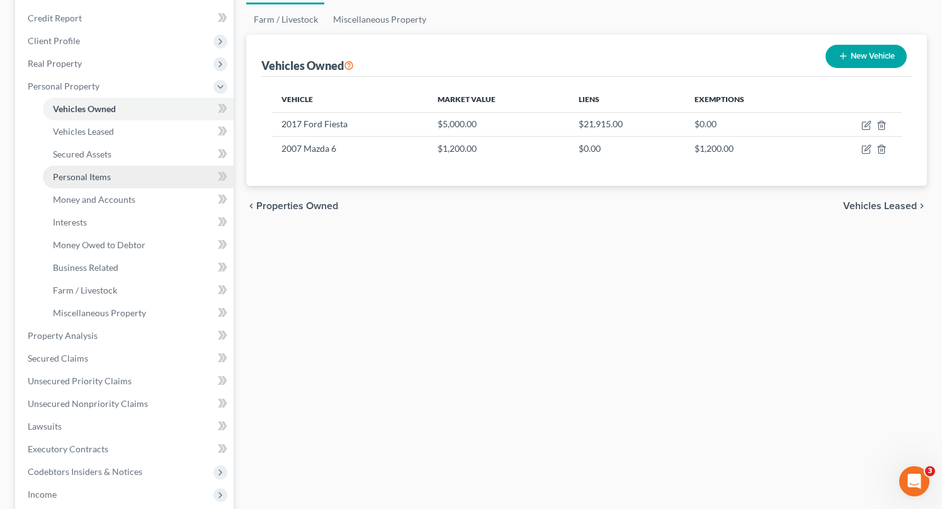
click at [98, 176] on span "Personal Items" at bounding box center [82, 176] width 58 height 11
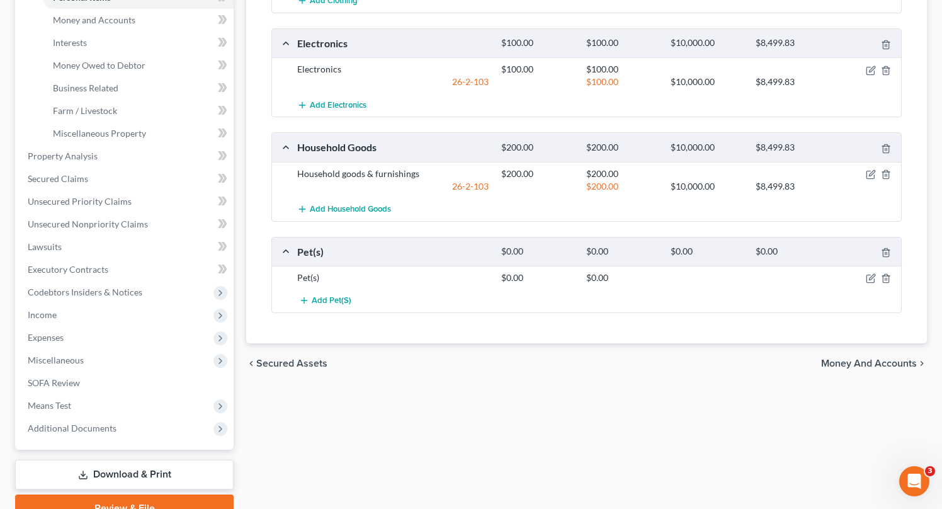
scroll to position [327, 0]
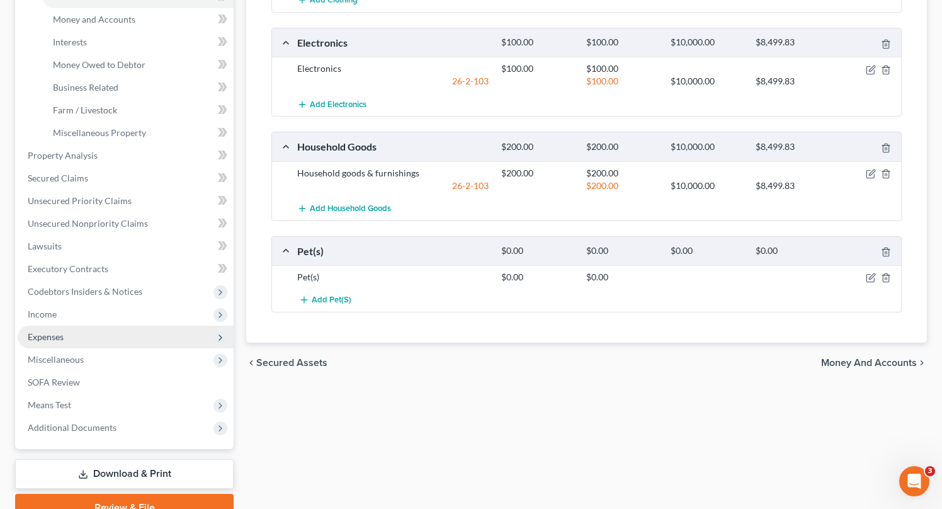
click at [52, 334] on span "Expenses" at bounding box center [46, 336] width 36 height 11
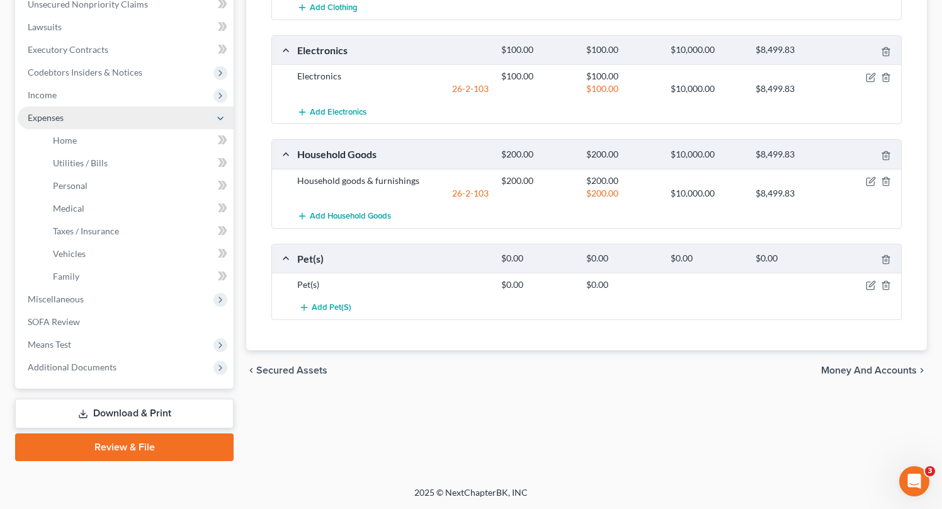
scroll to position [318, 0]
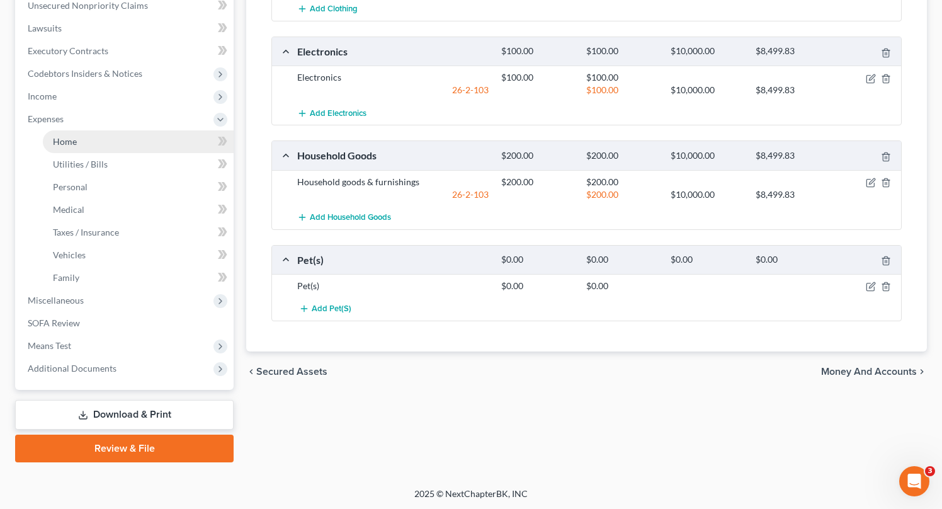
click at [71, 142] on span "Home" at bounding box center [65, 141] width 24 height 11
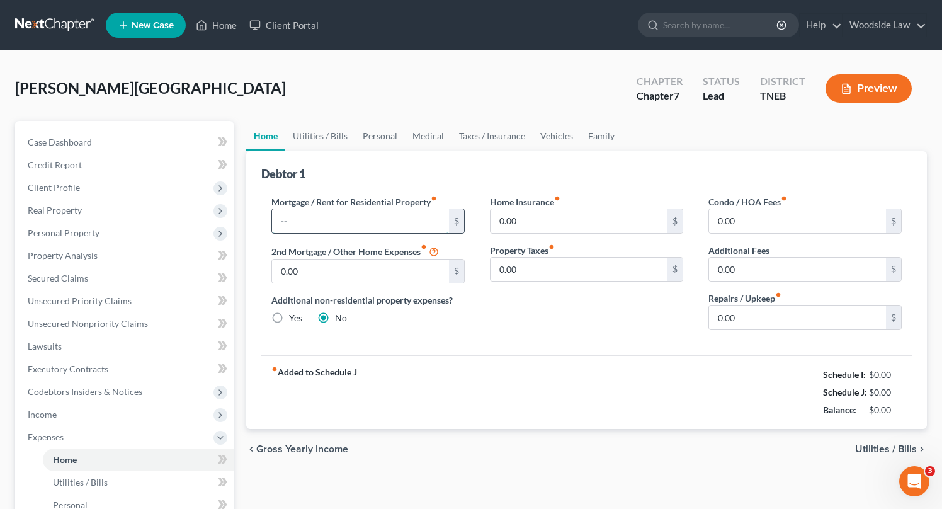
click at [412, 220] on input "text" at bounding box center [360, 221] width 177 height 24
click at [877, 447] on span "Utilities / Bills" at bounding box center [886, 449] width 62 height 10
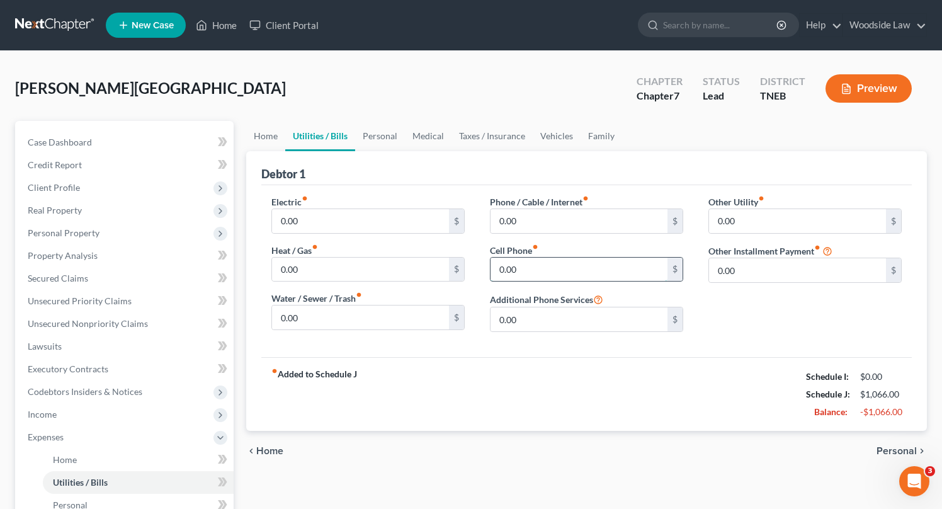
click at [573, 262] on input "0.00" at bounding box center [578, 269] width 177 height 24
click at [891, 451] on span "Personal" at bounding box center [896, 451] width 40 height 10
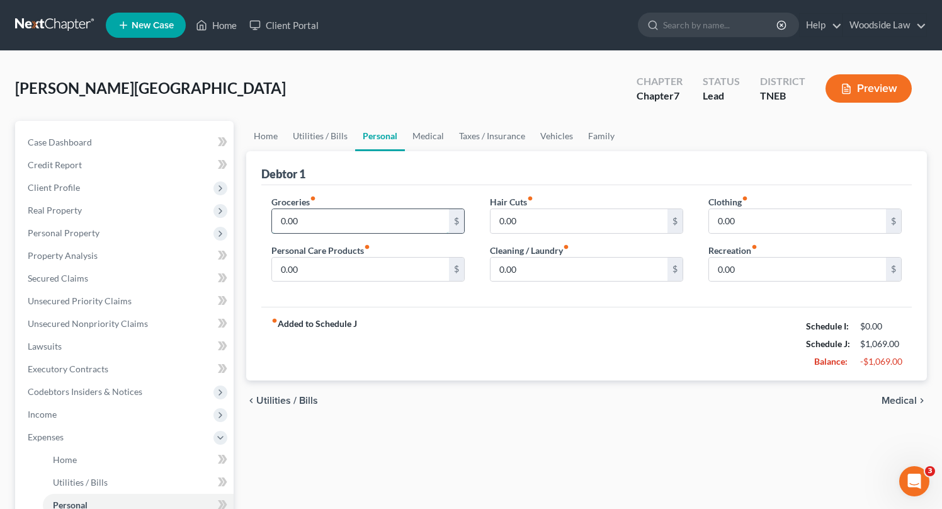
click at [354, 218] on input "0.00" at bounding box center [360, 221] width 177 height 24
click at [913, 400] on span "Medical" at bounding box center [898, 400] width 35 height 10
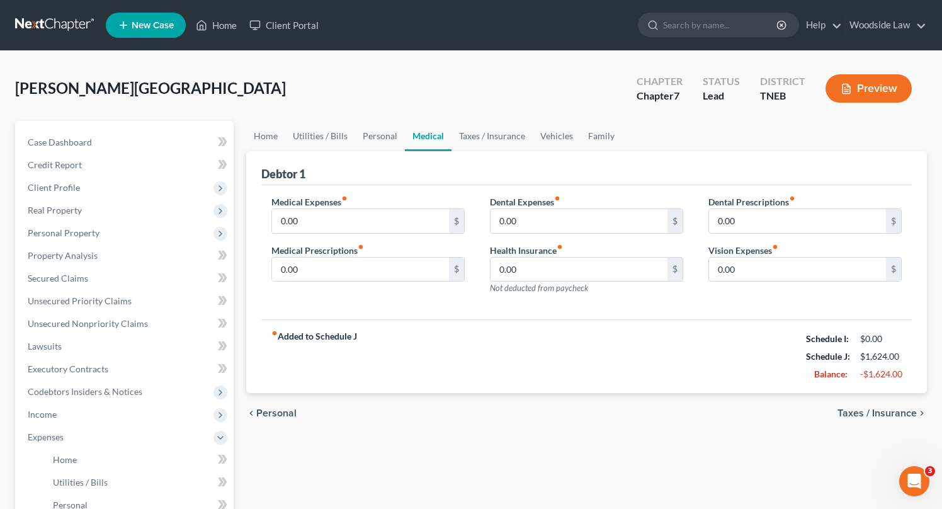
click at [898, 411] on span "Taxes / Insurance" at bounding box center [876, 413] width 79 height 10
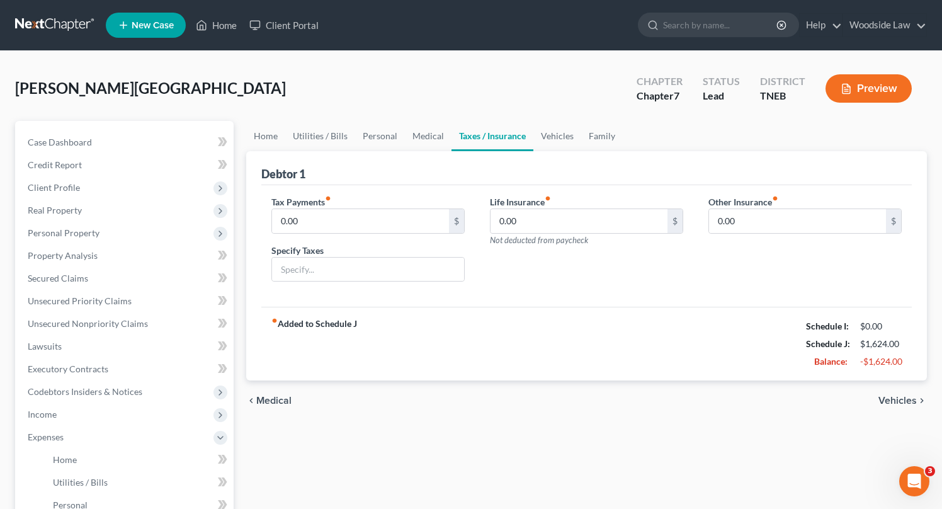
click at [905, 396] on span "Vehicles" at bounding box center [897, 400] width 38 height 10
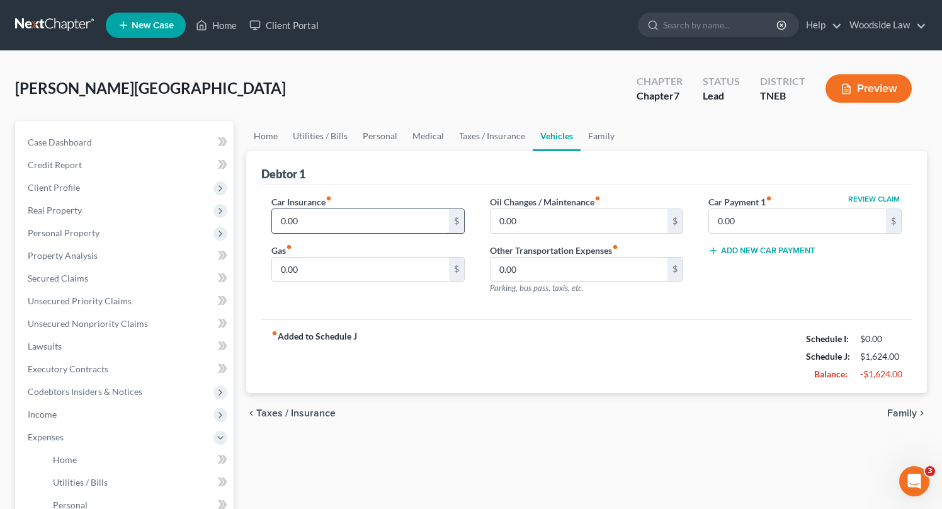
click at [311, 220] on input "0.00" at bounding box center [360, 221] width 177 height 24
click at [914, 412] on span "Family" at bounding box center [902, 413] width 30 height 10
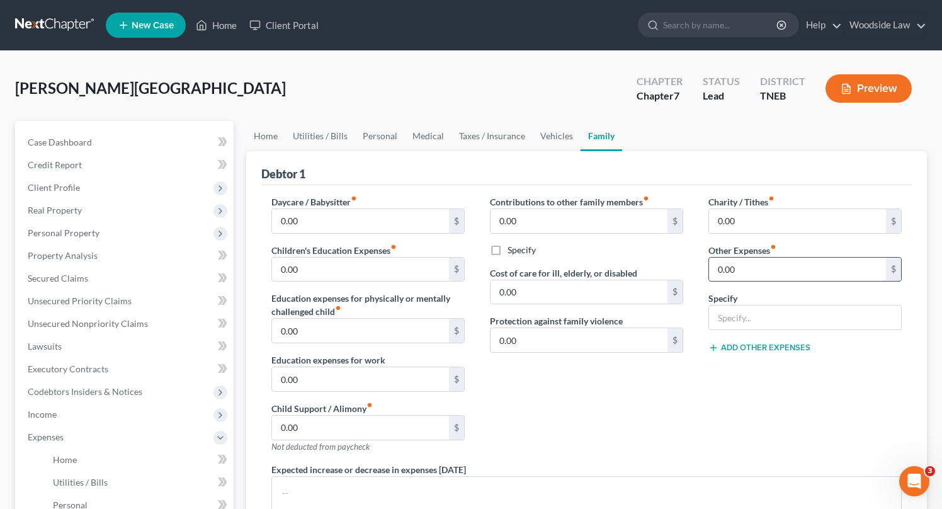
click at [775, 277] on input "0.00" at bounding box center [797, 269] width 177 height 24
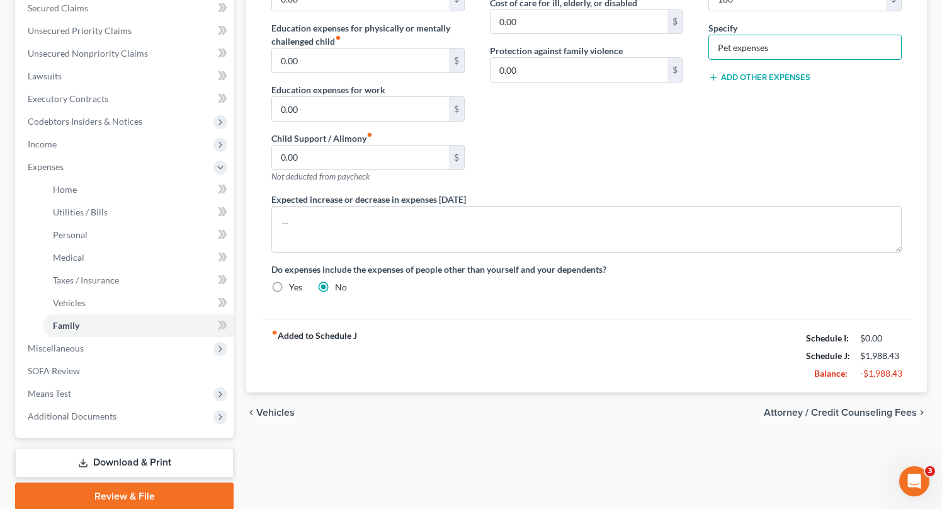
scroll to position [318, 0]
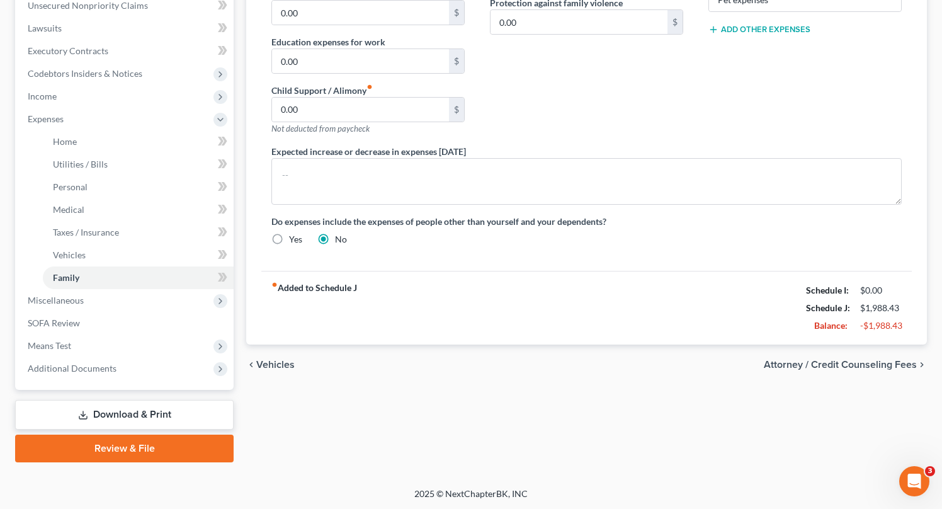
click at [840, 361] on span "Attorney / Credit Counseling Fees" at bounding box center [839, 364] width 153 height 10
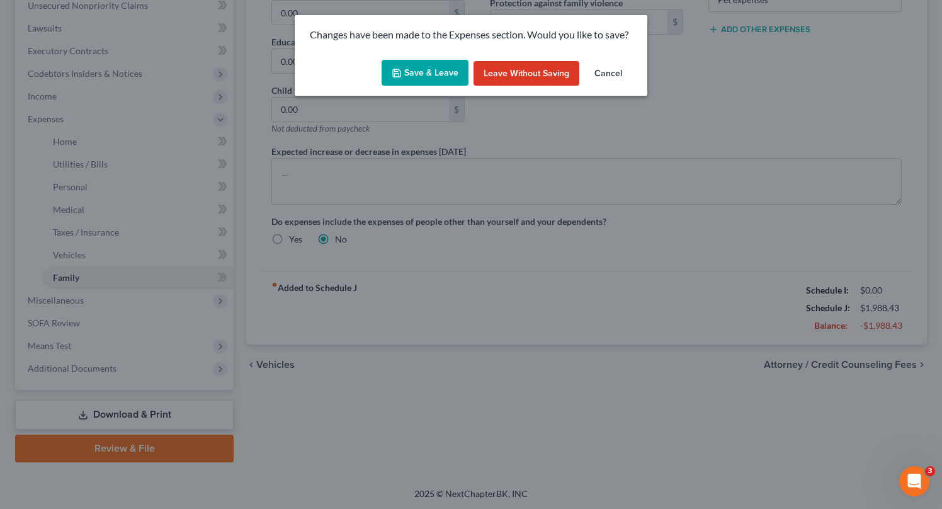
click at [439, 81] on button "Save & Leave" at bounding box center [424, 73] width 87 height 26
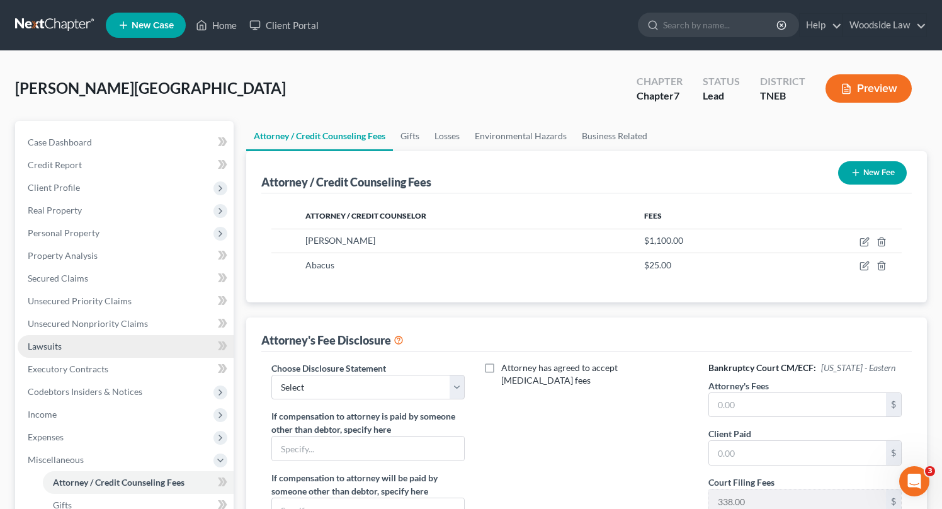
scroll to position [273, 0]
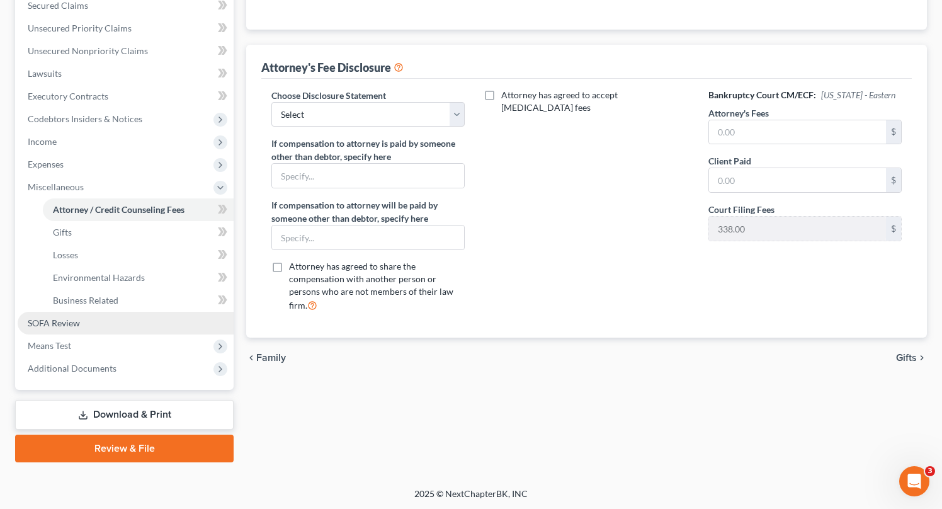
click at [66, 326] on span "SOFA Review" at bounding box center [54, 322] width 52 height 11
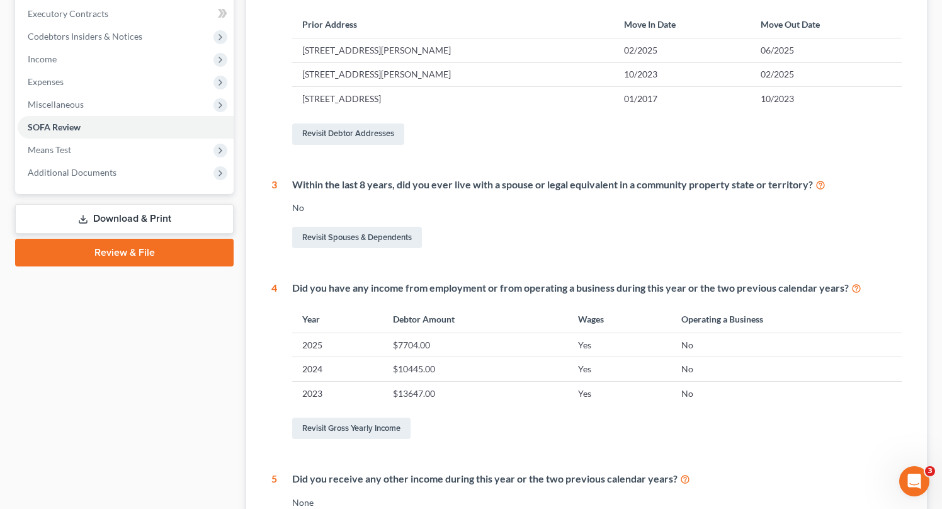
scroll to position [524, 0]
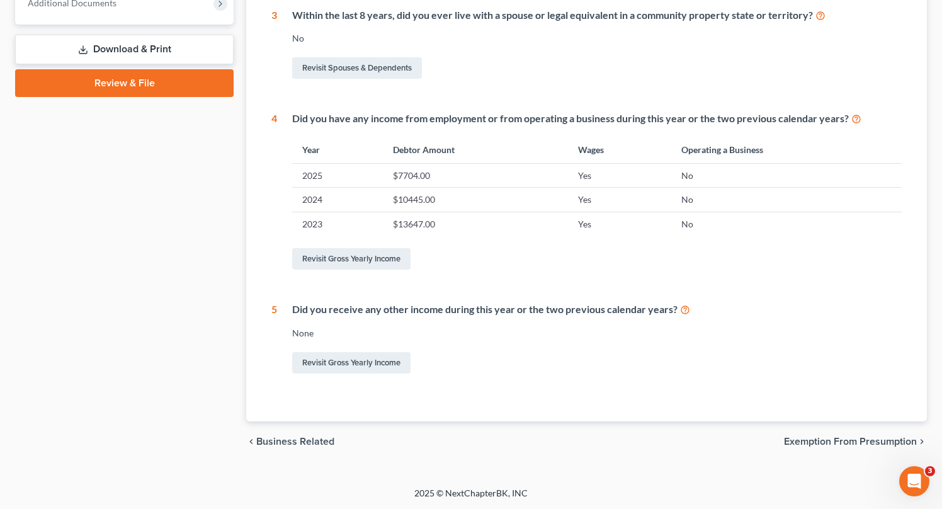
click at [870, 442] on span "Exemption from Presumption" at bounding box center [850, 441] width 133 height 10
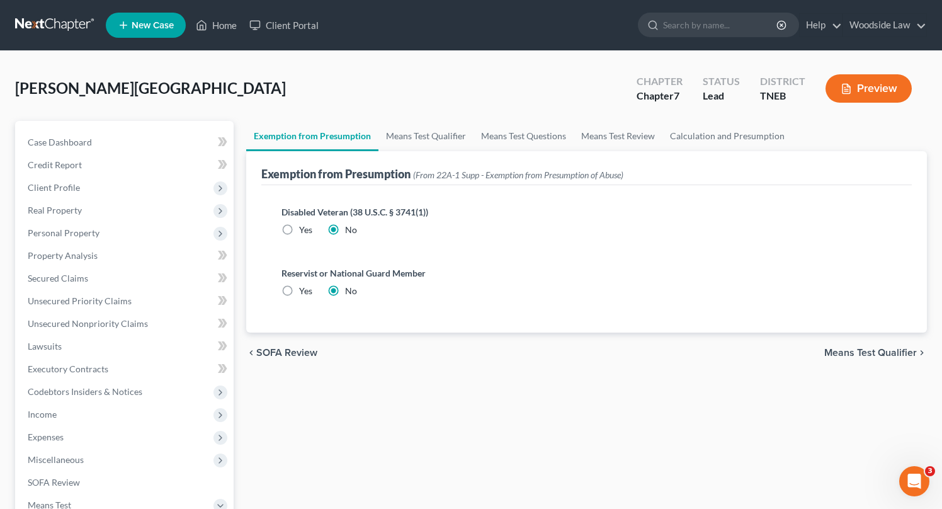
click at [863, 353] on span "Means Test Qualifier" at bounding box center [870, 352] width 93 height 10
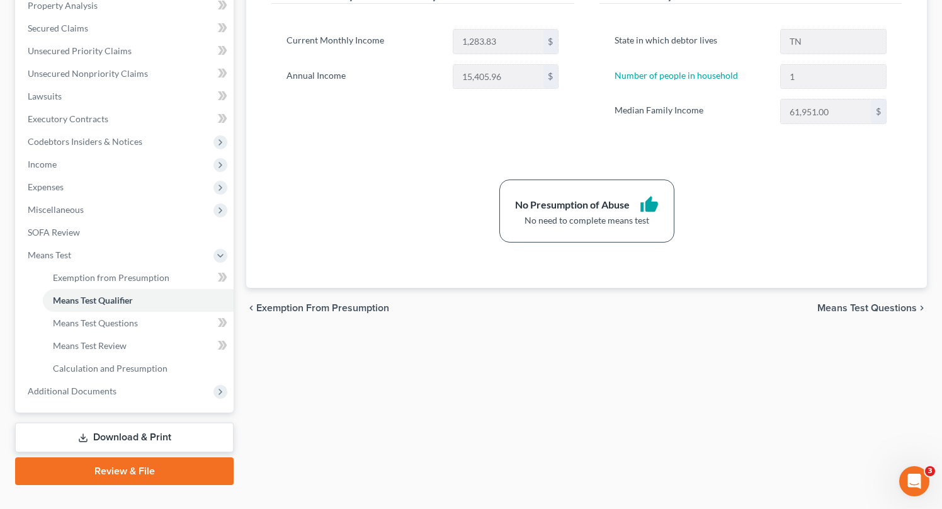
scroll to position [273, 0]
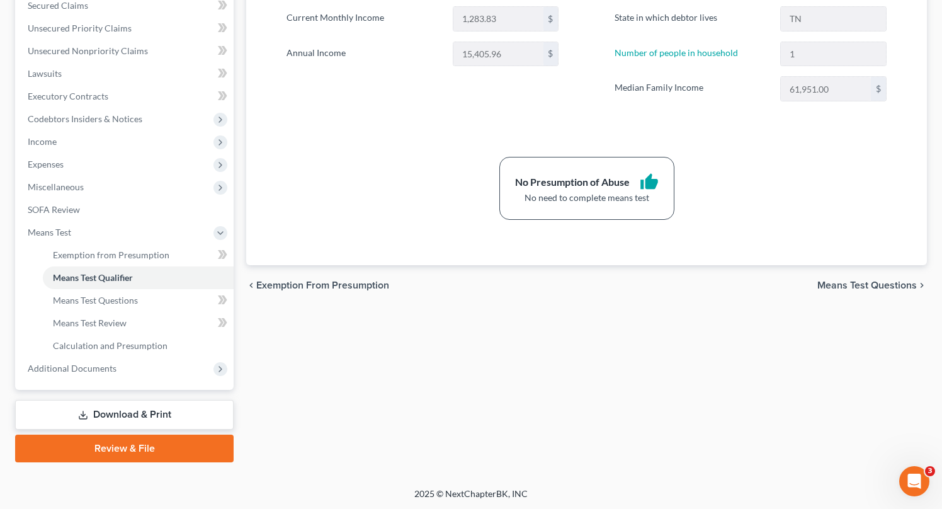
click at [866, 283] on span "Means Test Questions" at bounding box center [866, 285] width 99 height 10
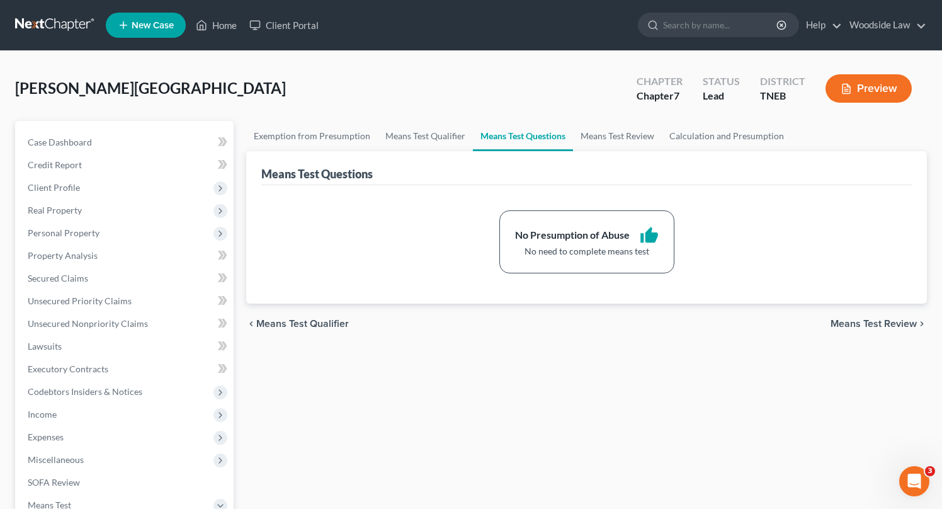
click at [871, 320] on span "Means Test Review" at bounding box center [873, 323] width 86 height 10
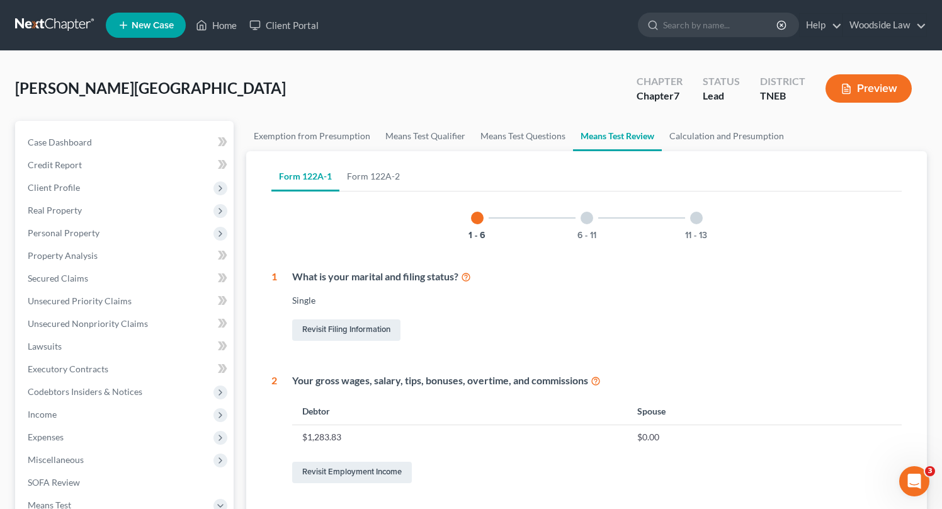
scroll to position [560, 0]
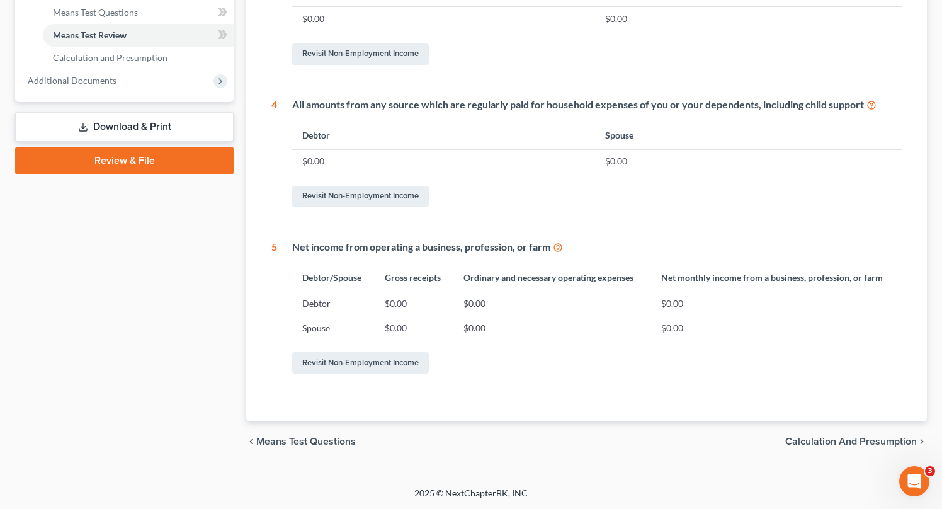
click at [857, 442] on span "Calculation and Presumption" at bounding box center [851, 441] width 132 height 10
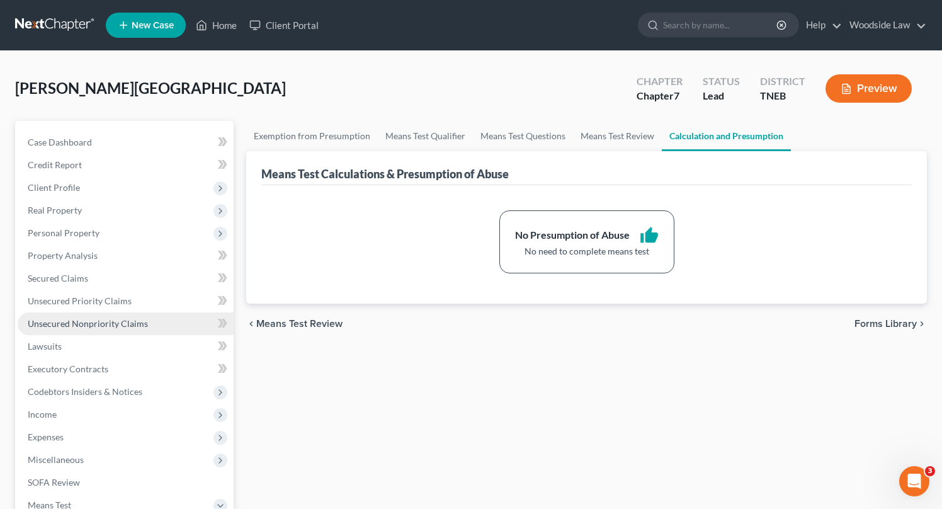
scroll to position [273, 0]
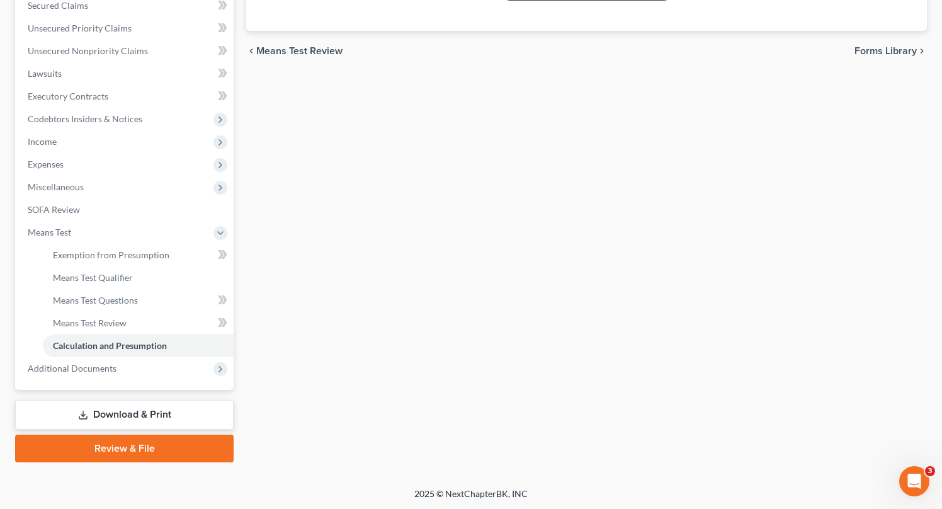
click at [118, 418] on link "Download & Print" at bounding box center [124, 415] width 218 height 30
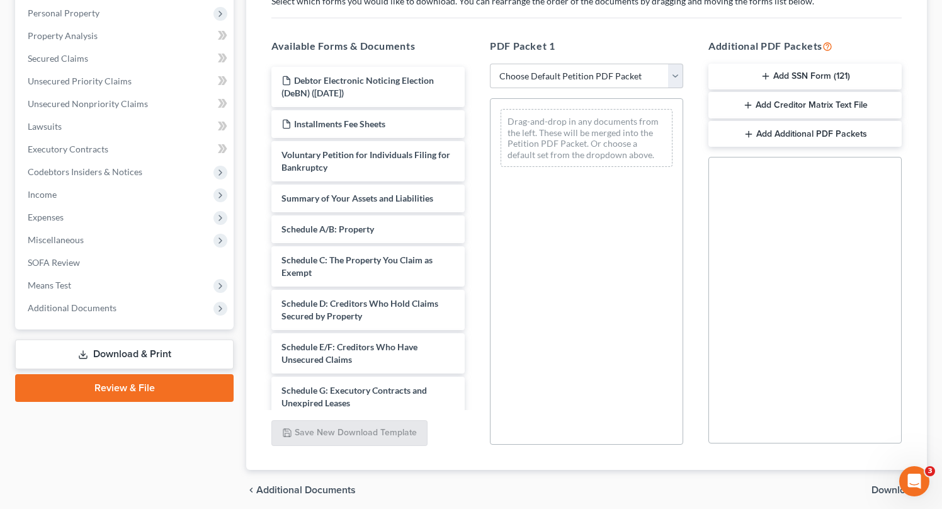
scroll to position [222, 0]
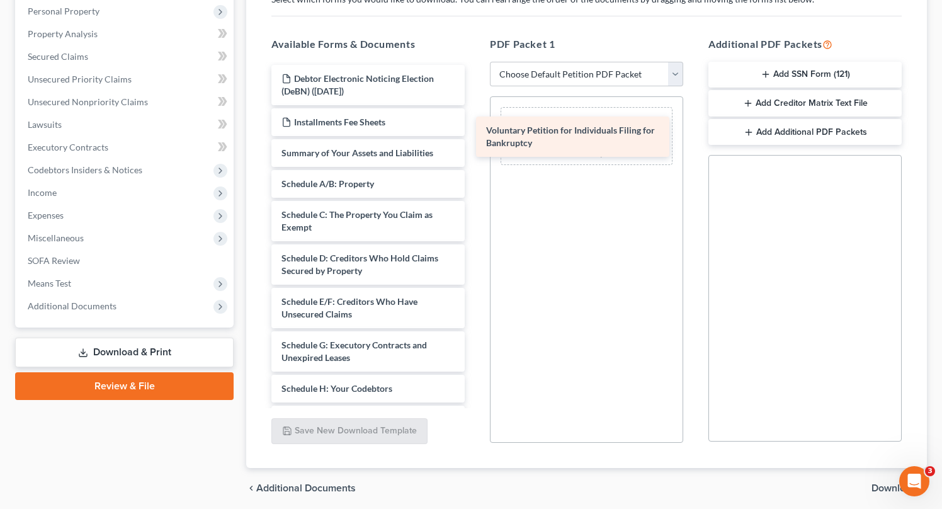
drag, startPoint x: 354, startPoint y: 162, endPoint x: 561, endPoint y: 140, distance: 207.6
click at [475, 140] on div "Voluntary Petition for Individuals Filing for Bankruptcy Debtor Electronic Noti…" at bounding box center [367, 419] width 213 height 709
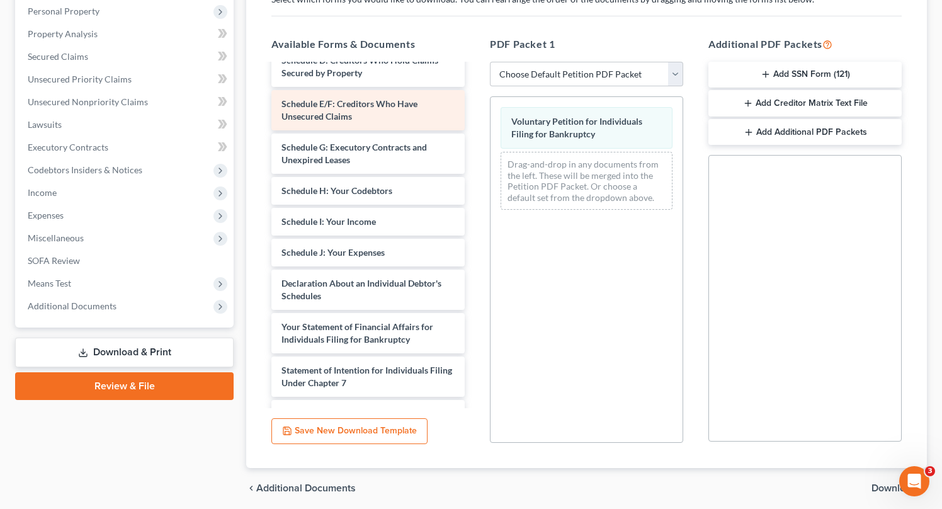
scroll to position [202, 0]
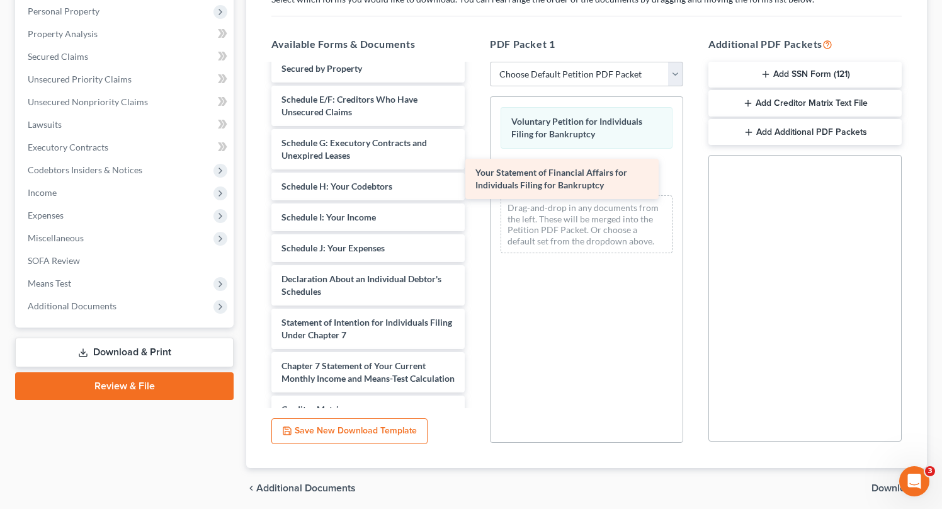
drag, startPoint x: 345, startPoint y: 335, endPoint x: 545, endPoint y: 176, distance: 256.1
click at [475, 176] on div "Your Statement of Financial Affairs for Individuals Filing for Bankruptcy Debto…" at bounding box center [367, 195] width 213 height 665
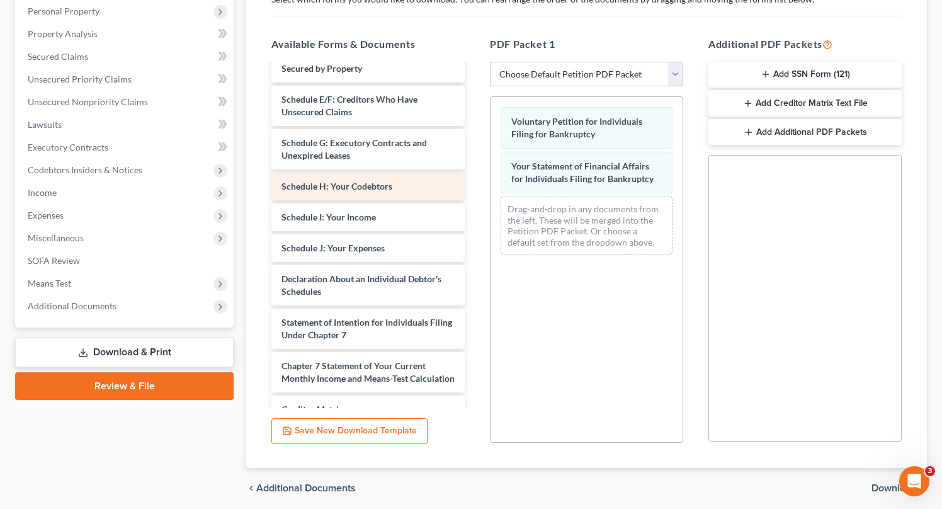
scroll to position [0, 0]
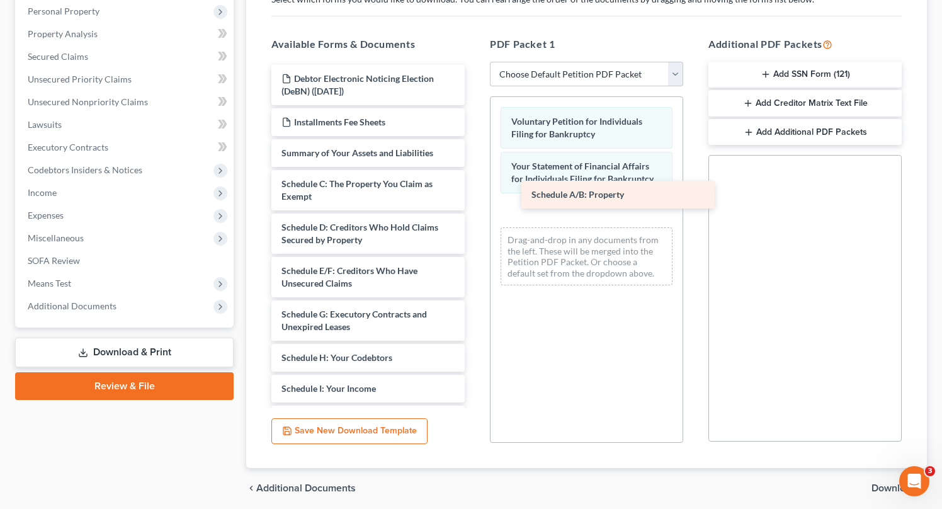
drag, startPoint x: 339, startPoint y: 184, endPoint x: 588, endPoint y: 196, distance: 249.5
click at [475, 196] on div "Schedule A/B: Property Debtor Electronic Noticing Election (DeBN) (08/15/2025) …" at bounding box center [367, 382] width 213 height 634
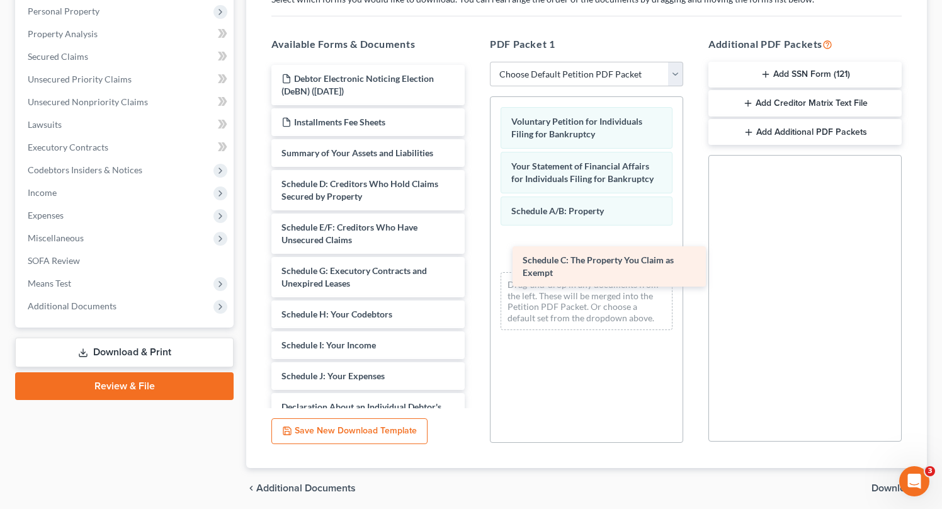
drag, startPoint x: 324, startPoint y: 177, endPoint x: 562, endPoint y: 252, distance: 249.2
click at [475, 253] on div "Schedule C: The Property You Claim as Exempt Debtor Electronic Noticing Electio…" at bounding box center [367, 360] width 213 height 591
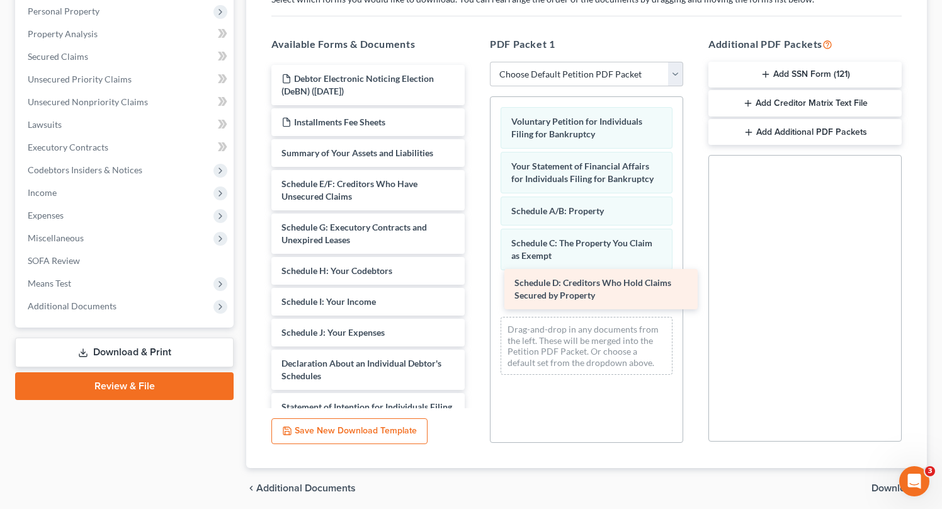
drag, startPoint x: 317, startPoint y: 194, endPoint x: 549, endPoint y: 295, distance: 252.9
click at [475, 295] on div "Schedule D: Creditors Who Hold Claims Secured by Property Debtor Electronic Not…" at bounding box center [367, 339] width 213 height 548
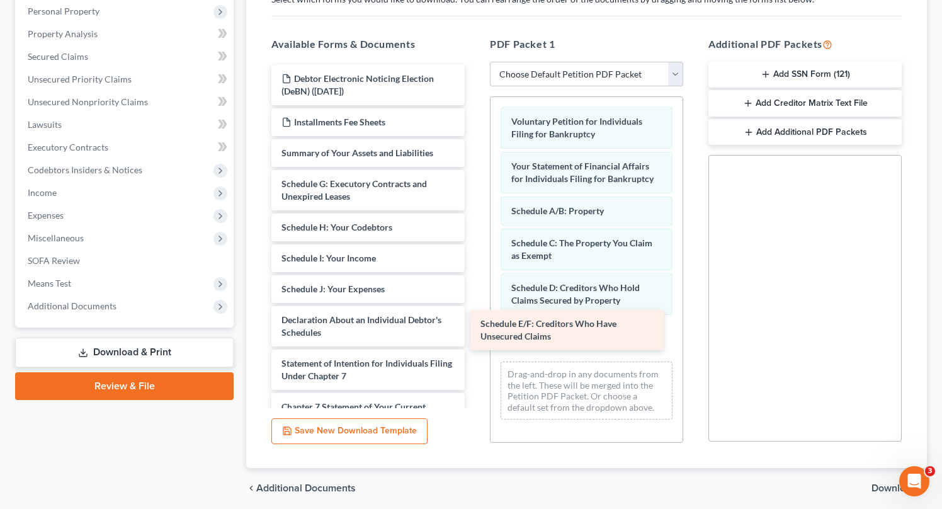
drag, startPoint x: 286, startPoint y: 191, endPoint x: 495, endPoint y: 343, distance: 258.1
click at [475, 343] on div "Schedule E/F: Creditors Who Have Unsecured Claims Debtor Electronic Noticing El…" at bounding box center [367, 317] width 213 height 504
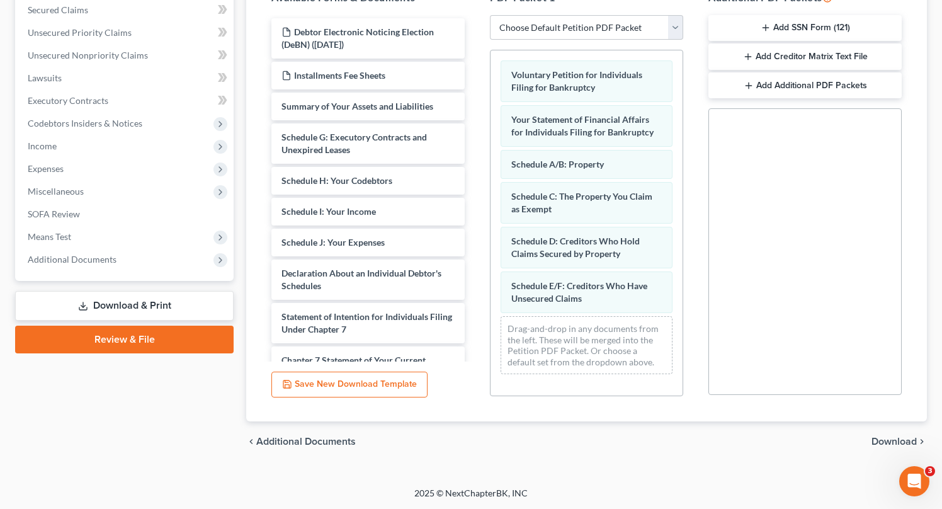
scroll to position [267, 0]
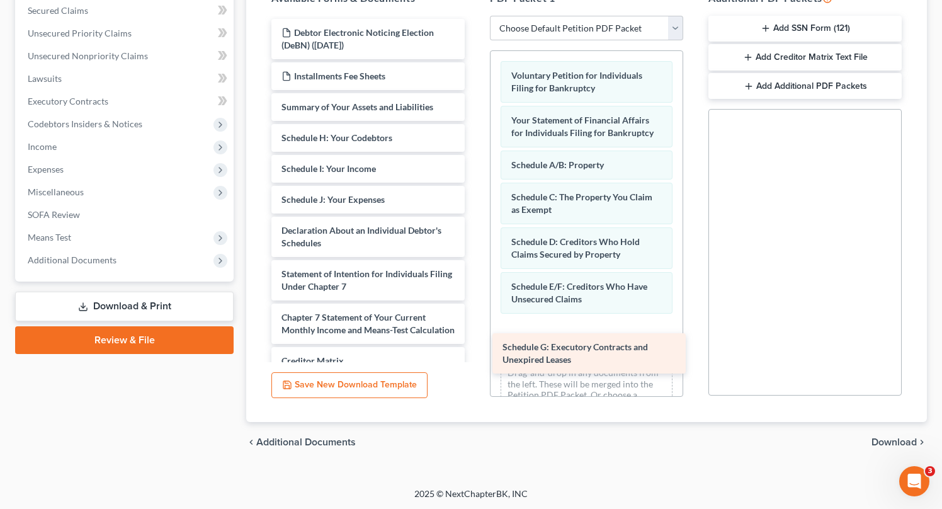
drag, startPoint x: 318, startPoint y: 145, endPoint x: 528, endPoint y: 336, distance: 284.2
click at [475, 340] on div "Schedule G: Executory Contracts and Unexpired Leases Debtor Electronic Noticing…" at bounding box center [367, 249] width 213 height 461
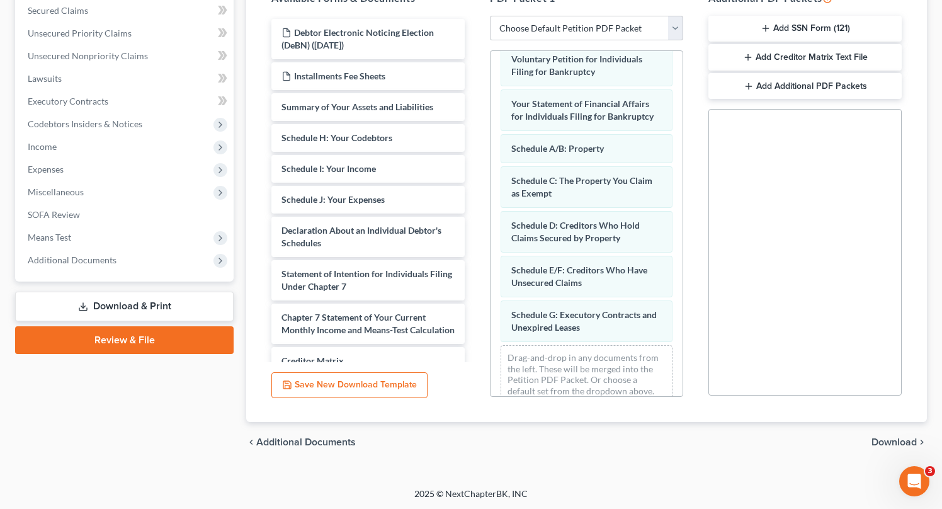
scroll to position [33, 0]
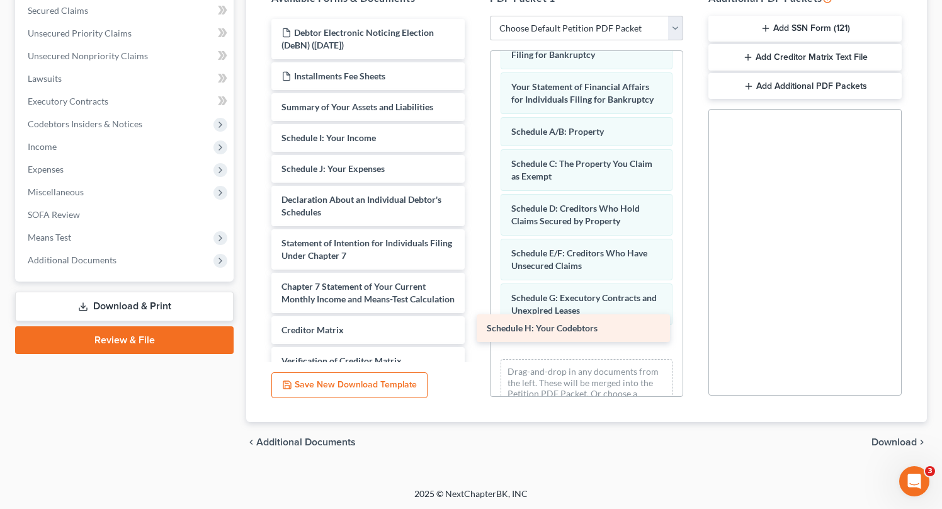
drag, startPoint x: 337, startPoint y: 134, endPoint x: 542, endPoint y: 326, distance: 280.5
click at [475, 325] on div "Schedule H: Your Codebtors Debtor Electronic Noticing Election (DeBN) (08/15/20…" at bounding box center [367, 234] width 213 height 430
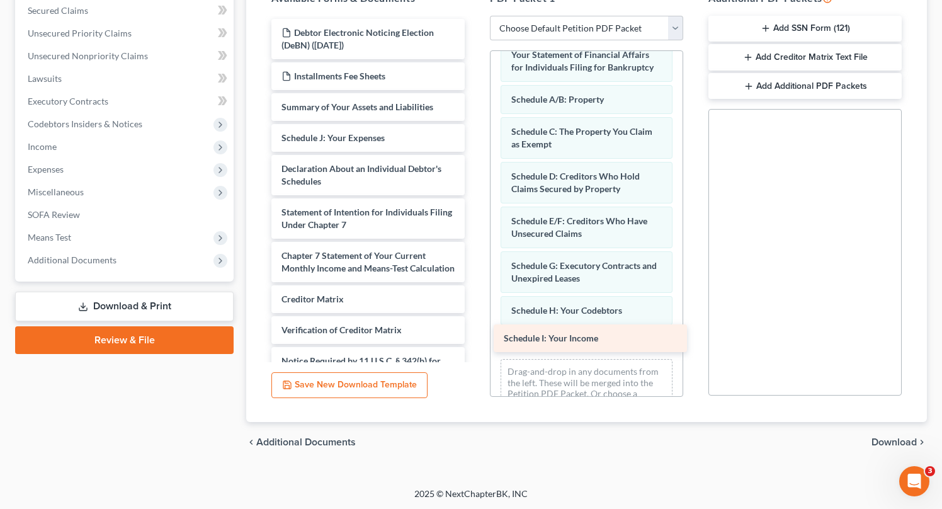
drag, startPoint x: 320, startPoint y: 135, endPoint x: 542, endPoint y: 335, distance: 299.4
click at [475, 335] on div "Schedule I: Your Income Debtor Electronic Noticing Election (DeBN) (08/15/2025)…" at bounding box center [367, 218] width 213 height 399
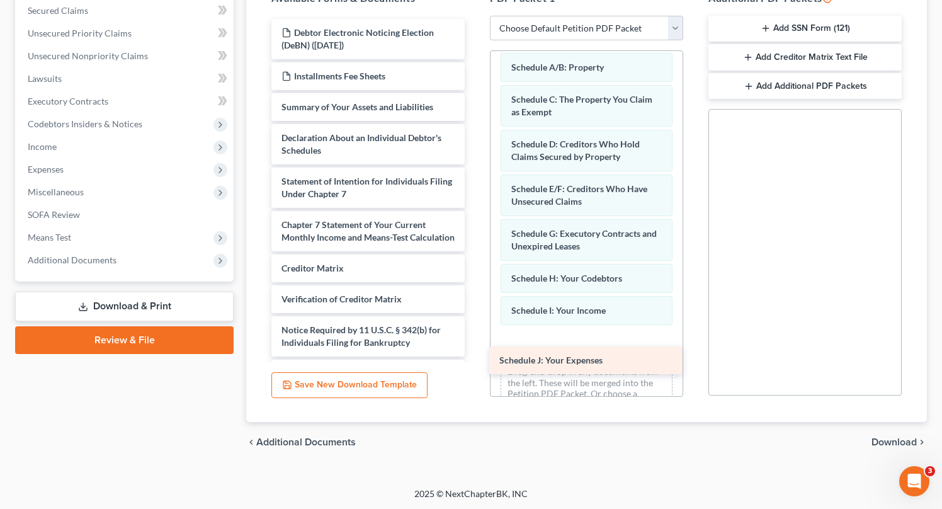
drag, startPoint x: 342, startPoint y: 138, endPoint x: 561, endPoint y: 344, distance: 300.1
click at [475, 344] on div "Schedule J: Your Expenses Debtor Electronic Noticing Election (DeBN) (08/15/202…" at bounding box center [367, 203] width 213 height 368
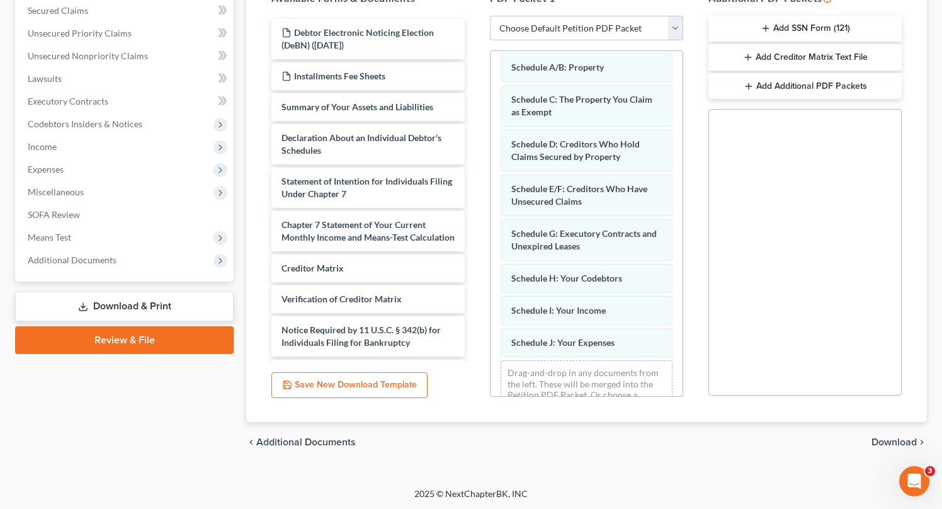
scroll to position [130, 0]
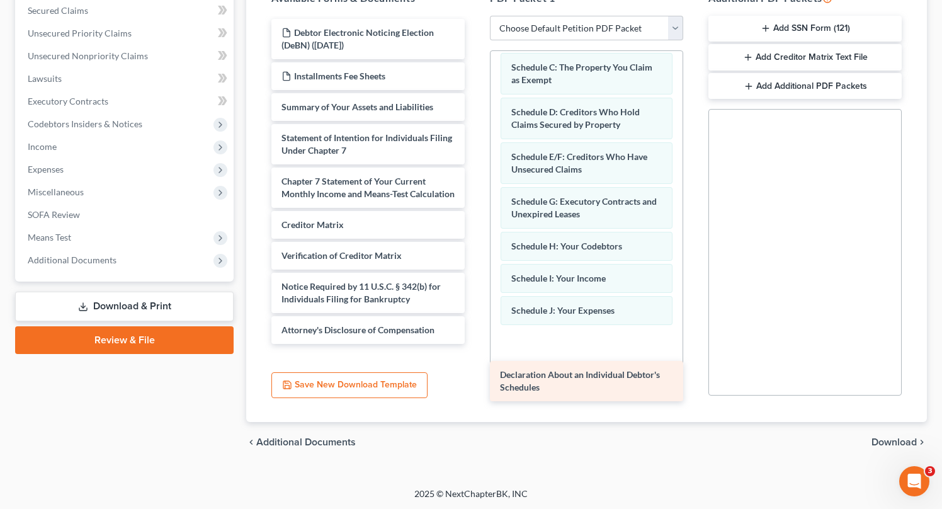
drag, startPoint x: 346, startPoint y: 136, endPoint x: 555, endPoint y: 342, distance: 294.2
click at [475, 344] on div "Declaration About an Individual Debtor's Schedules Debtor Electronic Noticing E…" at bounding box center [367, 181] width 213 height 325
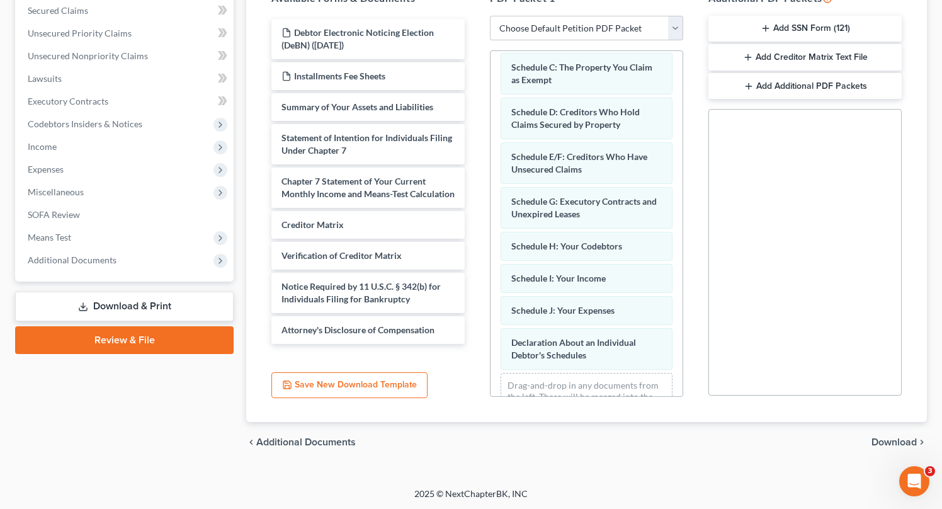
scroll to position [174, 0]
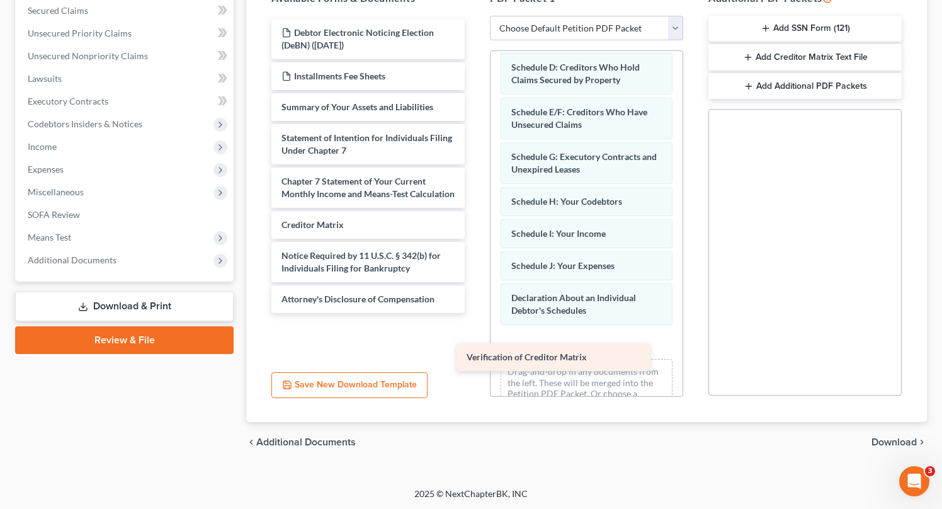
drag, startPoint x: 365, startPoint y: 262, endPoint x: 551, endPoint y: 349, distance: 205.0
click at [475, 313] on div "Verification of Creditor Matrix Debtor Electronic Noticing Election (DeBN) (08/…" at bounding box center [367, 166] width 213 height 294
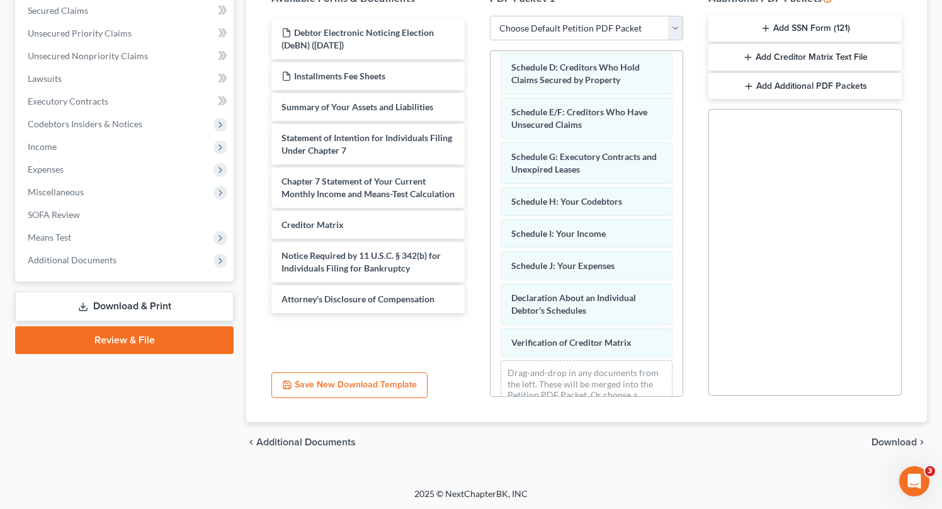
scroll to position [206, 0]
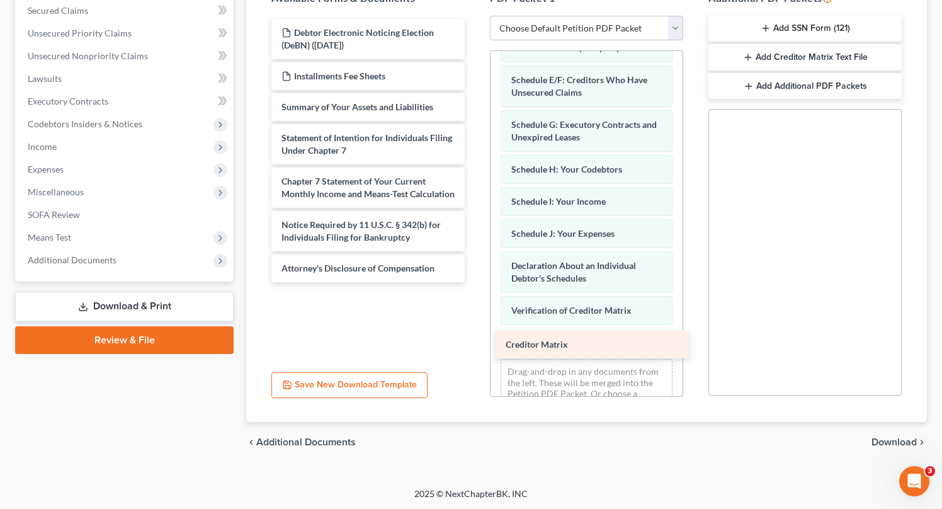
drag, startPoint x: 325, startPoint y: 237, endPoint x: 545, endPoint y: 341, distance: 243.8
click at [475, 282] on div "Creditor Matrix Debtor Electronic Noticing Election (DeBN) (08/15/2025) Install…" at bounding box center [367, 150] width 213 height 263
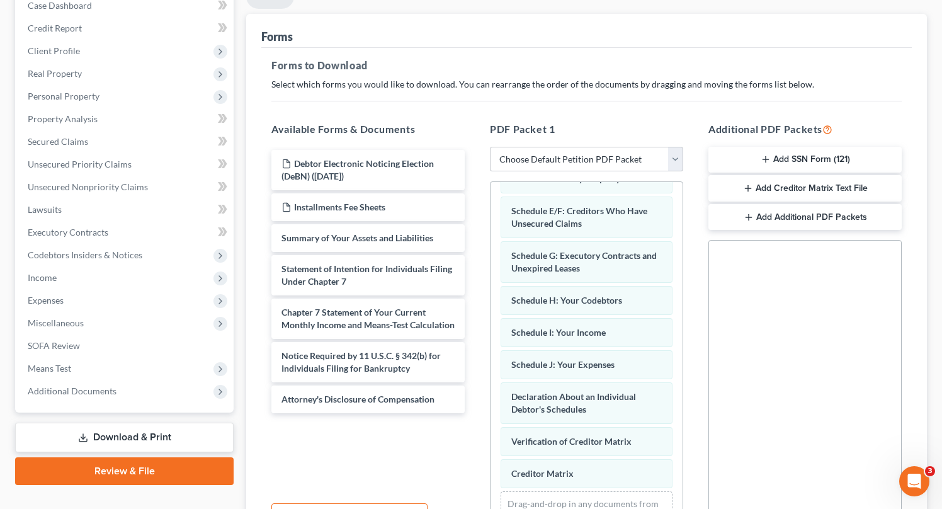
scroll to position [130, 0]
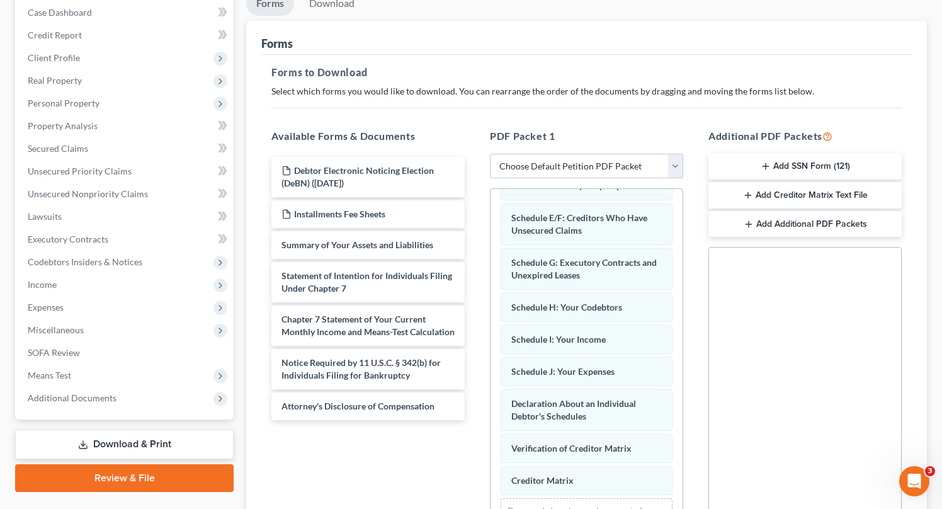
click at [809, 160] on button "Add SSN Form (121)" at bounding box center [804, 167] width 193 height 26
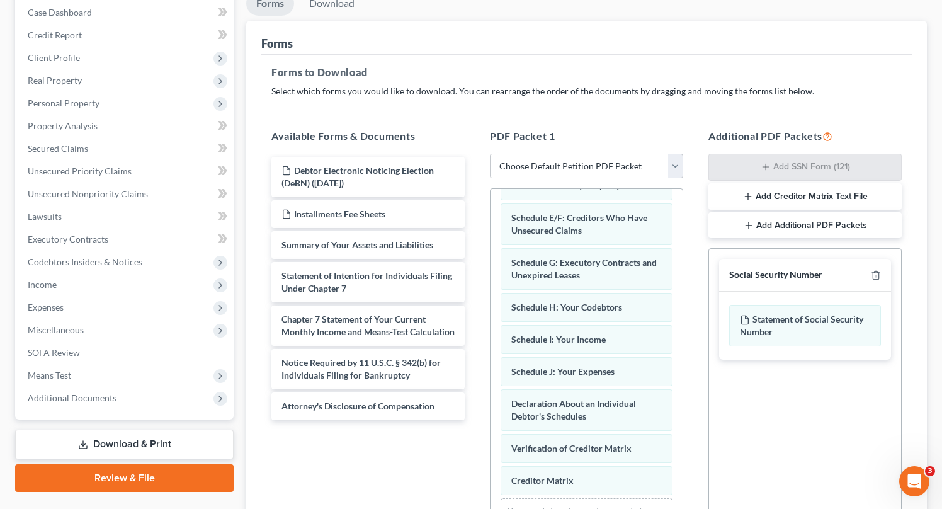
click at [811, 184] on button "Add Creditor Matrix Text File" at bounding box center [804, 196] width 193 height 26
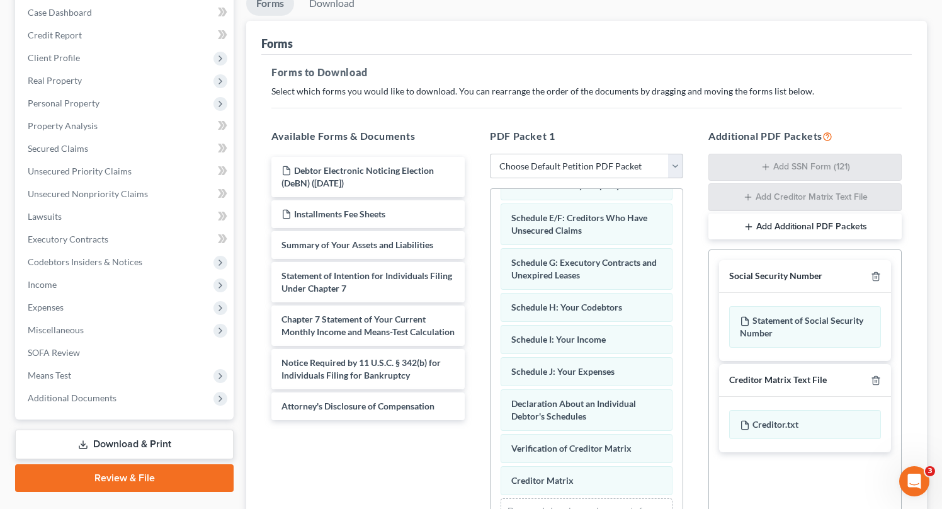
click at [816, 223] on button "Add Additional PDF Packets" at bounding box center [804, 226] width 193 height 26
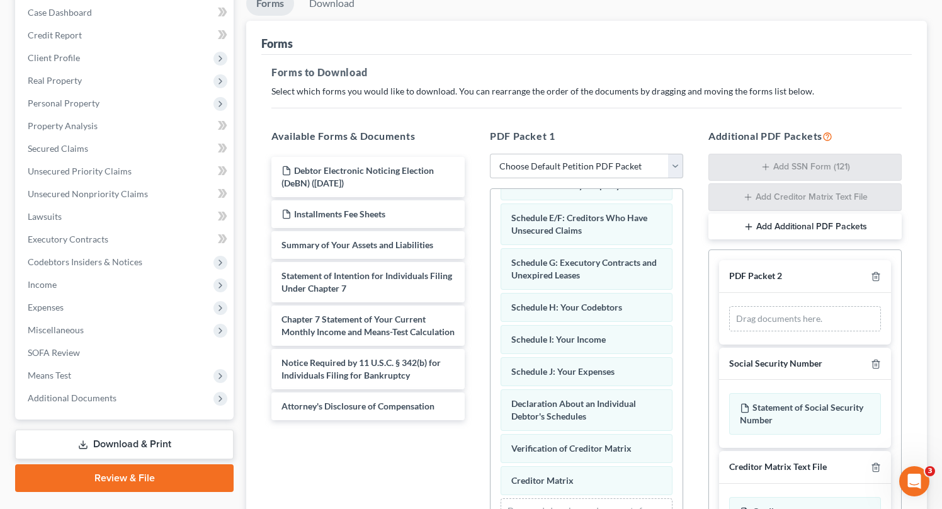
click at [816, 223] on button "Add Additional PDF Packets" at bounding box center [804, 226] width 193 height 26
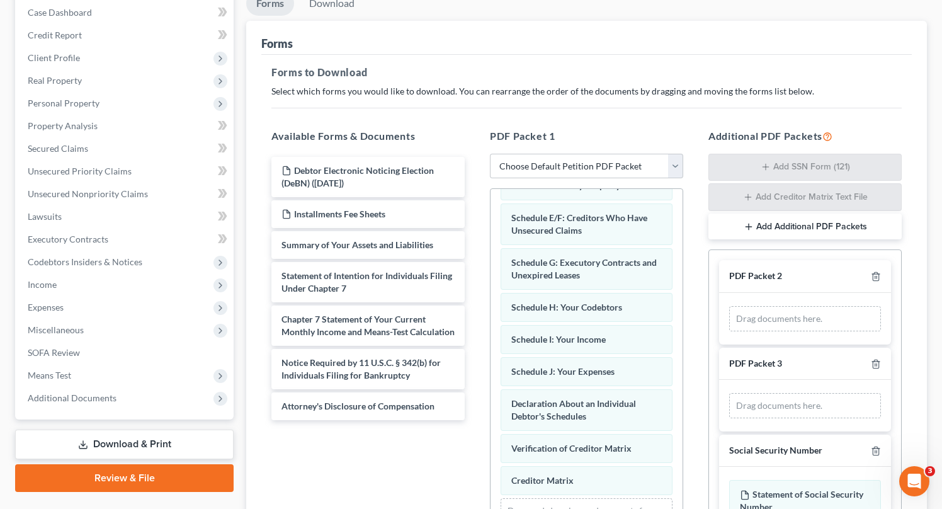
click at [816, 223] on button "Add Additional PDF Packets" at bounding box center [804, 226] width 193 height 26
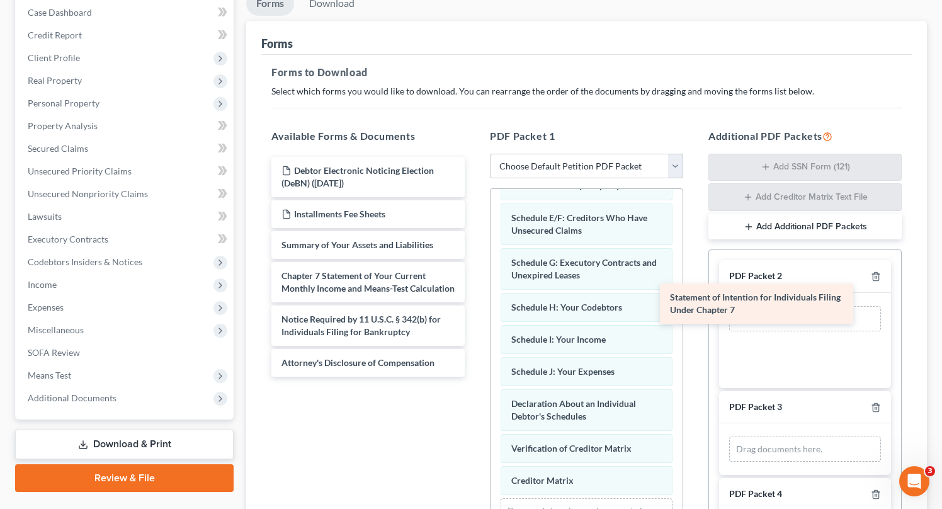
drag, startPoint x: 361, startPoint y: 285, endPoint x: 773, endPoint y: 314, distance: 412.6
click at [475, 314] on div "Statement of Intention for Individuals Filing Under Chapter 7 Debtor Electronic…" at bounding box center [367, 267] width 213 height 220
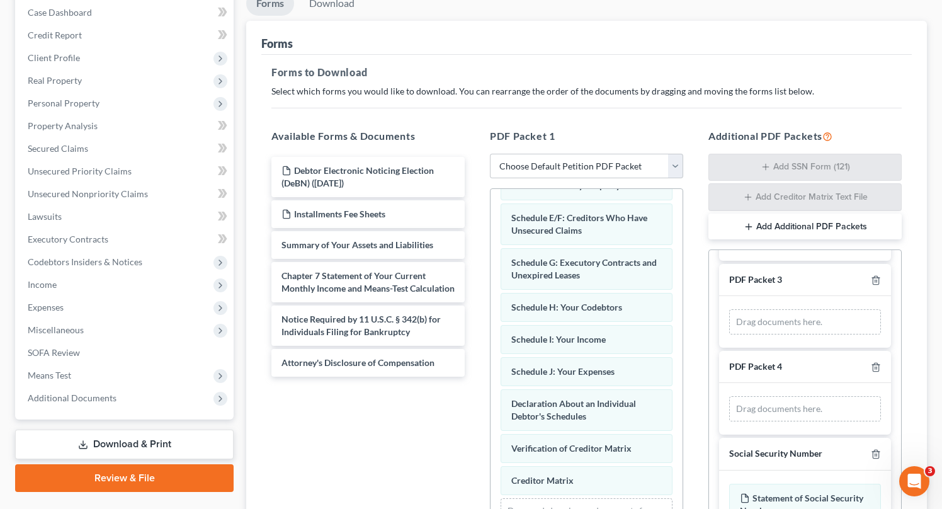
scroll to position [142, 0]
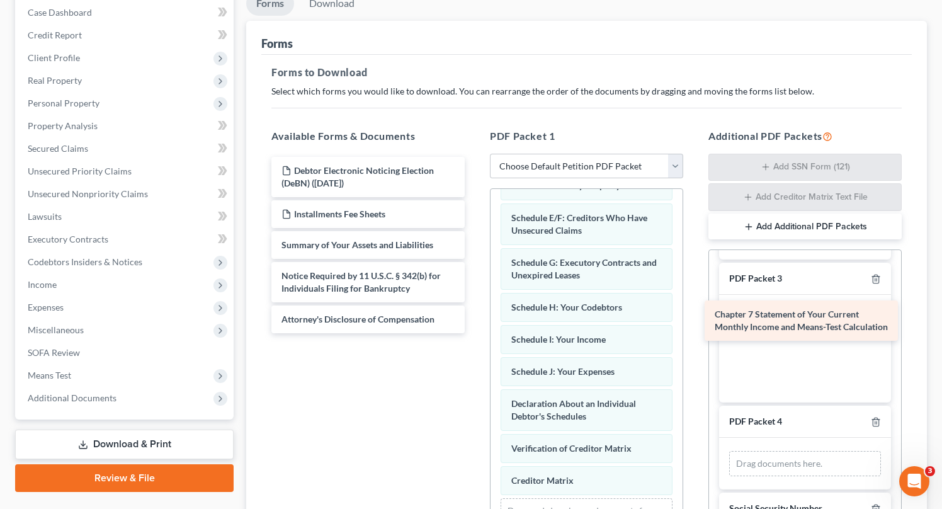
drag, startPoint x: 370, startPoint y: 283, endPoint x: 803, endPoint y: 322, distance: 434.7
click at [475, 322] on div "Chapter 7 Statement of Your Current Monthly Income and Means-Test Calculation D…" at bounding box center [367, 245] width 213 height 176
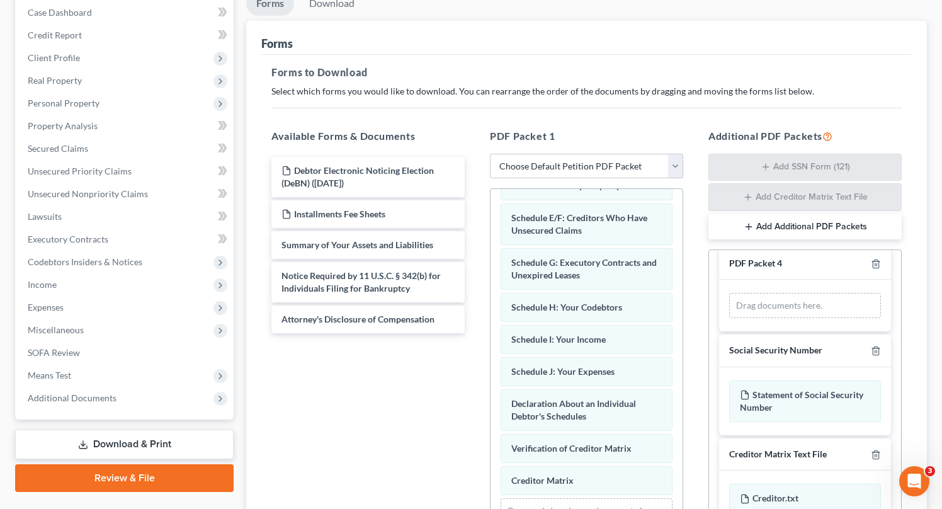
scroll to position [300, 0]
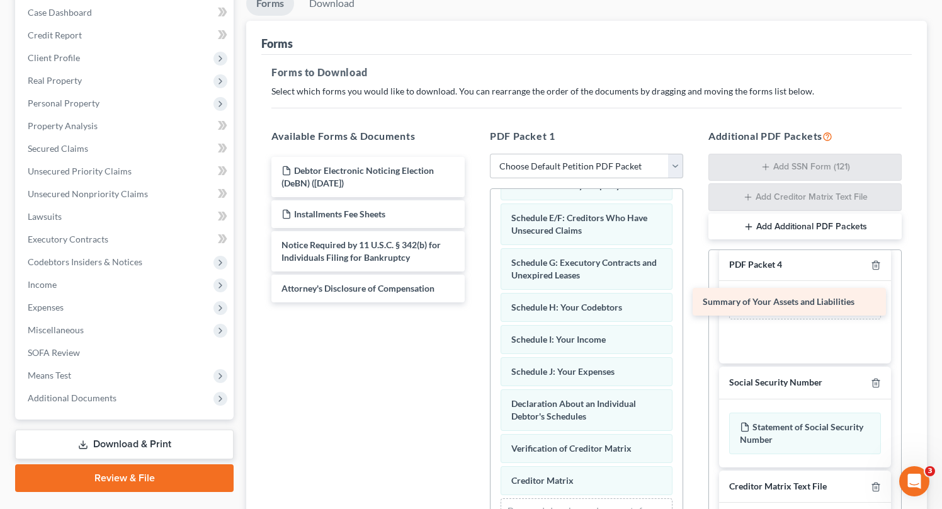
drag, startPoint x: 340, startPoint y: 244, endPoint x: 762, endPoint y: 300, distance: 425.5
click at [475, 300] on div "Summary of Your Assets and Liabilities Debtor Electronic Noticing Election (DeB…" at bounding box center [367, 229] width 213 height 145
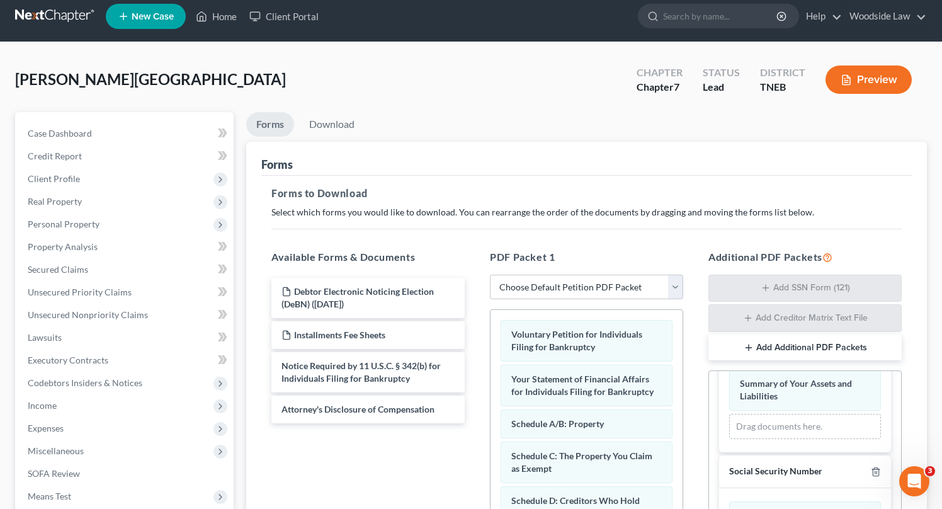
scroll to position [0, 0]
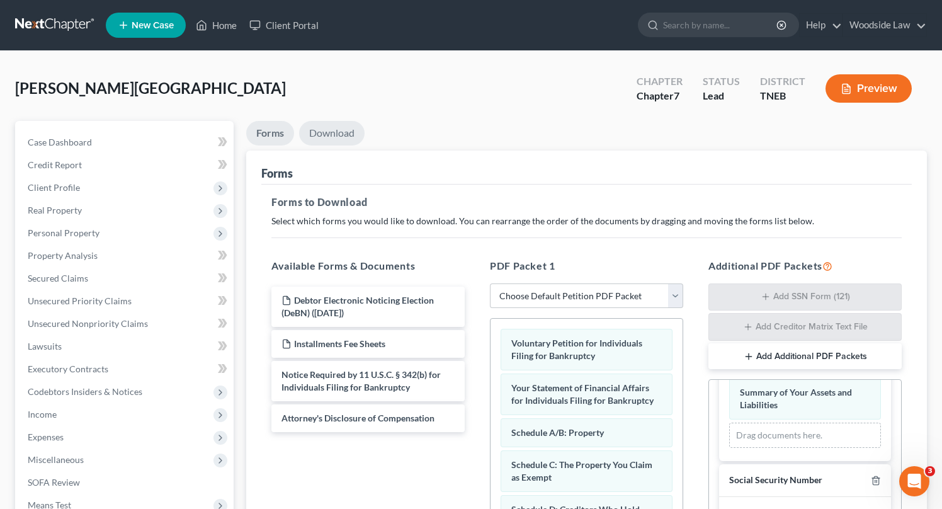
click at [329, 129] on link "Download" at bounding box center [331, 133] width 65 height 25
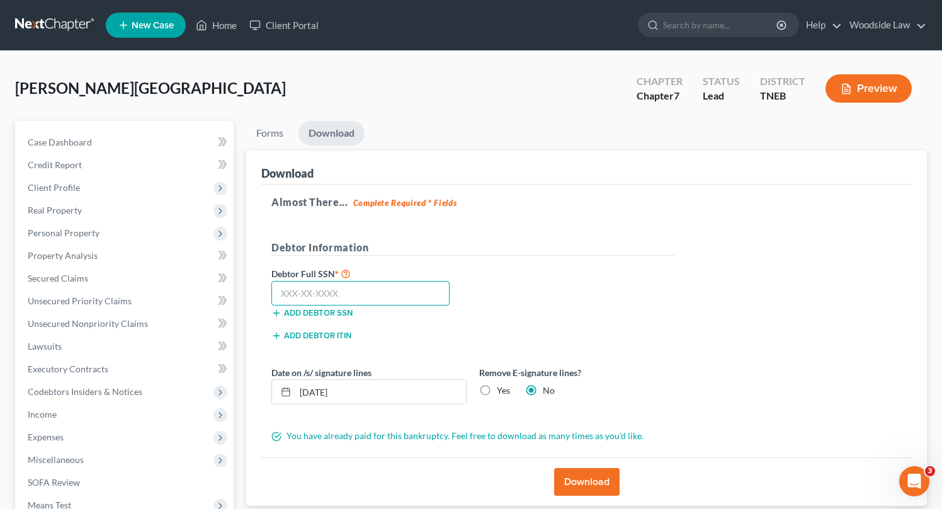
click at [348, 288] on input "text" at bounding box center [360, 293] width 178 height 25
click at [352, 398] on input "08/15/2025" at bounding box center [380, 391] width 171 height 24
click at [591, 481] on button "Download" at bounding box center [586, 482] width 65 height 28
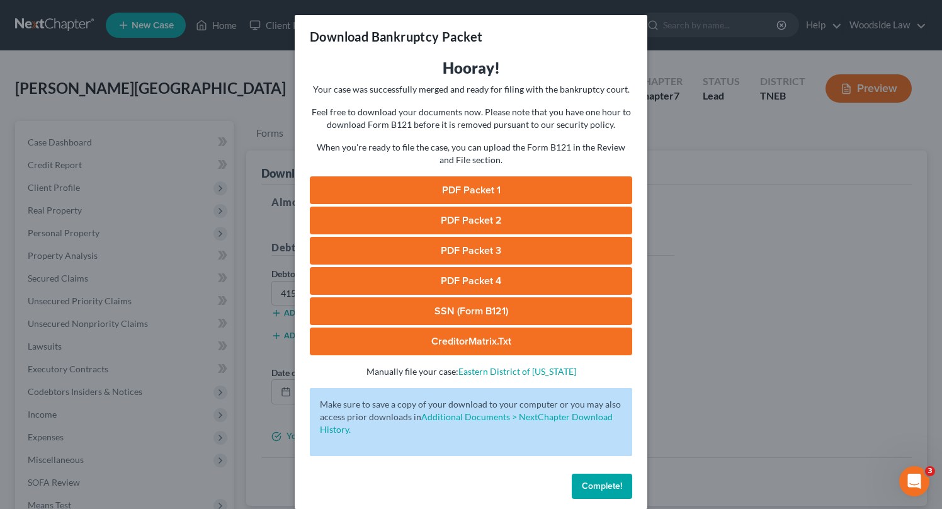
click at [439, 184] on link "PDF Packet 1" at bounding box center [471, 190] width 322 height 28
click at [473, 213] on link "PDF Packet 2" at bounding box center [471, 220] width 322 height 28
click at [502, 244] on link "PDF Packet 3" at bounding box center [471, 251] width 322 height 28
click at [505, 270] on link "PDF Packet 4" at bounding box center [471, 281] width 322 height 28
click at [473, 306] on link "SSN (Form B121)" at bounding box center [471, 311] width 322 height 28
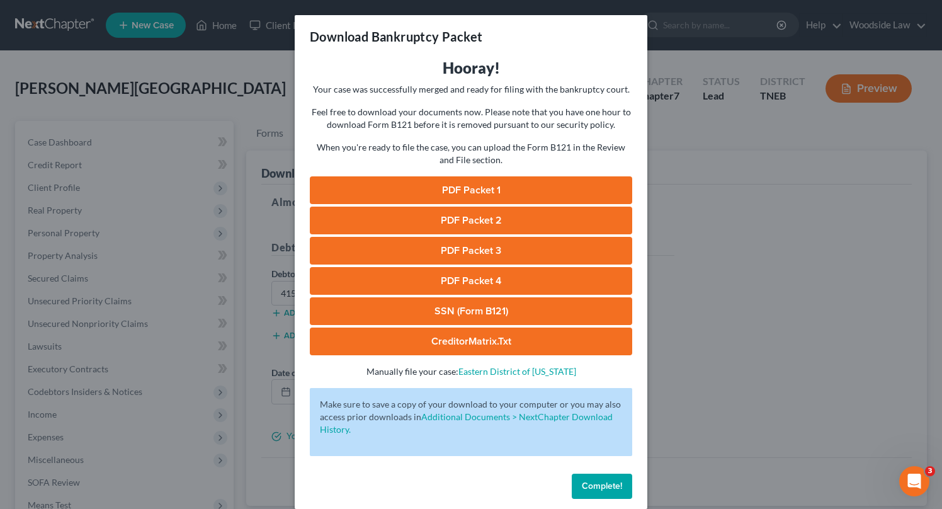
click at [486, 345] on link "CreditorMatrix.txt" at bounding box center [471, 341] width 322 height 28
click at [620, 484] on span "Complete!" at bounding box center [602, 485] width 40 height 11
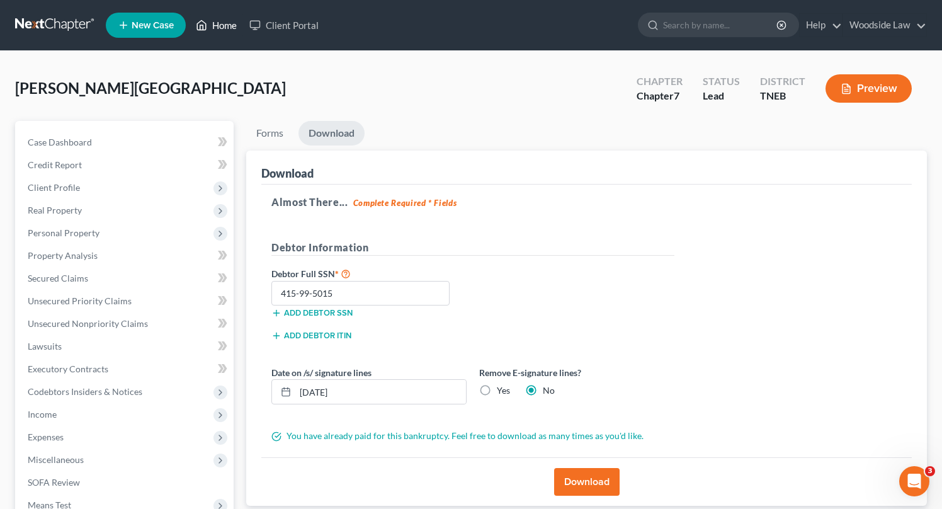
click at [230, 20] on link "Home" at bounding box center [215, 25] width 53 height 23
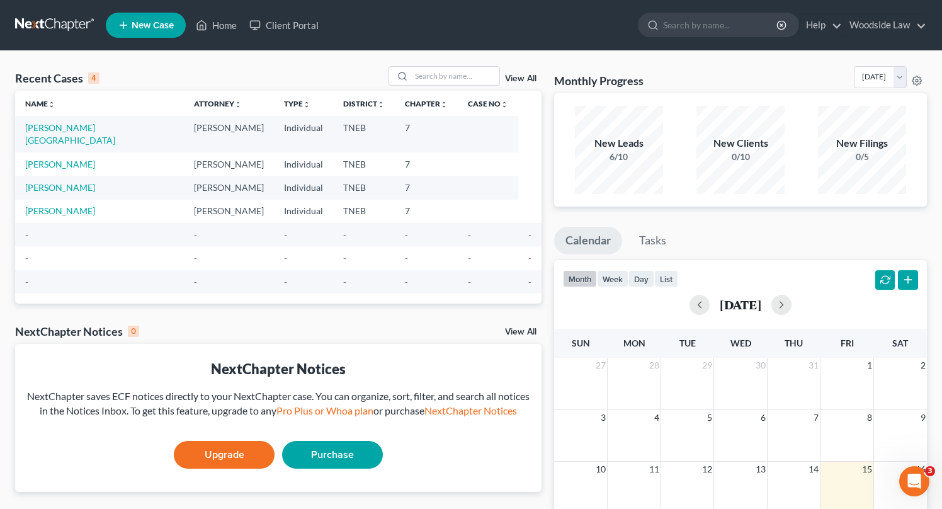
click at [528, 75] on link "View All" at bounding box center [520, 78] width 31 height 9
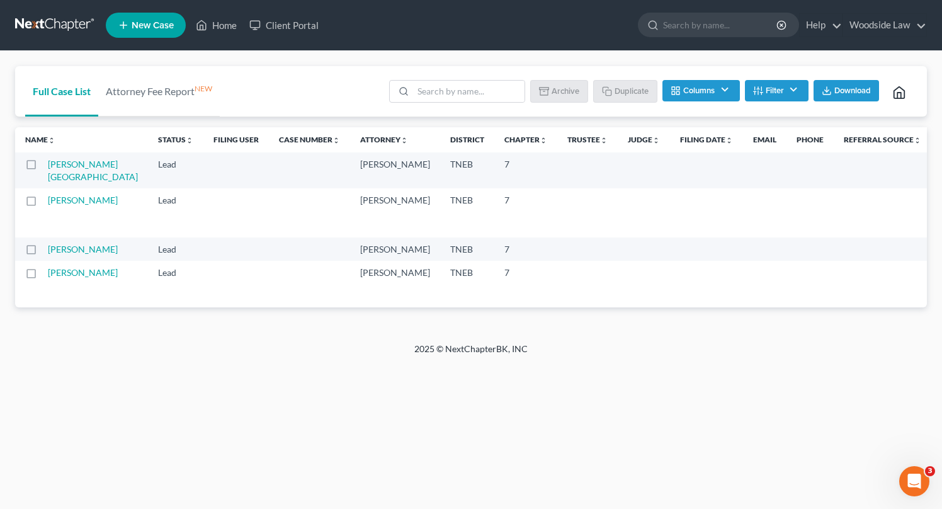
click at [43, 167] on label at bounding box center [43, 167] width 0 height 0
click at [48, 162] on input "checkbox" at bounding box center [52, 162] width 8 height 8
click at [562, 89] on button "Archive" at bounding box center [560, 90] width 57 height 21
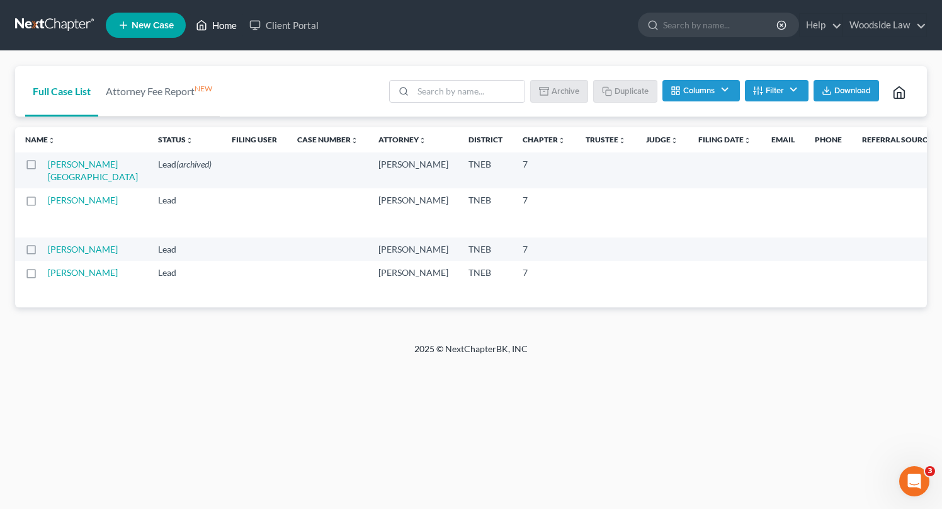
click at [213, 28] on link "Home" at bounding box center [215, 25] width 53 height 23
